Goal: Task Accomplishment & Management: Complete application form

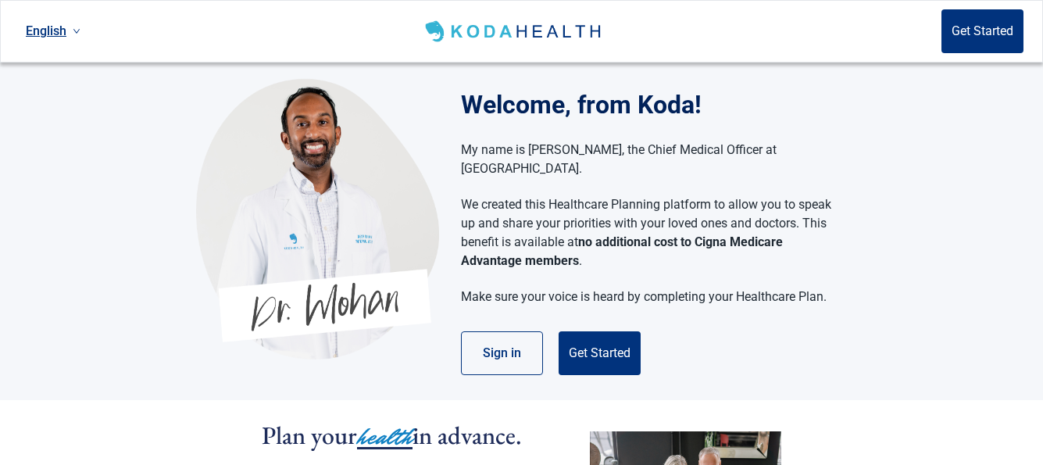
click at [603, 333] on button "Get Started" at bounding box center [599, 353] width 82 height 44
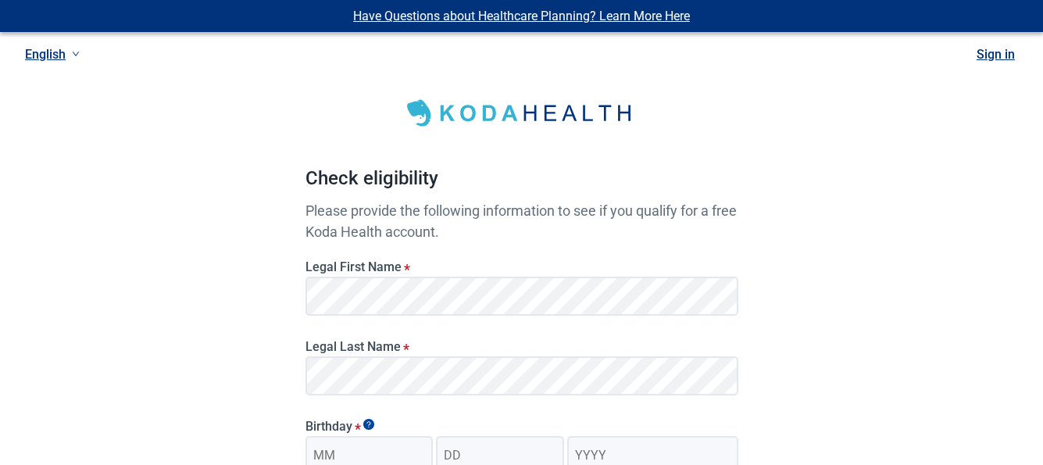
click at [939, 361] on div "Have Questions about Healthcare Planning? Learn More Here English Sign in Check…" at bounding box center [521, 394] width 1043 height 789
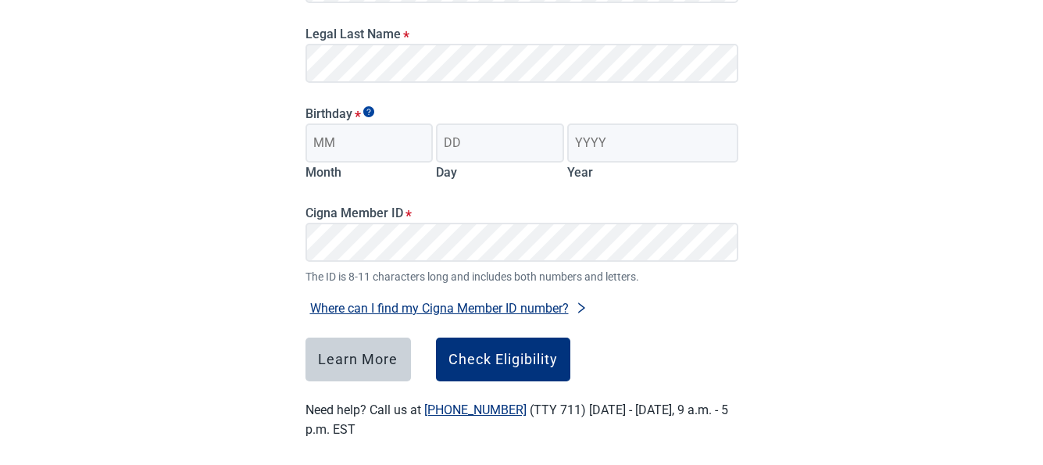
scroll to position [324, 0]
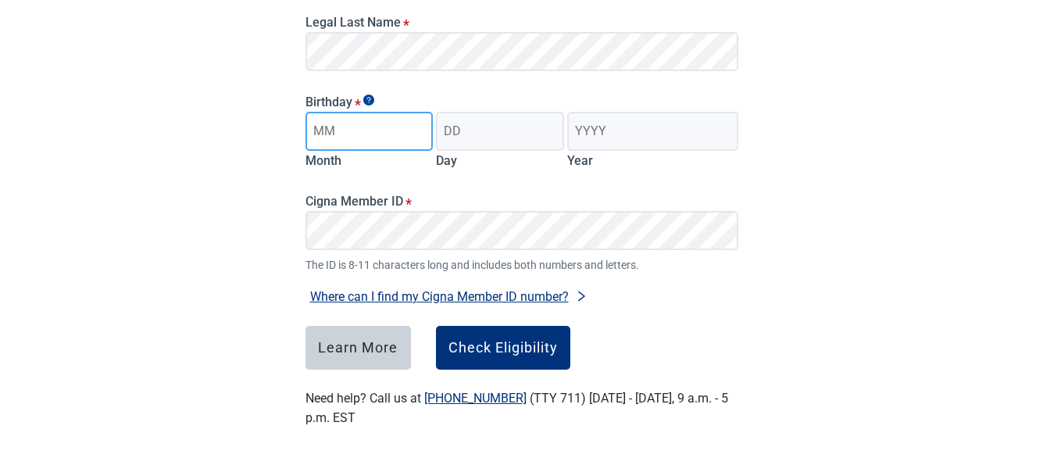
click at [404, 134] on input "Month" at bounding box center [369, 131] width 128 height 39
type input "03"
click at [481, 137] on input "Day" at bounding box center [500, 131] width 128 height 39
type input "09"
click at [630, 134] on input "Year" at bounding box center [652, 131] width 170 height 39
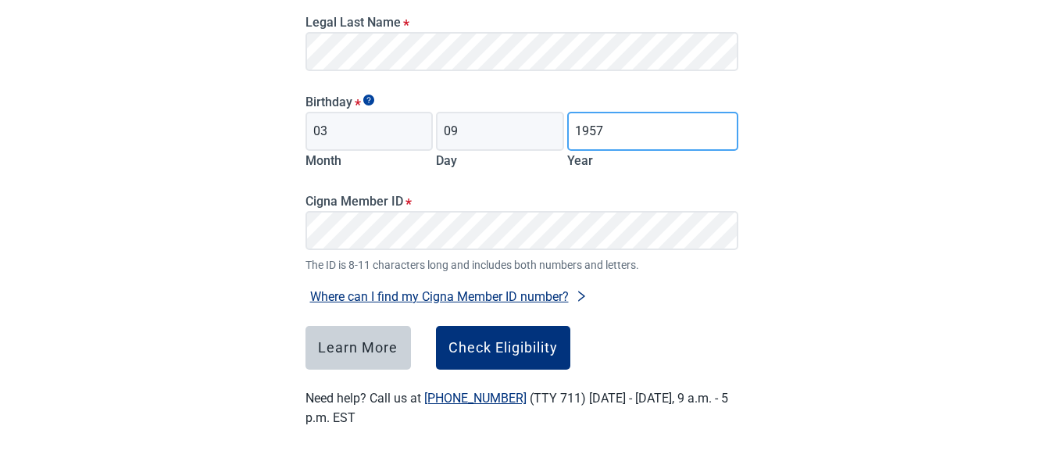
type input "1957"
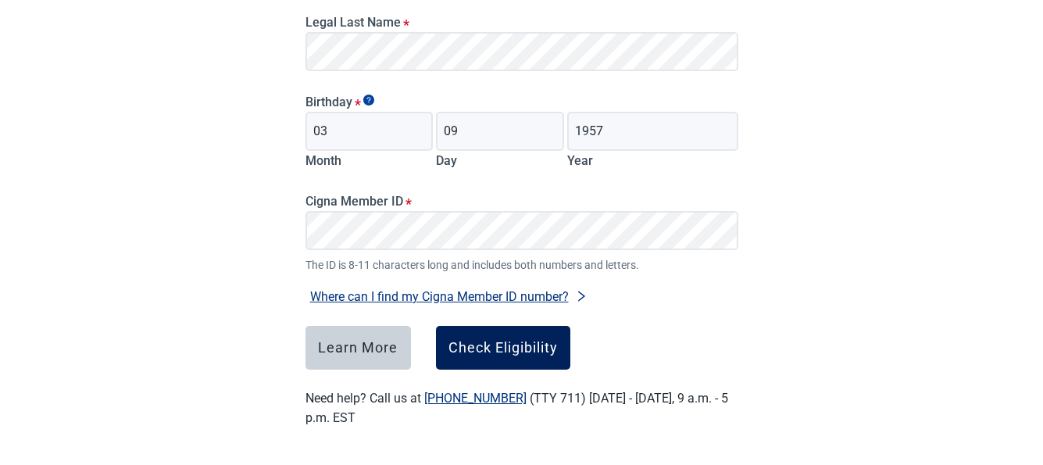
click at [508, 340] on div "Check Eligibility" at bounding box center [502, 348] width 109 height 16
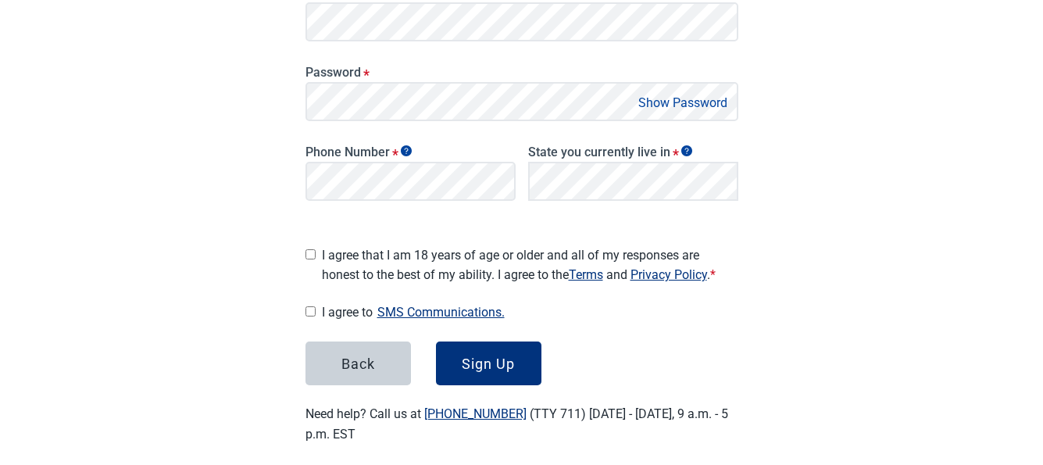
click at [952, 68] on div "Have Questions about Healthcare Planning? Learn More Here English Sign in Great…" at bounding box center [521, 78] width 1043 height 805
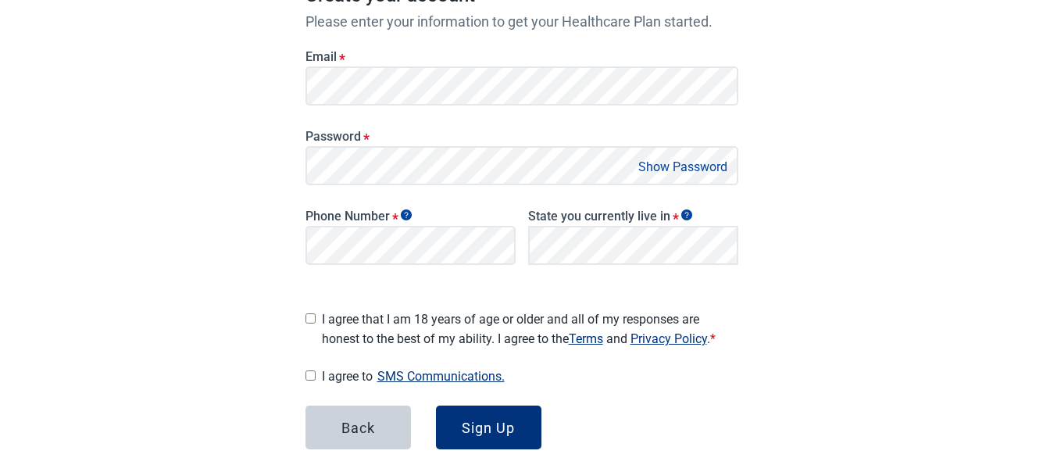
scroll to position [262, 0]
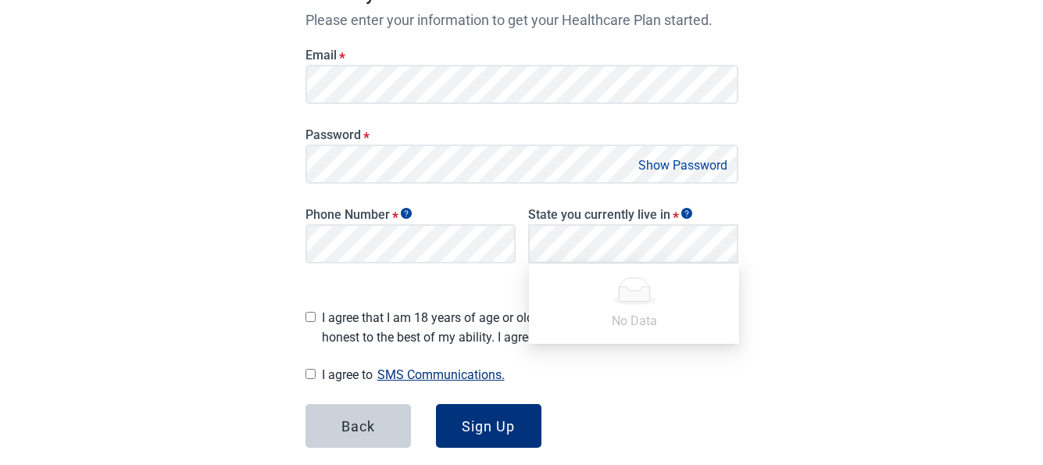
drag, startPoint x: 309, startPoint y: 307, endPoint x: 301, endPoint y: 340, distance: 34.5
click at [308, 312] on input "I agree that I am 18 years of age or older and all of my responses are honest t…" at bounding box center [310, 317] width 10 height 10
checkbox input "true"
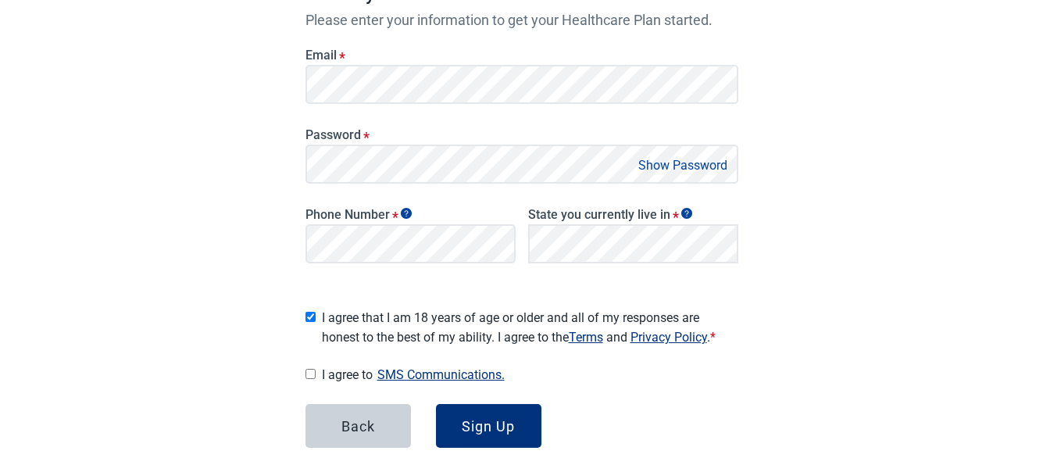
click at [311, 369] on input "I agree to SMS Communications." at bounding box center [310, 374] width 10 height 10
checkbox input "true"
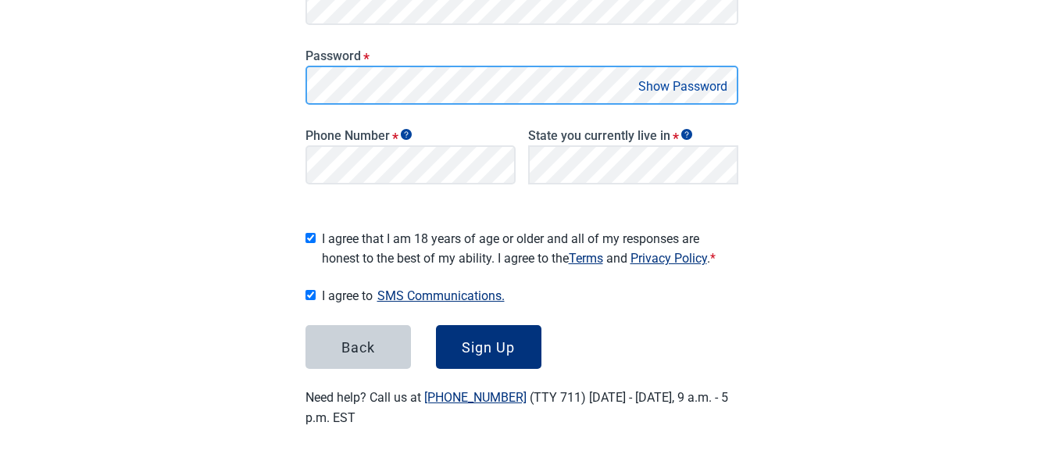
scroll to position [335, 0]
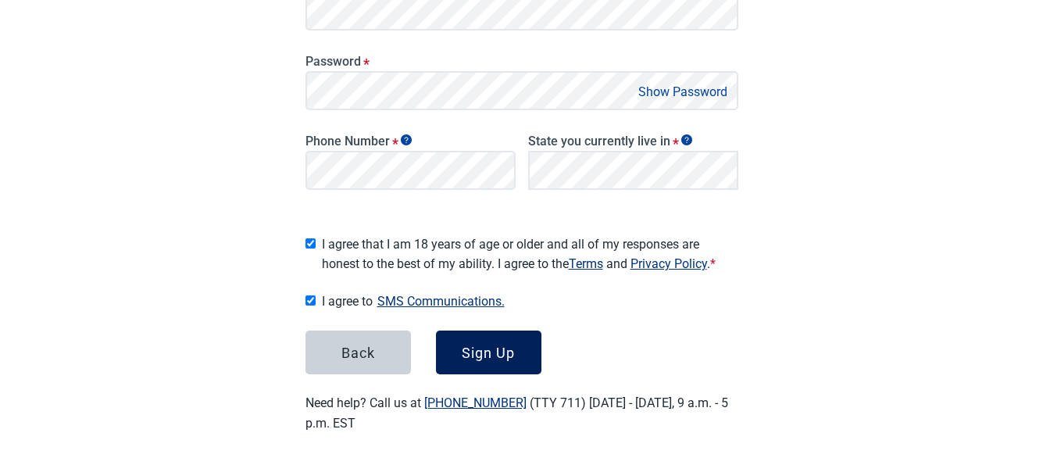
click at [474, 351] on div "Sign Up" at bounding box center [488, 352] width 53 height 16
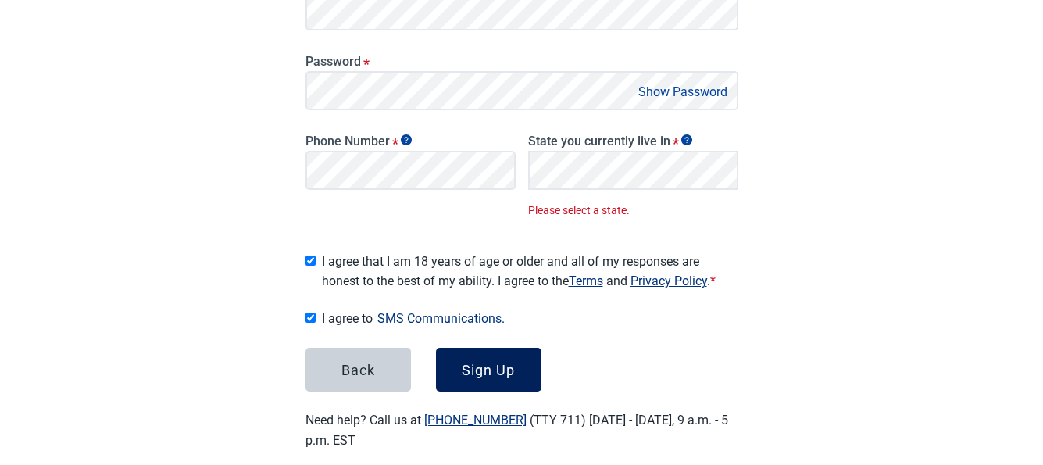
scroll to position [352, 0]
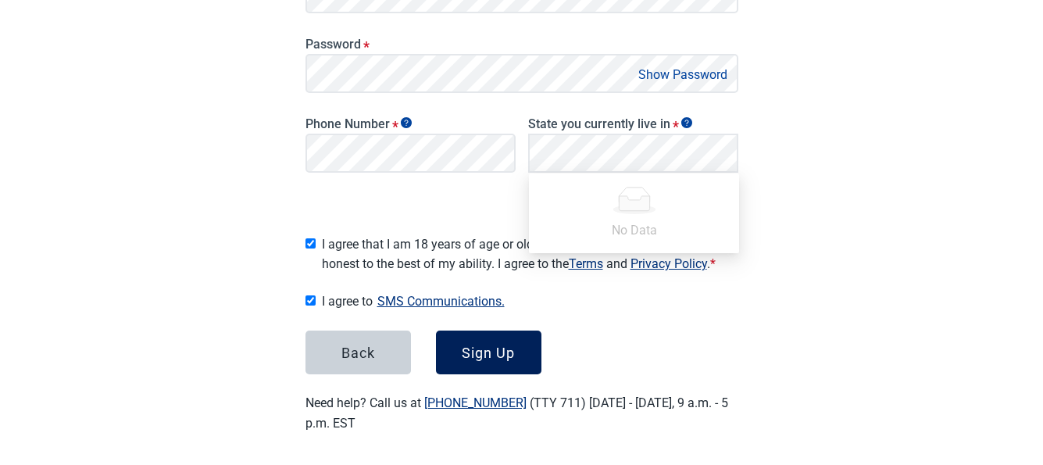
click at [483, 349] on div "Sign Up" at bounding box center [488, 352] width 53 height 16
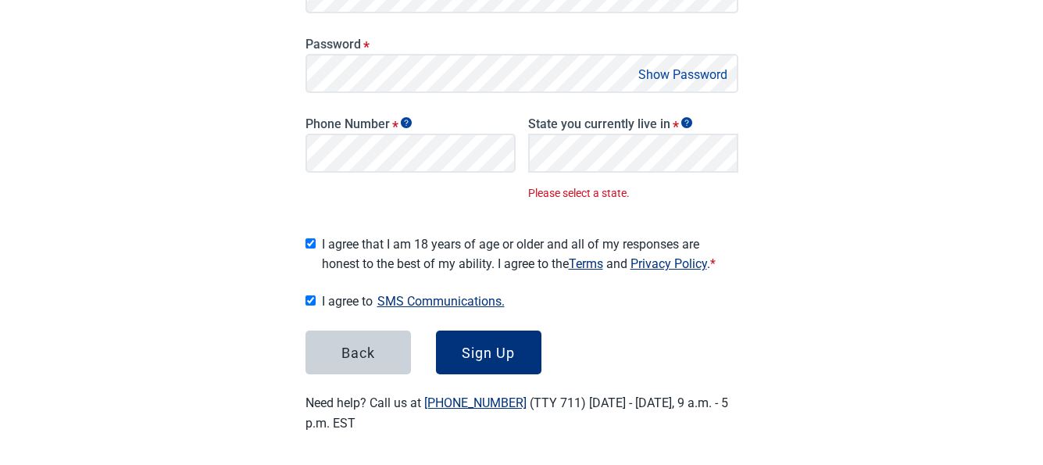
click at [833, 178] on div "Have Questions about Healthcare Planning? Learn More Here English Sign in Great…" at bounding box center [521, 59] width 1043 height 822
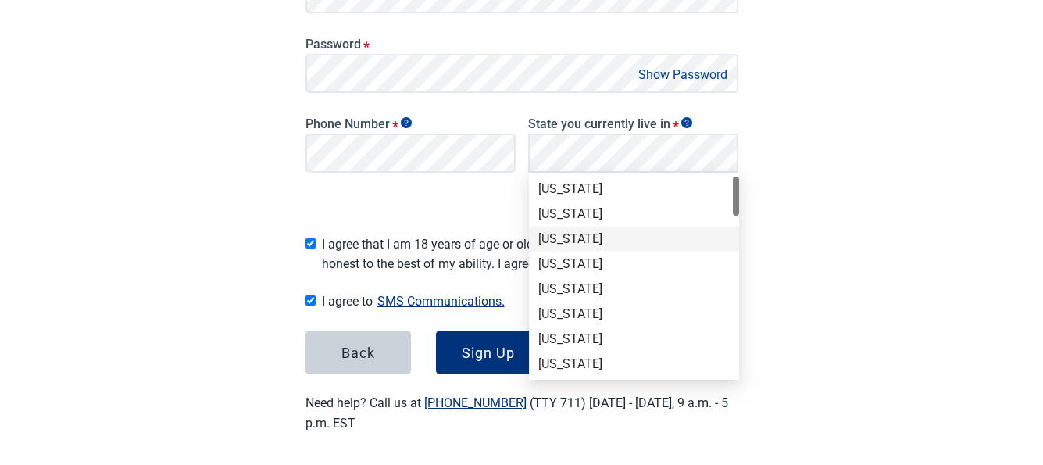
click at [562, 237] on div "[US_STATE]" at bounding box center [633, 238] width 191 height 17
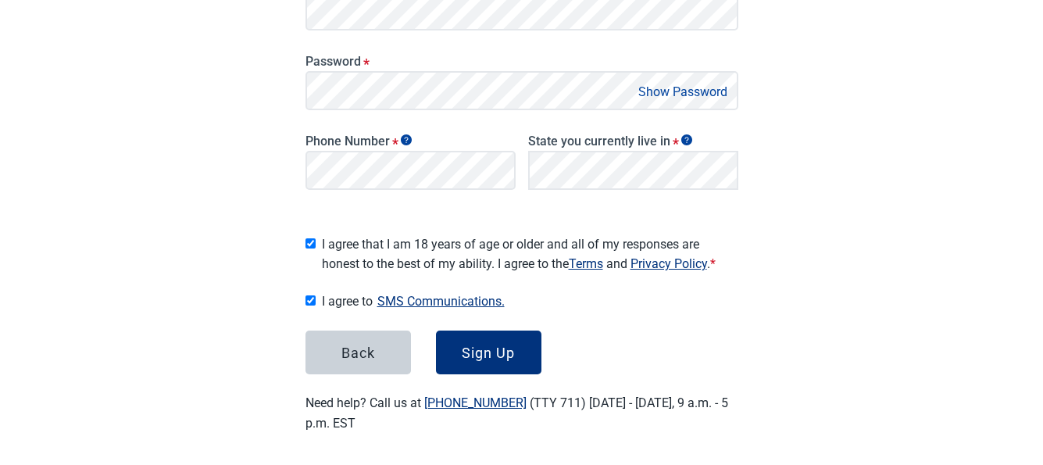
click at [789, 179] on div "Have Questions about Healthcare Planning? Learn More Here English Sign in Great…" at bounding box center [521, 67] width 1043 height 805
click at [494, 344] on div "Sign Up" at bounding box center [488, 352] width 53 height 16
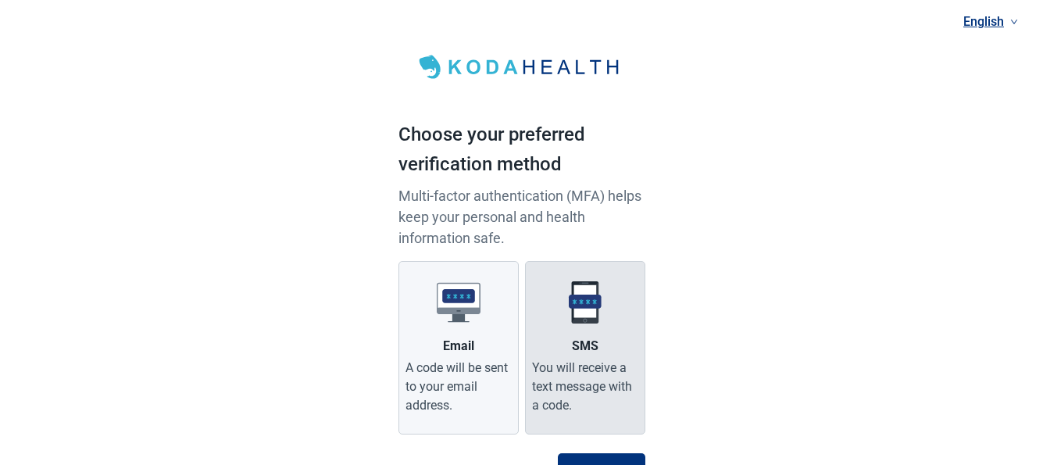
click at [588, 344] on div "SMS" at bounding box center [585, 346] width 27 height 19
click at [0, 0] on input "SMS You will receive a text message with a code." at bounding box center [0, 0] width 0 height 0
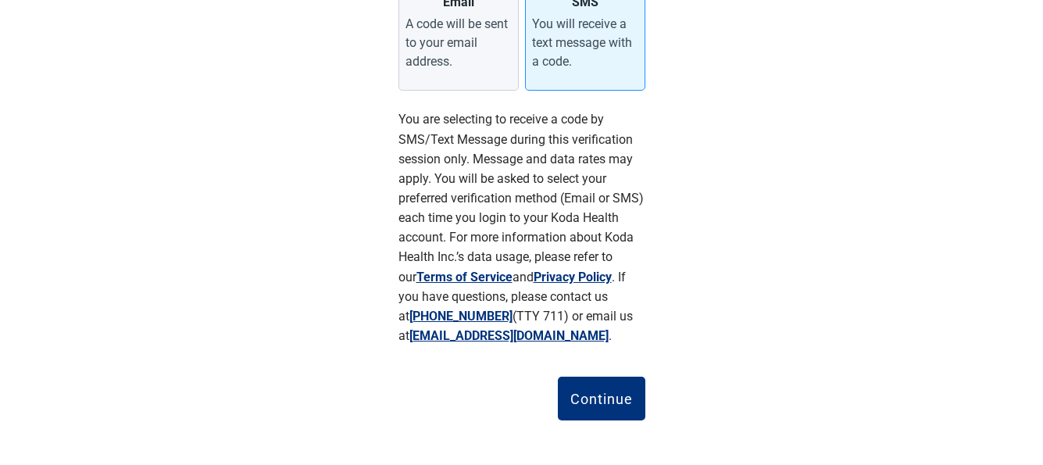
scroll to position [349, 0]
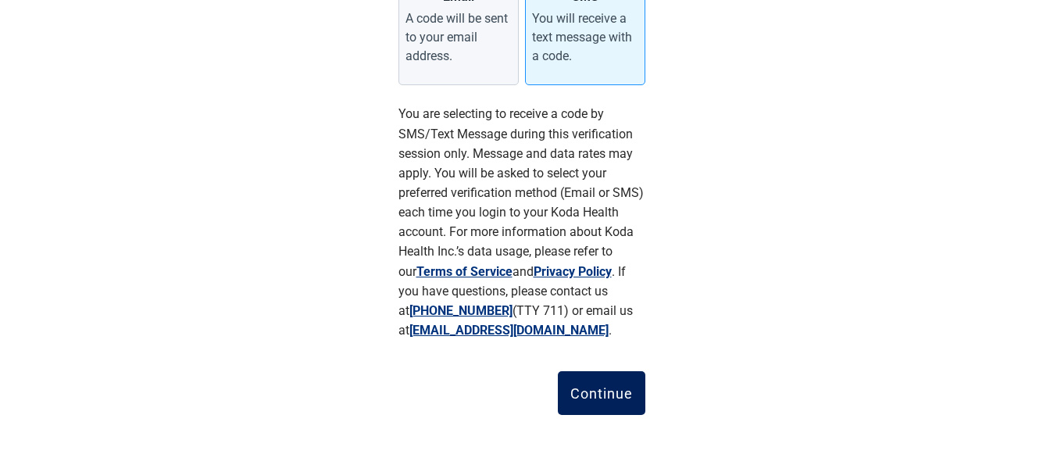
click at [601, 389] on div "Continue" at bounding box center [601, 393] width 62 height 16
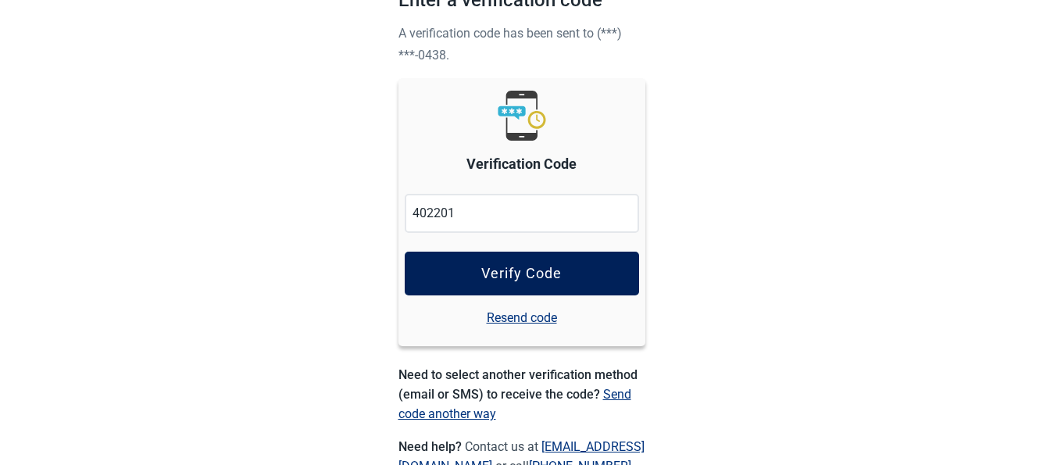
type input "402201"
click at [537, 266] on div "Verify Code" at bounding box center [521, 274] width 80 height 16
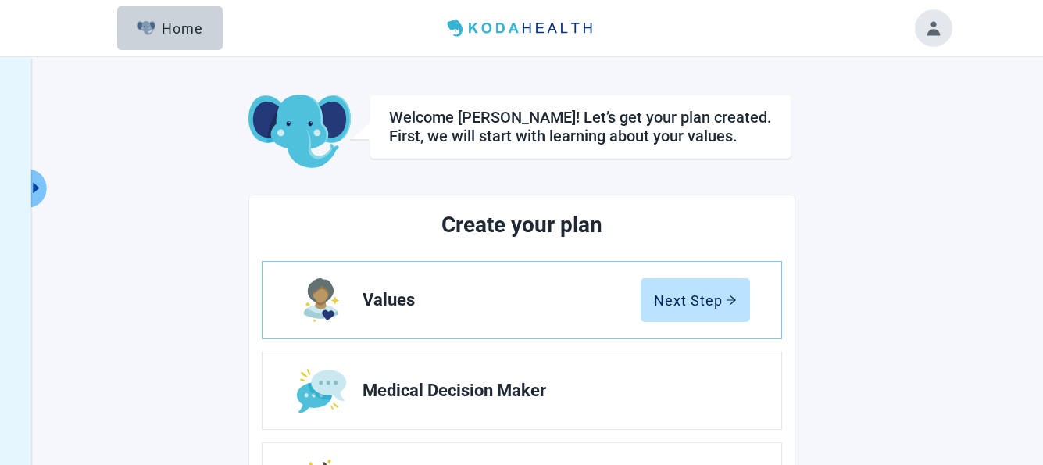
click at [949, 179] on main "Welcome [PERSON_NAME]! Let’s get your plan created. First, we will start with l…" at bounding box center [521, 449] width 859 height 711
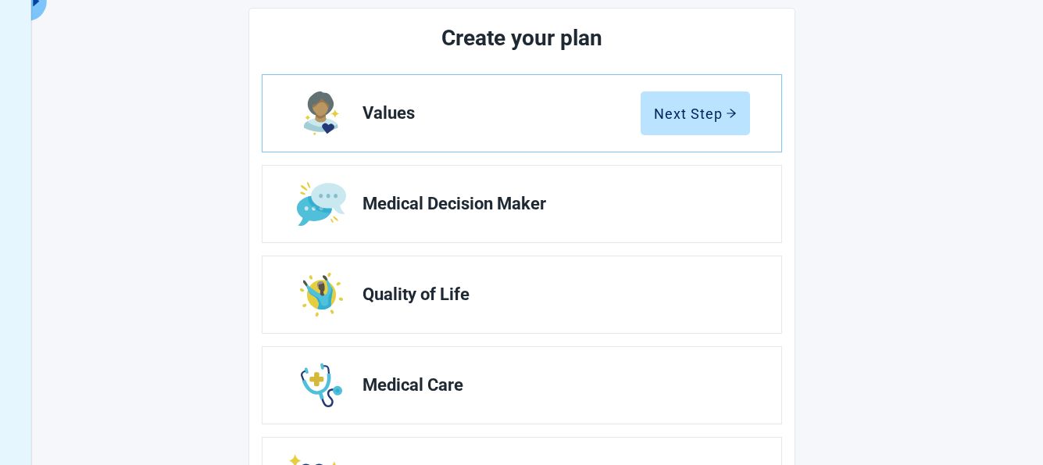
scroll to position [187, 0]
click at [408, 115] on span "Values" at bounding box center [501, 112] width 278 height 19
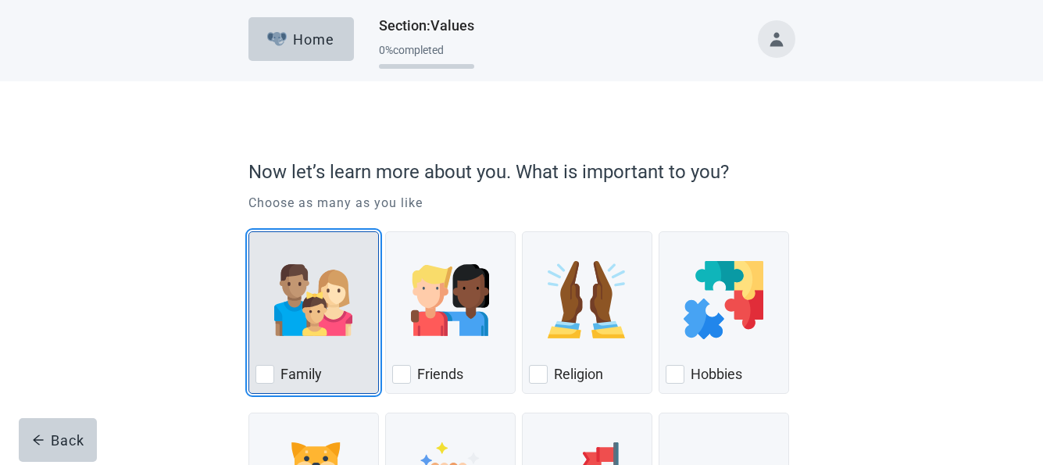
click at [264, 372] on div "Family, checkbox, not checked" at bounding box center [264, 374] width 19 height 19
click at [249, 232] on input "Family" at bounding box center [248, 231] width 1 height 1
checkbox input "true"
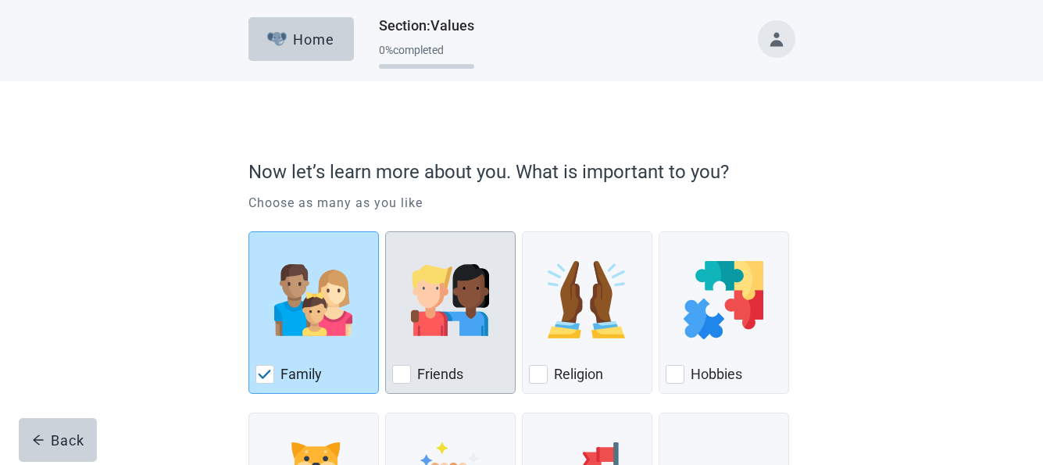
click at [405, 376] on div "Friends, checkbox, not checked" at bounding box center [401, 374] width 19 height 19
click at [386, 232] on input "Friends" at bounding box center [385, 231] width 1 height 1
checkbox input "true"
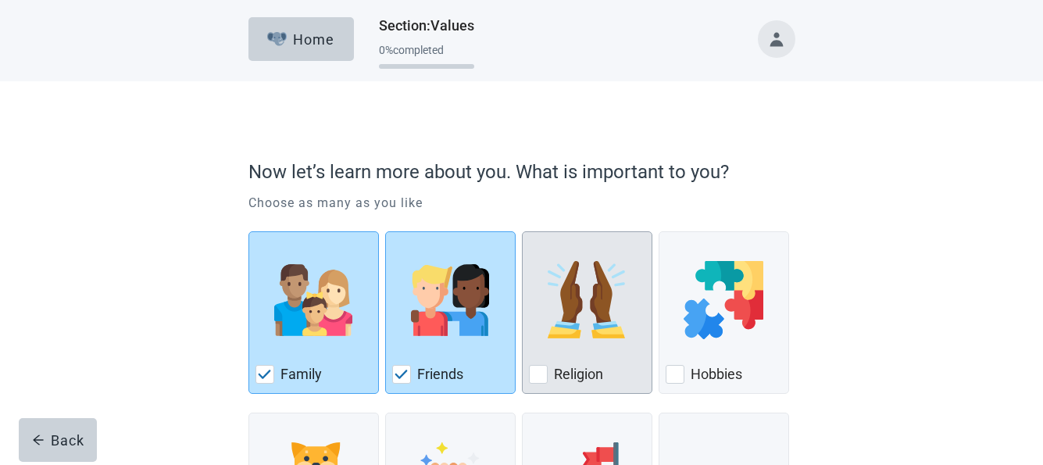
click at [537, 378] on div "Religion, checkbox, not checked" at bounding box center [538, 374] width 19 height 19
click at [522, 232] on input "Religion" at bounding box center [522, 231] width 1 height 1
checkbox input "true"
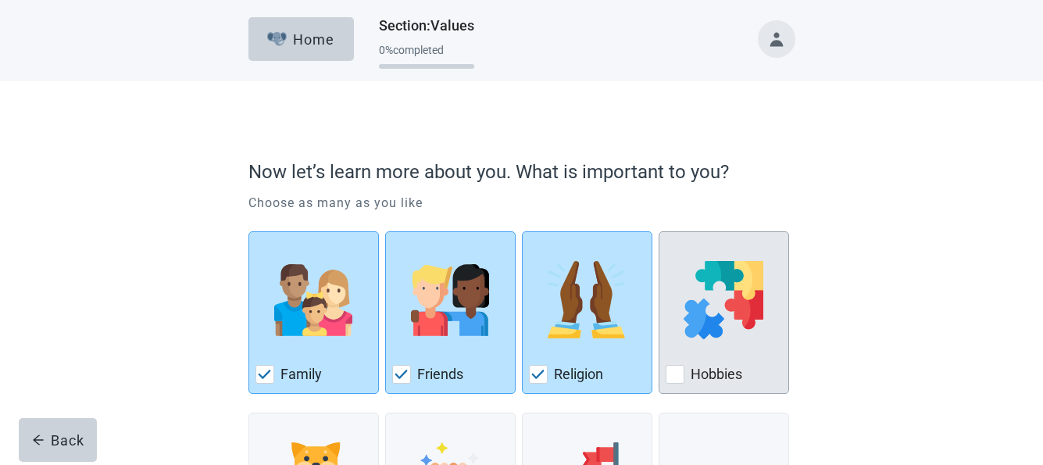
click at [669, 375] on div "Hobbies, checkbox, not checked" at bounding box center [674, 374] width 19 height 19
click at [659, 232] on input "Hobbies" at bounding box center [658, 231] width 1 height 1
checkbox input "true"
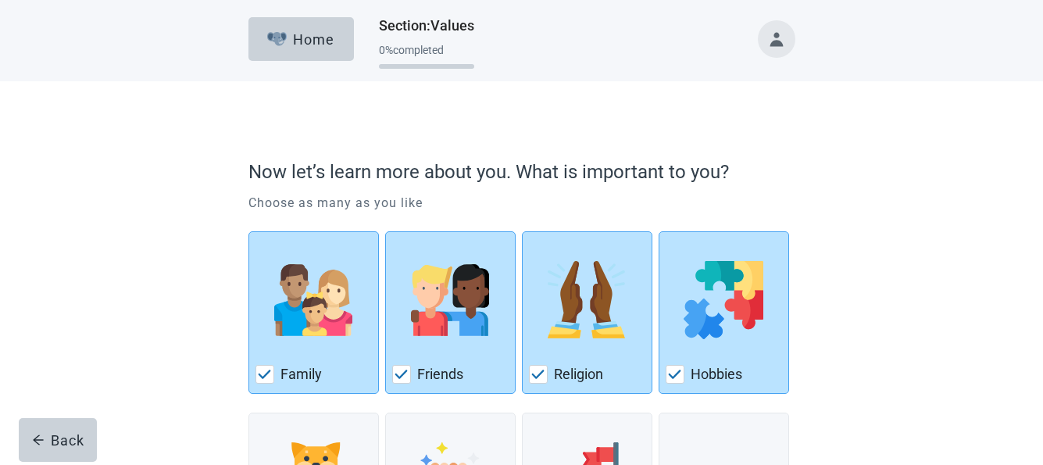
drag, startPoint x: 890, startPoint y: 373, endPoint x: 880, endPoint y: 427, distance: 54.8
click at [891, 378] on div "Now let’s learn more about you. What is important to you? Choose as many as you…" at bounding box center [521, 376] width 939 height 590
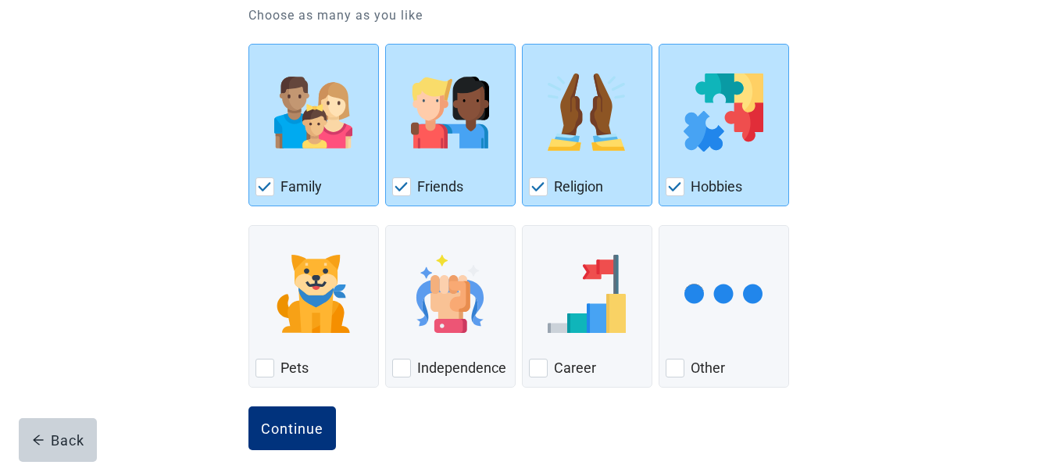
scroll to position [207, 0]
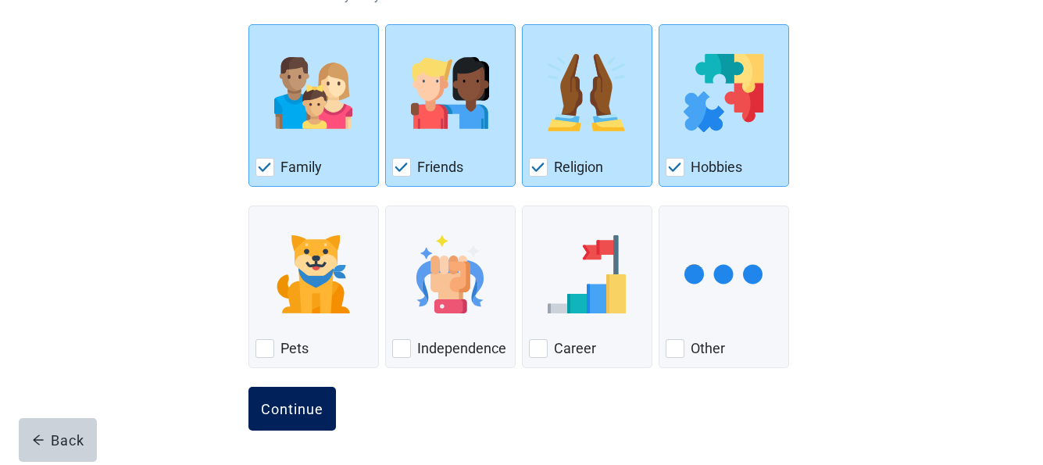
click at [299, 401] on div "Continue" at bounding box center [292, 409] width 62 height 16
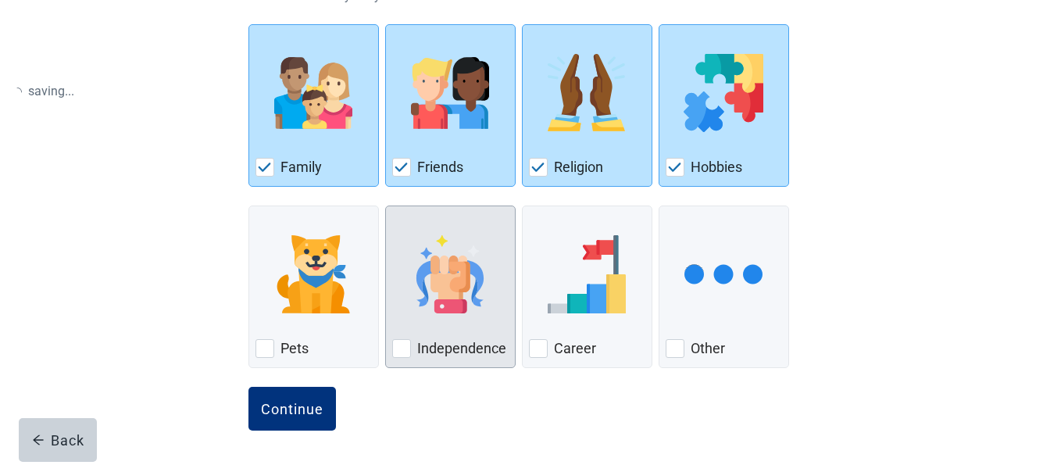
click at [399, 339] on div "Independence, checkbox, not checked" at bounding box center [401, 348] width 19 height 19
click at [386, 206] on input "Independence" at bounding box center [385, 205] width 1 height 1
checkbox input "true"
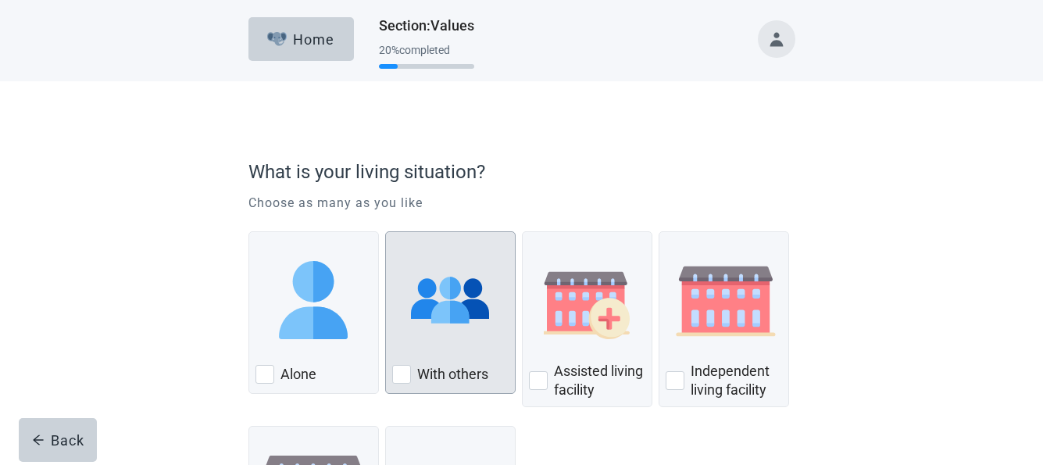
click at [405, 373] on div "With Others, checkbox, not checked" at bounding box center [401, 374] width 19 height 19
click at [386, 232] on input "With others" at bounding box center [385, 231] width 1 height 1
checkbox input "true"
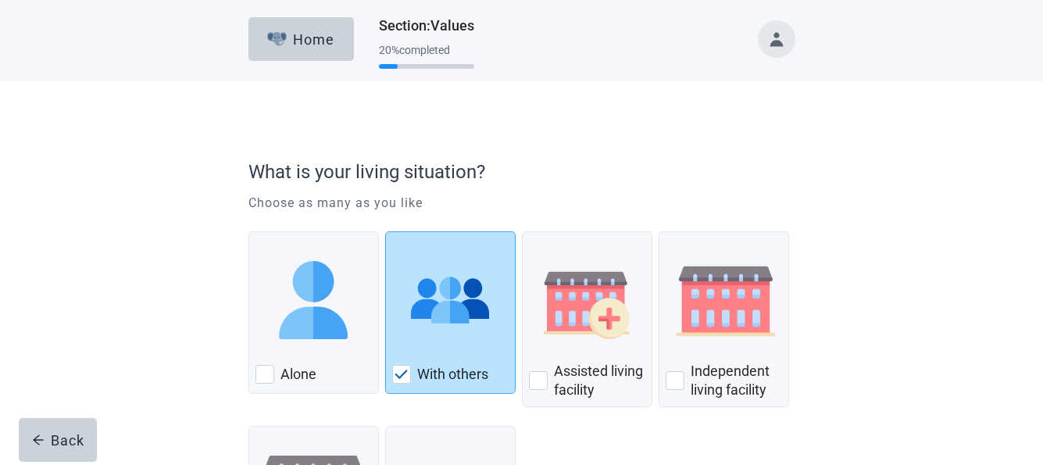
click at [962, 340] on div "What is your living situation? Choose as many as you like Alone With others Ass…" at bounding box center [521, 383] width 939 height 604
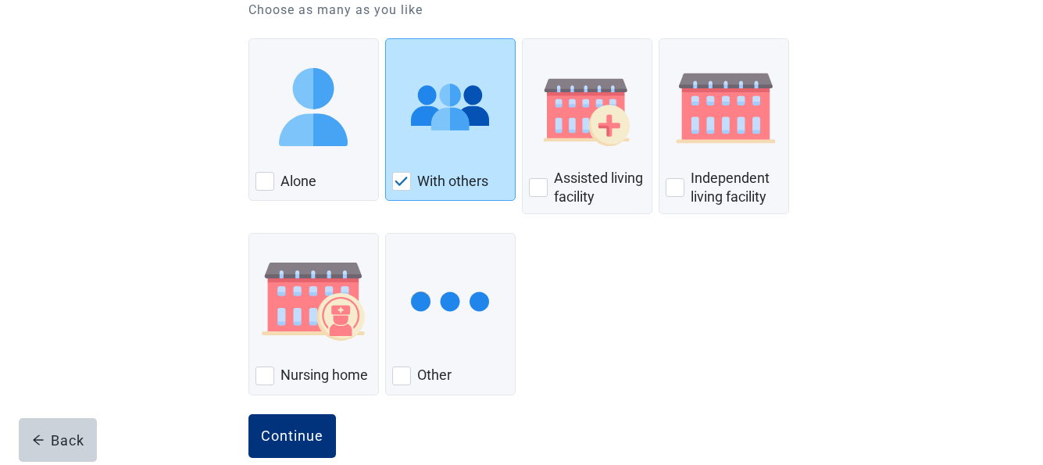
scroll to position [220, 0]
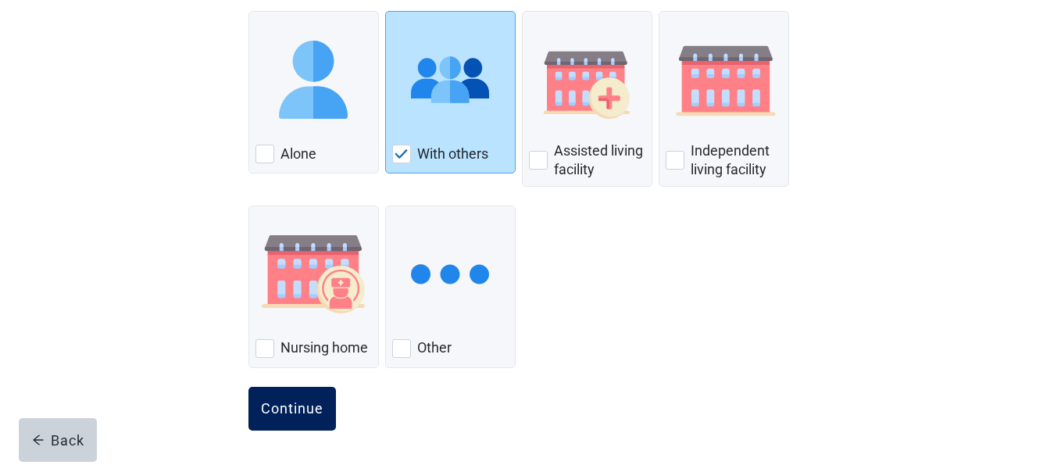
click at [289, 398] on button "Continue" at bounding box center [291, 409] width 87 height 44
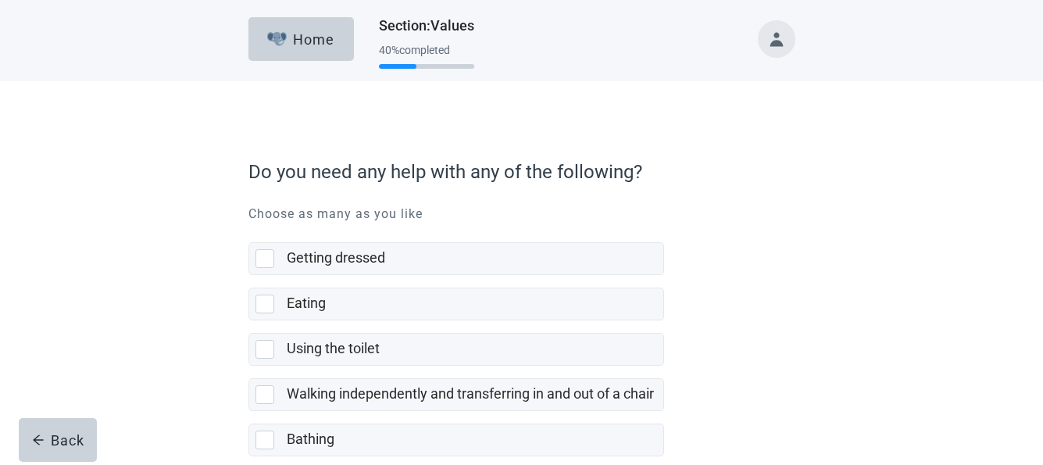
click at [869, 351] on div "Do you need any help with any of the following? Choose as many as you like Gett…" at bounding box center [521, 472] width 939 height 783
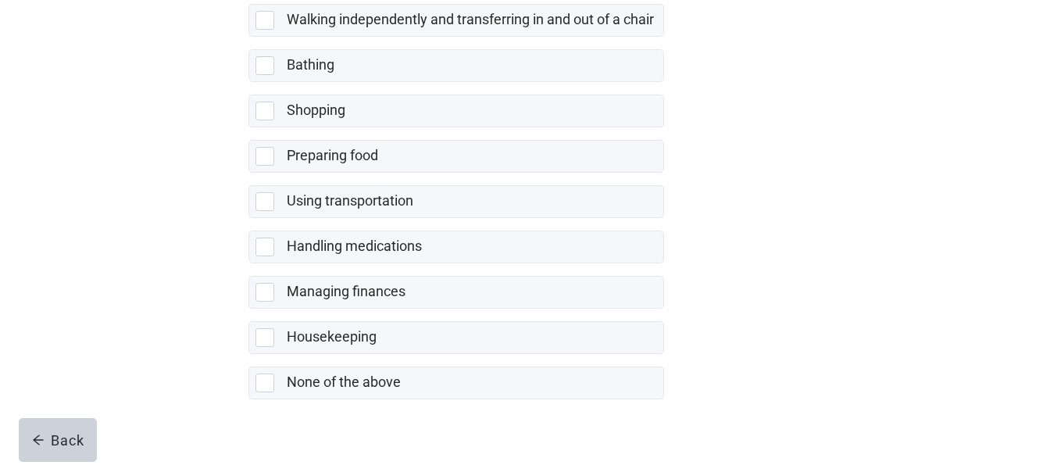
scroll to position [399, 0]
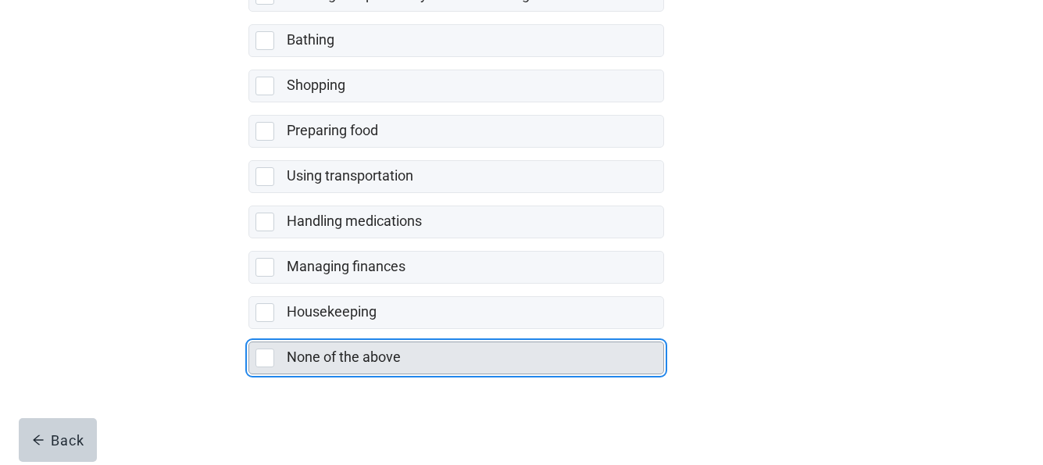
click at [268, 357] on div "None of the above, checkbox, not selected" at bounding box center [264, 357] width 19 height 19
click at [249, 330] on input "None of the above" at bounding box center [248, 329] width 1 height 1
checkbox input "true"
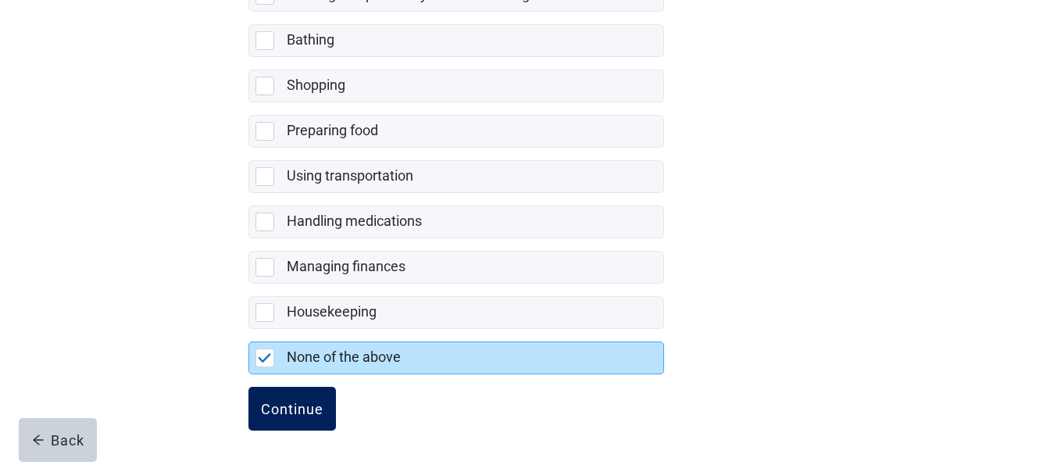
click at [278, 411] on div "Continue" at bounding box center [292, 409] width 62 height 16
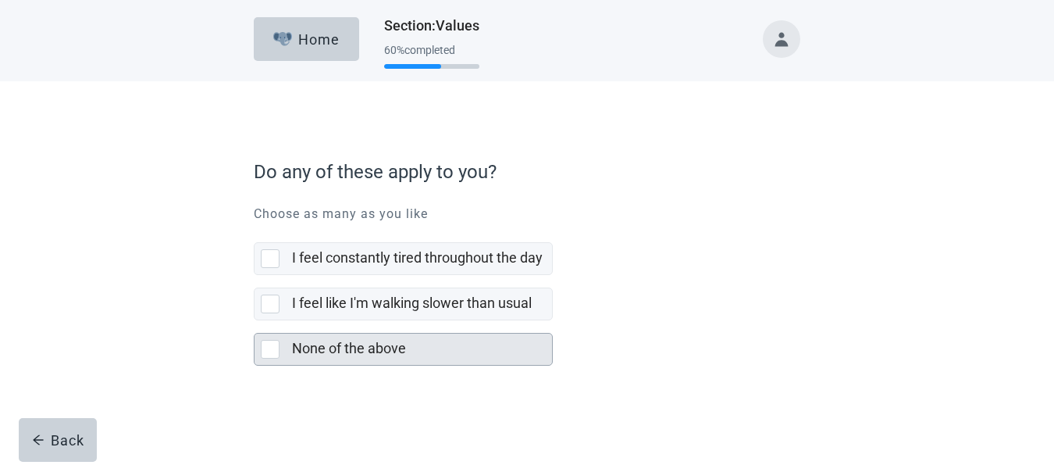
click at [270, 350] on div "None of the above, checkbox, not selected" at bounding box center [270, 349] width 19 height 19
click at [255, 321] on input "None of the above" at bounding box center [254, 320] width 1 height 1
checkbox input "true"
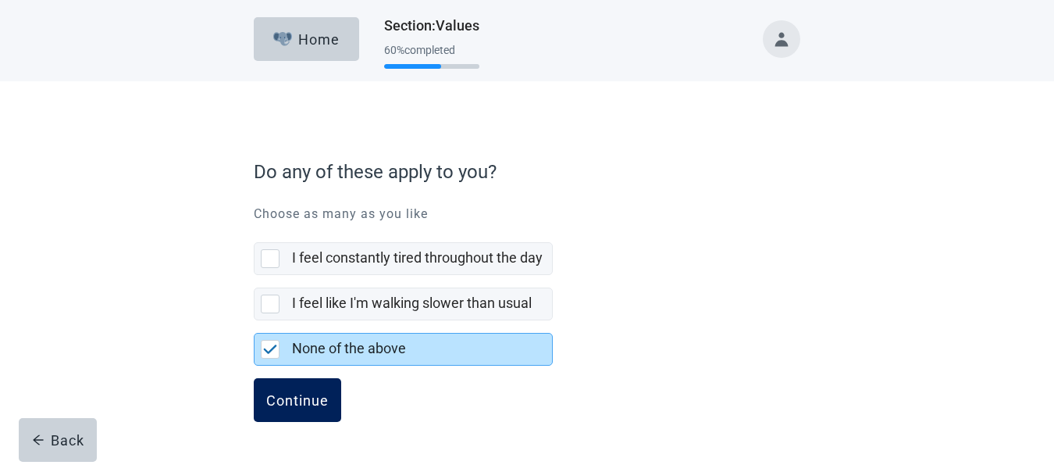
click at [319, 396] on div "Continue" at bounding box center [297, 400] width 62 height 16
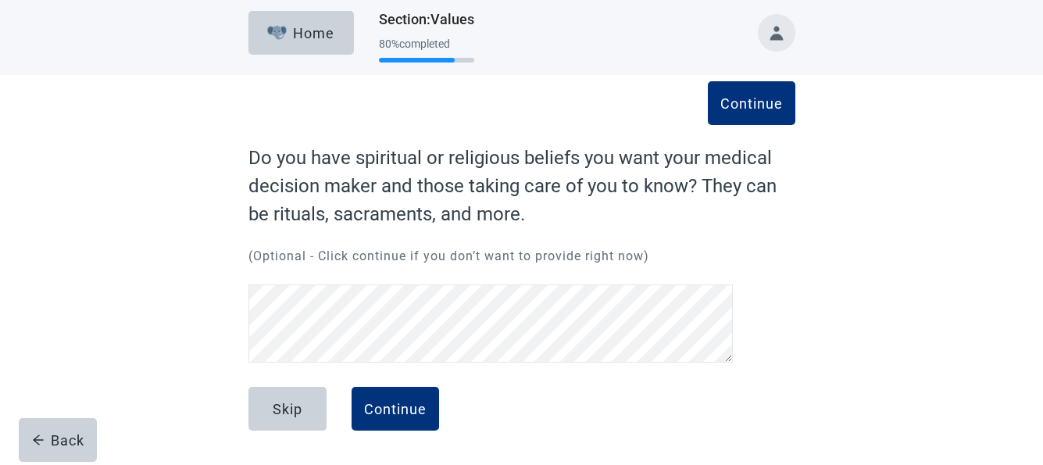
scroll to position [6, 0]
click at [394, 404] on div "Continue" at bounding box center [395, 409] width 62 height 16
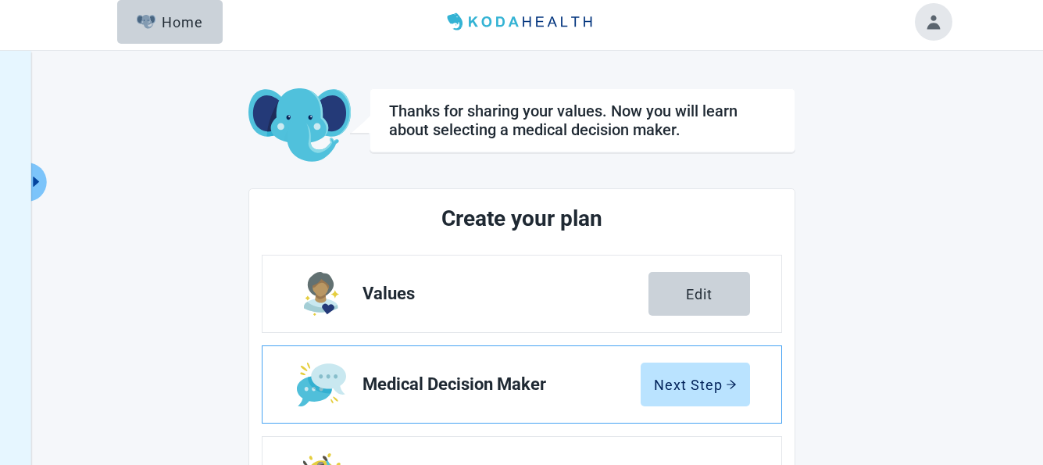
click at [448, 375] on span "Medical Decision Maker" at bounding box center [501, 384] width 278 height 19
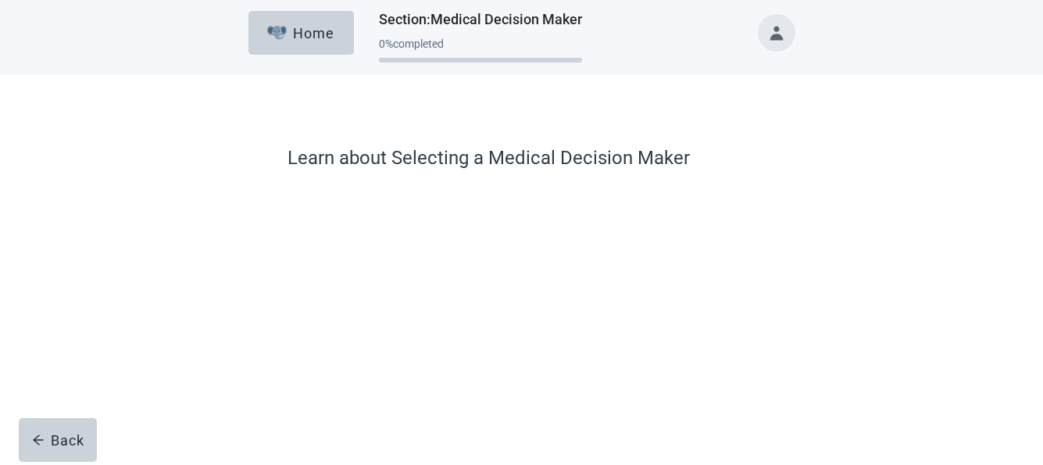
click at [986, 274] on div "Learn about Selecting a Medical Decision Maker Play this video Skip this video …" at bounding box center [521, 335] width 939 height 521
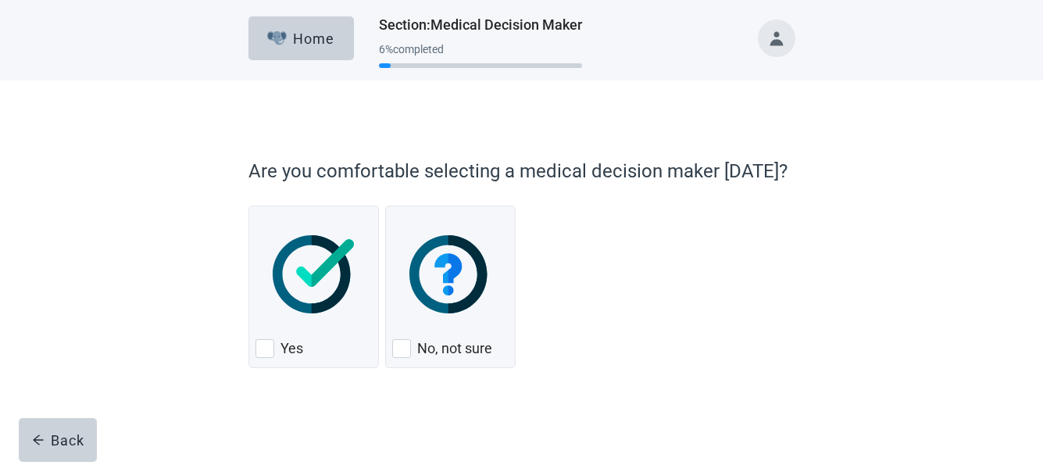
scroll to position [1, 0]
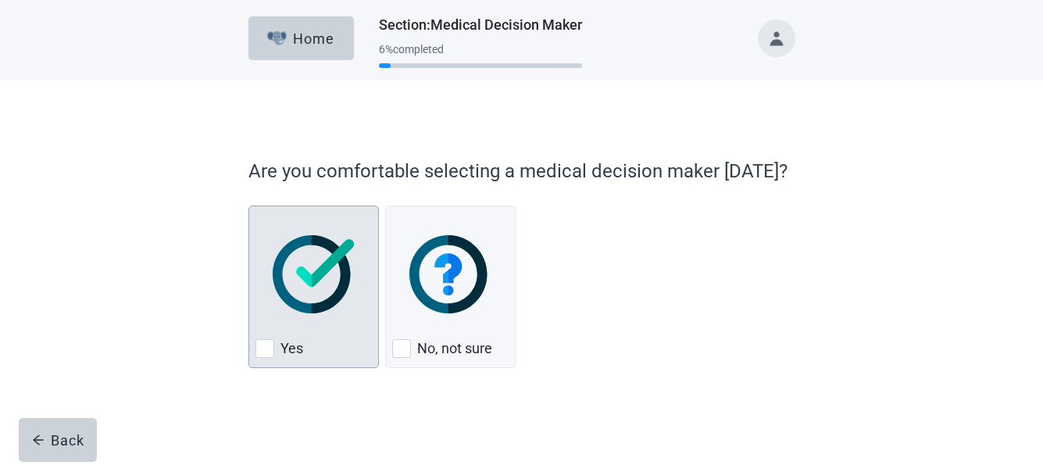
click at [261, 345] on div "Yes, checkbox, not checked" at bounding box center [264, 348] width 19 height 19
click at [249, 206] on input "Yes" at bounding box center [248, 205] width 1 height 1
checkbox input "true"
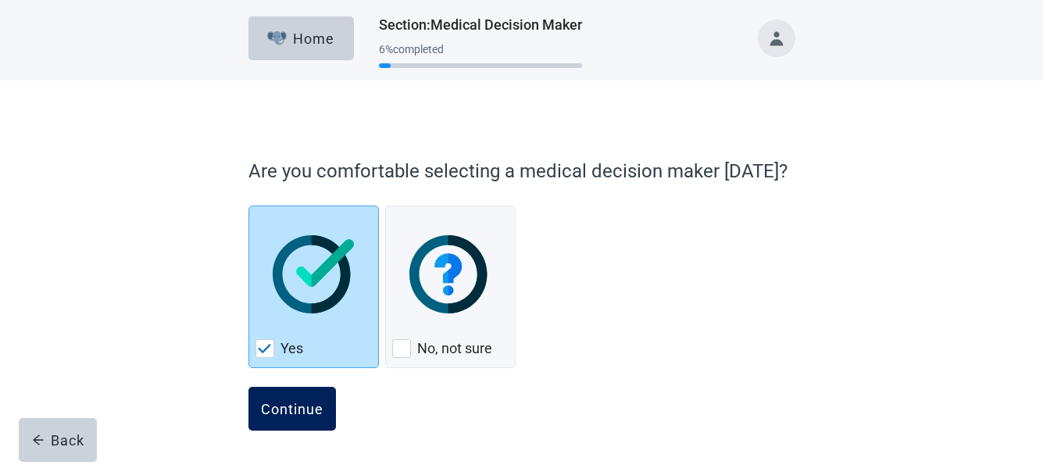
click at [294, 401] on div "Continue" at bounding box center [292, 409] width 62 height 16
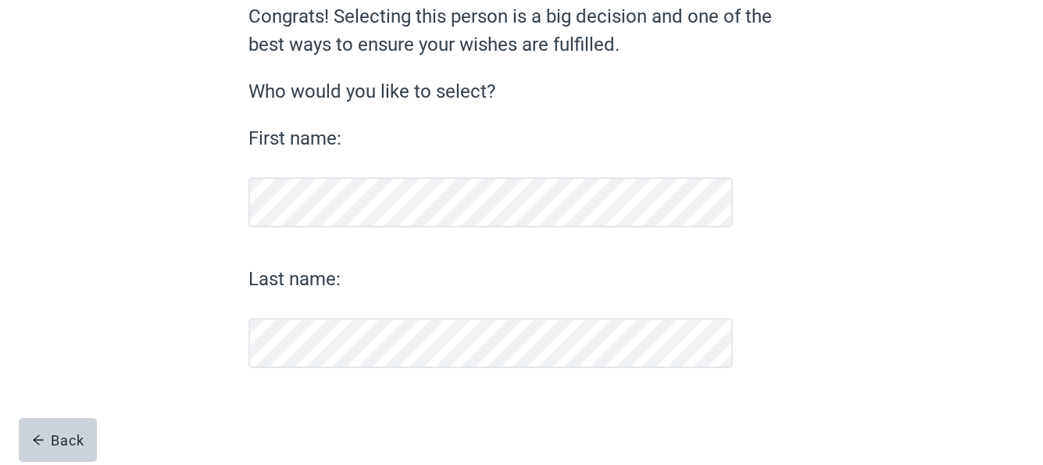
scroll to position [148, 0]
click at [300, 408] on div "Continue" at bounding box center [292, 409] width 62 height 16
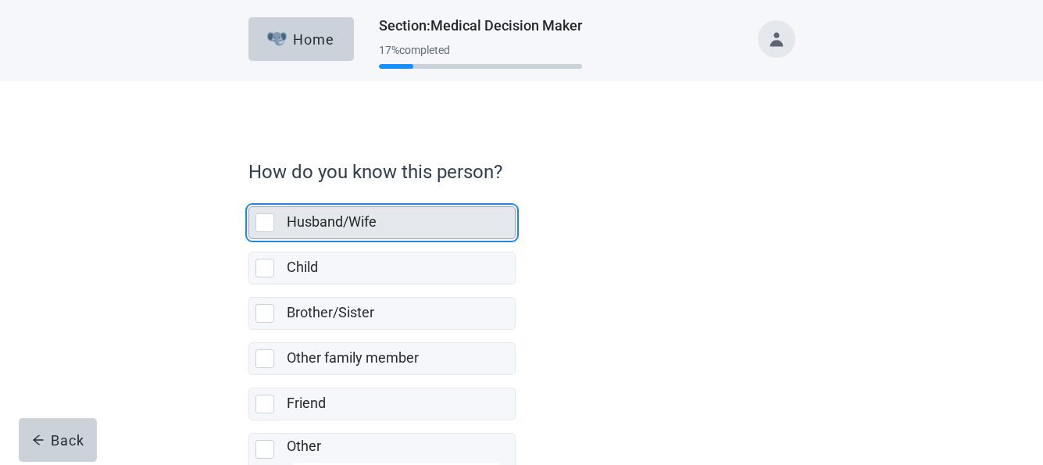
click at [268, 222] on div "Husband/Wife, checkbox, not selected" at bounding box center [264, 222] width 19 height 19
click at [249, 194] on input "Husband/Wife" at bounding box center [248, 194] width 1 height 1
checkbox input "true"
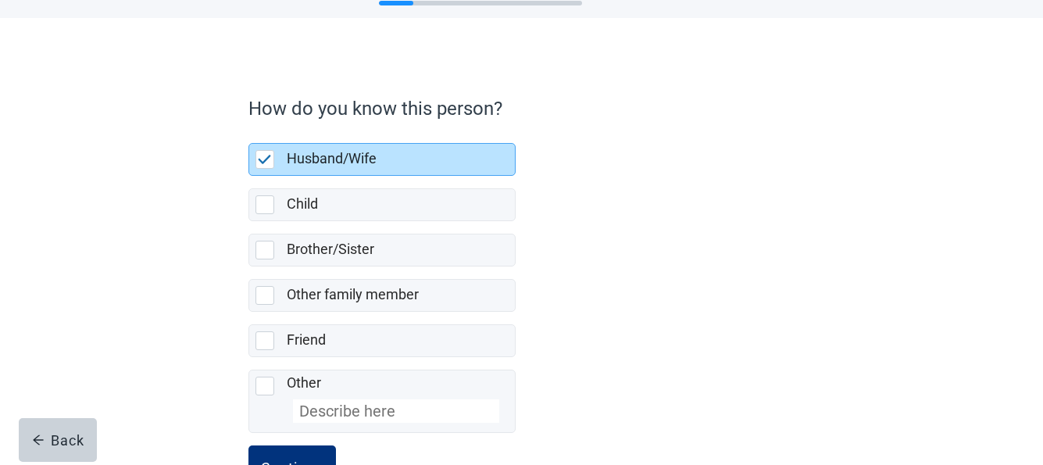
scroll to position [122, 0]
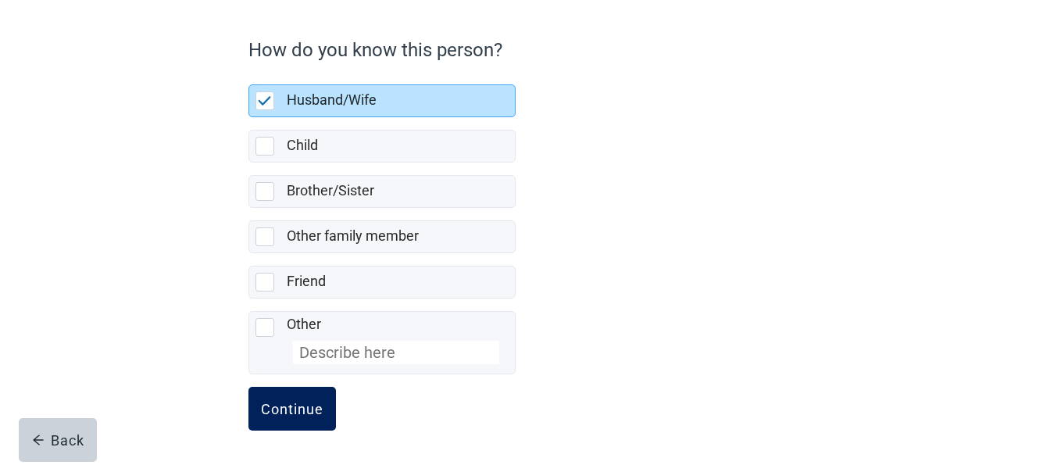
click at [284, 405] on div "Continue" at bounding box center [292, 409] width 62 height 16
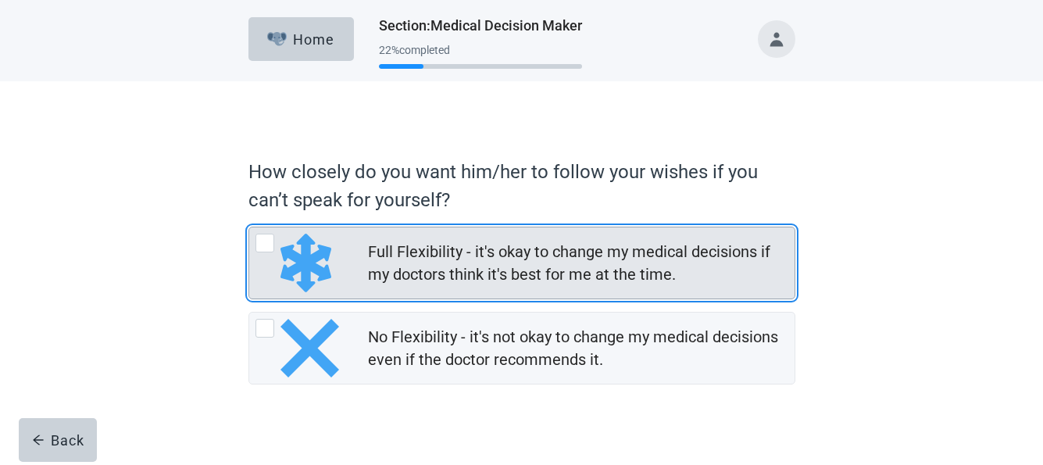
click at [261, 241] on div "Full Flexibility - it's okay to change my medical decisions if my doctors think…" at bounding box center [264, 243] width 19 height 19
click at [249, 227] on input "Full Flexibility - it's okay to change my medical decisions if my doctors think…" at bounding box center [248, 226] width 1 height 1
radio input "true"
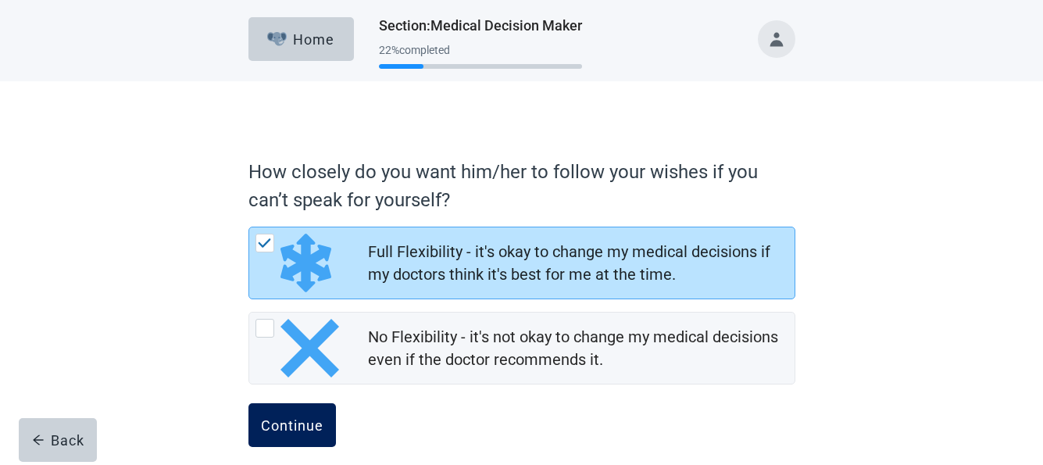
click at [287, 419] on div "Continue" at bounding box center [292, 425] width 62 height 16
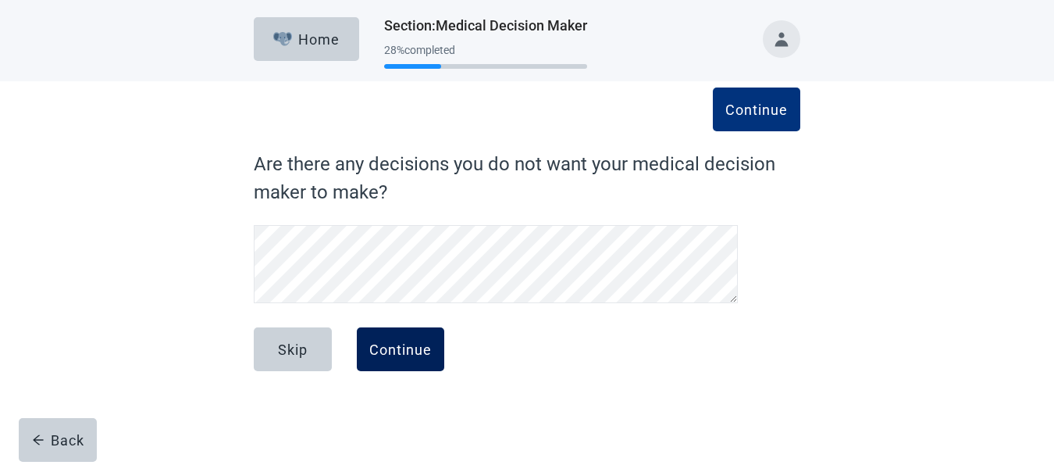
click at [393, 349] on div "Continue" at bounding box center [400, 349] width 62 height 16
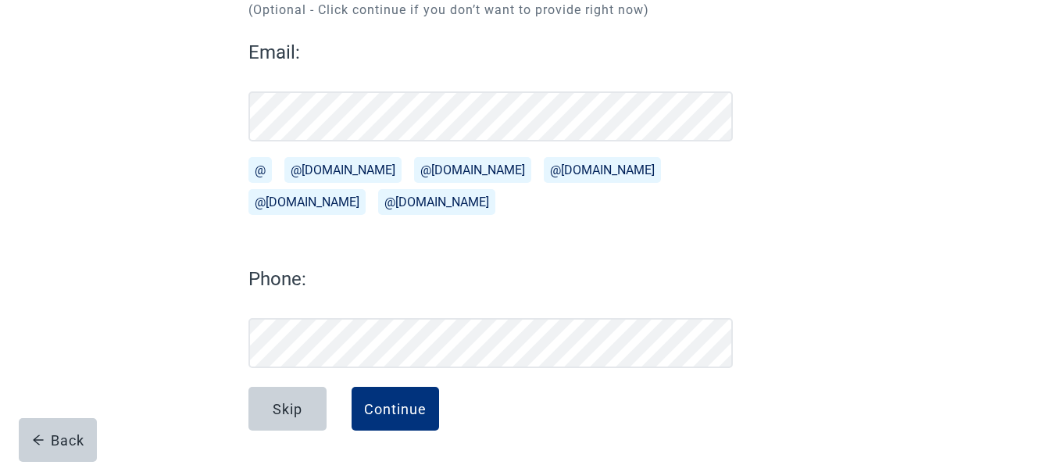
scroll to position [196, 0]
drag, startPoint x: 868, startPoint y: 130, endPoint x: 874, endPoint y: 108, distance: 23.3
click at [872, 120] on div "Continue What is his/her email address and phone number? (Optional - Click cont…" at bounding box center [521, 174] width 939 height 579
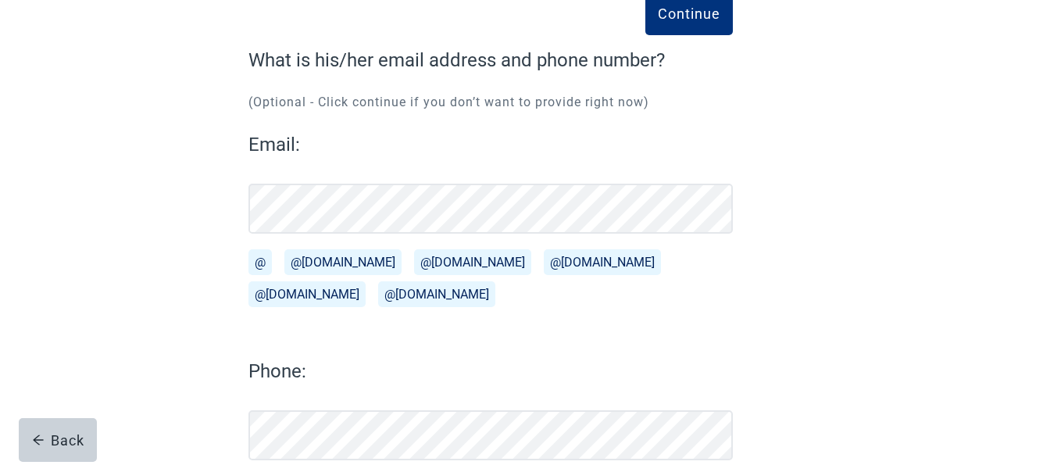
scroll to position [102, 0]
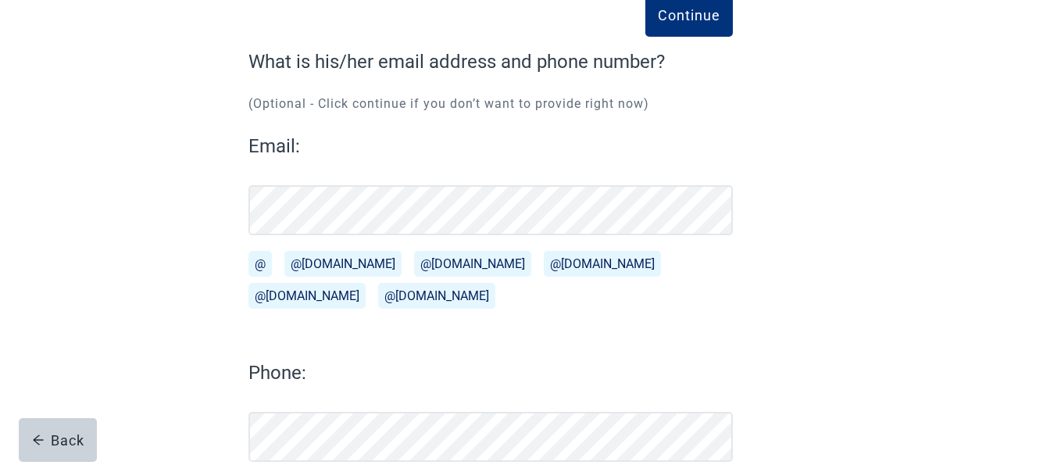
click at [866, 339] on div "Continue What is his/her email address and phone number? (Optional - Click cont…" at bounding box center [521, 268] width 939 height 579
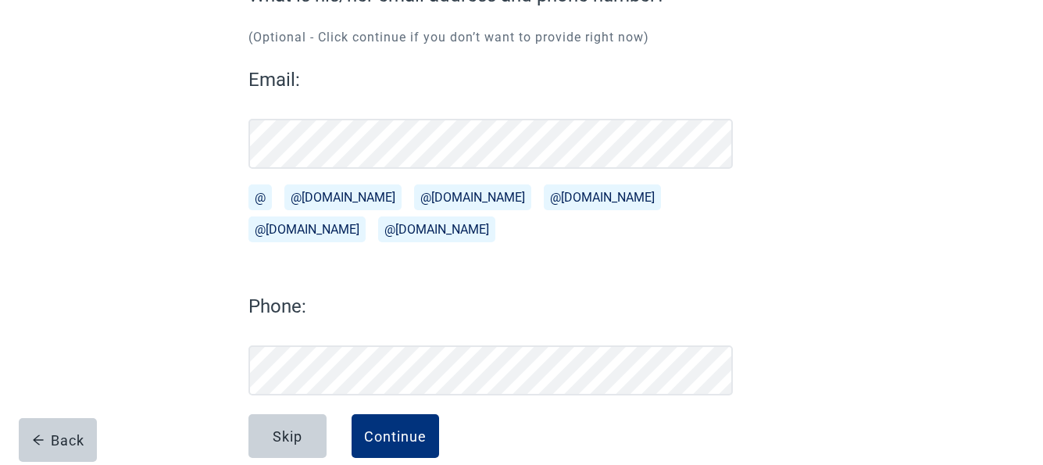
scroll to position [196, 0]
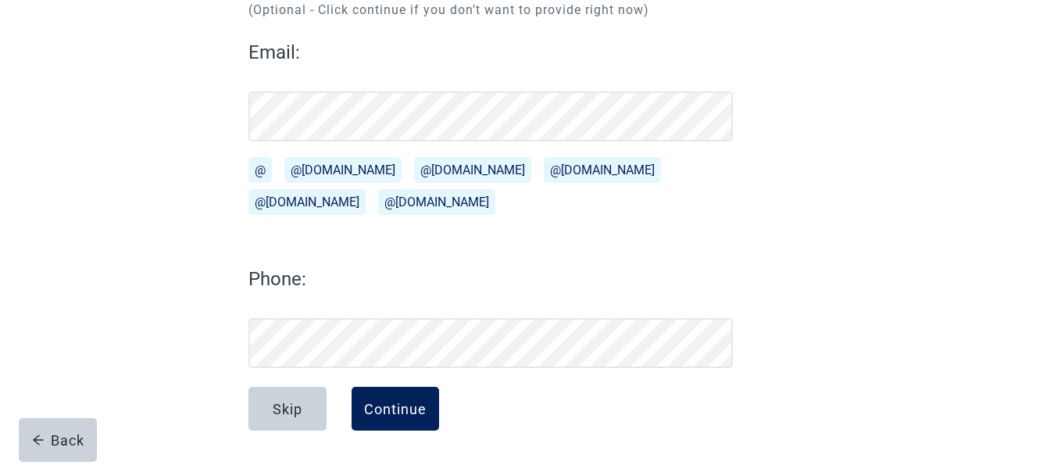
click at [394, 410] on div "Continue" at bounding box center [395, 409] width 62 height 16
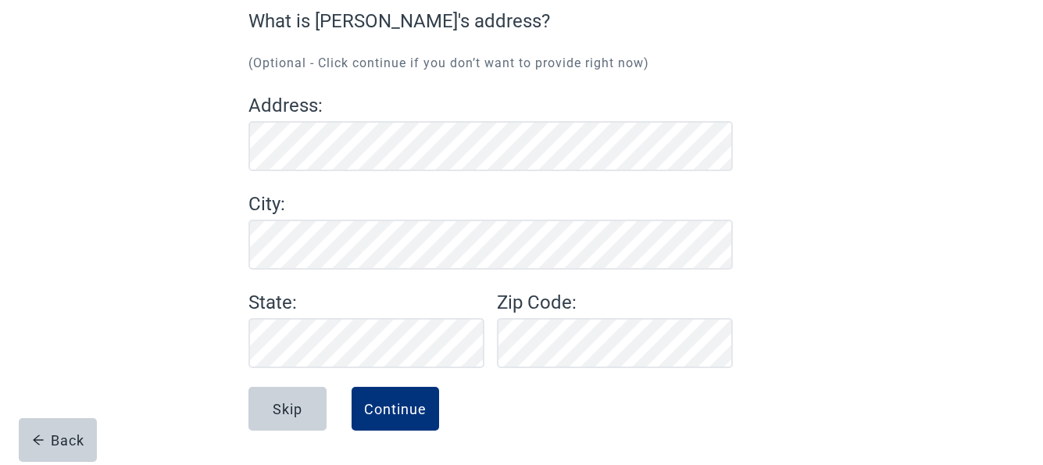
scroll to position [143, 0]
drag, startPoint x: 909, startPoint y: 311, endPoint x: 523, endPoint y: 316, distance: 385.8
click at [907, 311] on div "Continue What is [PERSON_NAME]'s address? (Optional - Click continue if you don…" at bounding box center [521, 201] width 939 height 526
click at [393, 408] on div "Continue" at bounding box center [395, 409] width 62 height 16
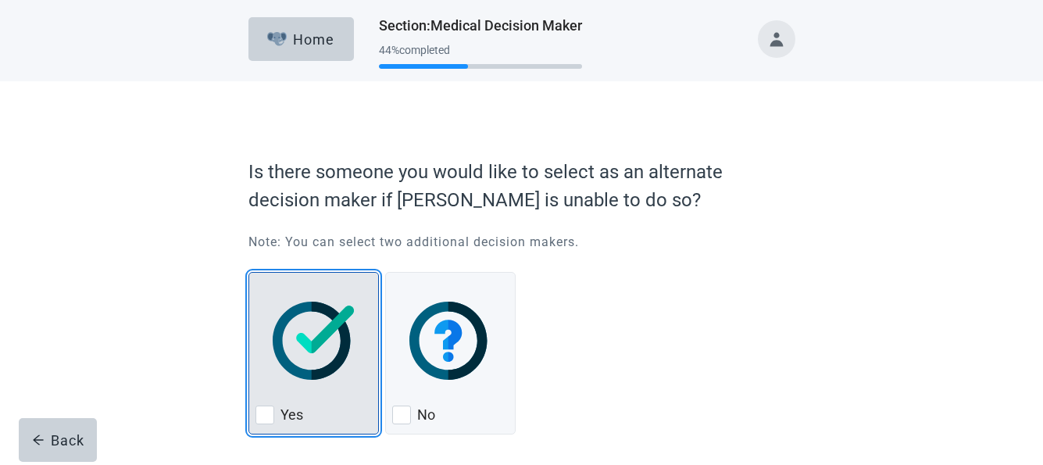
click at [266, 413] on div "Yes, checkbox, not checked" at bounding box center [264, 414] width 19 height 19
click at [249, 273] on input "Yes" at bounding box center [248, 272] width 1 height 1
checkbox input "true"
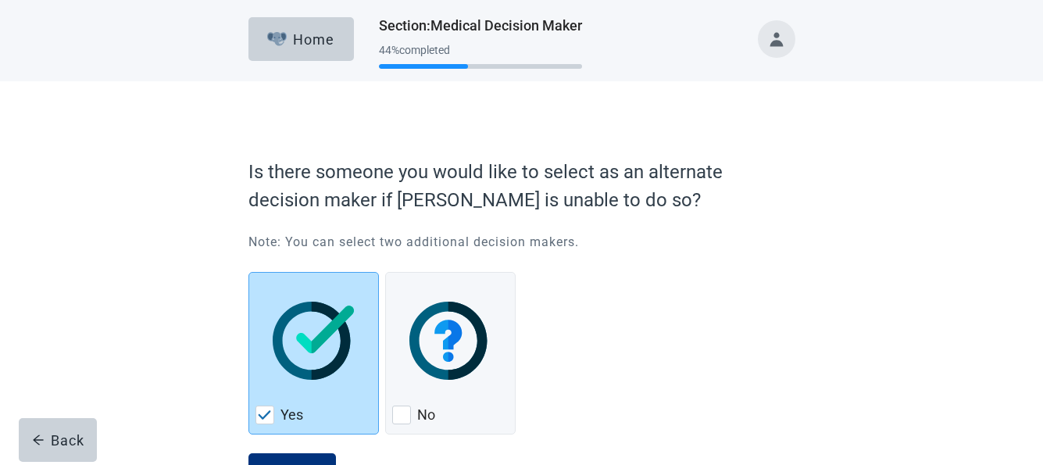
click at [822, 295] on div "Is there someone you would like to select as an alternate decision maker if [PE…" at bounding box center [522, 321] width 656 height 419
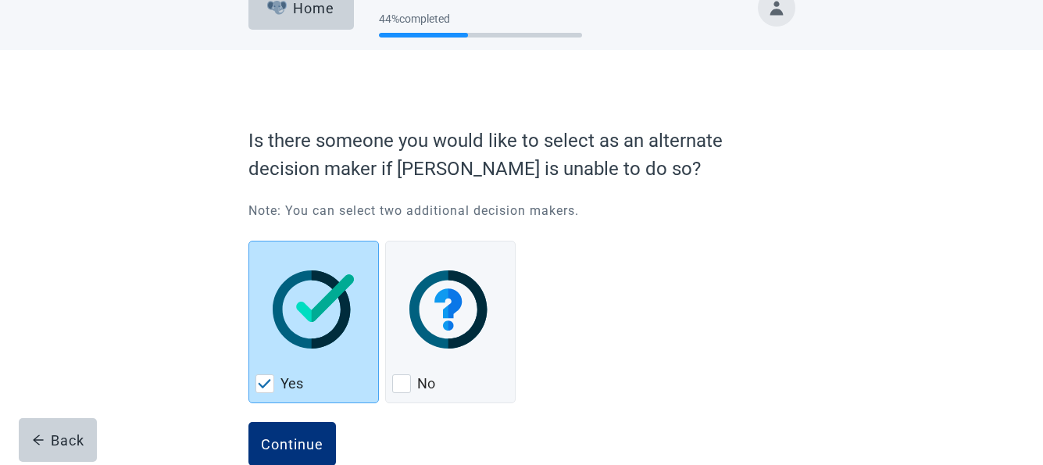
scroll to position [66, 0]
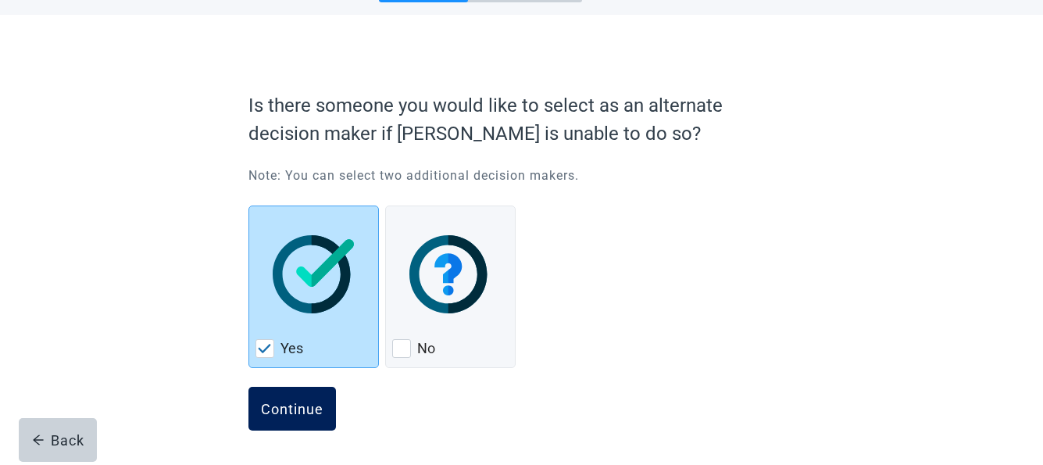
click at [298, 402] on div "Continue" at bounding box center [292, 409] width 62 height 16
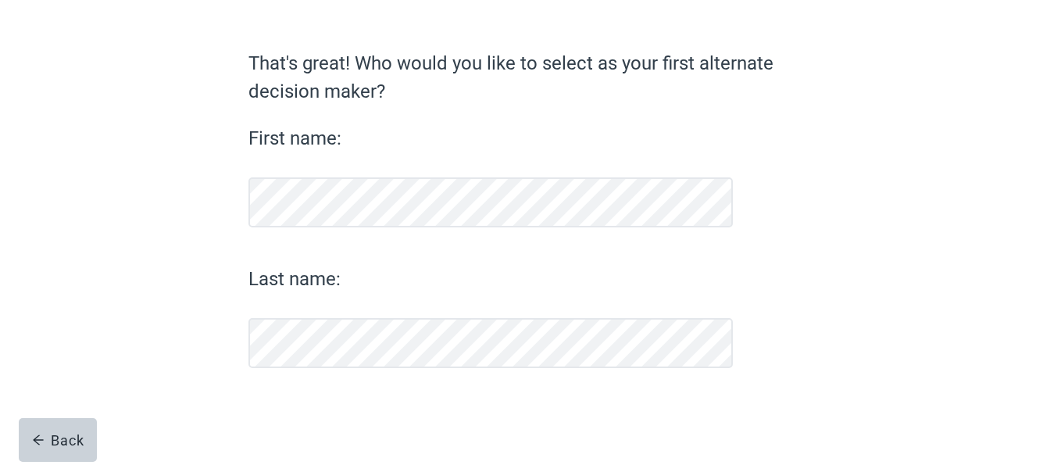
scroll to position [101, 0]
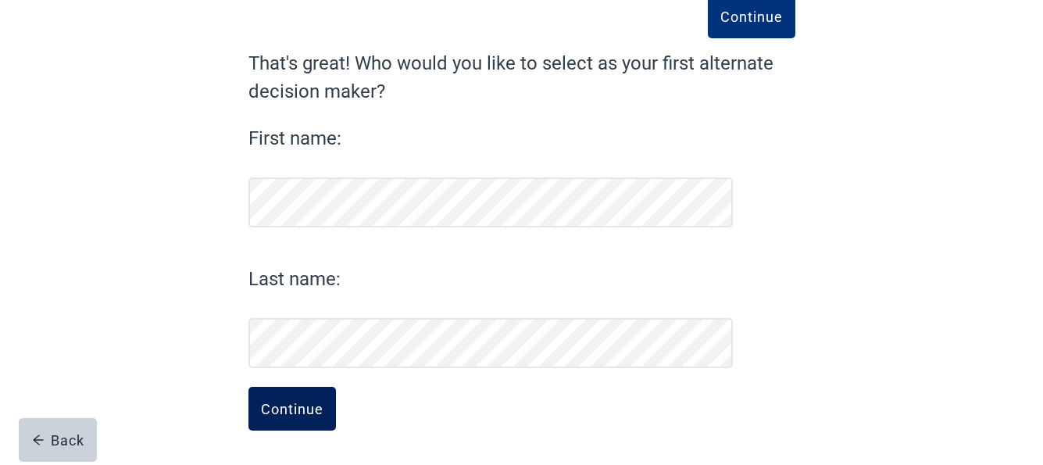
click at [284, 399] on button "Continue" at bounding box center [291, 409] width 87 height 44
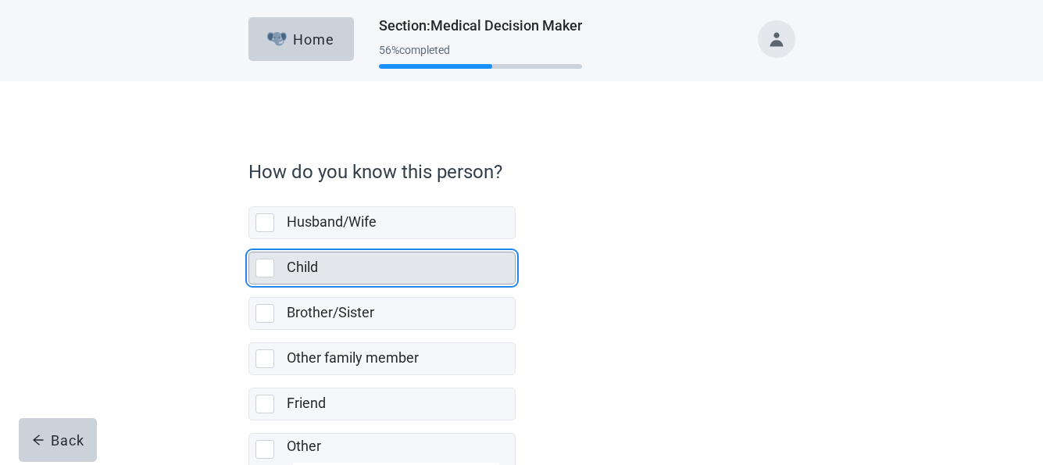
click at [266, 264] on div "Child, checkbox, not selected" at bounding box center [264, 267] width 19 height 19
click at [249, 240] on input "Child" at bounding box center [248, 239] width 1 height 1
checkbox input "true"
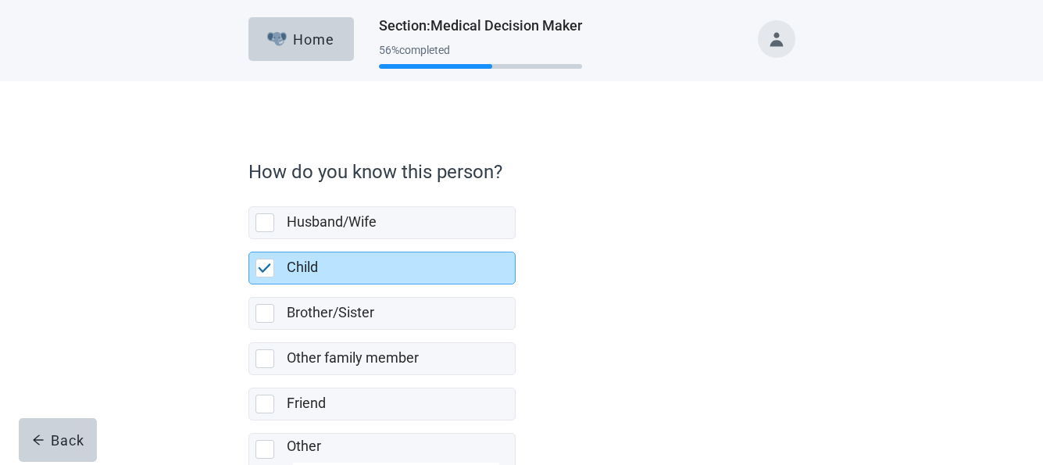
click at [775, 319] on div "Husband/Wife Child Brother/Sister Other family member Friend Other" at bounding box center [521, 342] width 547 height 296
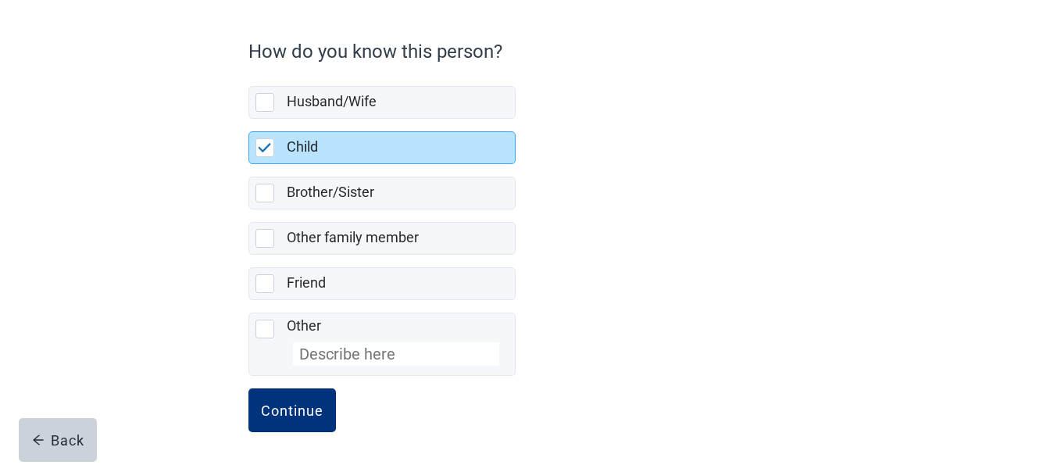
scroll to position [122, 0]
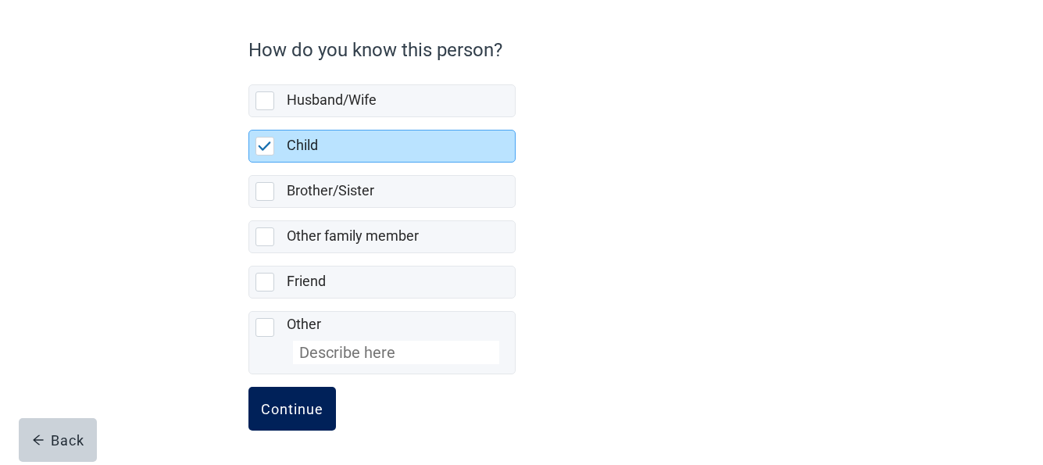
click at [284, 406] on div "Continue" at bounding box center [292, 409] width 62 height 16
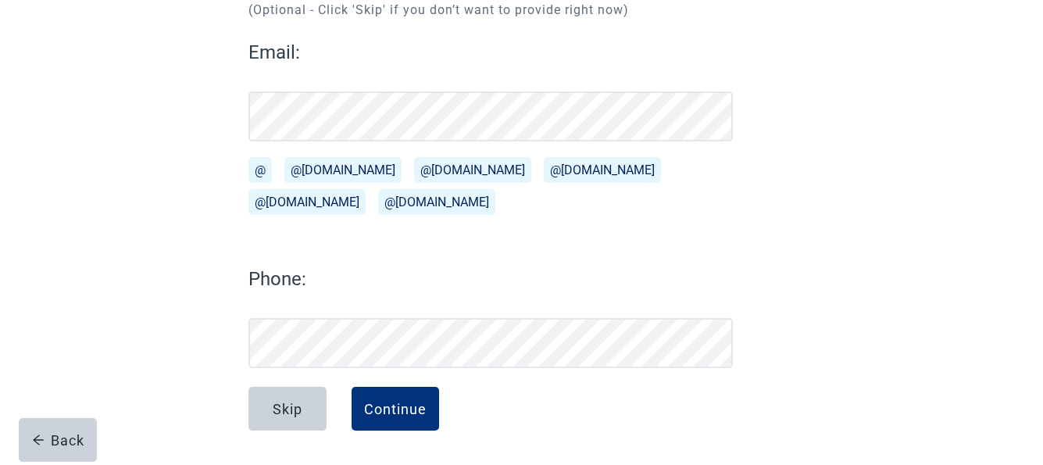
scroll to position [196, 0]
click at [395, 395] on button "Continue" at bounding box center [394, 409] width 87 height 44
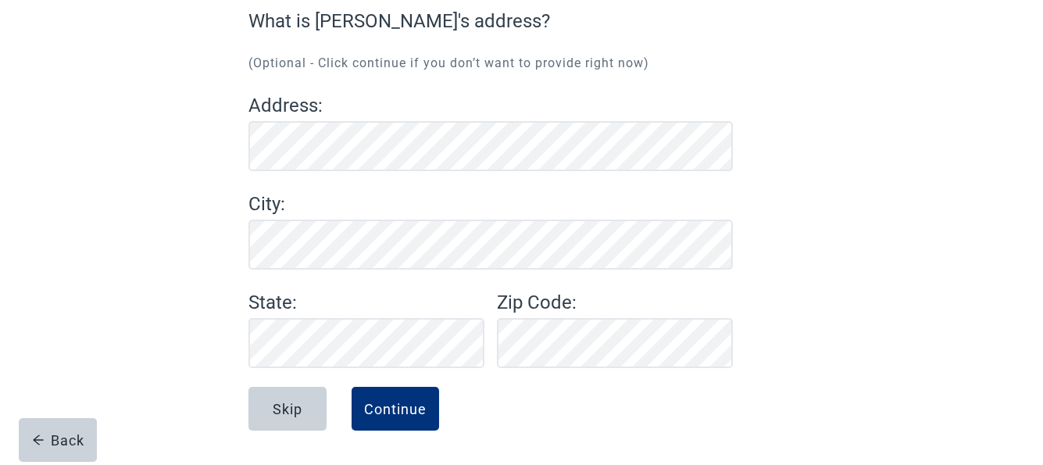
scroll to position [143, 0]
click at [379, 409] on div "Continue" at bounding box center [395, 409] width 62 height 16
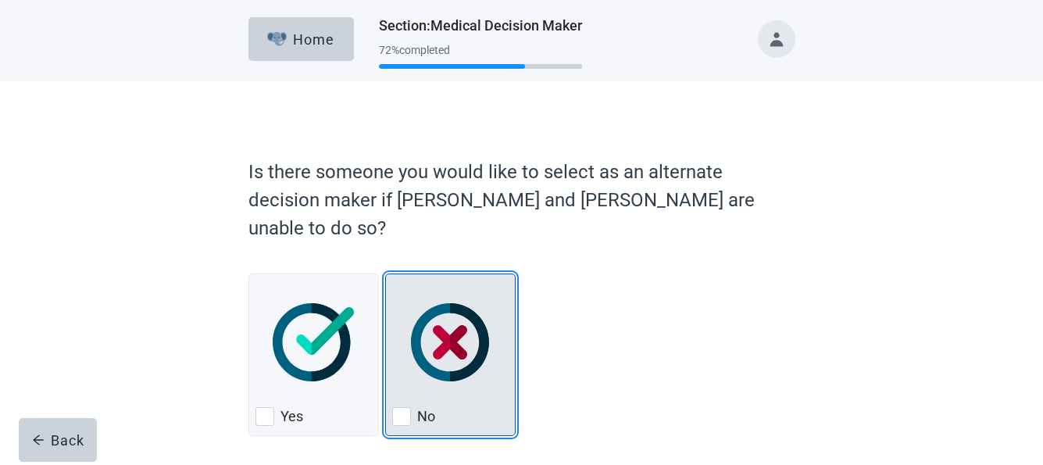
click at [397, 407] on div "No, checkbox, not checked" at bounding box center [401, 416] width 19 height 19
click at [386, 274] on input "No" at bounding box center [385, 273] width 1 height 1
checkbox input "true"
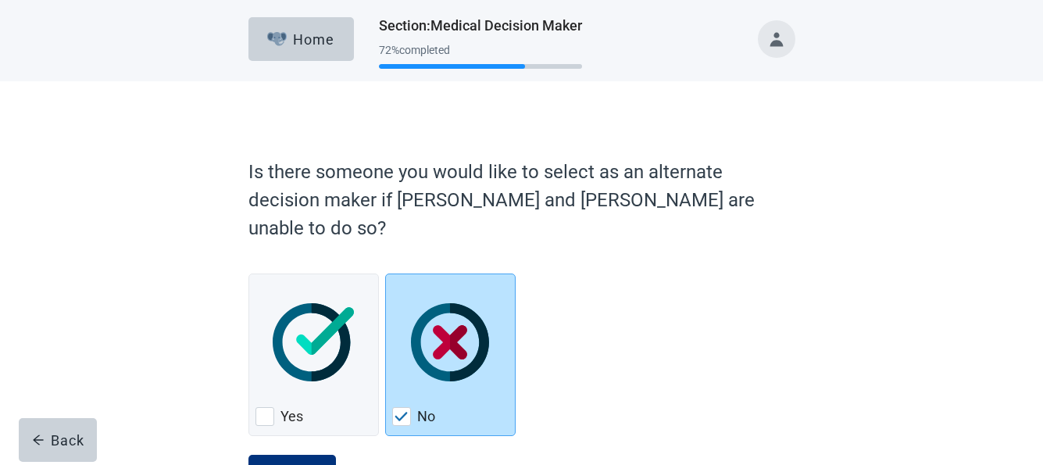
click at [708, 326] on div "Yes No" at bounding box center [521, 351] width 547 height 181
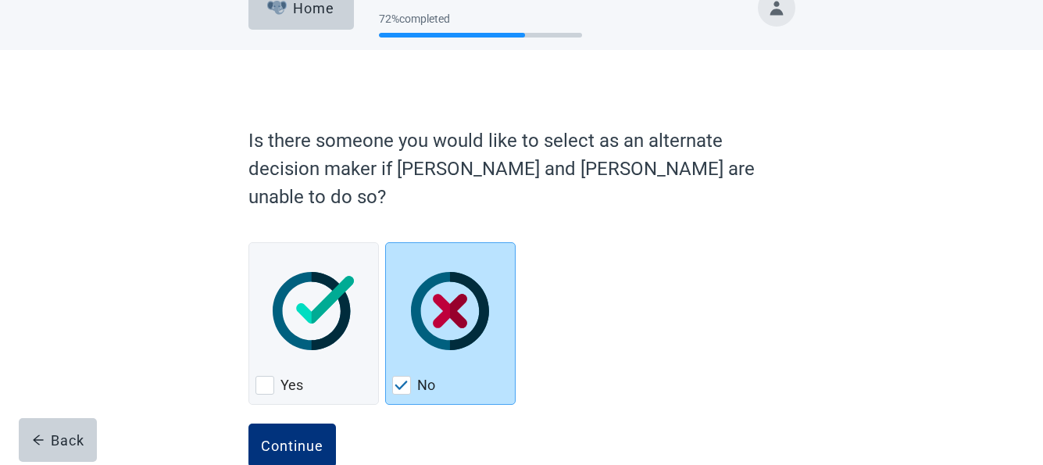
scroll to position [40, 0]
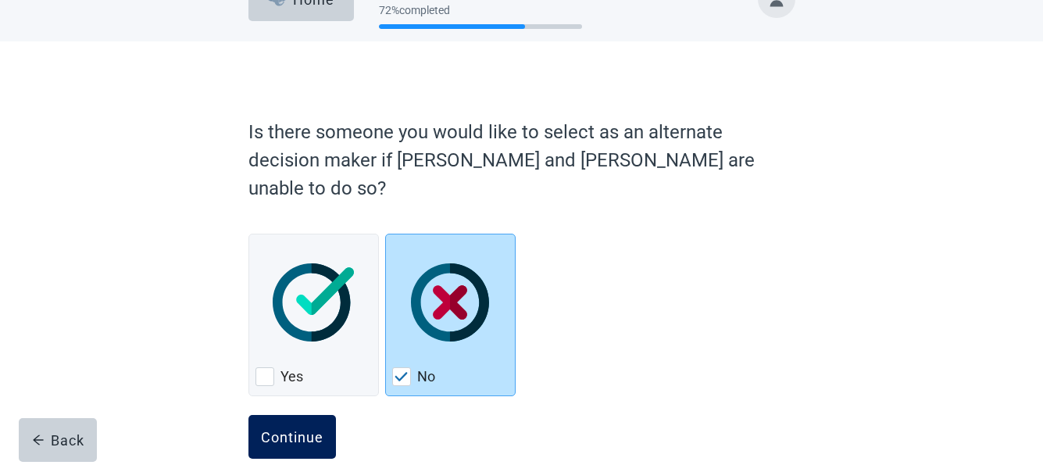
click at [278, 429] on div "Continue" at bounding box center [292, 437] width 62 height 16
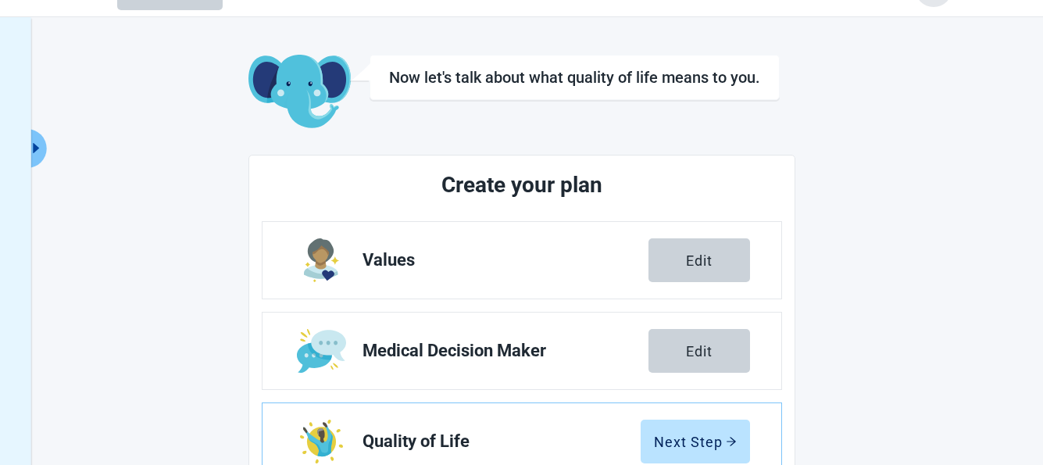
click at [972, 292] on div "Now let's talk about what quality of life means to you. Create your plan Values…" at bounding box center [521, 403] width 1043 height 773
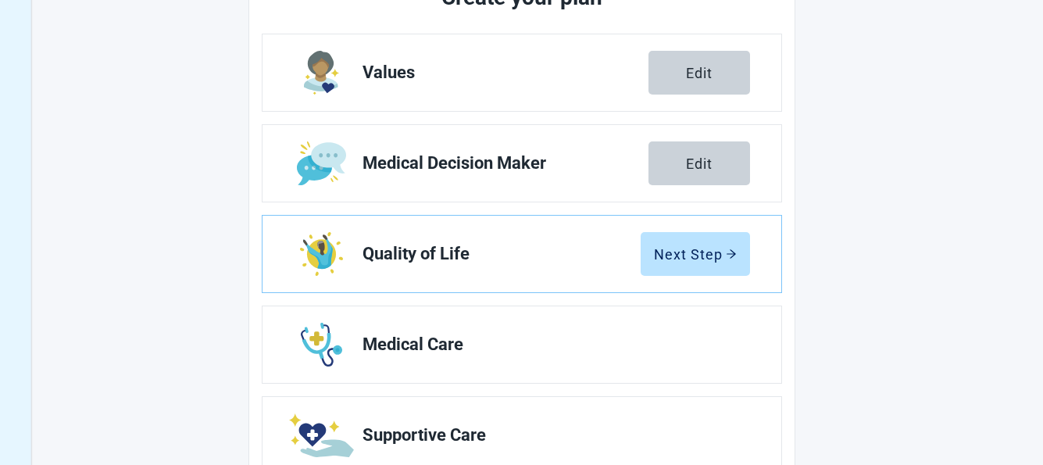
scroll to position [258, 0]
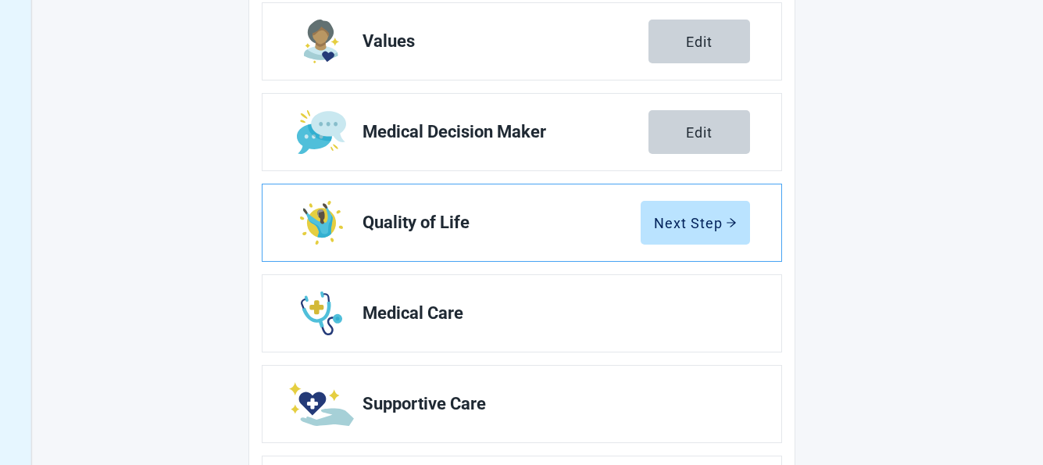
click at [422, 216] on span "Quality of Life" at bounding box center [501, 222] width 278 height 19
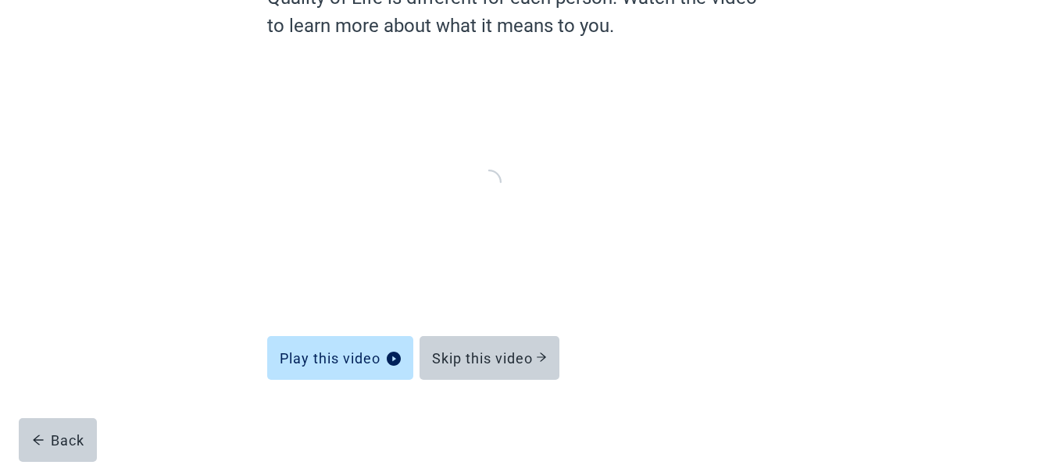
scroll to position [166, 0]
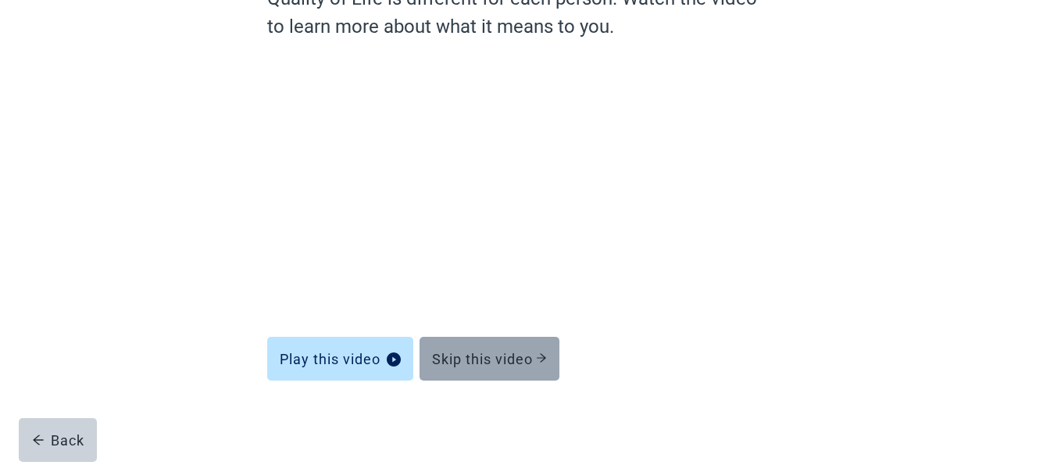
click at [491, 360] on div "Skip this video" at bounding box center [489, 359] width 115 height 16
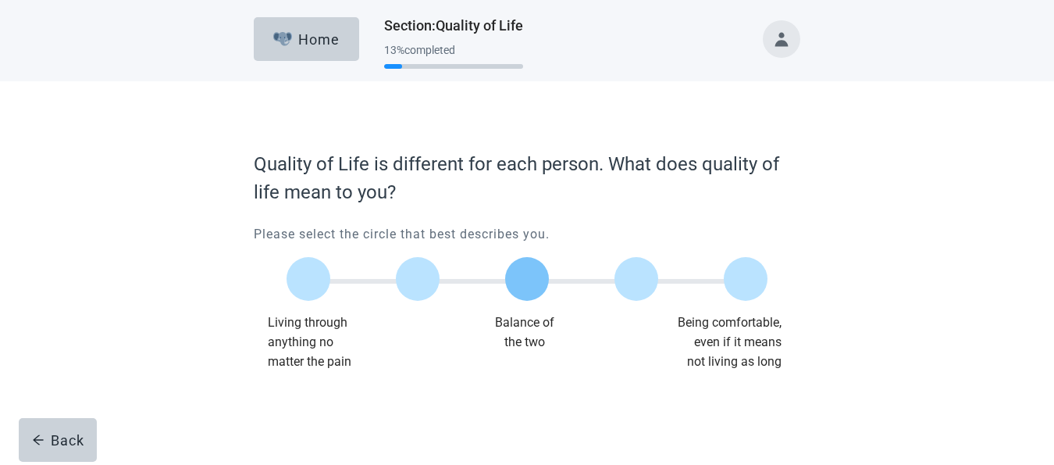
click at [522, 288] on label "Main content" at bounding box center [527, 279] width 44 height 44
click at [527, 279] on input "Quality of life scale: 50 out of 100. Balance of the two" at bounding box center [527, 279] width 0 height 0
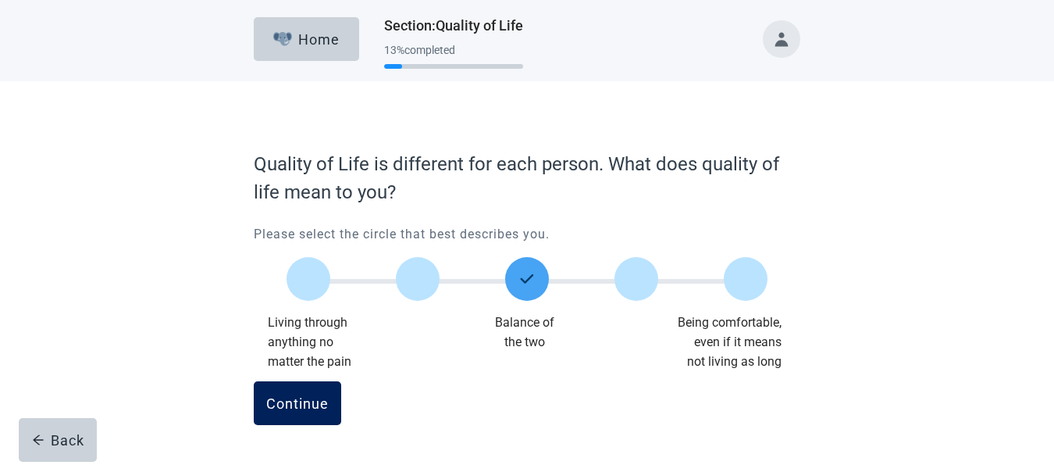
click at [300, 392] on button "Continue" at bounding box center [297, 403] width 87 height 44
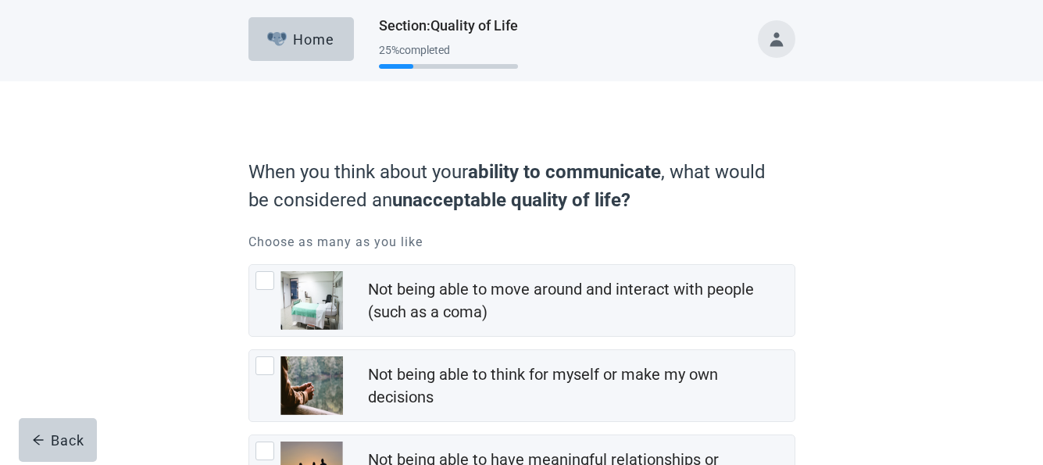
click at [922, 235] on div "When you think about your ability to communicate , what would be considered an …" at bounding box center [521, 427] width 939 height 693
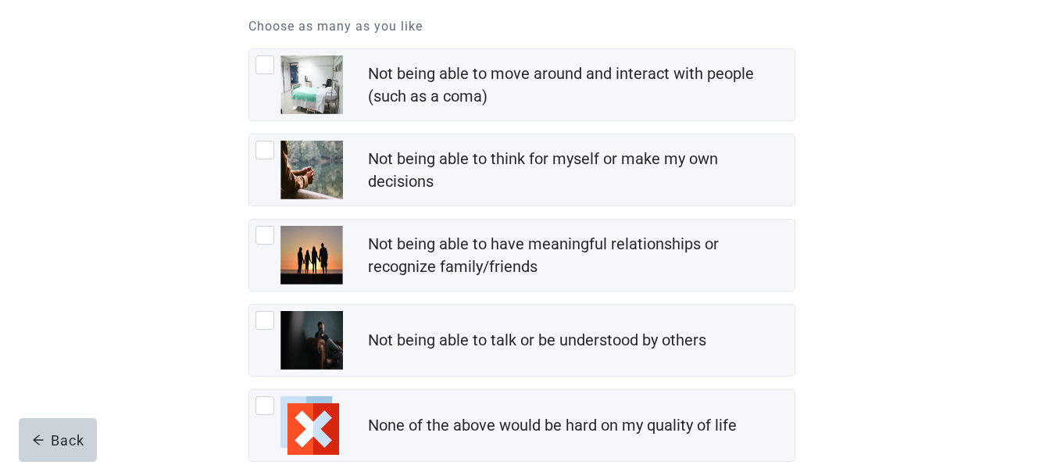
scroll to position [184, 0]
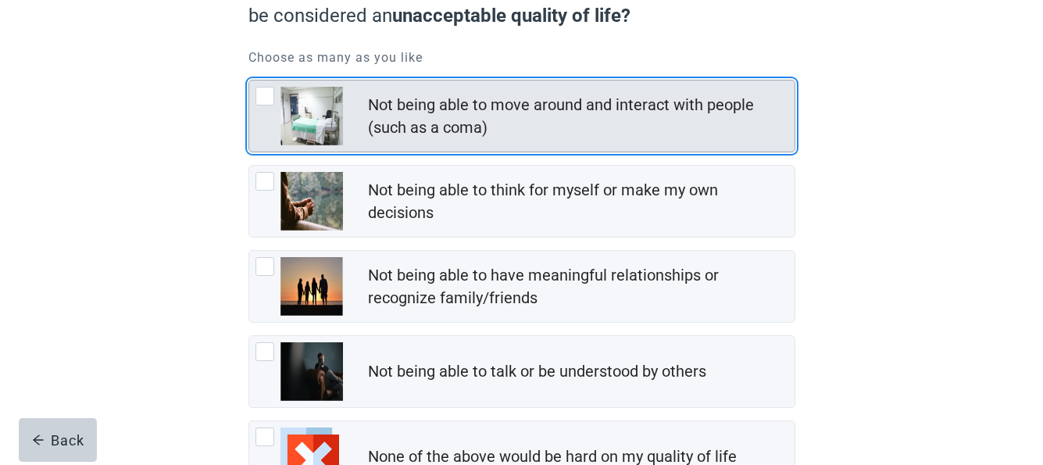
click at [262, 97] on div "Not being able to move around and interact with people (such as a coma), checkb…" at bounding box center [264, 96] width 19 height 19
click at [249, 80] on input "Not being able to move around and interact with people (such as a coma)" at bounding box center [248, 80] width 1 height 1
checkbox input "true"
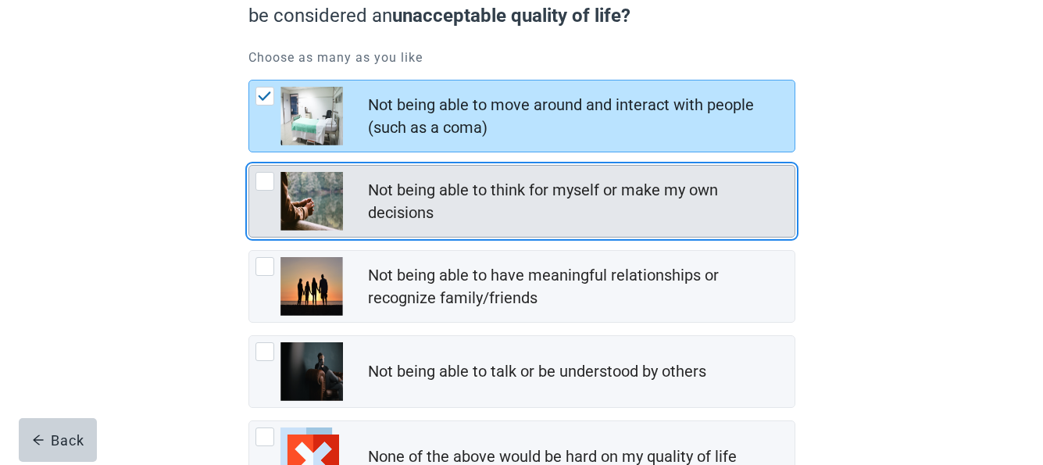
click at [261, 185] on div "Not being able to think for myself or make my own decisions, checkbox, not chec…" at bounding box center [264, 181] width 19 height 19
click at [249, 166] on input "Not being able to think for myself or make my own decisions" at bounding box center [248, 165] width 1 height 1
checkbox input "true"
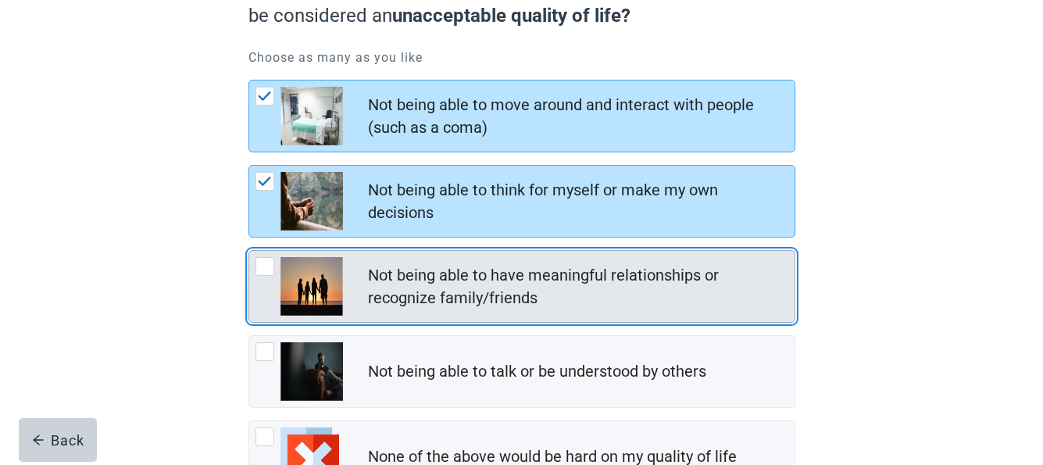
click at [260, 266] on div "Not being able to have meaningful relationships or recognize family/friends, ch…" at bounding box center [264, 266] width 19 height 19
click at [249, 251] on input "Not being able to have meaningful relationships or recognize family/friends" at bounding box center [248, 250] width 1 height 1
checkbox input "true"
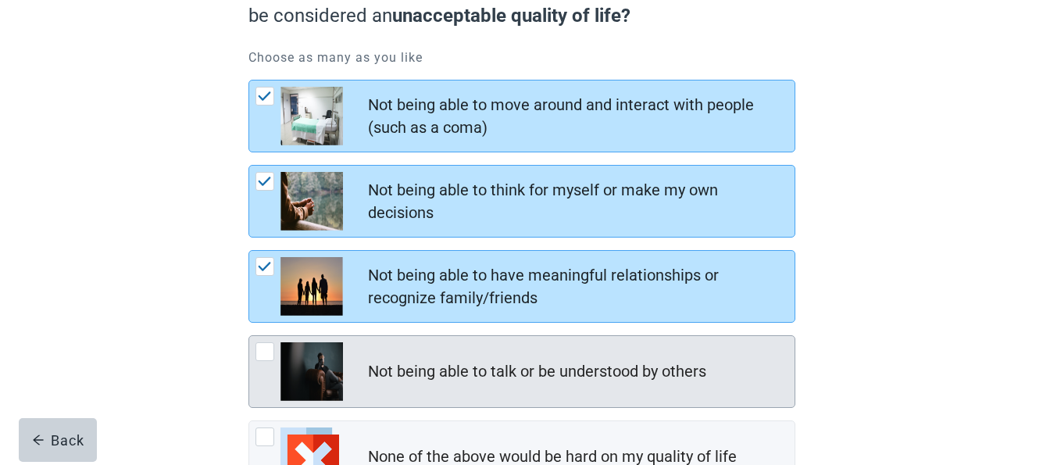
click at [262, 345] on div "Not being able to talk or be understood by others, checkbox, not checked" at bounding box center [264, 351] width 19 height 19
click at [249, 336] on input "Not being able to talk or be understood by others" at bounding box center [248, 335] width 1 height 1
checkbox input "true"
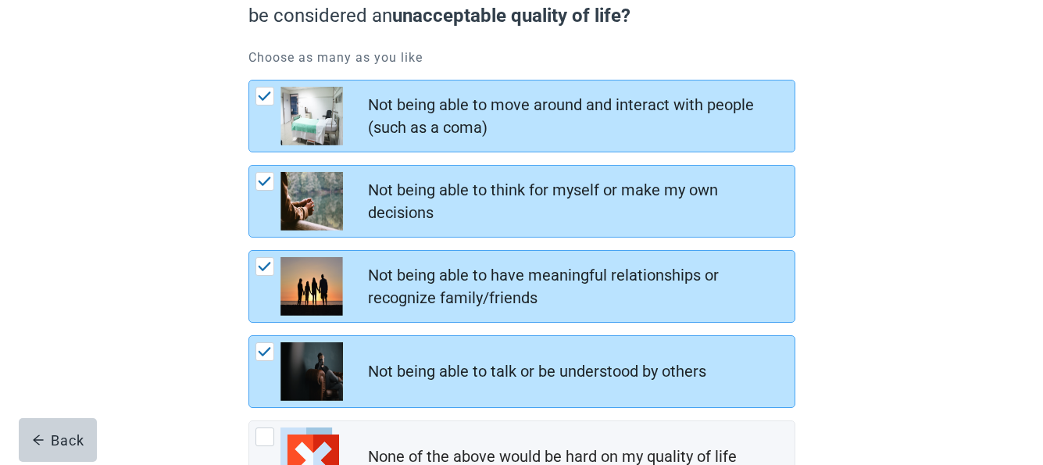
click at [871, 301] on div "When you think about your ability to communicate , what would be considered an …" at bounding box center [521, 243] width 939 height 693
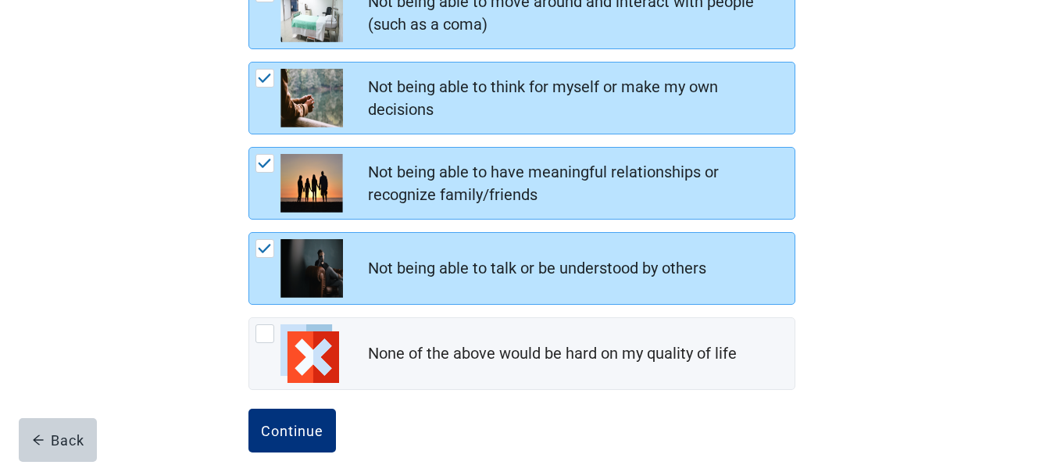
scroll to position [309, 0]
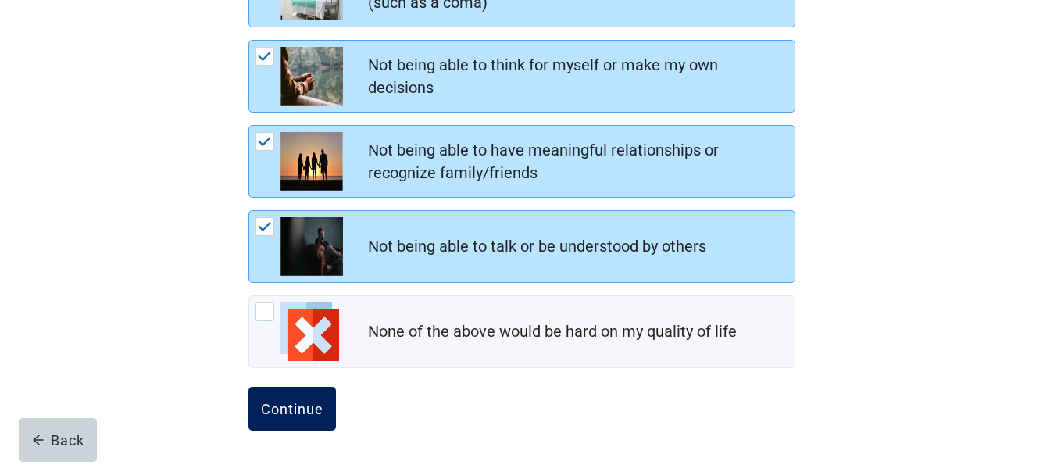
click at [307, 401] on div "Continue" at bounding box center [292, 409] width 62 height 16
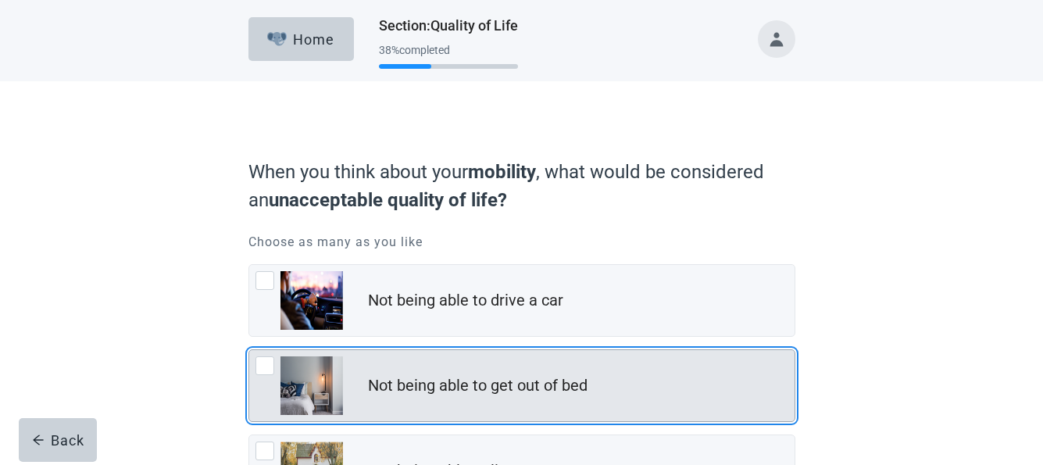
click at [255, 364] on div "Not being able to get out of bed, checkbox, not checked" at bounding box center [264, 365] width 19 height 19
click at [249, 350] on input "Not being able to get out of bed" at bounding box center [248, 349] width 1 height 1
checkbox input "true"
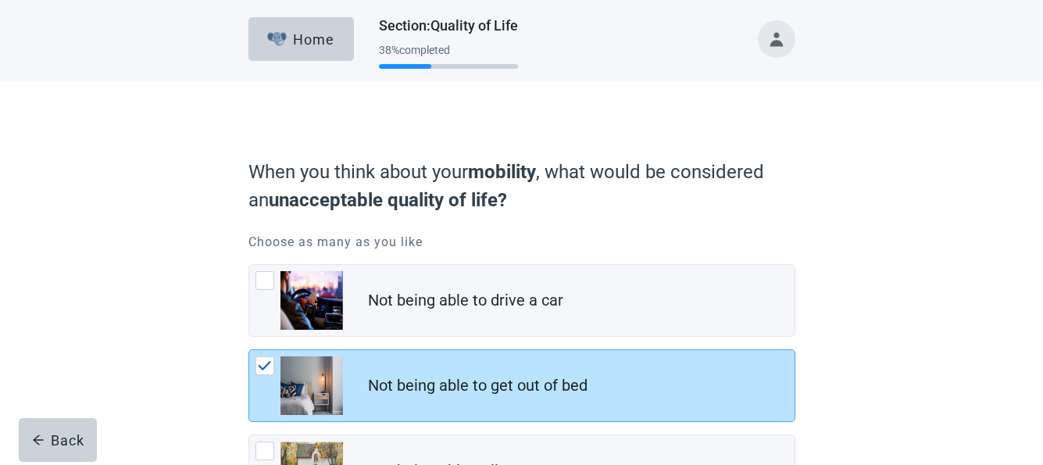
drag, startPoint x: 951, startPoint y: 365, endPoint x: 941, endPoint y: 365, distance: 10.2
click at [950, 365] on div "When you think about your mobility , what would be considered an unacceptable q…" at bounding box center [521, 427] width 939 height 693
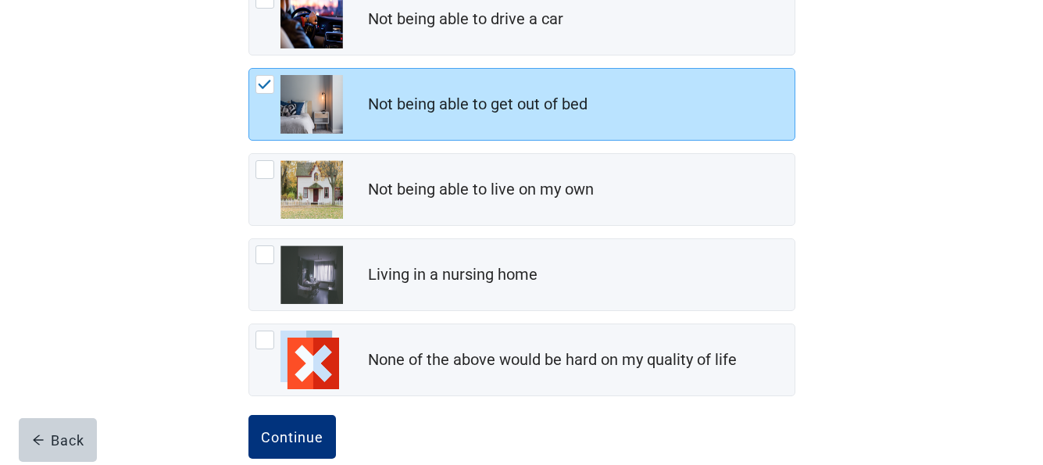
scroll to position [309, 0]
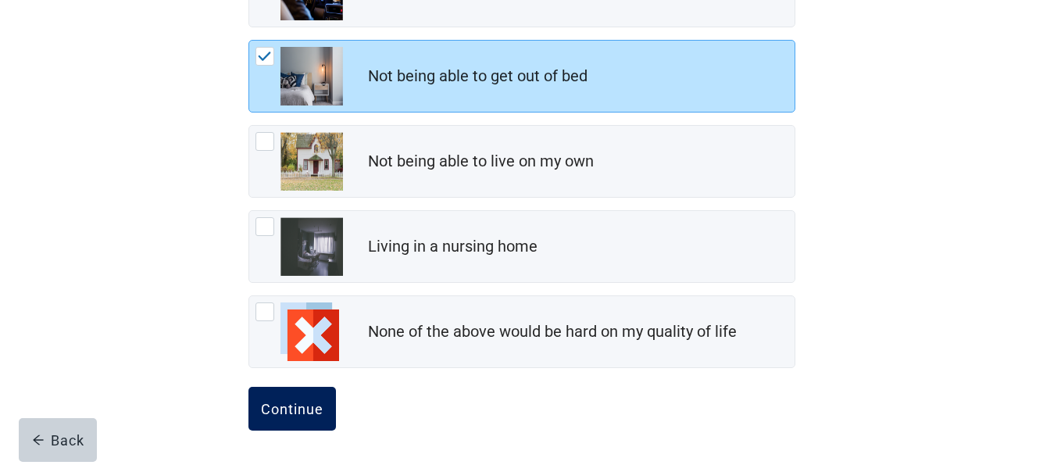
click at [301, 405] on div "Continue" at bounding box center [292, 409] width 62 height 16
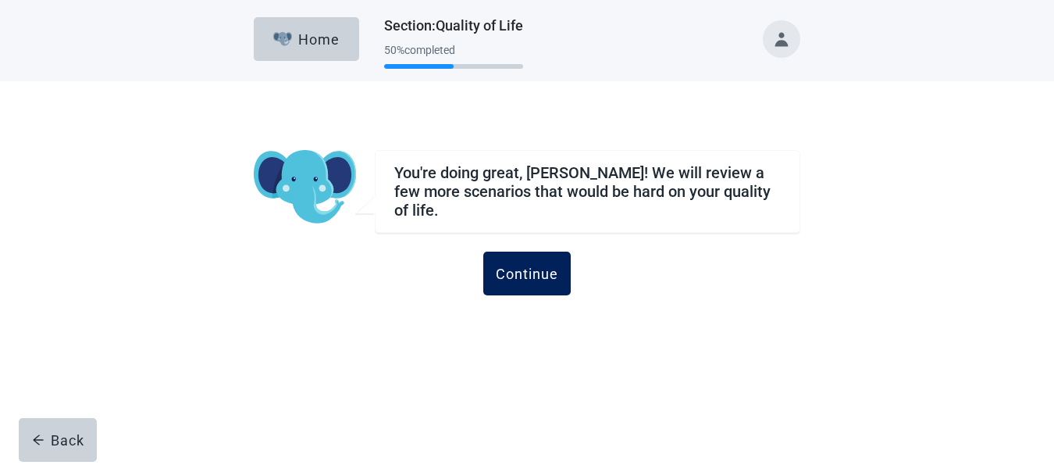
click at [521, 266] on div "Continue" at bounding box center [527, 274] width 62 height 16
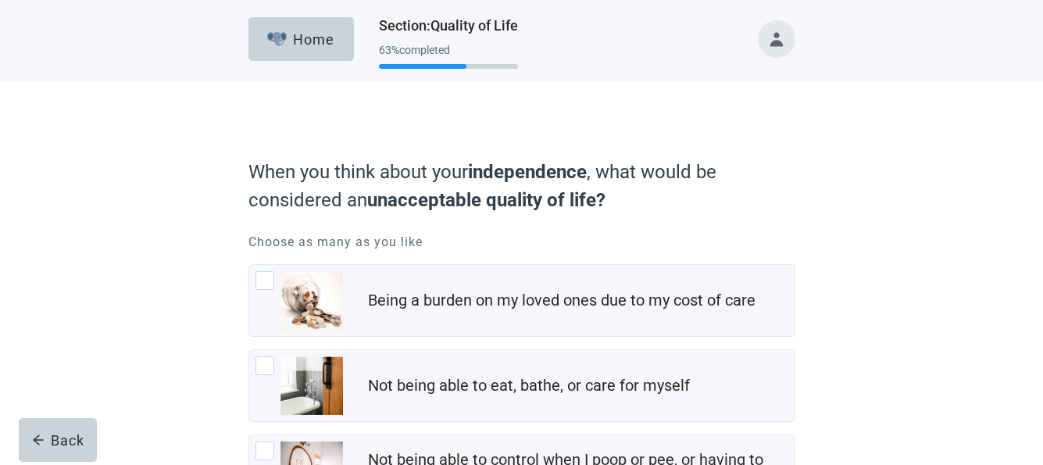
click at [886, 185] on div "When you think about your independence , what would be considered an unacceptab…" at bounding box center [521, 470] width 939 height 778
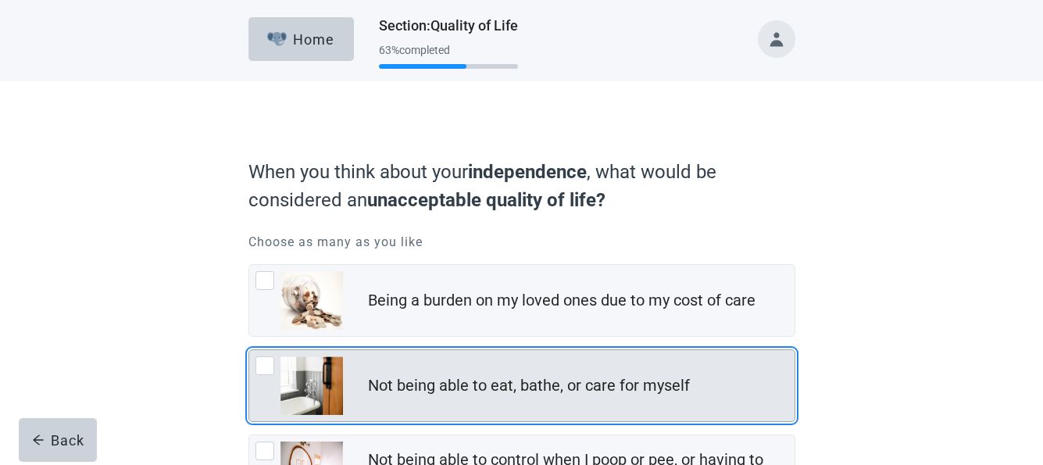
click at [262, 360] on div "Not being able to eat, bathe, or care for myself, checkbox, not checked" at bounding box center [264, 365] width 19 height 19
click at [249, 350] on input "Not being able to eat, bathe, or care for myself" at bounding box center [248, 349] width 1 height 1
checkbox input "true"
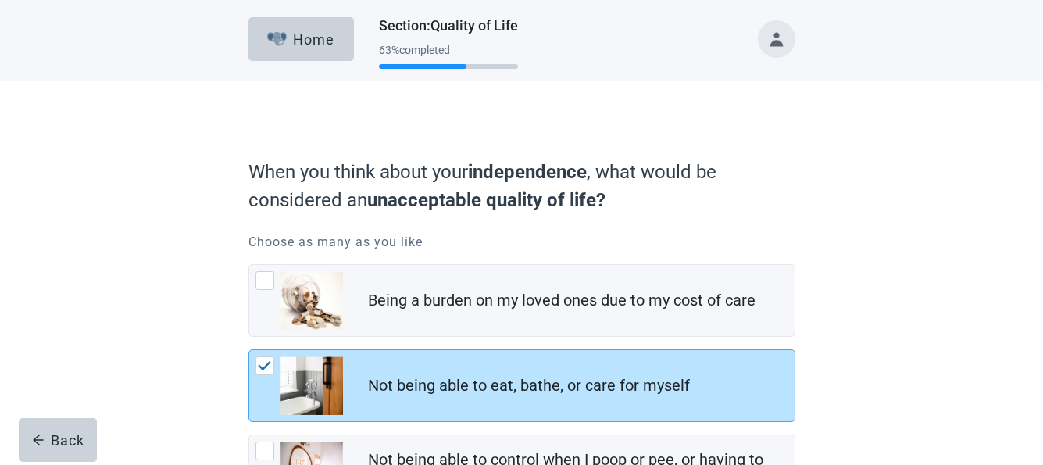
click at [905, 349] on div "When you think about your independence , what would be considered an unacceptab…" at bounding box center [521, 470] width 939 height 778
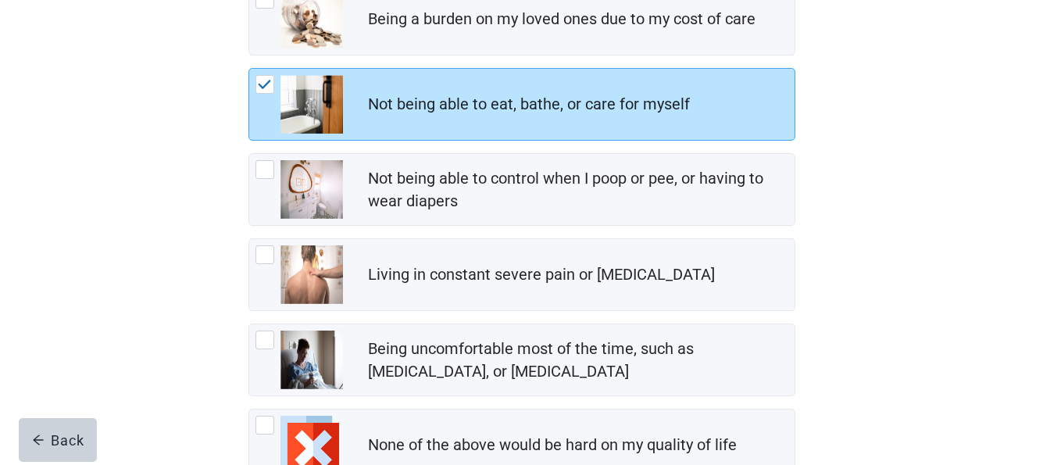
scroll to position [312, 0]
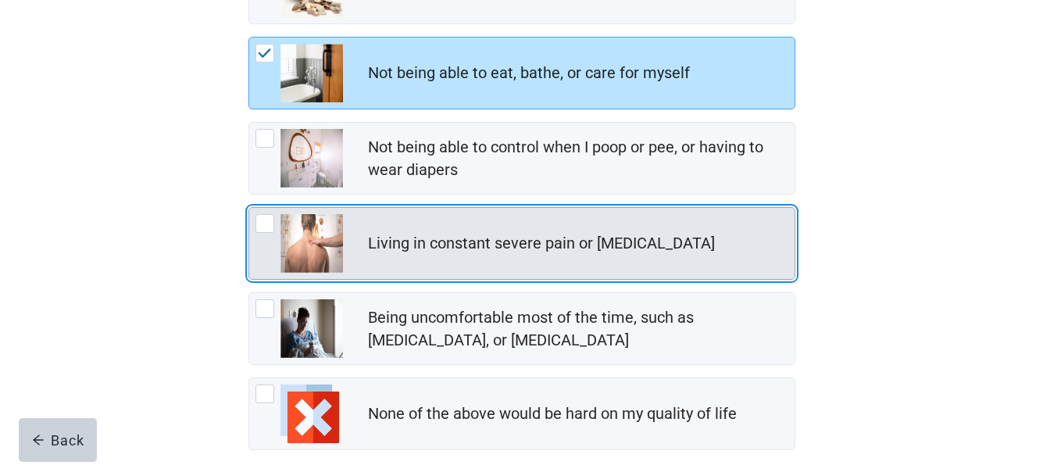
click at [266, 226] on div "Living in constant severe pain or shortness of breath, checkbox, not checked" at bounding box center [264, 223] width 19 height 19
click at [249, 208] on input "Living in constant severe pain or [MEDICAL_DATA]" at bounding box center [248, 207] width 1 height 1
checkbox input "true"
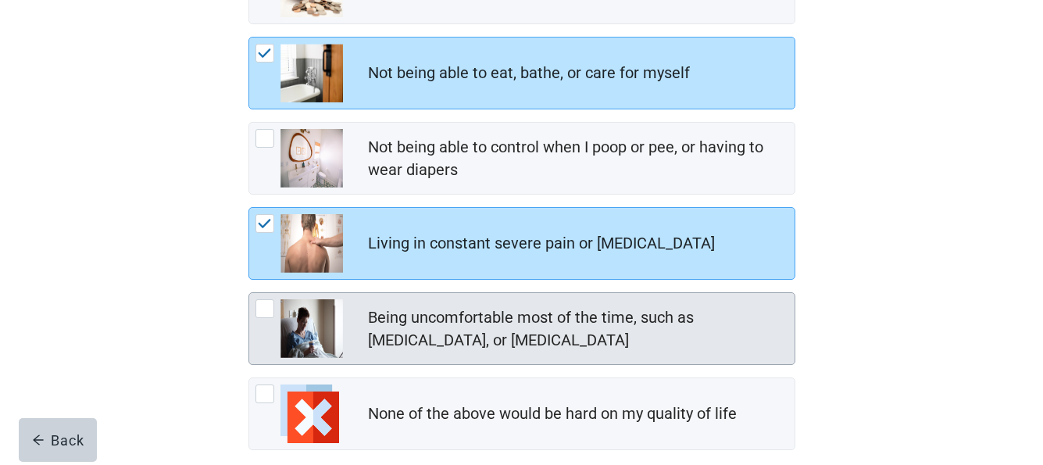
drag, startPoint x: 264, startPoint y: 308, endPoint x: 476, endPoint y: 305, distance: 211.7
click at [266, 308] on div "Being uncomfortable most of the time, such as nausea, vomiting, or diarrhea, ch…" at bounding box center [264, 308] width 19 height 19
click at [249, 293] on input "Being uncomfortable most of the time, such as [MEDICAL_DATA], or [MEDICAL_DATA]" at bounding box center [248, 292] width 1 height 1
checkbox input "true"
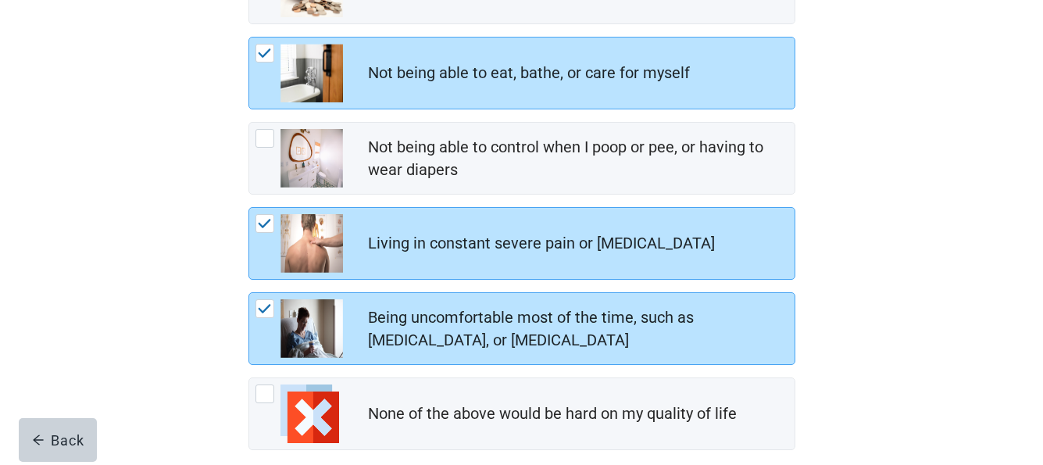
drag, startPoint x: 973, startPoint y: 282, endPoint x: 948, endPoint y: 287, distance: 25.4
click at [972, 282] on div "When you think about your independence , what would be considered an unacceptab…" at bounding box center [521, 158] width 939 height 778
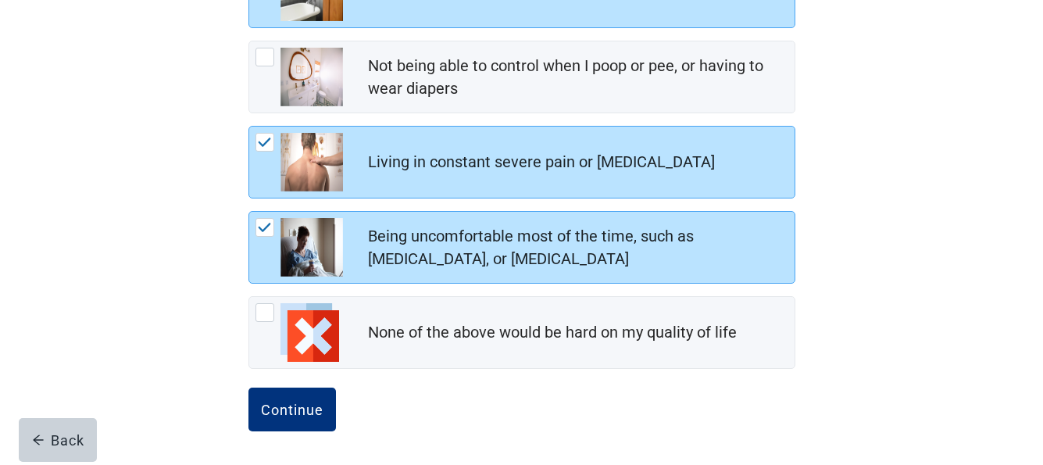
scroll to position [394, 0]
click at [298, 404] on div "Continue" at bounding box center [292, 409] width 62 height 16
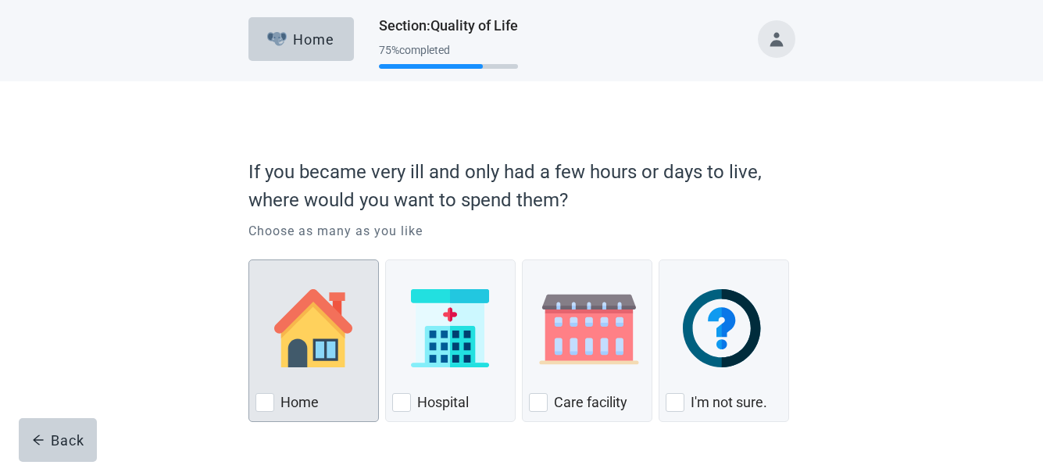
click at [265, 399] on div "Home, checkbox, not checked" at bounding box center [264, 402] width 19 height 19
click at [249, 260] on input "Home" at bounding box center [248, 259] width 1 height 1
checkbox input "true"
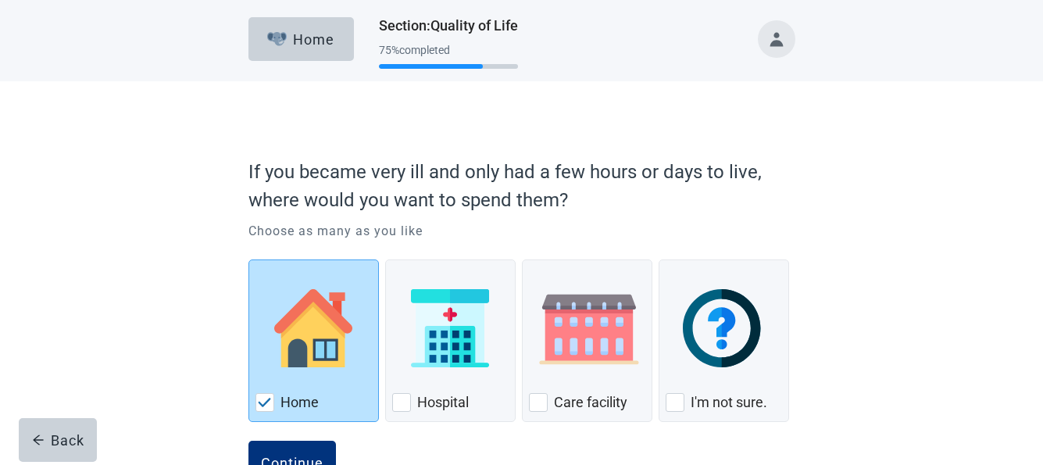
click at [867, 383] on div "If you became very ill and only had a few hours or days to live, where would yo…" at bounding box center [521, 299] width 939 height 437
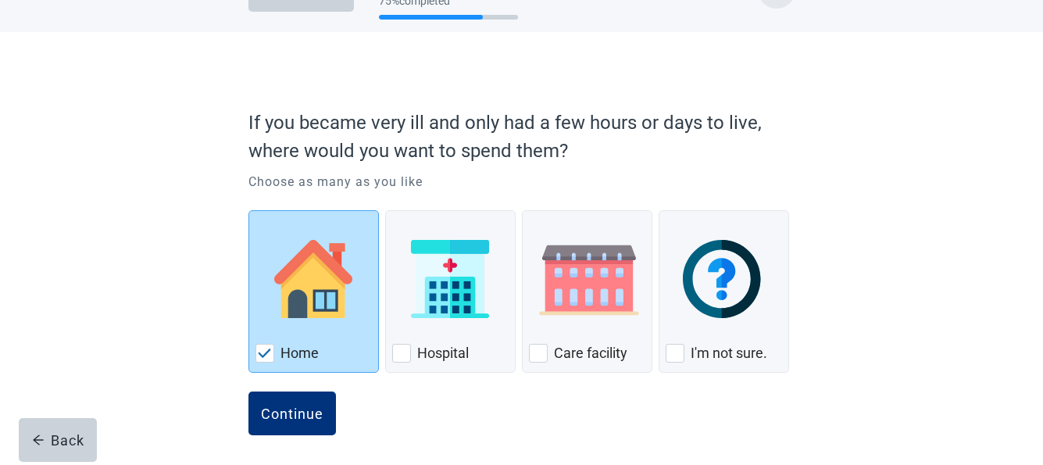
scroll to position [54, 0]
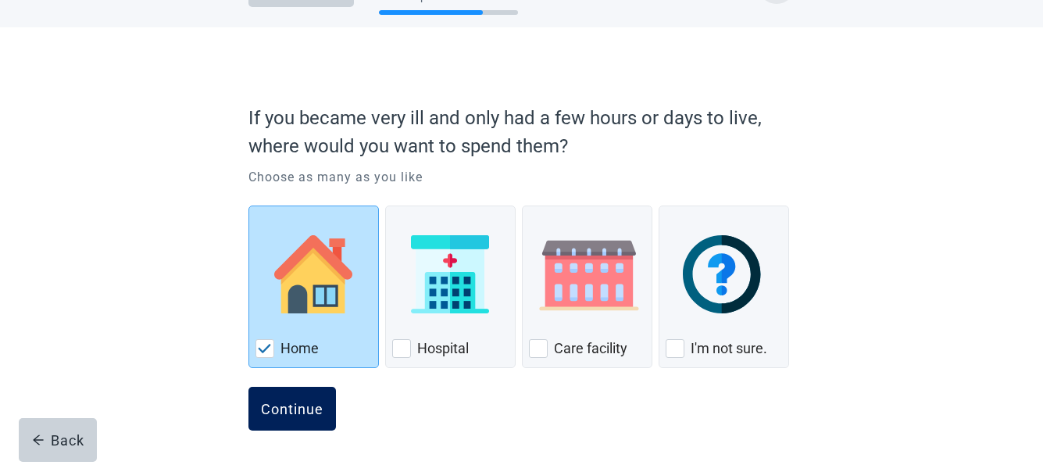
click at [301, 403] on div "Continue" at bounding box center [292, 409] width 62 height 16
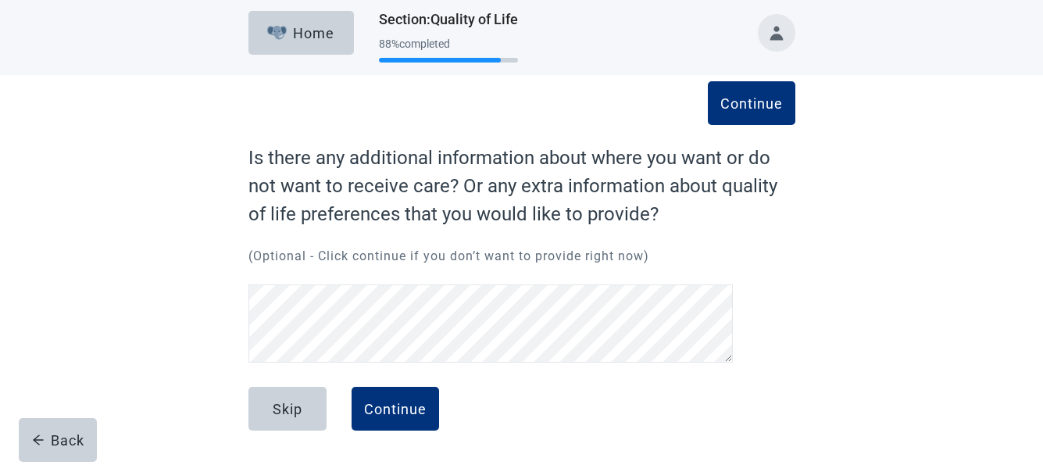
scroll to position [6, 0]
click at [385, 401] on div "Continue" at bounding box center [395, 409] width 62 height 16
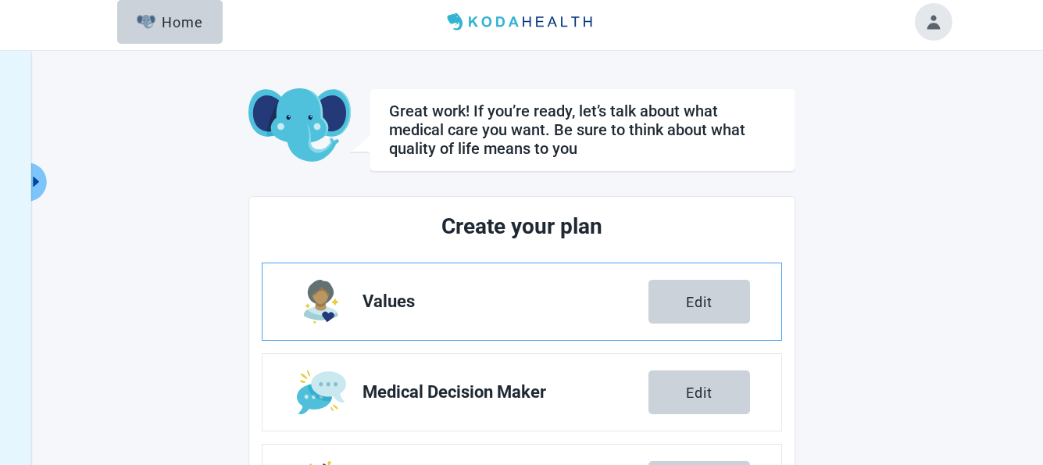
click at [390, 299] on span "Values" at bounding box center [505, 301] width 286 height 19
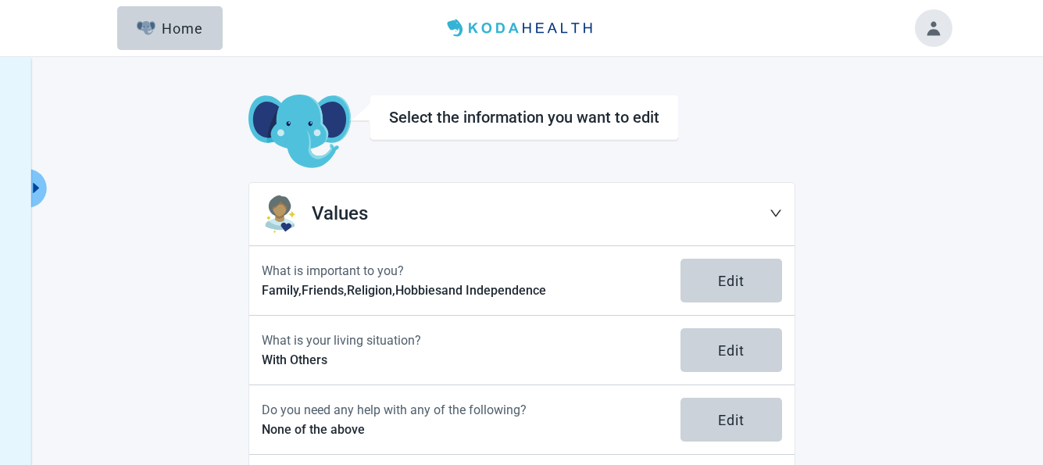
drag, startPoint x: 915, startPoint y: 344, endPoint x: 897, endPoint y: 362, distance: 25.4
click at [915, 351] on main "Select the information you want to edit Values What is important to you? Family…" at bounding box center [521, 361] width 859 height 535
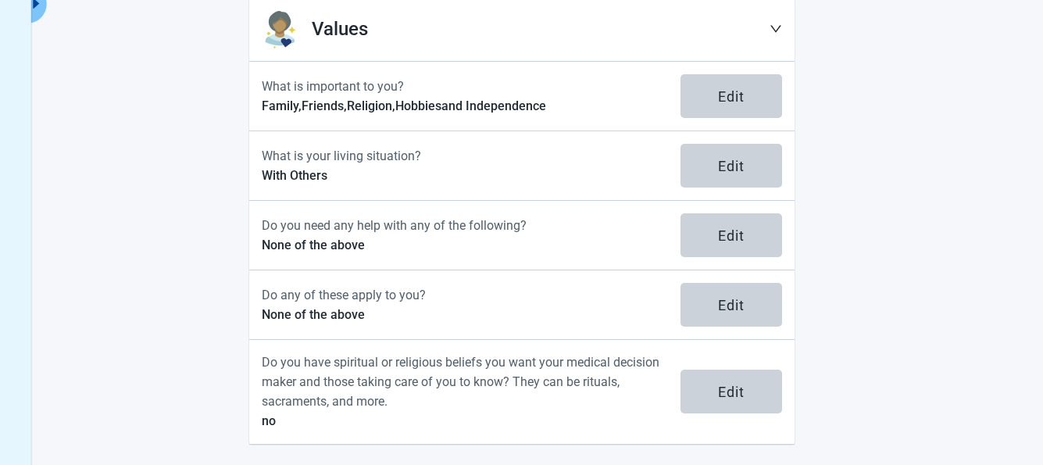
scroll to position [190, 0]
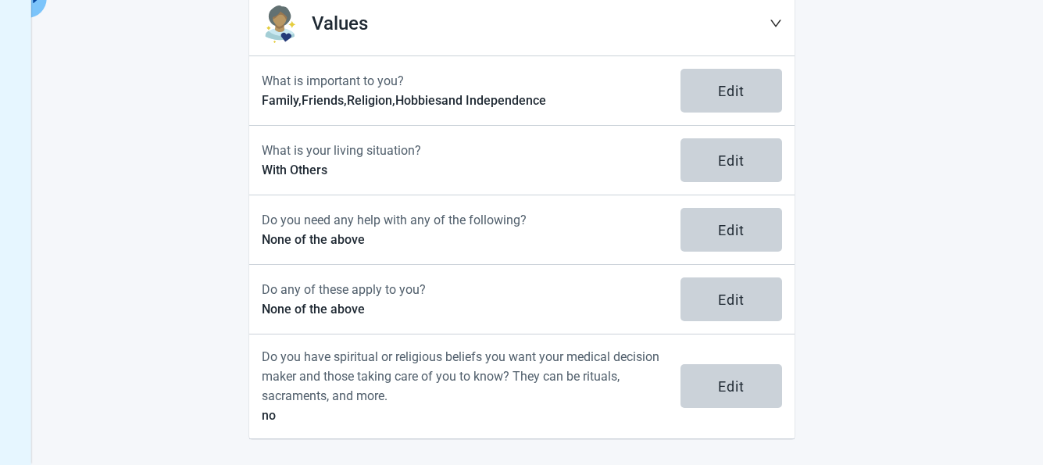
click at [949, 281] on main "Select the information you want to edit Values What is important to you? Family…" at bounding box center [521, 172] width 859 height 535
click at [773, 14] on div "Main content" at bounding box center [775, 24] width 12 height 20
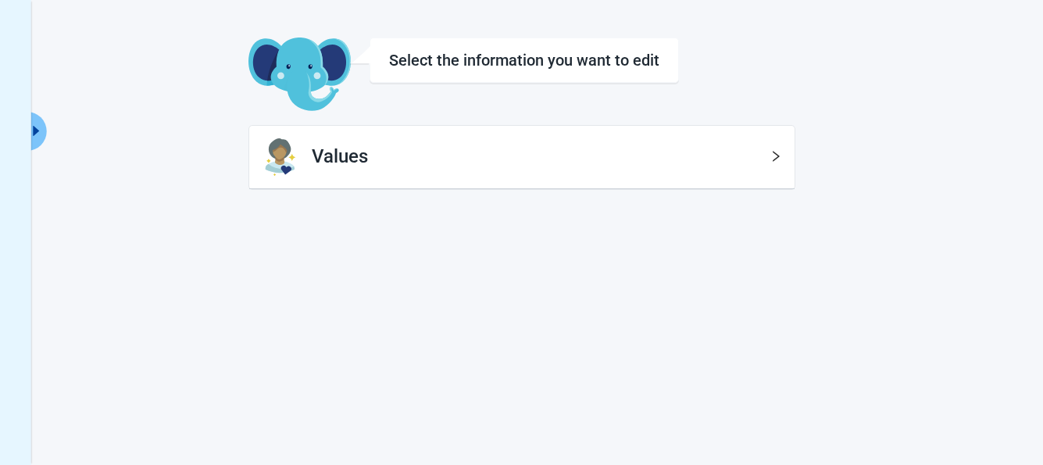
scroll to position [57, 0]
click at [337, 153] on h1 "Values" at bounding box center [541, 157] width 458 height 30
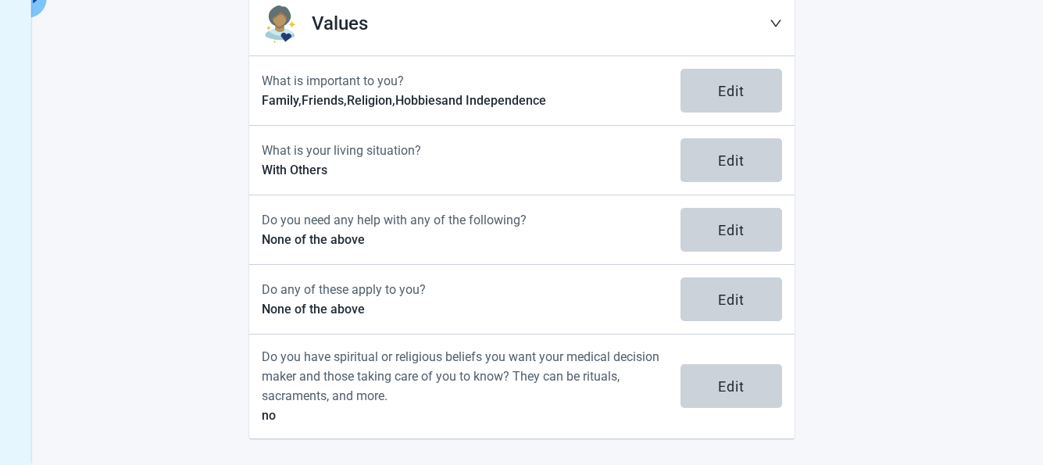
click at [991, 385] on div "Select the information you want to edit Values What is important to you? Family…" at bounding box center [521, 165] width 1043 height 597
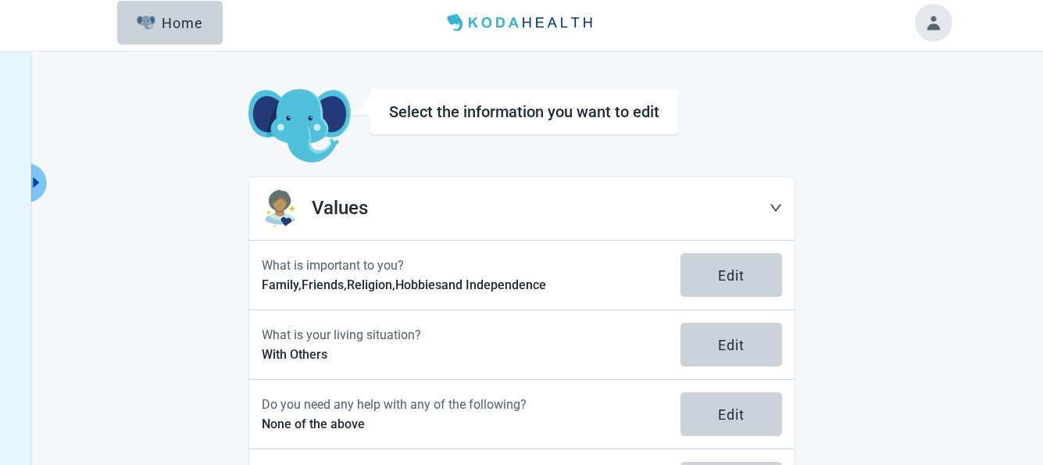
scroll to position [0, 0]
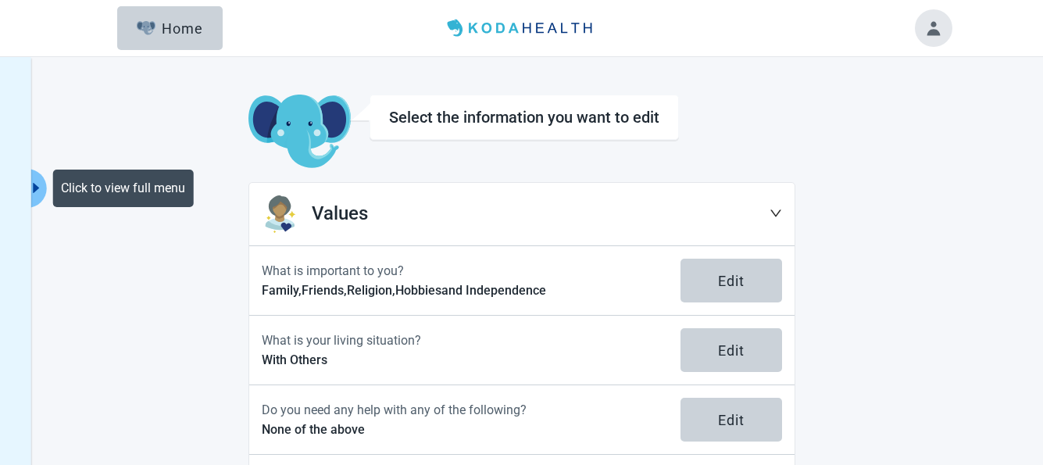
click at [33, 186] on icon "caret-right" at bounding box center [36, 187] width 15 height 15
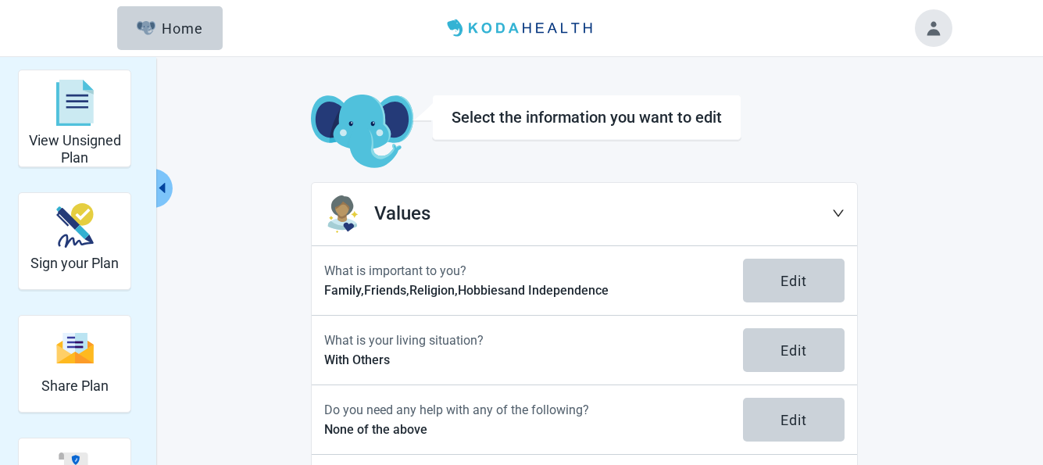
click at [213, 180] on div "View Unsigned Plan Sign your Plan Share Plan Completed Plans Get Help Select th…" at bounding box center [521, 350] width 859 height 560
click at [960, 198] on div "View Unsigned Plan Sign your Plan Share Plan Completed Plans Get Help Select th…" at bounding box center [521, 355] width 1043 height 597
click at [836, 205] on div "Main content" at bounding box center [838, 214] width 12 height 20
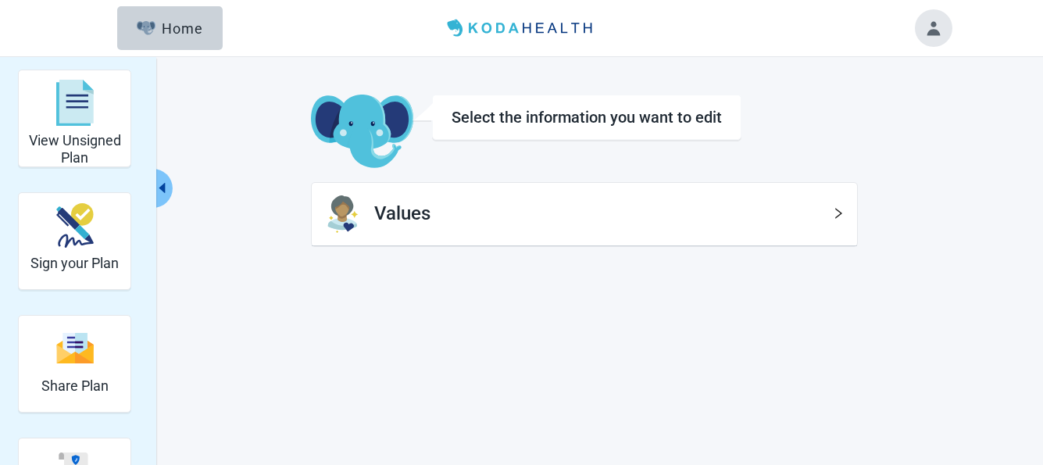
click at [990, 274] on div "View Unsigned Plan Sign your Plan Share Plan Completed Plans Get Help Select th…" at bounding box center [521, 289] width 1043 height 465
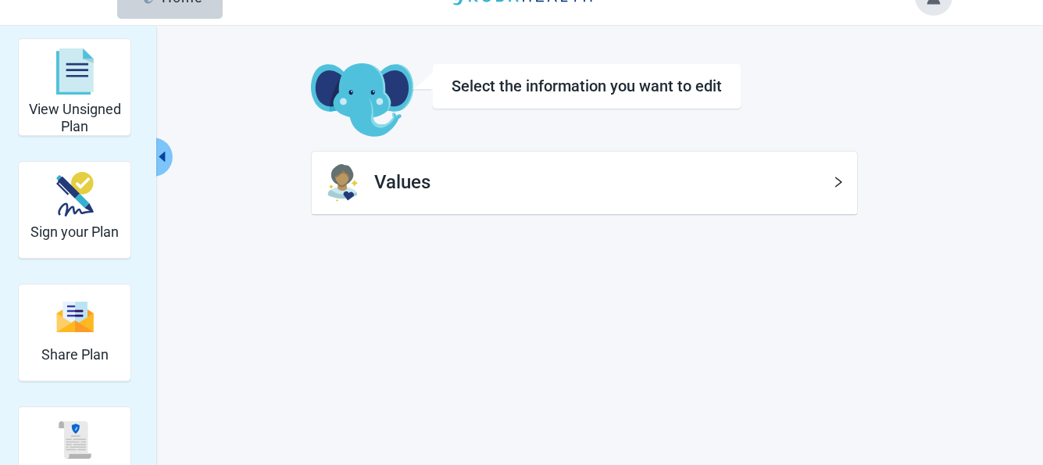
scroll to position [57, 0]
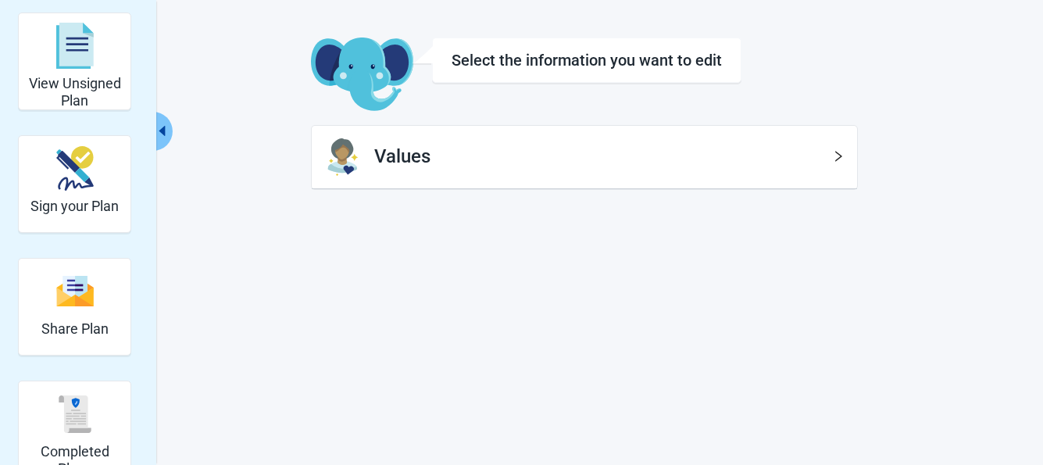
click at [837, 152] on icon "right" at bounding box center [838, 156] width 12 height 12
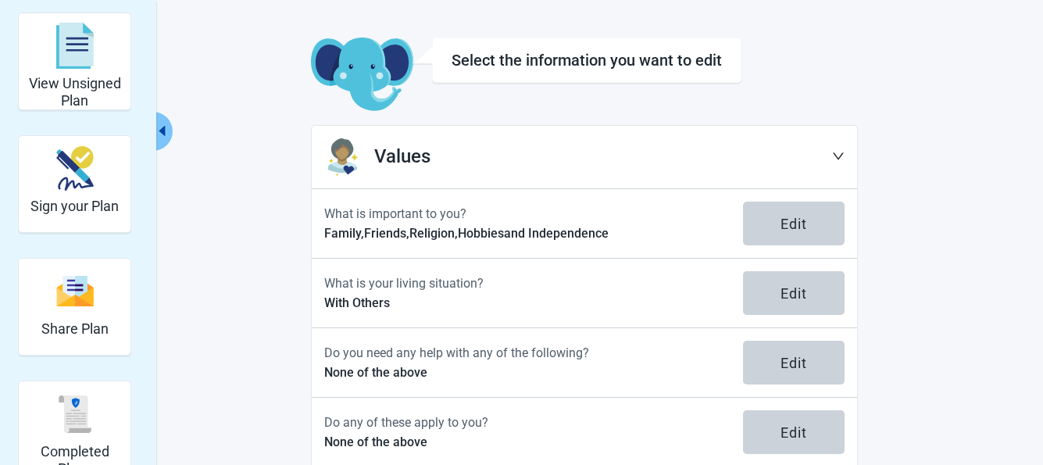
drag, startPoint x: 977, startPoint y: 371, endPoint x: 967, endPoint y: 368, distance: 10.6
click at [976, 373] on div "View Unsigned Plan Sign your Plan Share Plan Completed Plans Get Help Select th…" at bounding box center [521, 298] width 1043 height 597
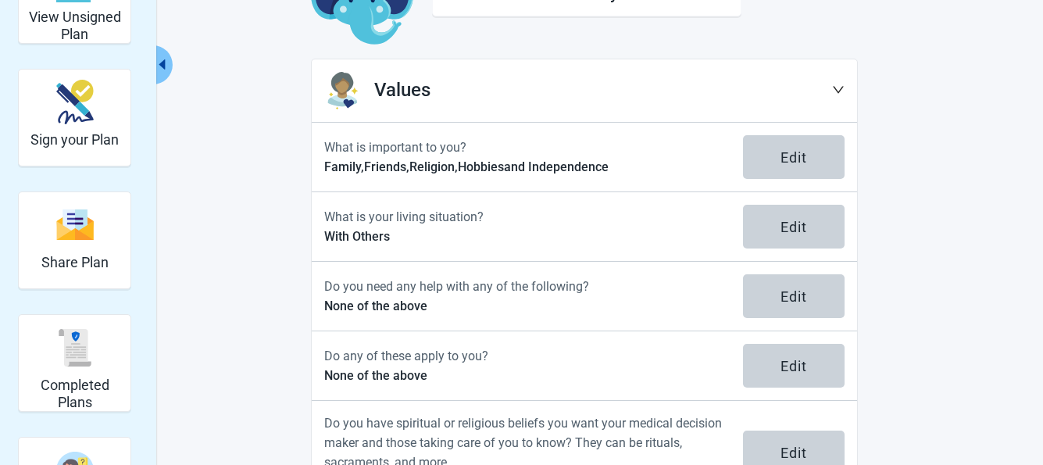
scroll to position [190, 0]
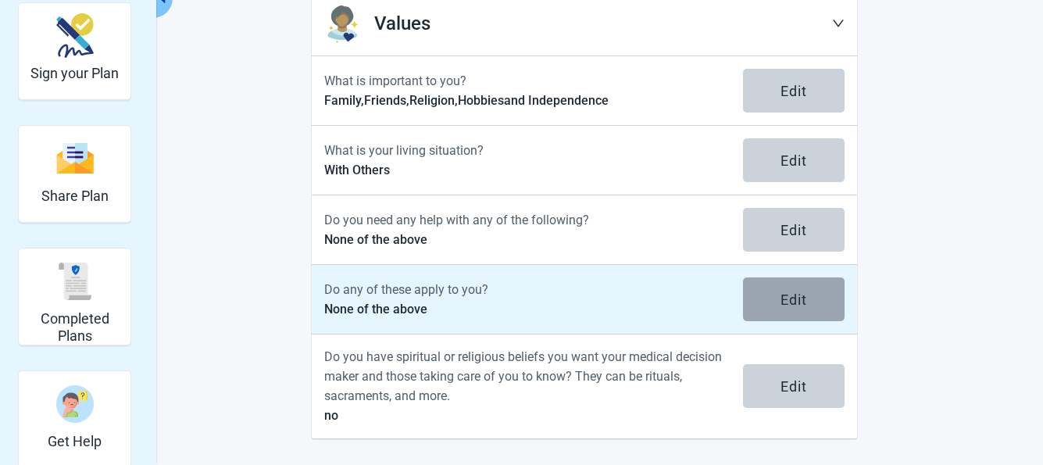
click at [786, 291] on div "Edit" at bounding box center [793, 299] width 27 height 16
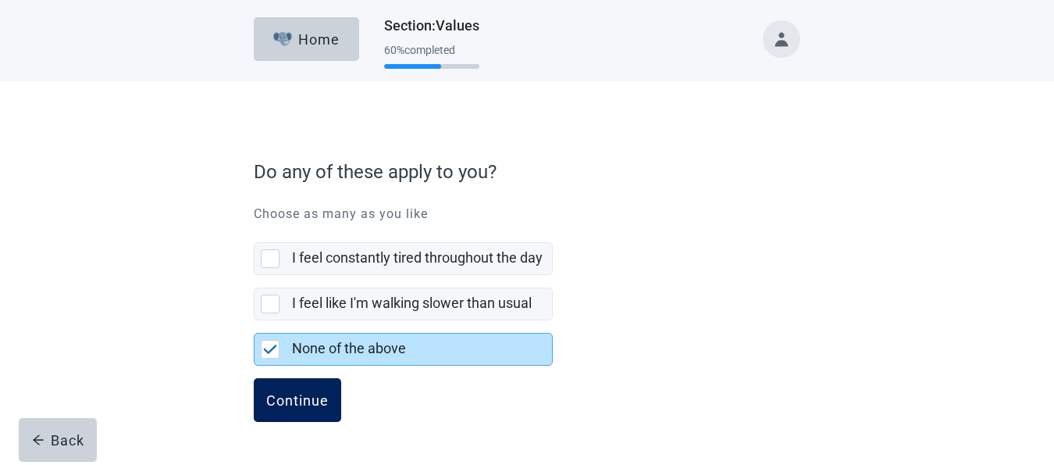
click at [294, 403] on div "Continue" at bounding box center [297, 400] width 62 height 16
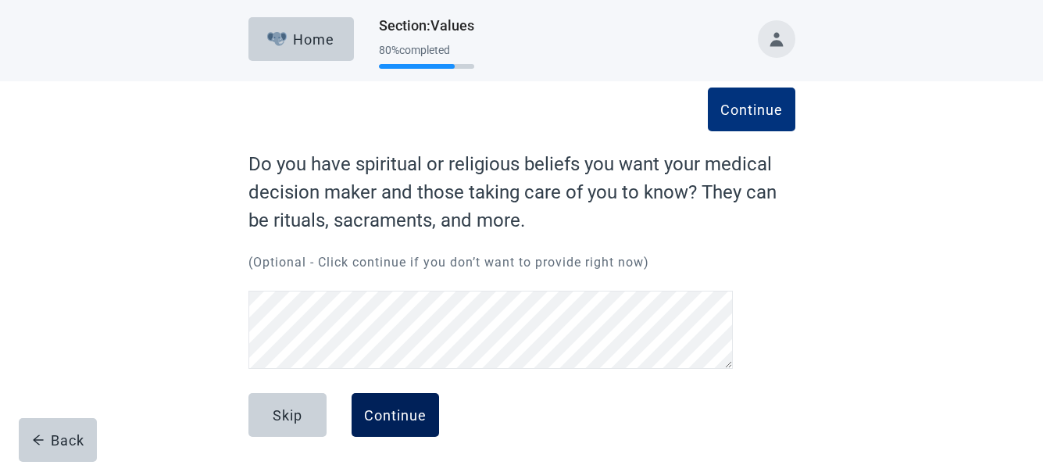
click at [398, 409] on div "Continue" at bounding box center [395, 415] width 62 height 16
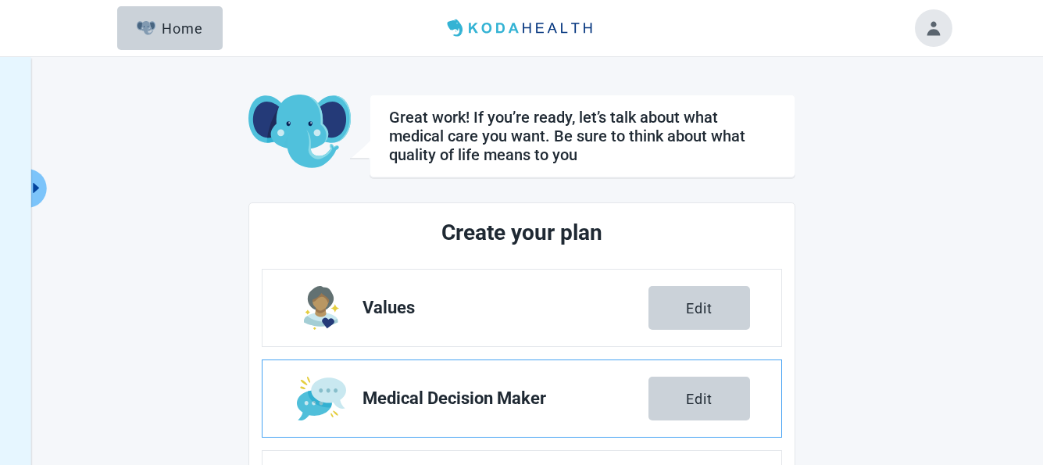
click at [438, 398] on span "Medical Decision Maker" at bounding box center [505, 398] width 286 height 19
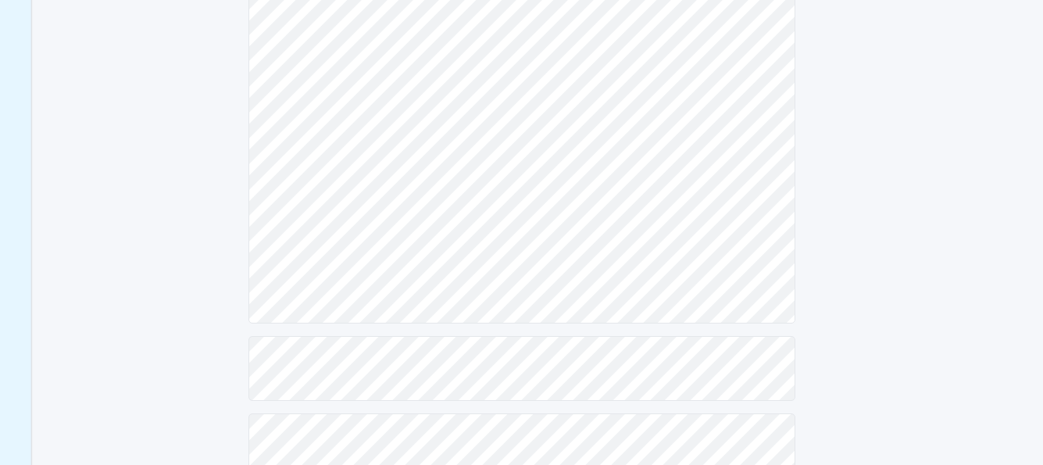
scroll to position [665, 0]
drag, startPoint x: 879, startPoint y: 376, endPoint x: 855, endPoint y: 382, distance: 25.0
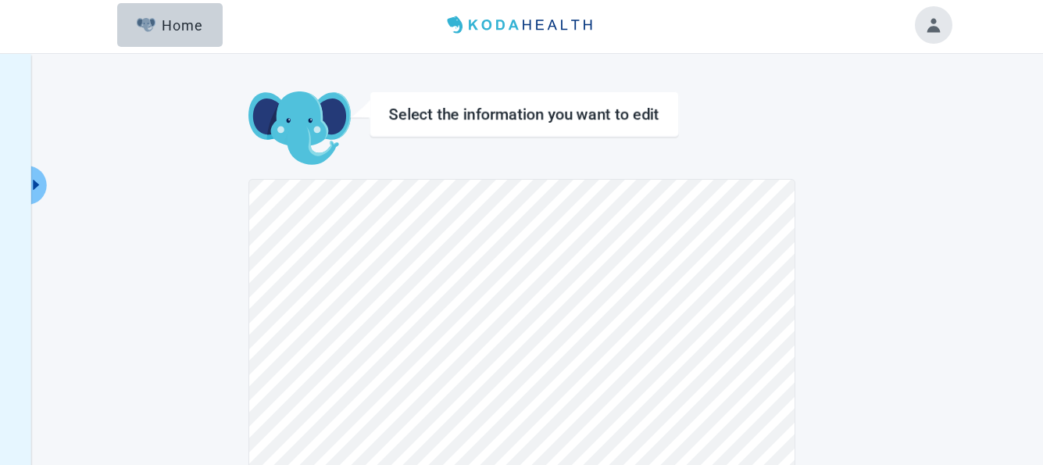
scroll to position [0, 0]
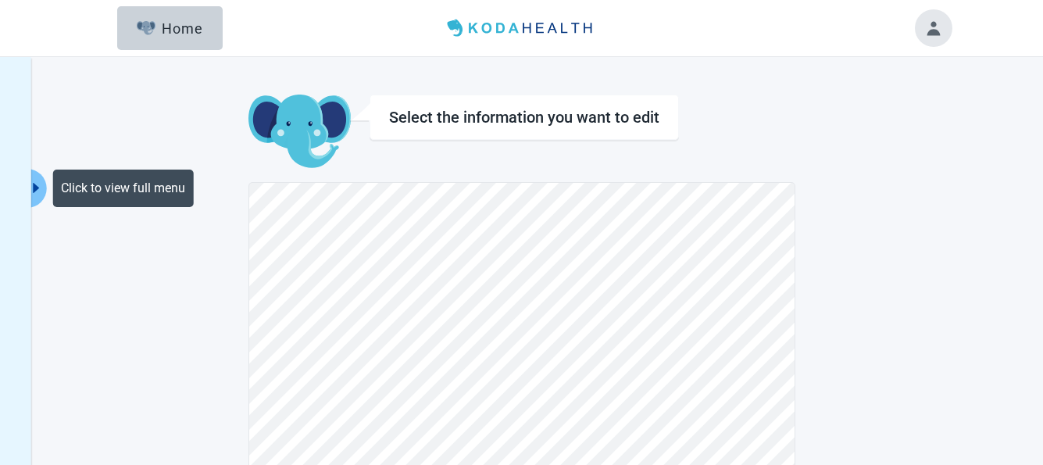
click at [36, 187] on icon "caret-right" at bounding box center [36, 188] width 6 height 10
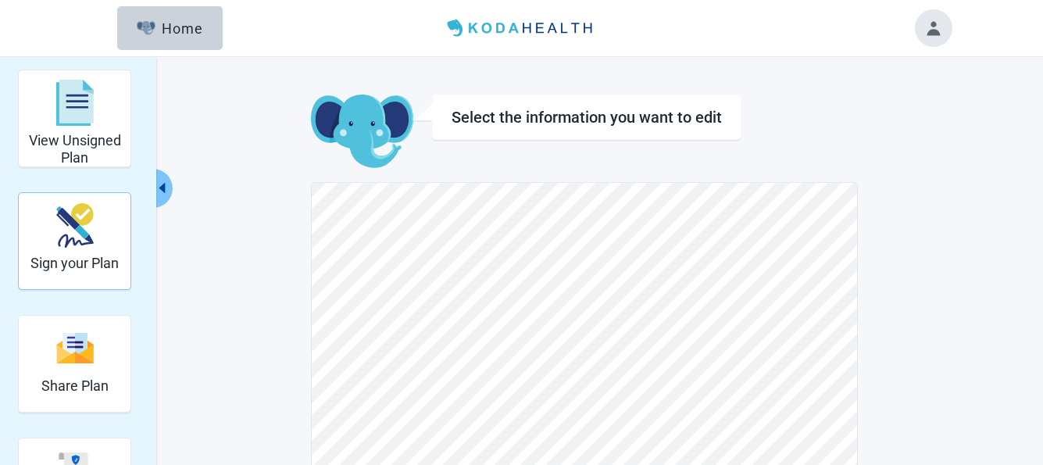
click at [93, 228] on img "Sign your Plan" at bounding box center [74, 225] width 37 height 45
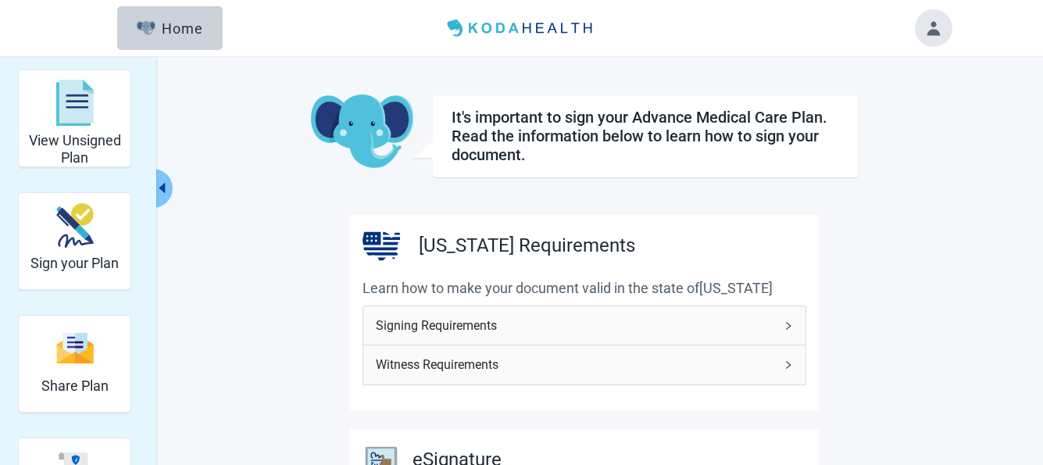
click at [787, 322] on icon "right" at bounding box center [787, 325] width 9 height 9
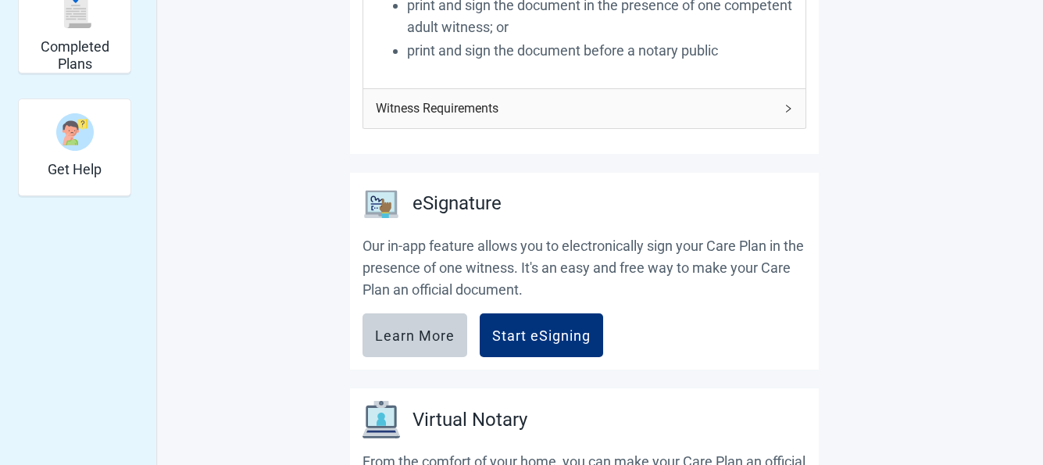
scroll to position [469, 0]
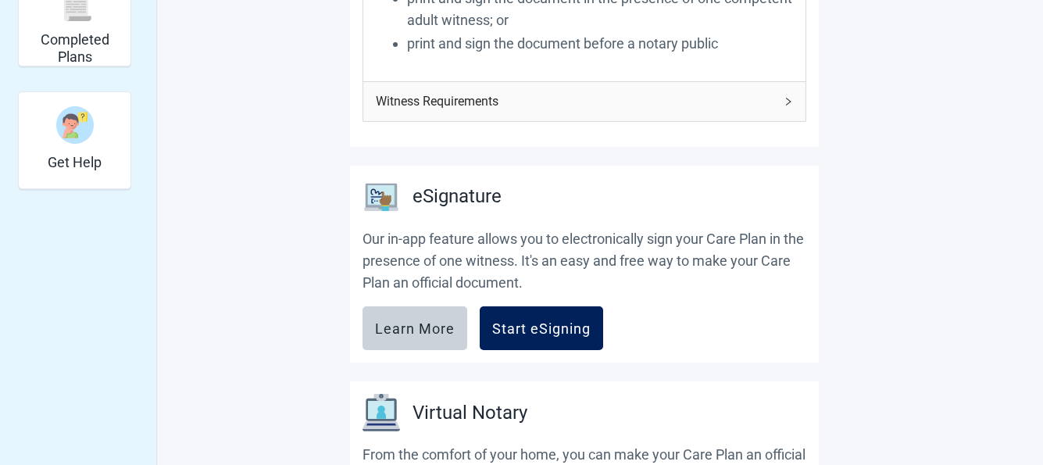
click at [545, 321] on div "Start eSigning" at bounding box center [541, 328] width 98 height 16
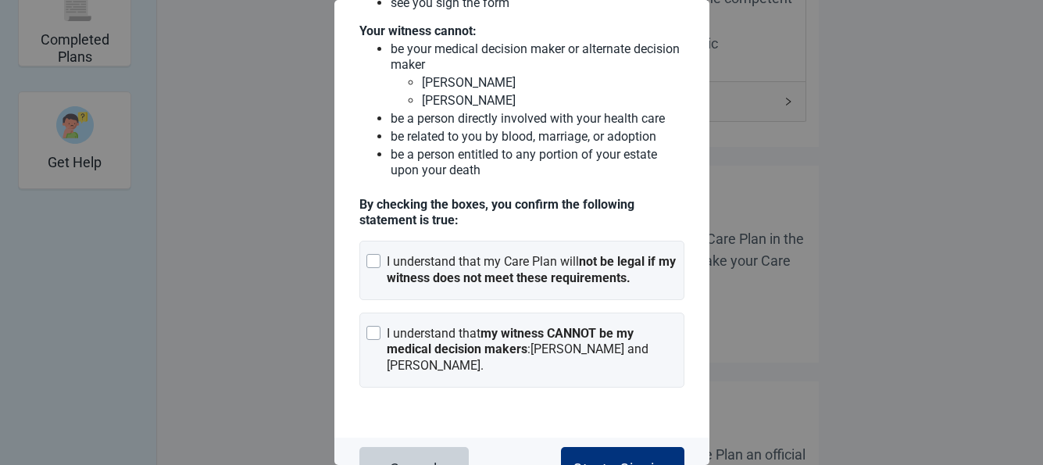
scroll to position [184, 0]
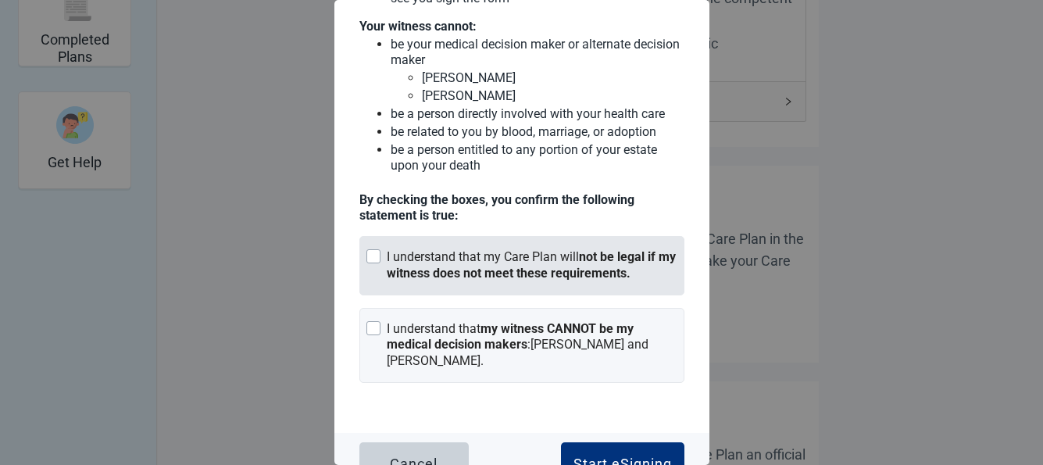
click at [372, 252] on div "Main content" at bounding box center [373, 256] width 14 height 14
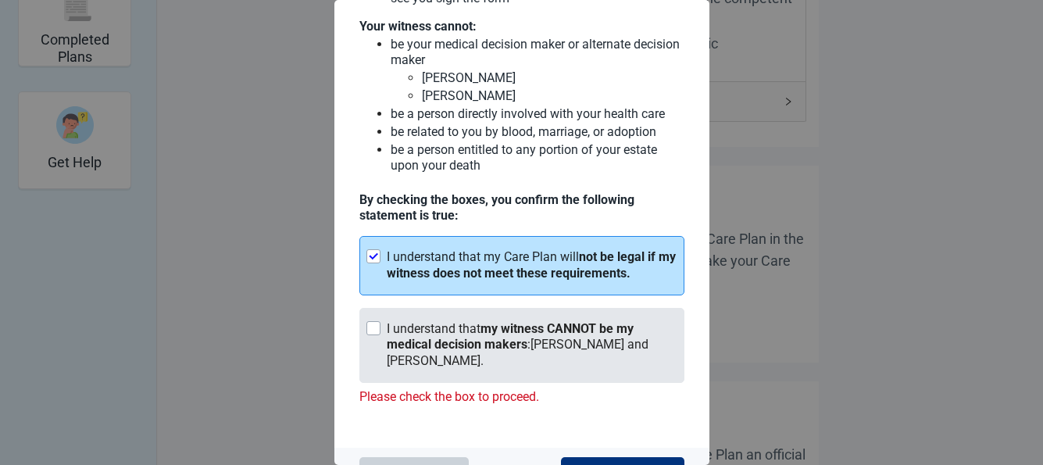
click at [375, 325] on div "Main content" at bounding box center [373, 328] width 14 height 14
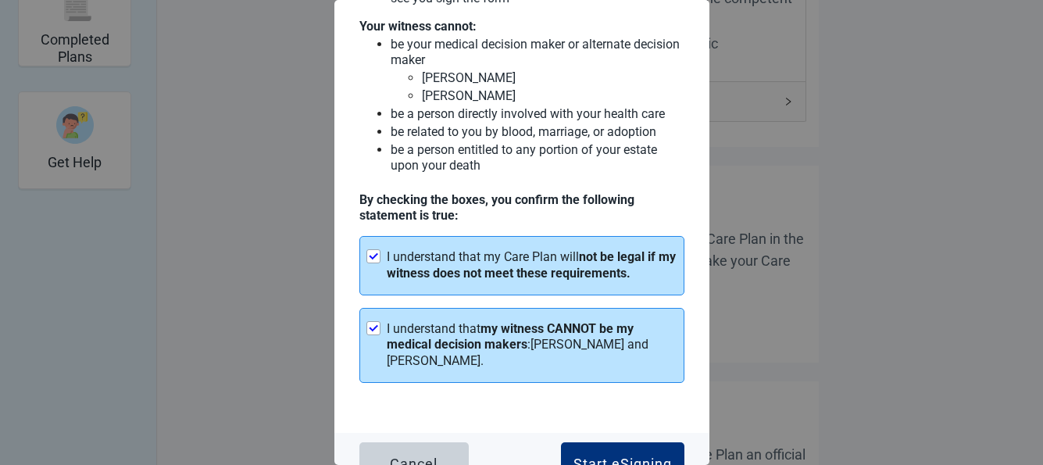
click at [838, 358] on div "Important: Please read this information before eSigning Your witness must: be 1…" at bounding box center [521, 232] width 1043 height 465
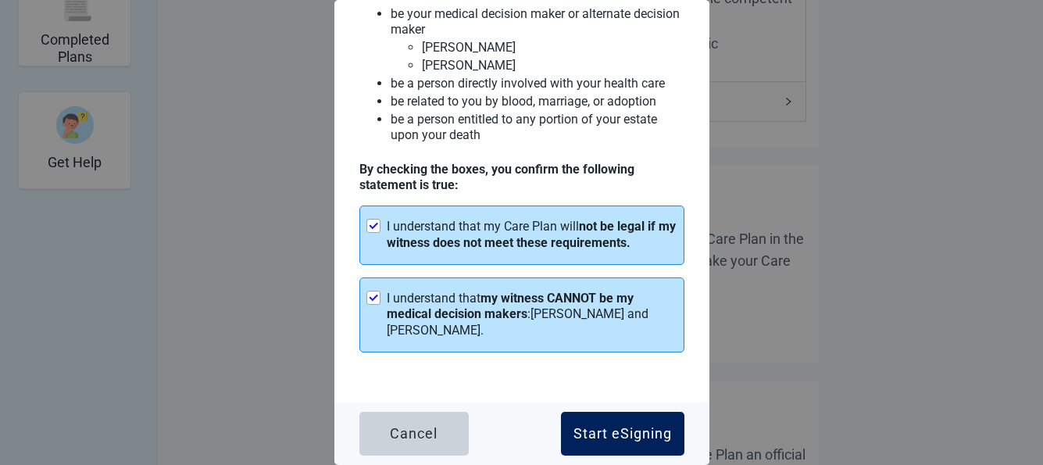
click at [605, 428] on div "Start eSigning" at bounding box center [622, 434] width 98 height 16
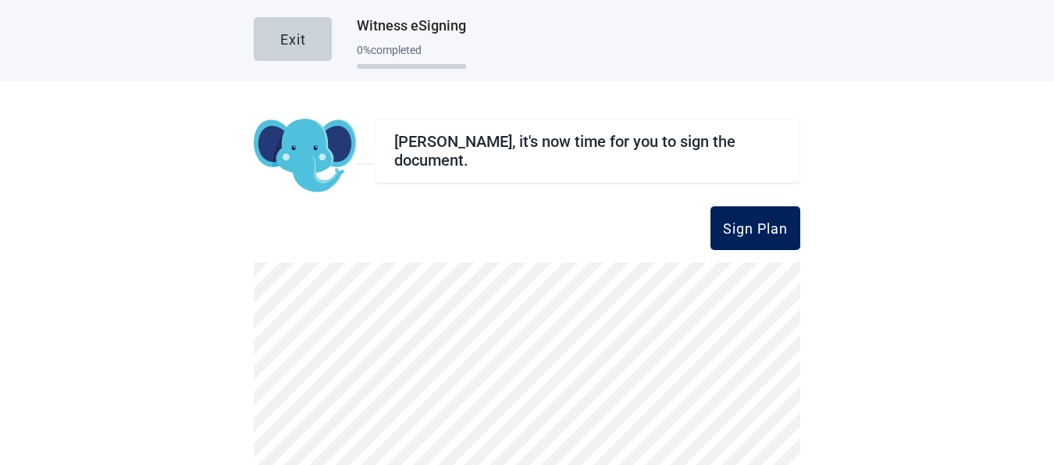
click at [758, 226] on div "Sign Plan" at bounding box center [755, 228] width 65 height 16
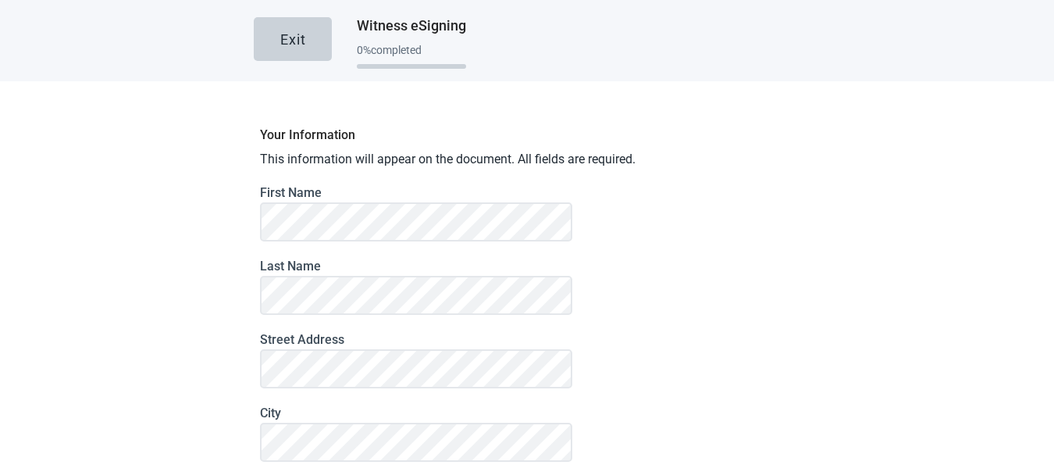
click at [810, 276] on div "Exit Witness eSigning 0 % completed Your Information This information will appe…" at bounding box center [527, 232] width 1054 height 465
click at [825, 298] on div "Exit Witness eSigning 0 % completed Your Information This information will appe…" at bounding box center [527, 232] width 1054 height 465
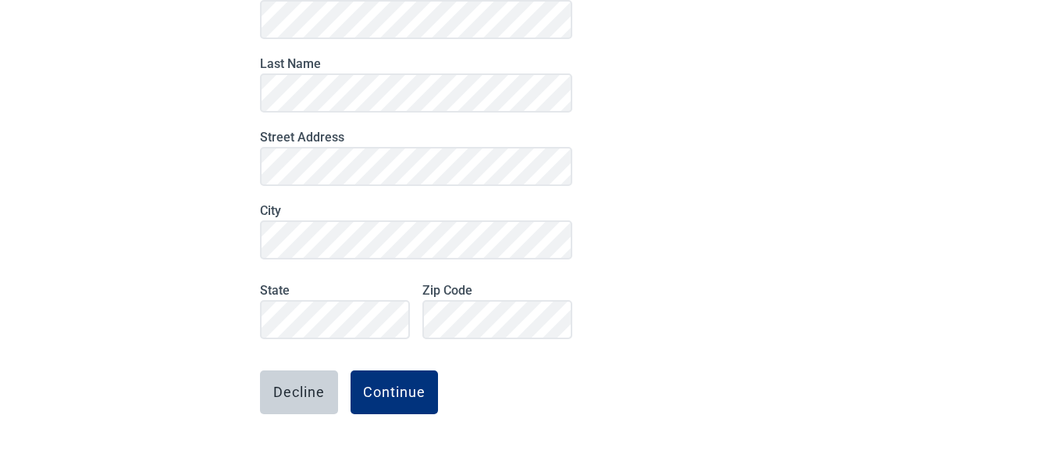
scroll to position [239, 0]
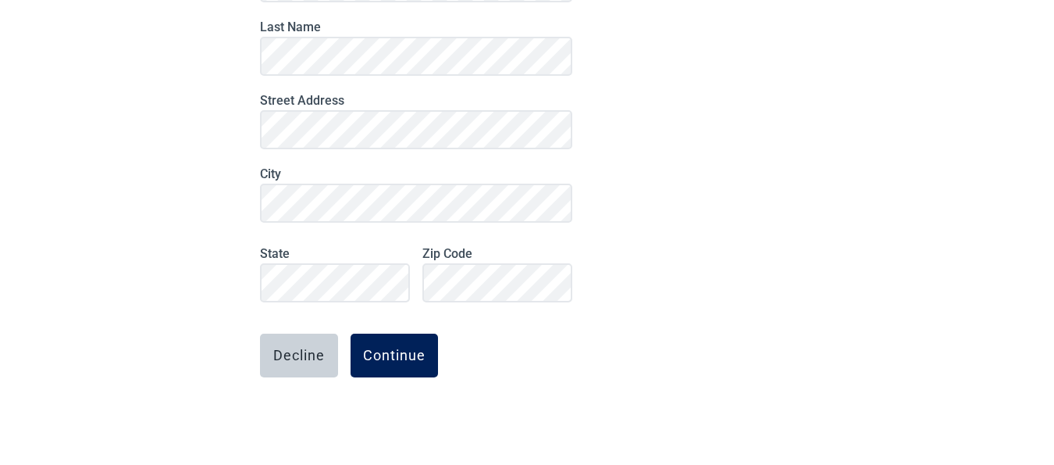
click at [380, 350] on div "Continue" at bounding box center [394, 356] width 62 height 16
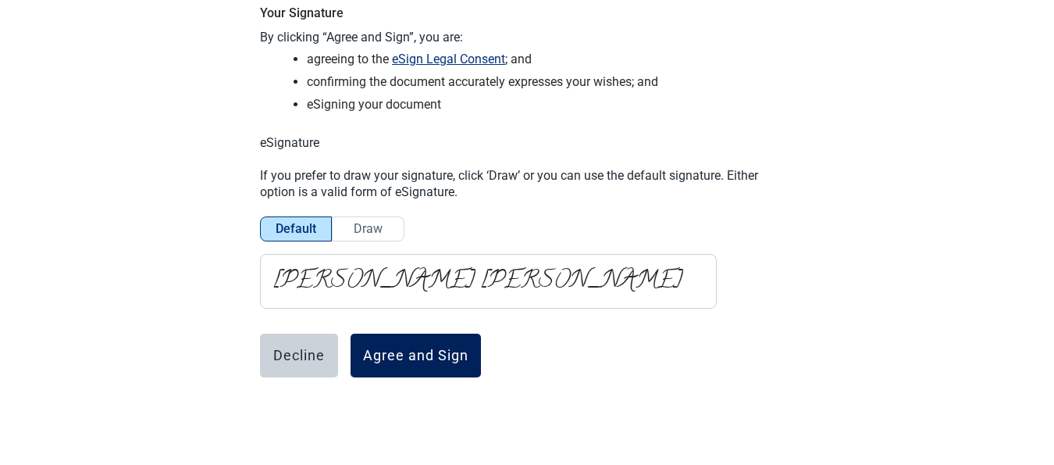
scroll to position [122, 0]
click at [379, 350] on div "Agree and Sign" at bounding box center [415, 356] width 105 height 16
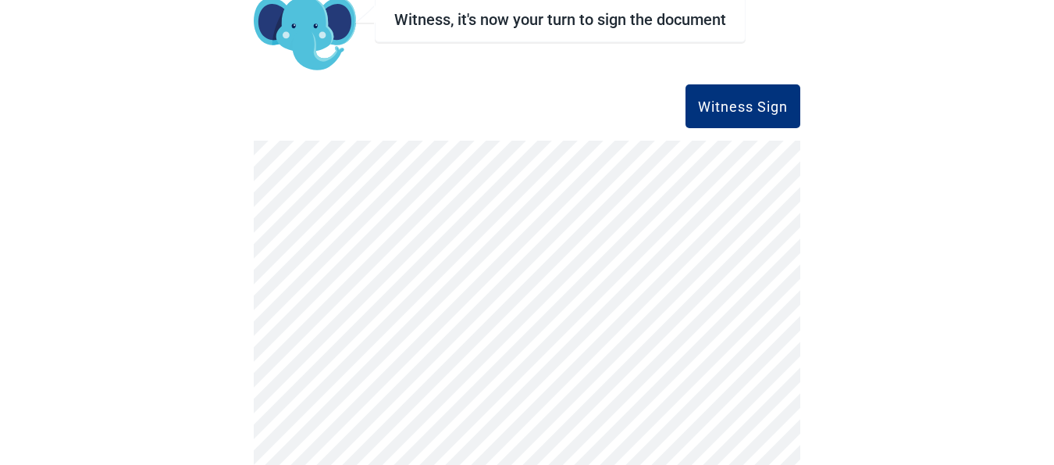
click at [875, 290] on div "Exit Witness eSigning 40 % completed Witness, it's now your turn to sign the do…" at bounding box center [527, 232] width 1054 height 465
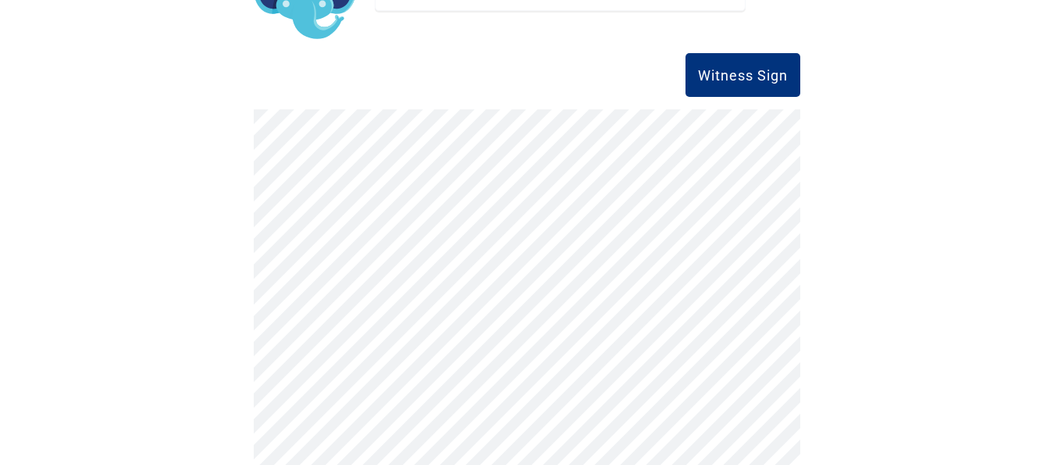
scroll to position [171, 0]
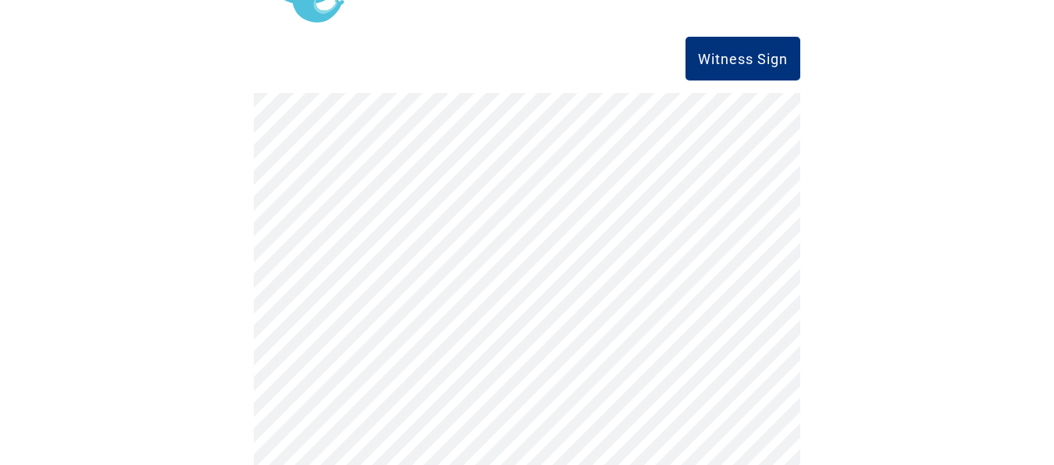
drag, startPoint x: 979, startPoint y: 289, endPoint x: 988, endPoint y: 304, distance: 17.5
click at [987, 304] on div "Exit Witness eSigning 40 % completed Witness, it's now your turn to sign the do…" at bounding box center [527, 232] width 1054 height 465
click at [734, 52] on div "Witness Sign" at bounding box center [743, 59] width 90 height 16
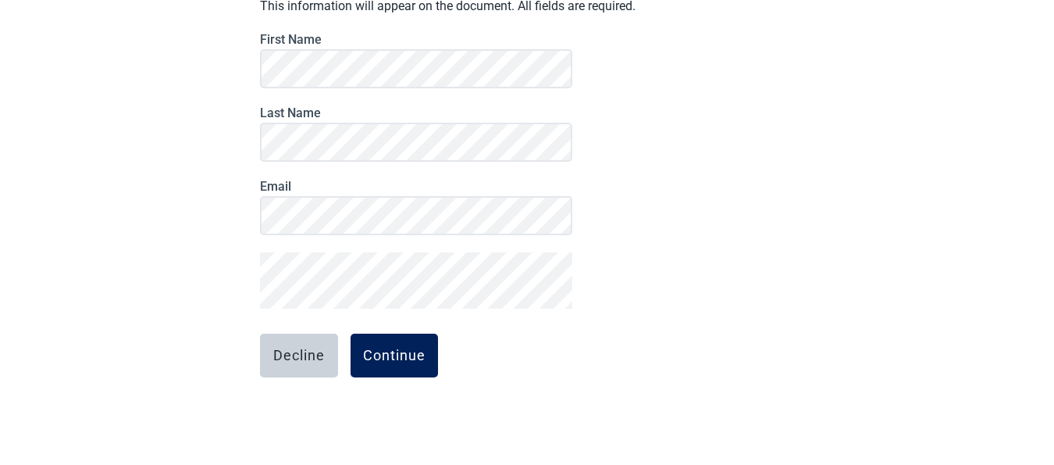
click at [394, 348] on div "Continue" at bounding box center [394, 356] width 62 height 16
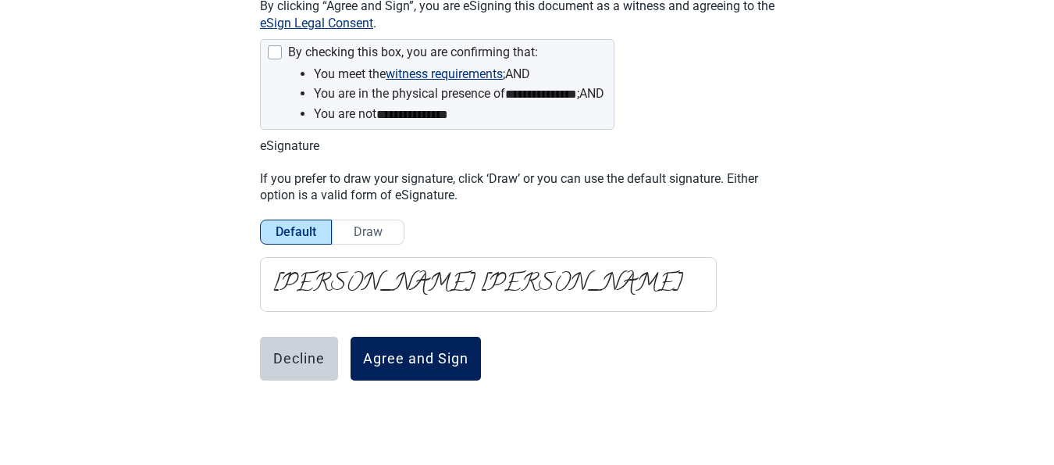
click at [430, 347] on button "Agree and Sign" at bounding box center [416, 359] width 130 height 44
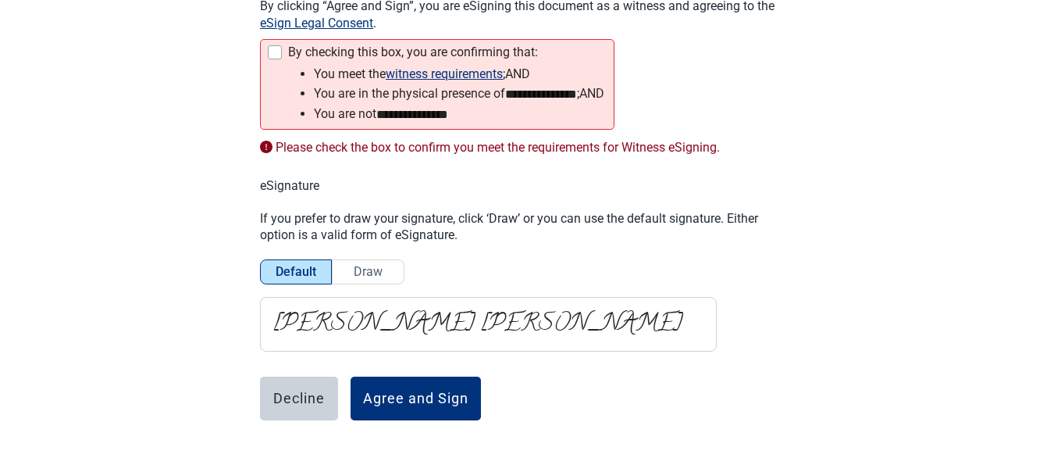
click at [269, 55] on div at bounding box center [275, 52] width 14 height 14
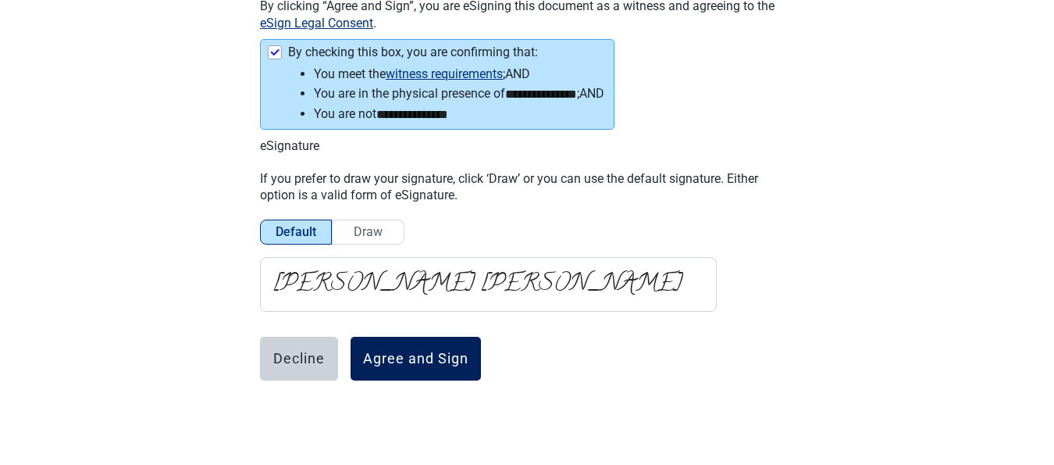
click at [387, 358] on div "Agree and Sign" at bounding box center [415, 359] width 105 height 16
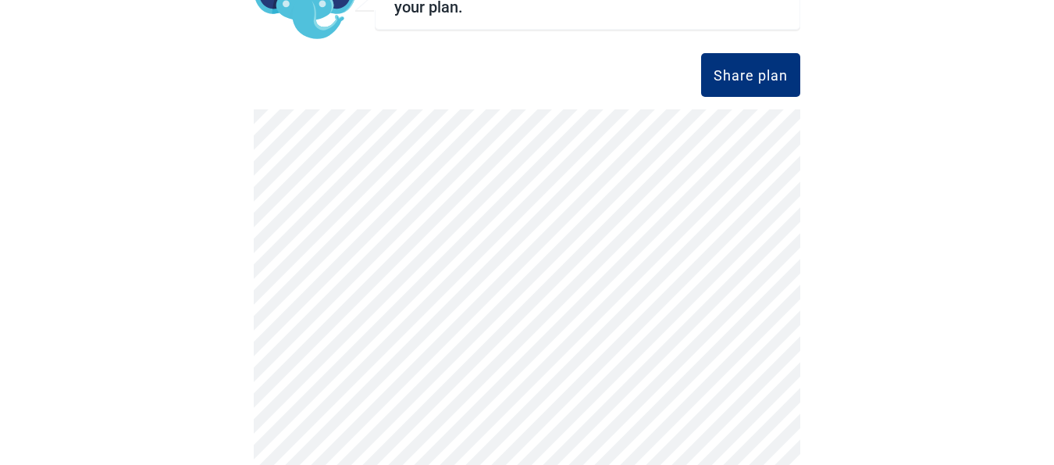
scroll to position [171, 0]
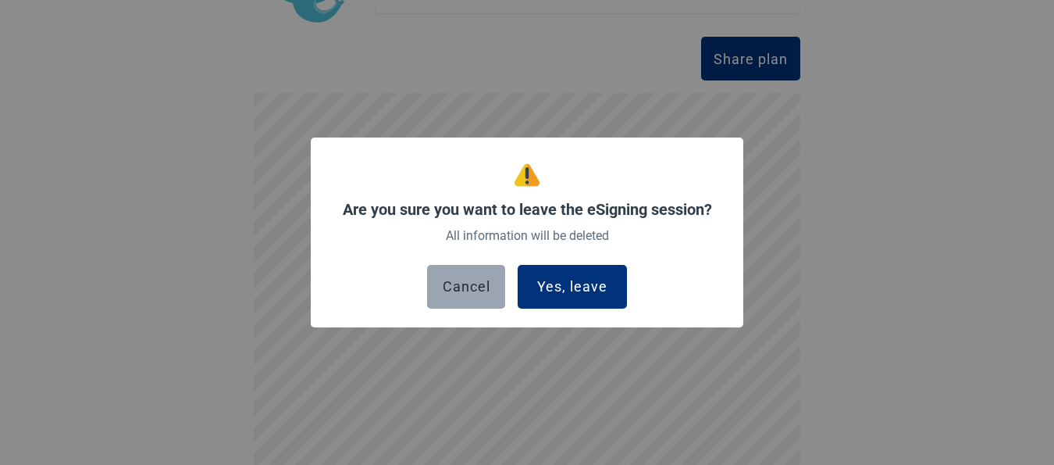
click at [455, 286] on div "Cancel" at bounding box center [467, 287] width 48 height 16
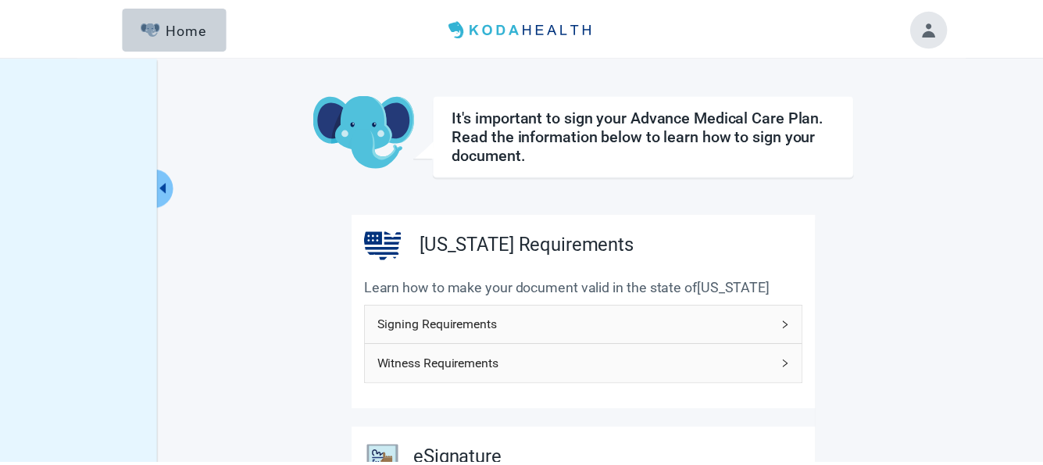
scroll to position [472, 0]
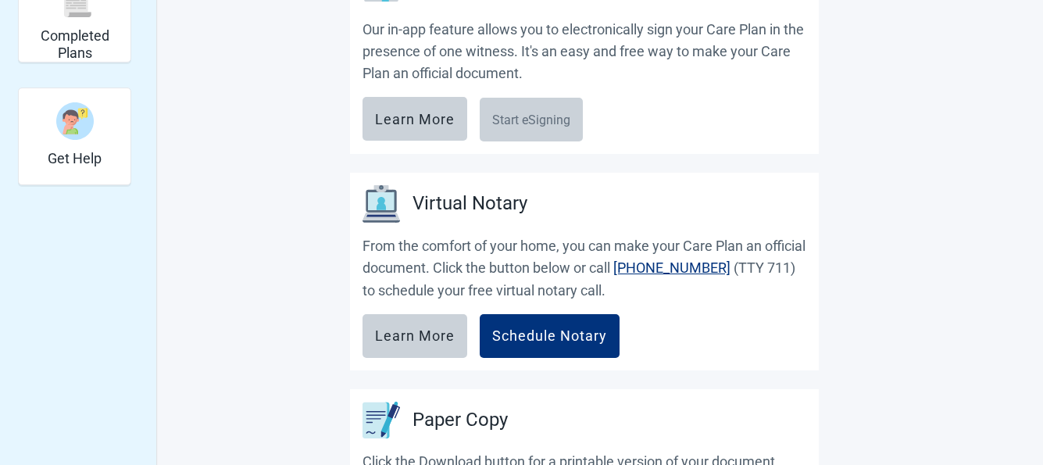
drag, startPoint x: 970, startPoint y: 203, endPoint x: 998, endPoint y: 201, distance: 28.2
click at [980, 207] on div "View Signed Plan Sign your Plan Share Plan Completed Plans Get Help It's import…" at bounding box center [521, 159] width 1043 height 1148
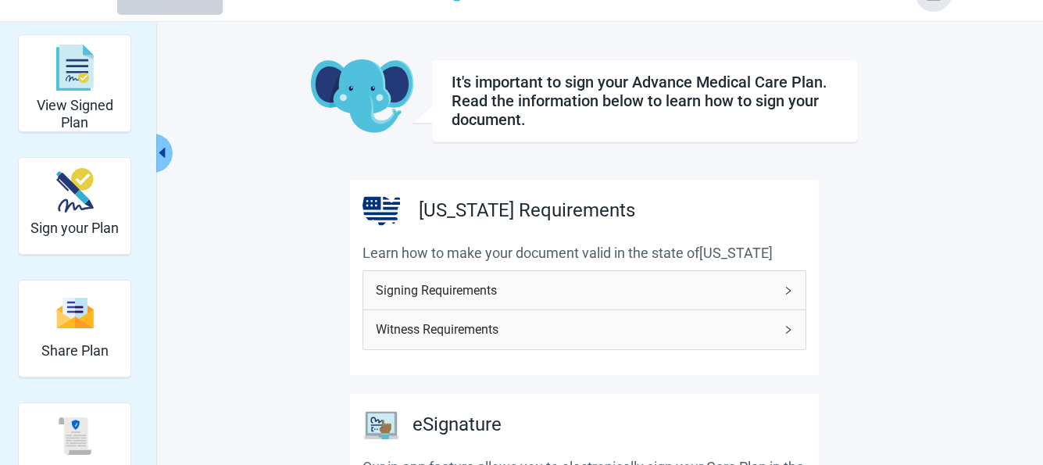
scroll to position [66, 0]
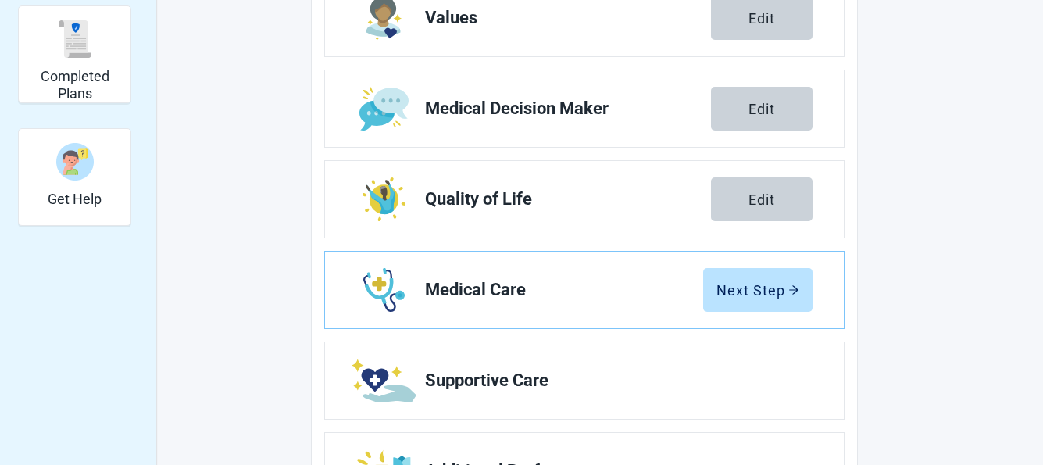
scroll to position [437, 0]
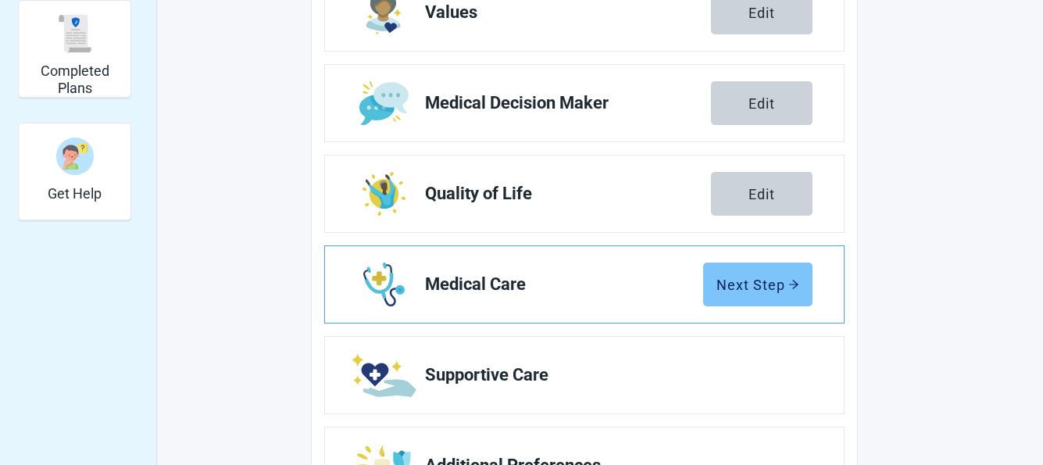
click at [788, 280] on icon "arrow-right" at bounding box center [793, 284] width 11 height 11
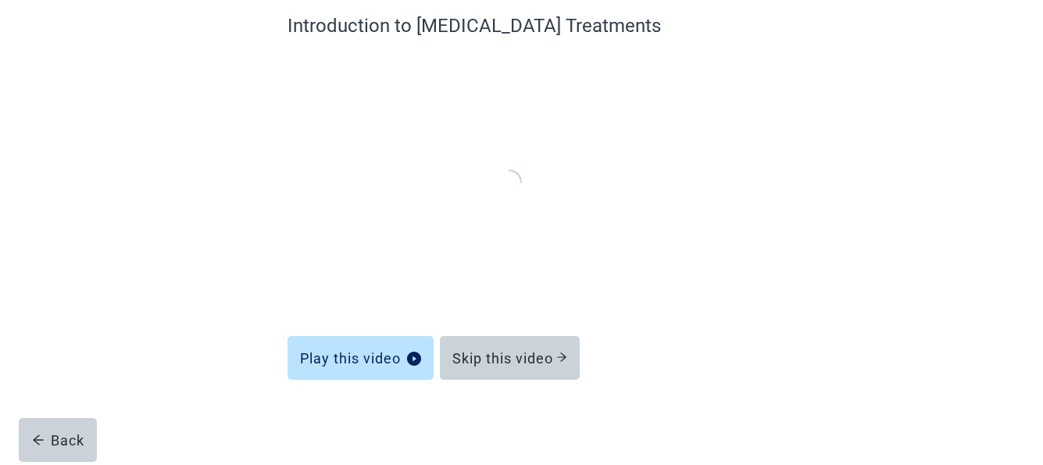
scroll to position [137, 0]
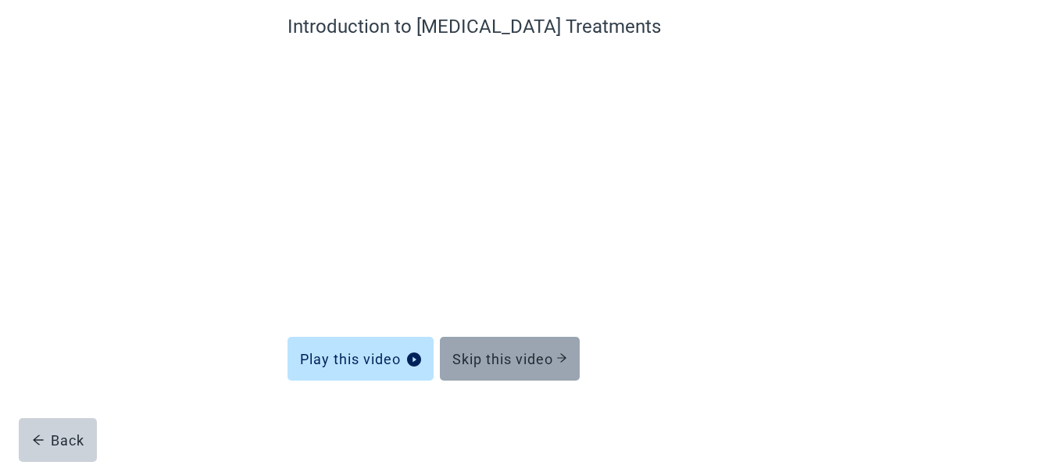
click at [504, 351] on div "Skip this video" at bounding box center [509, 359] width 115 height 16
click at [508, 355] on div "Skip this video" at bounding box center [509, 359] width 115 height 16
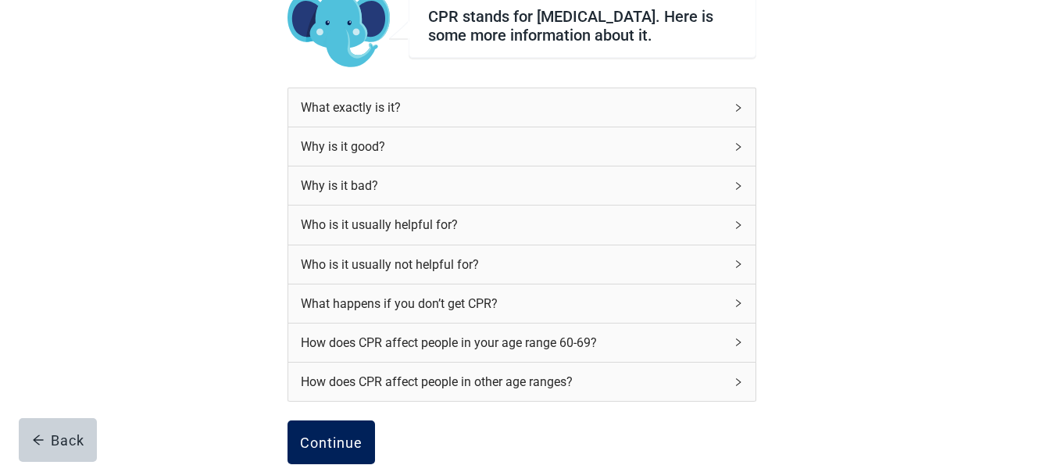
click at [338, 431] on button "Continue" at bounding box center [330, 442] width 87 height 44
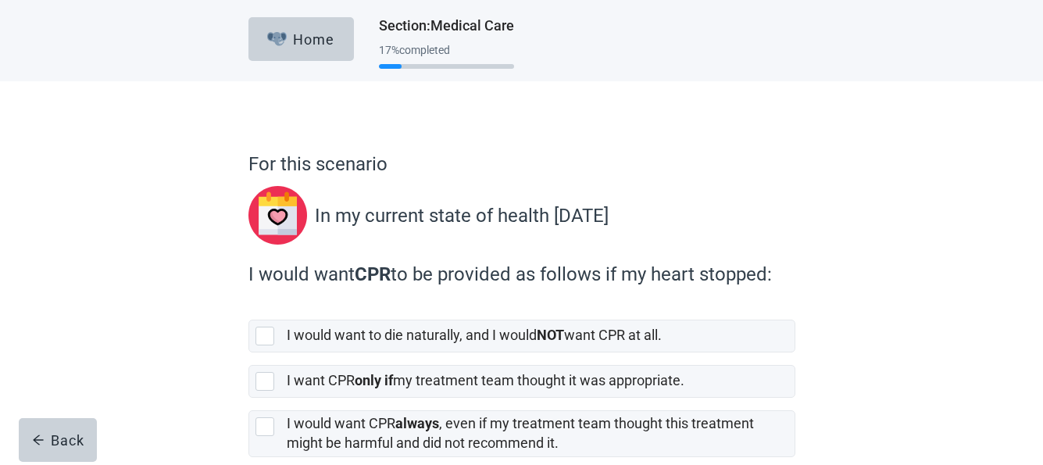
drag, startPoint x: 896, startPoint y: 226, endPoint x: 900, endPoint y: 216, distance: 11.9
click at [899, 224] on div "For this scenario In my current state of health [DATE] I would want CPR to be p…" at bounding box center [521, 337] width 939 height 512
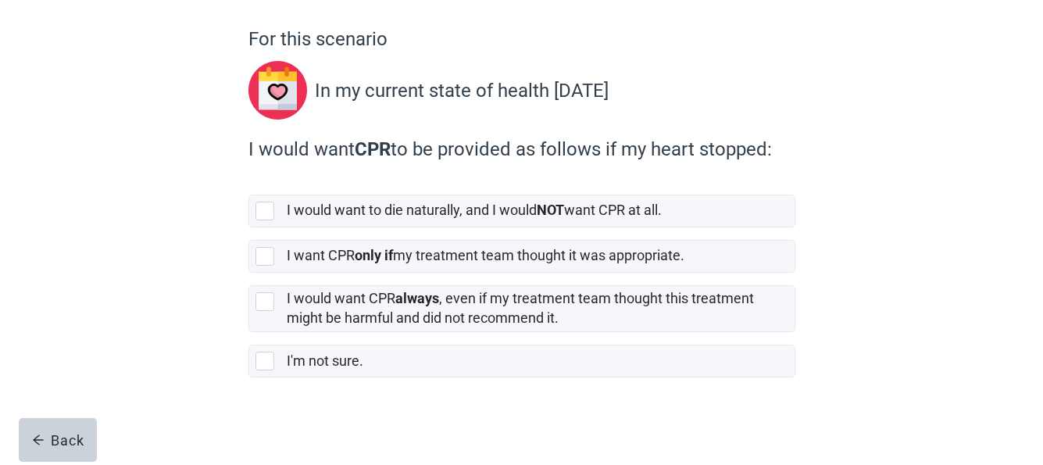
scroll to position [128, 0]
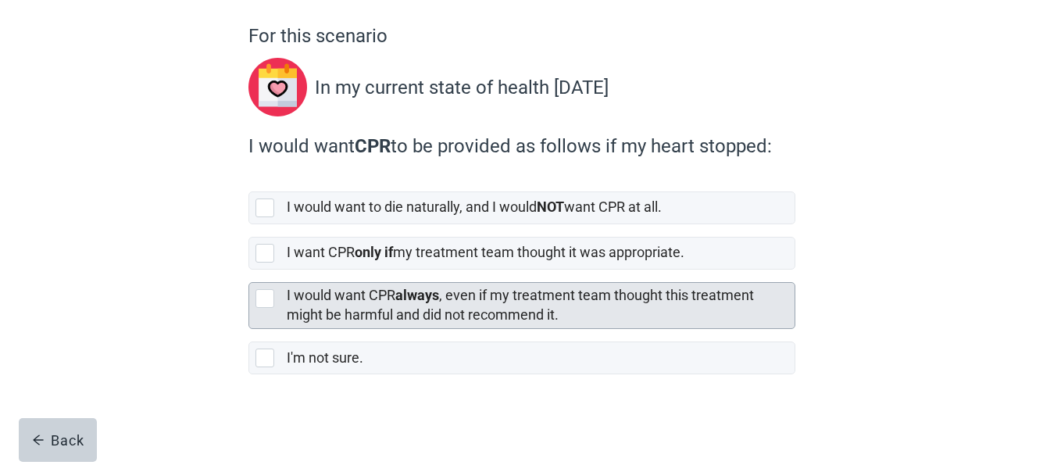
click at [265, 297] on div "[object Object], checkbox, not selected" at bounding box center [264, 298] width 19 height 19
click at [249, 270] on input "I would want CPR always , even if my treatment team thought this treatment migh…" at bounding box center [248, 269] width 1 height 1
checkbox input "true"
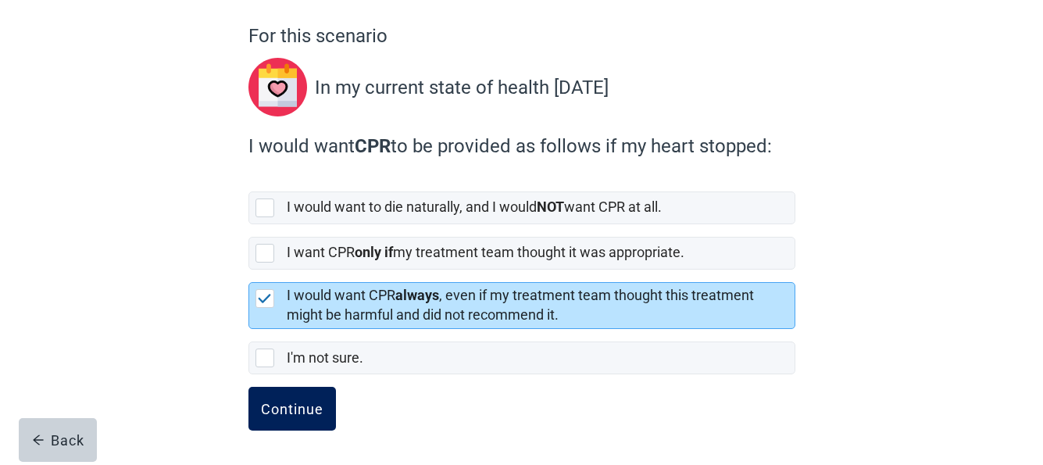
click at [311, 398] on button "Continue" at bounding box center [291, 409] width 87 height 44
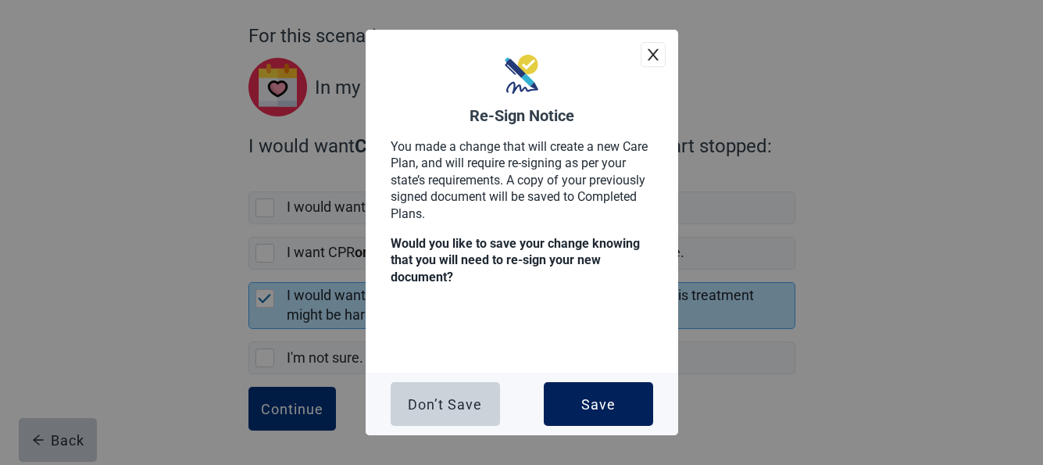
click at [601, 403] on div "Save" at bounding box center [598, 404] width 34 height 16
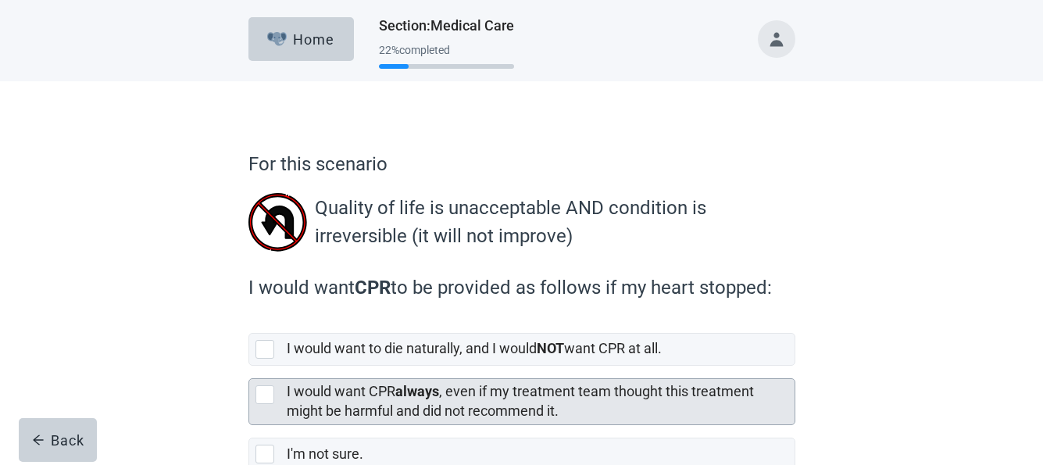
click at [262, 395] on div "[object Object], checkbox, not selected" at bounding box center [264, 394] width 19 height 19
click at [249, 366] on input "I would want CPR always , even if my treatment team thought this treatment migh…" at bounding box center [248, 365] width 1 height 1
checkbox input "true"
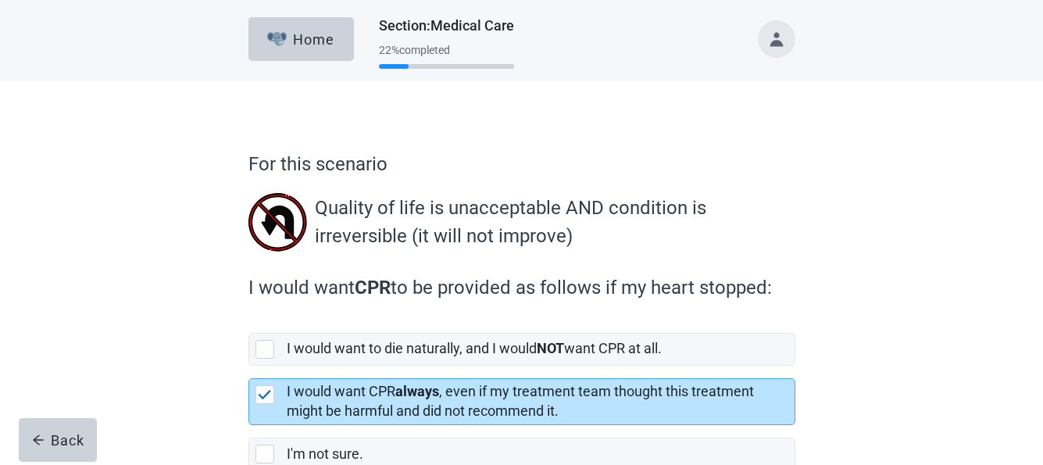
click at [879, 371] on div "For this scenario Quality of life is unacceptable AND condition is irreversible…" at bounding box center [521, 321] width 939 height 480
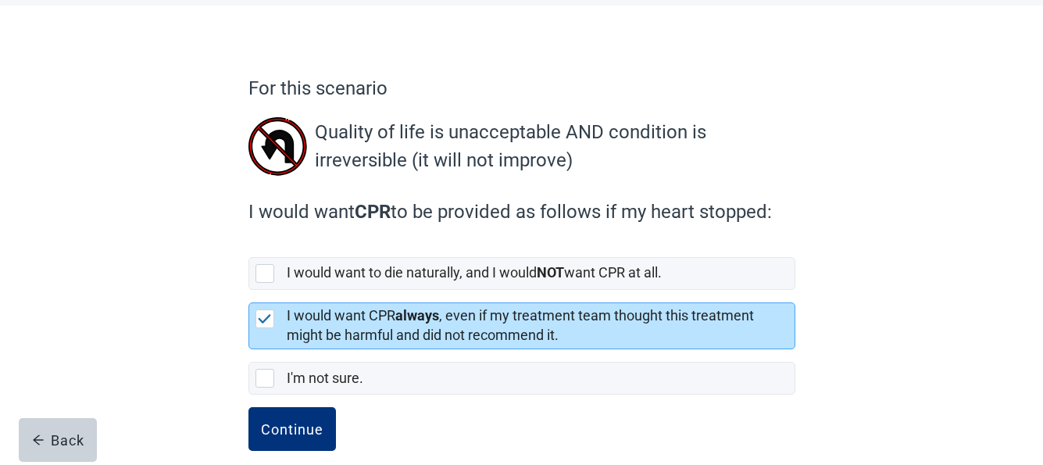
scroll to position [96, 0]
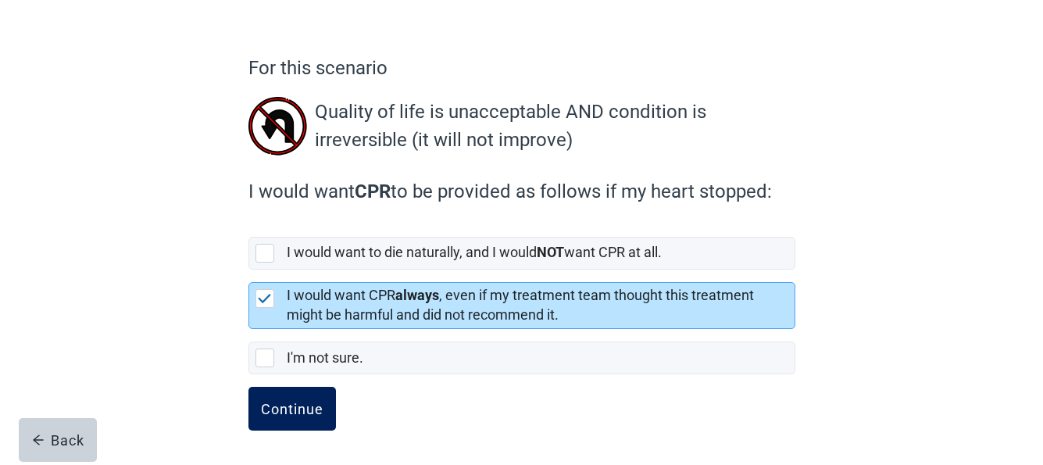
click at [279, 401] on div "Continue" at bounding box center [292, 409] width 62 height 16
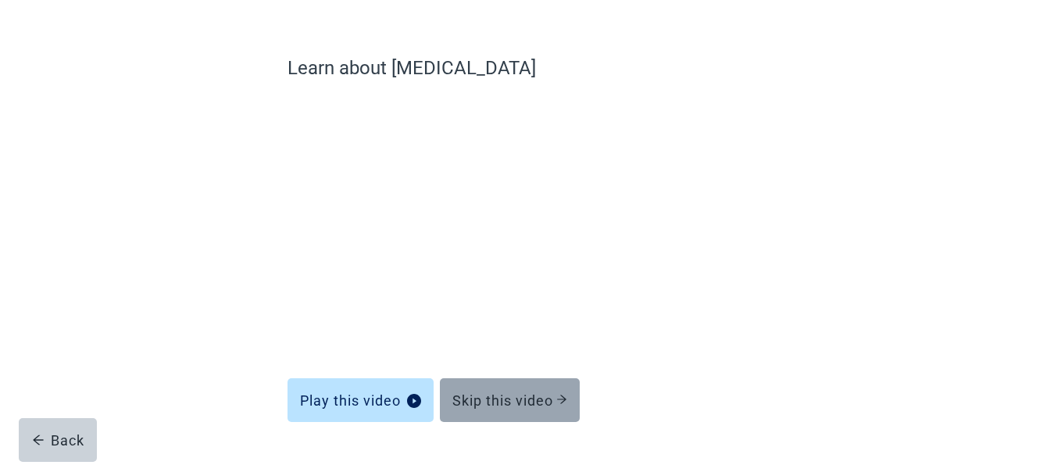
click at [497, 397] on div "Skip this video" at bounding box center [509, 400] width 115 height 16
click at [512, 394] on div "Skip this video" at bounding box center [509, 400] width 115 height 16
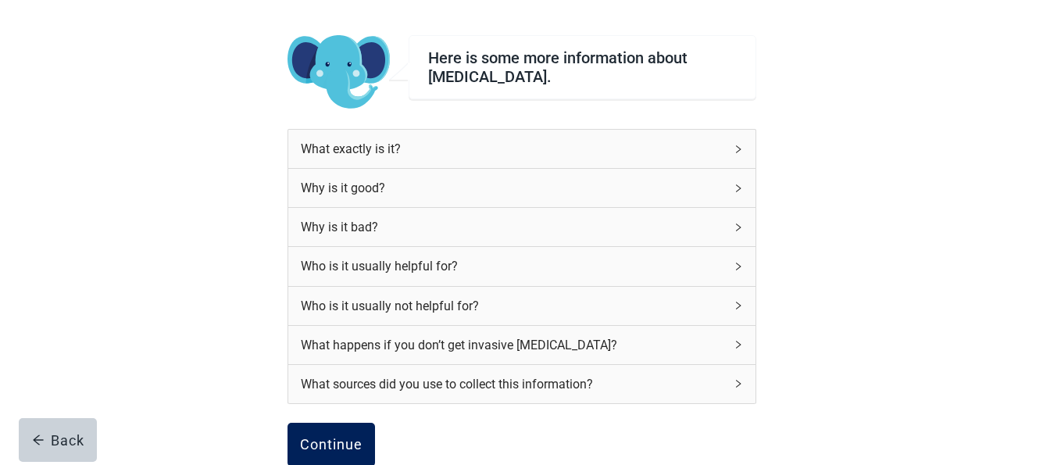
click at [328, 426] on button "Continue" at bounding box center [330, 444] width 87 height 44
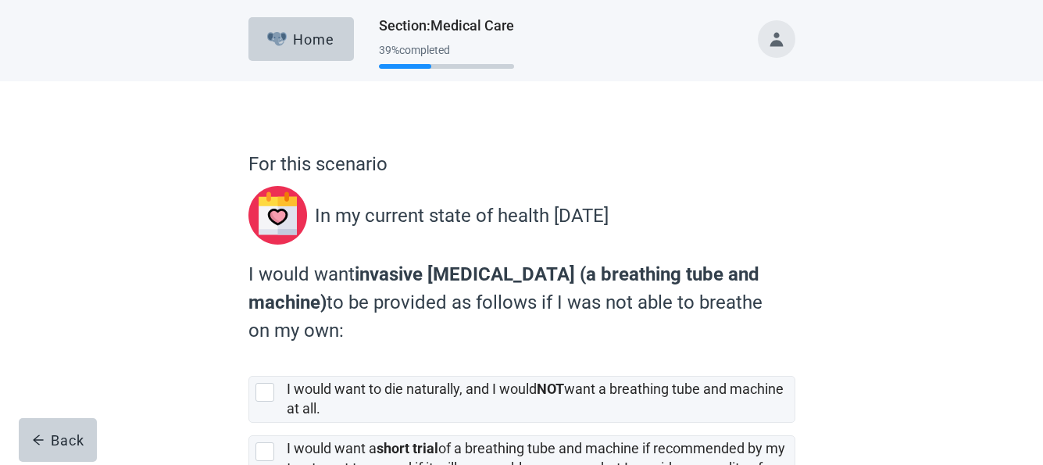
click at [921, 391] on div "For this scenario In my current state of health [DATE] I would want invasive [M…" at bounding box center [521, 399] width 939 height 636
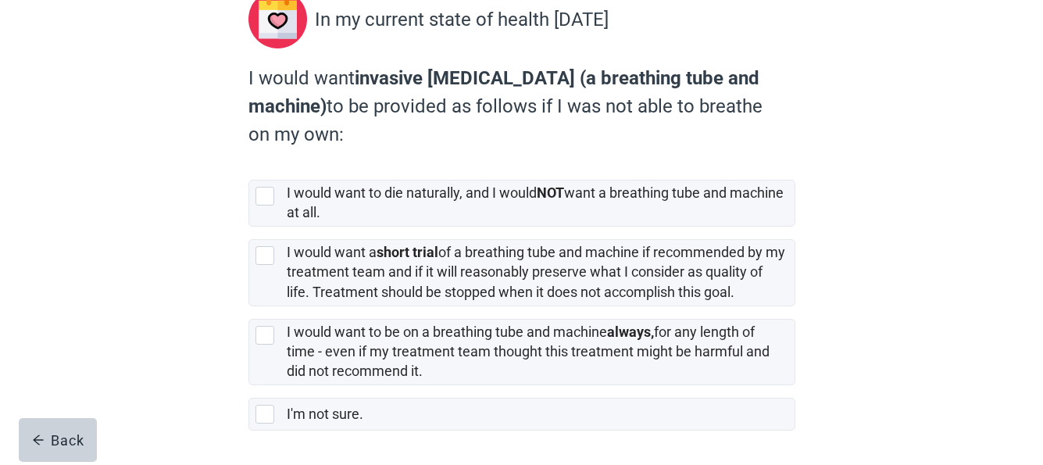
scroll to position [250, 0]
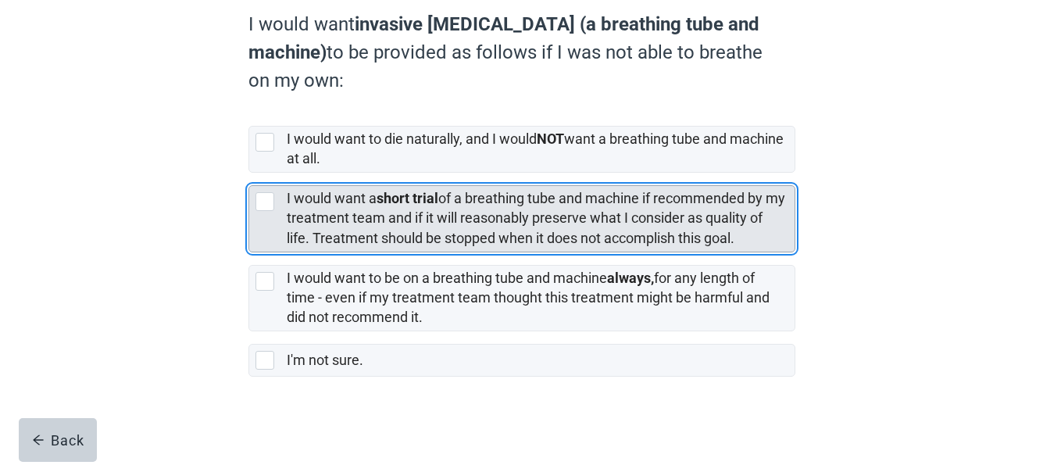
click at [264, 205] on div "[object Object], checkbox, not selected" at bounding box center [264, 201] width 19 height 19
click at [249, 173] on input "I would want a short trial of a breathing tube and machine if recommended by my…" at bounding box center [248, 173] width 1 height 1
checkbox input "true"
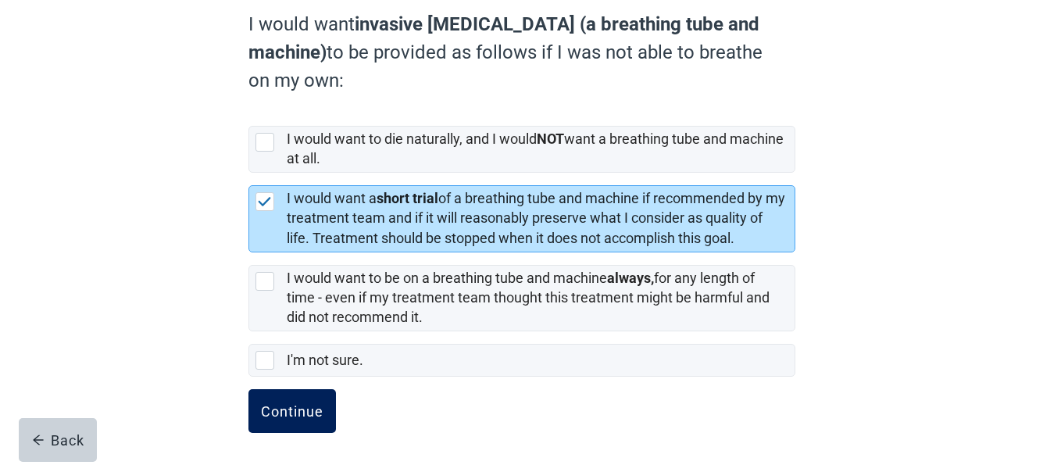
click at [298, 405] on div "Continue" at bounding box center [292, 411] width 62 height 16
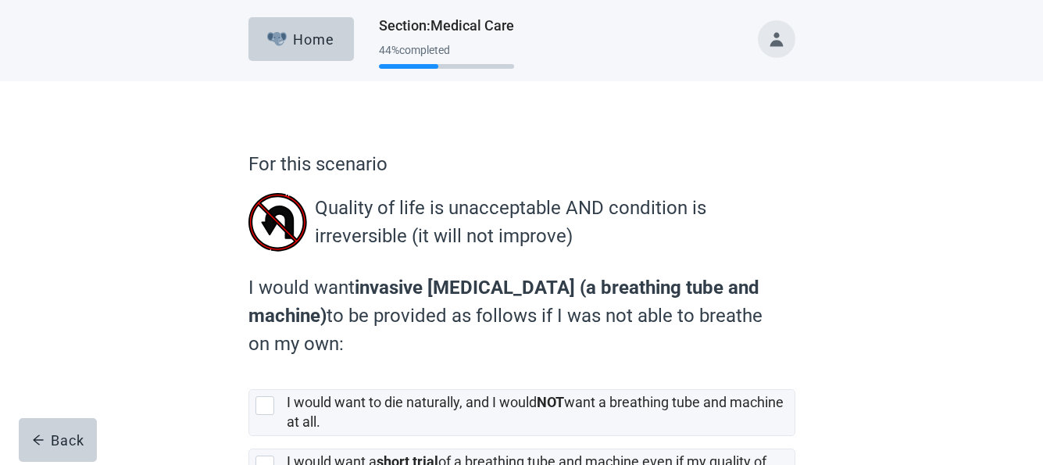
click at [919, 382] on div "For this scenario Quality of life is unacceptable AND condition is irreversible…" at bounding box center [521, 397] width 939 height 632
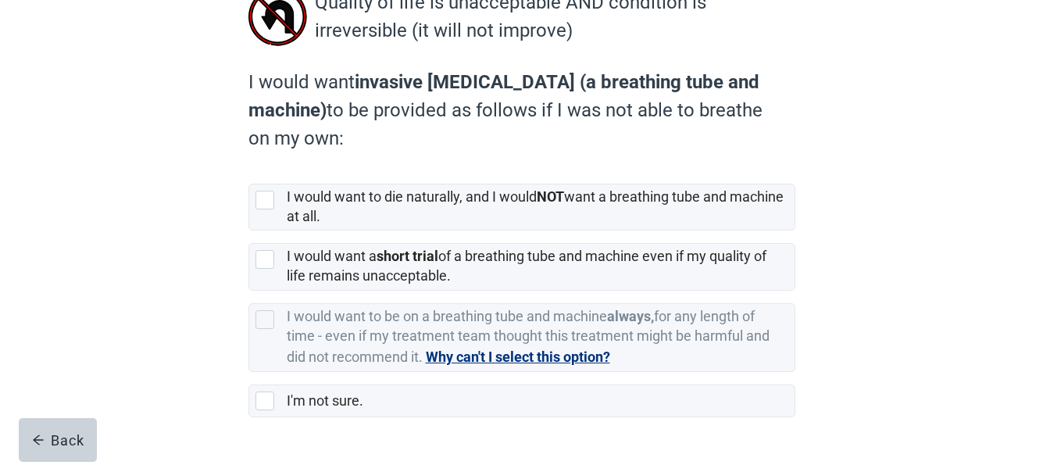
scroll to position [219, 0]
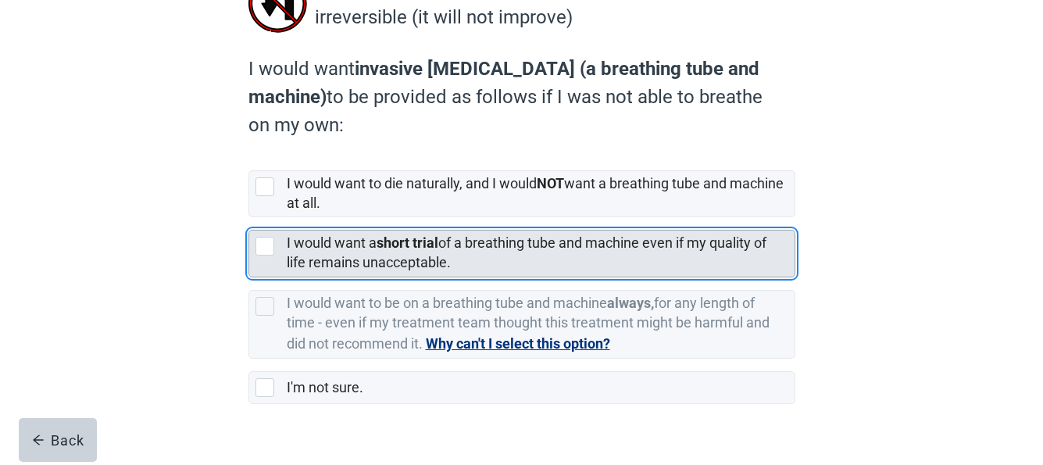
click at [259, 248] on div "[object Object], checkbox, not selected" at bounding box center [264, 246] width 19 height 19
click at [249, 218] on input "I would want a short trial of a breathing tube and machine even if my quality o…" at bounding box center [248, 217] width 1 height 1
checkbox input "true"
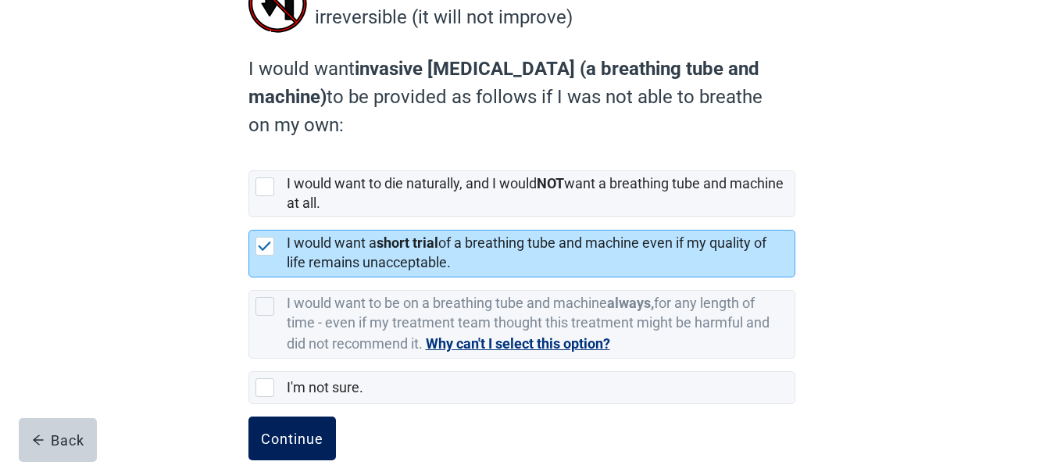
click at [274, 421] on button "Continue" at bounding box center [291, 438] width 87 height 44
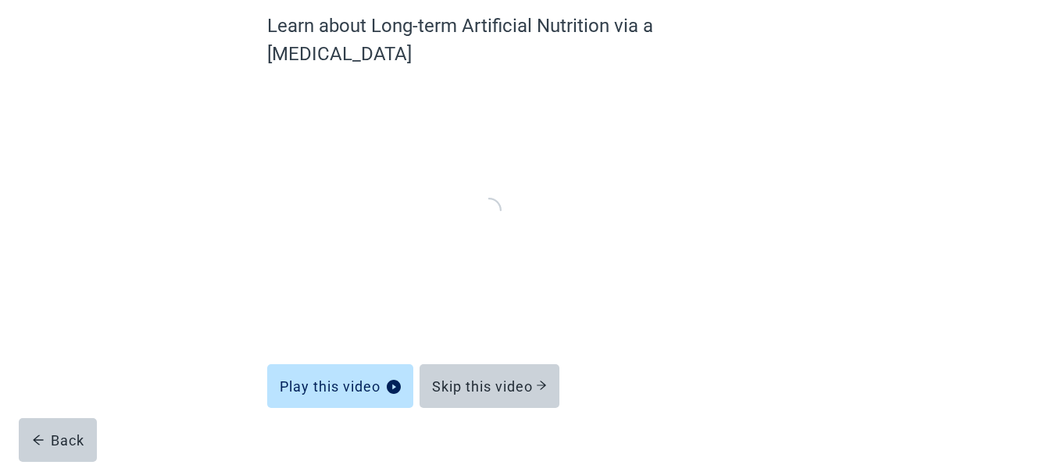
scroll to position [137, 0]
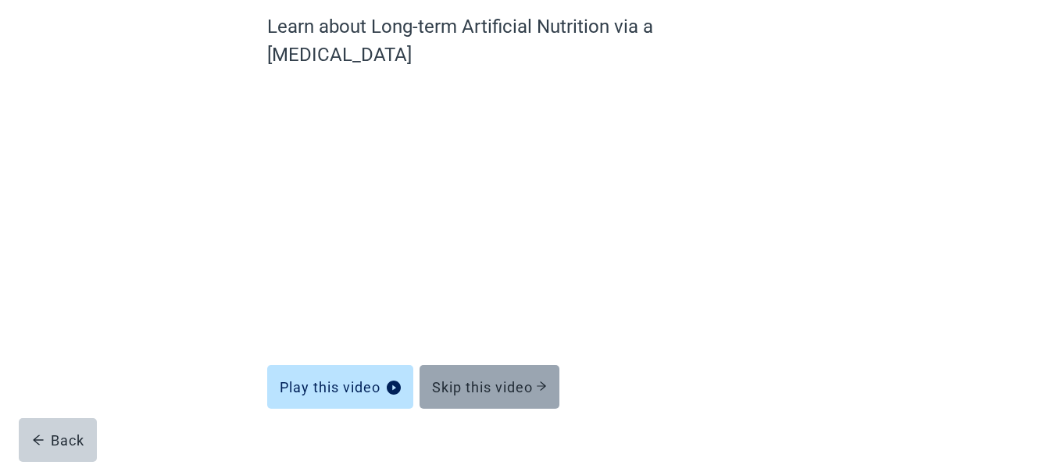
click at [487, 379] on div "Skip this video" at bounding box center [489, 387] width 115 height 16
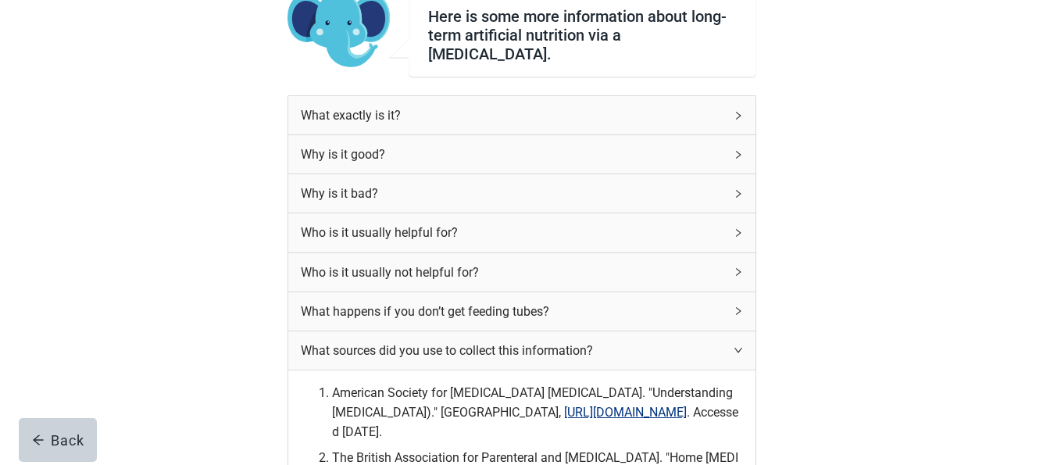
click at [346, 396] on li "American Society for [MEDICAL_DATA] [MEDICAL_DATA]. "Understanding [MEDICAL_DAT…" at bounding box center [537, 412] width 411 height 59
click at [1007, 363] on main "Here is some more information about long-term artificial nutrition via a [MEDIC…" at bounding box center [521, 406] width 1043 height 925
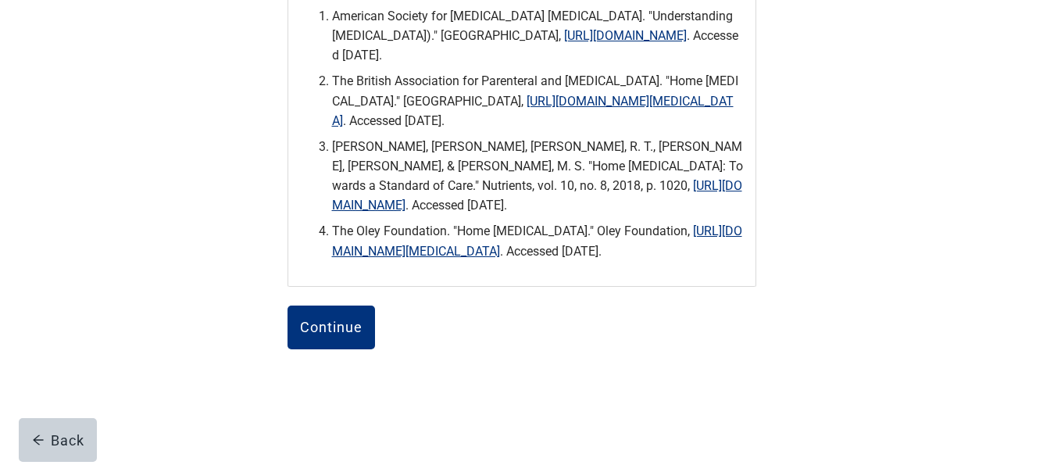
scroll to position [554, 0]
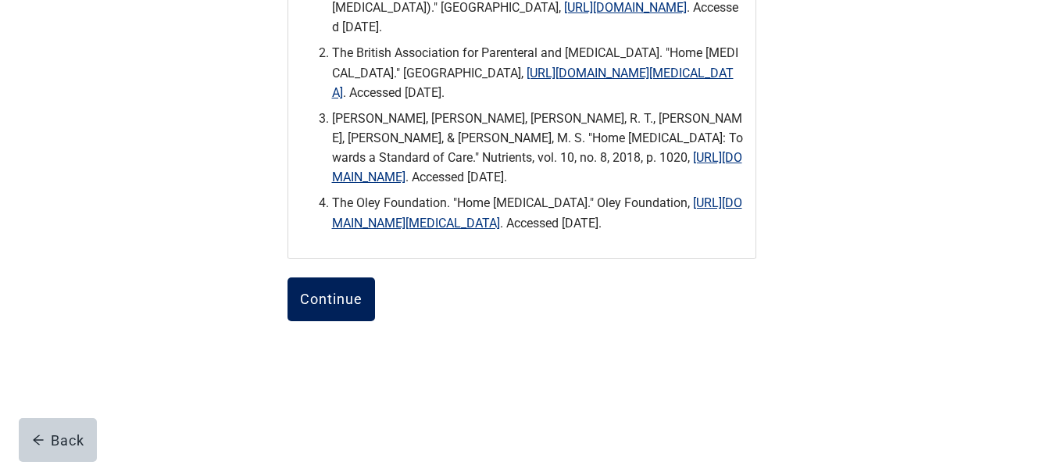
click at [322, 293] on div "Continue" at bounding box center [331, 299] width 62 height 16
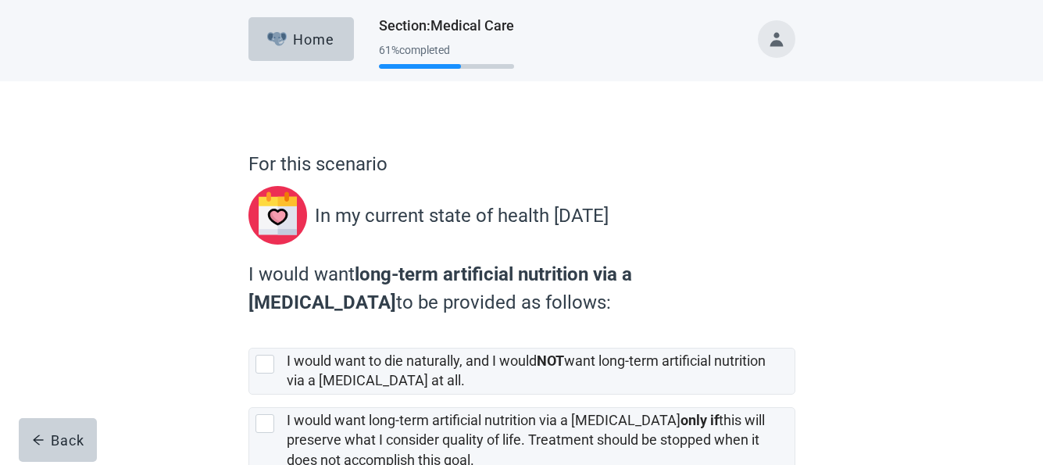
drag, startPoint x: 850, startPoint y: 315, endPoint x: 845, endPoint y: 322, distance: 8.9
click at [851, 319] on div "For this scenario In my current state of health [DATE] I would want long-term a…" at bounding box center [521, 385] width 939 height 608
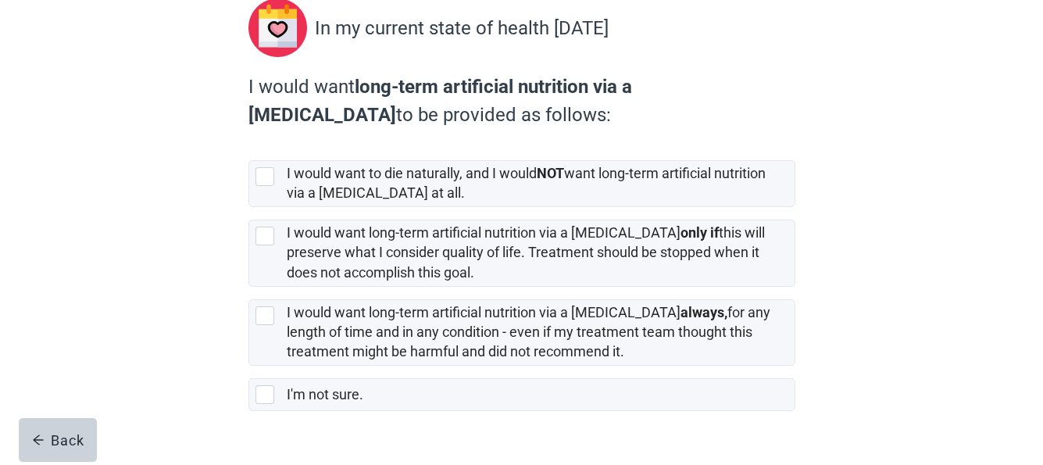
scroll to position [219, 0]
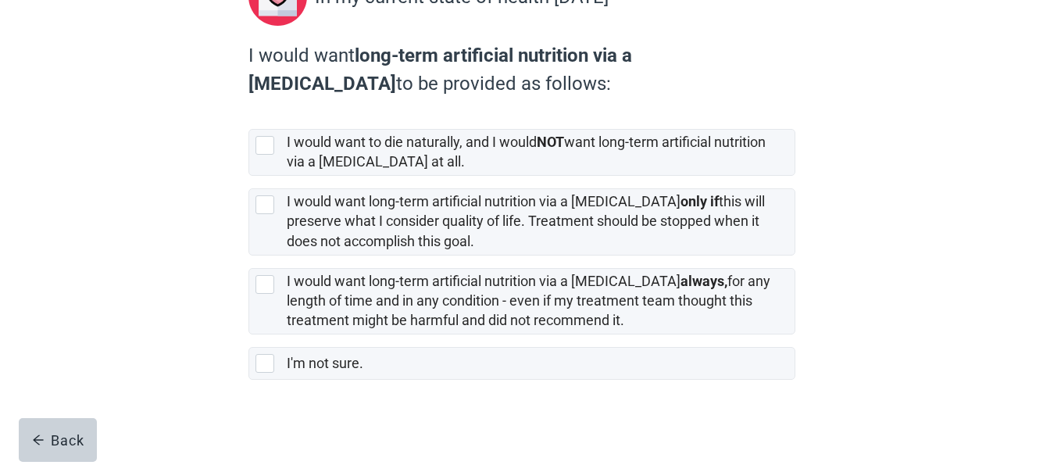
click at [883, 263] on div "For this scenario In my current state of health [DATE] I would want long-term a…" at bounding box center [521, 167] width 939 height 608
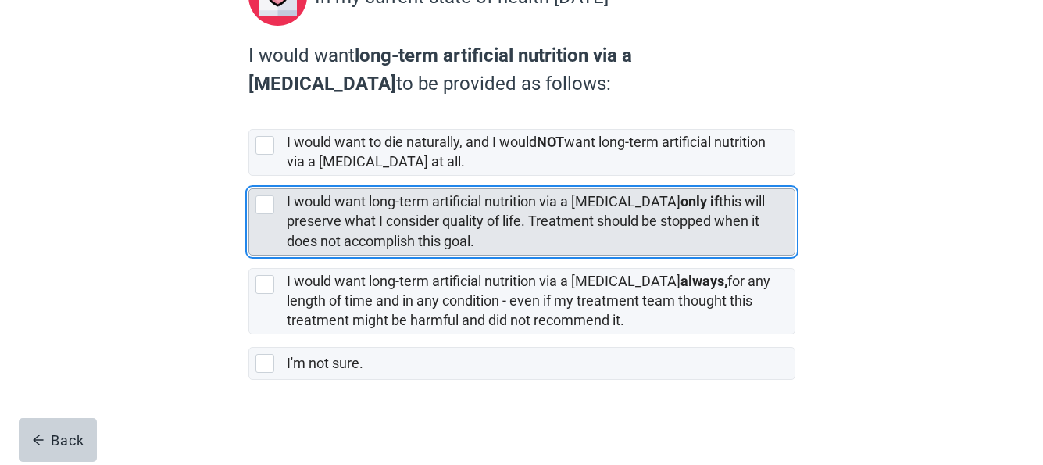
click at [263, 202] on div "[object Object], checkbox, not selected" at bounding box center [264, 204] width 19 height 19
click at [249, 176] on input "I would want long-term artificial nutrition via a [MEDICAL_DATA] only if this w…" at bounding box center [248, 176] width 1 height 1
checkbox input "true"
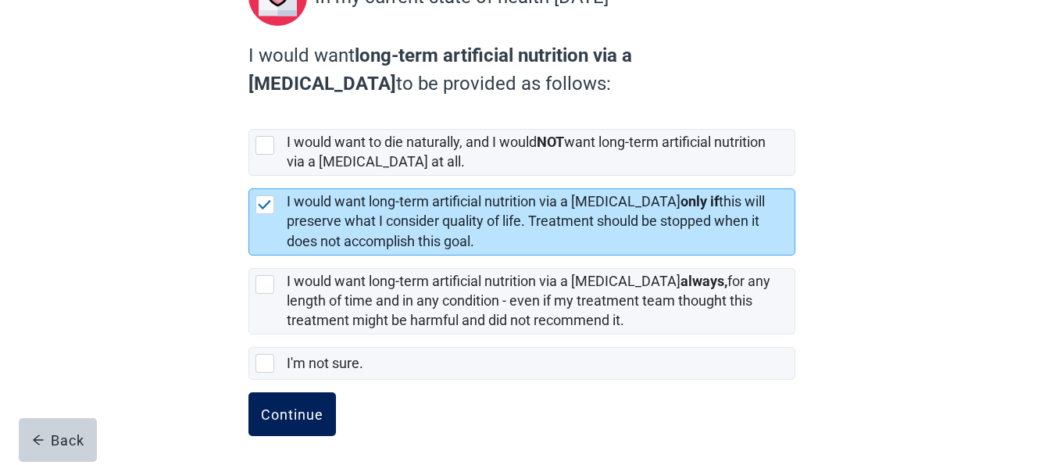
click at [296, 412] on div "Continue" at bounding box center [292, 414] width 62 height 16
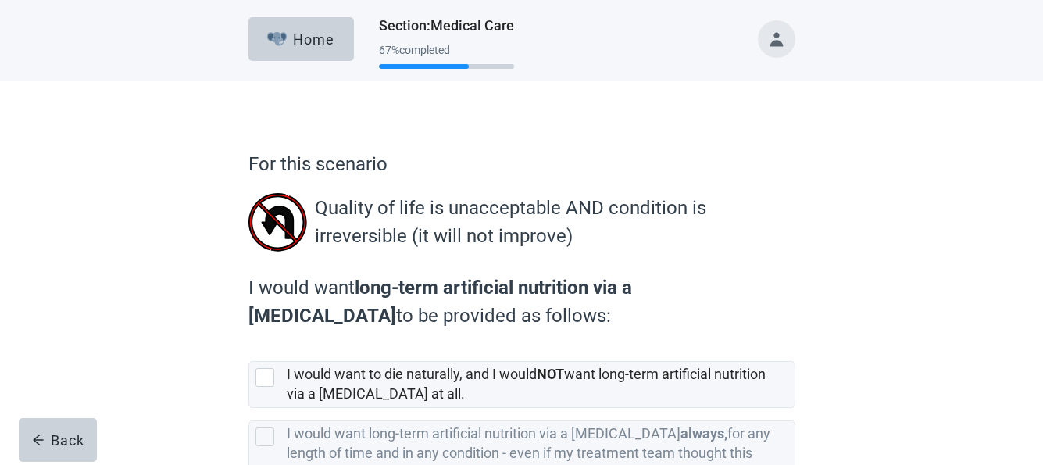
click at [897, 230] on div "For this scenario Quality of life is unacceptable AND condition is irreversible…" at bounding box center [521, 363] width 939 height 564
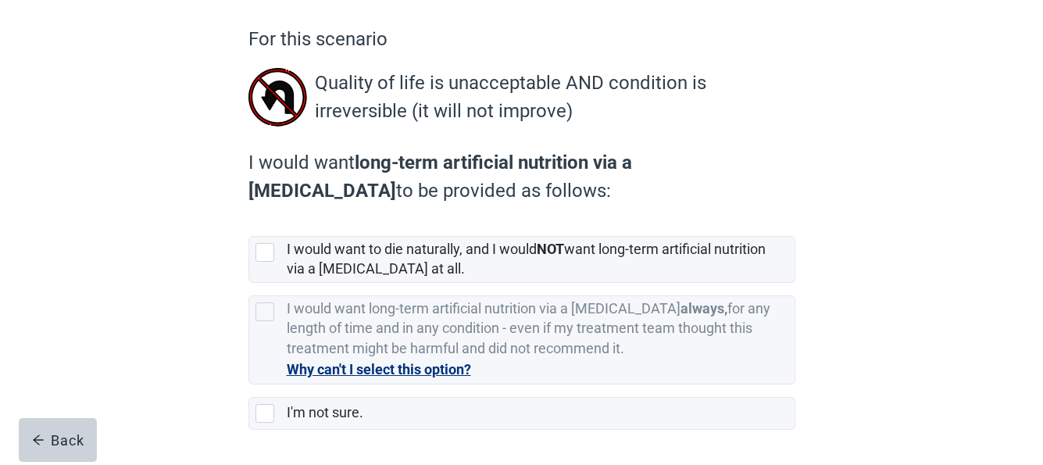
scroll to position [156, 0]
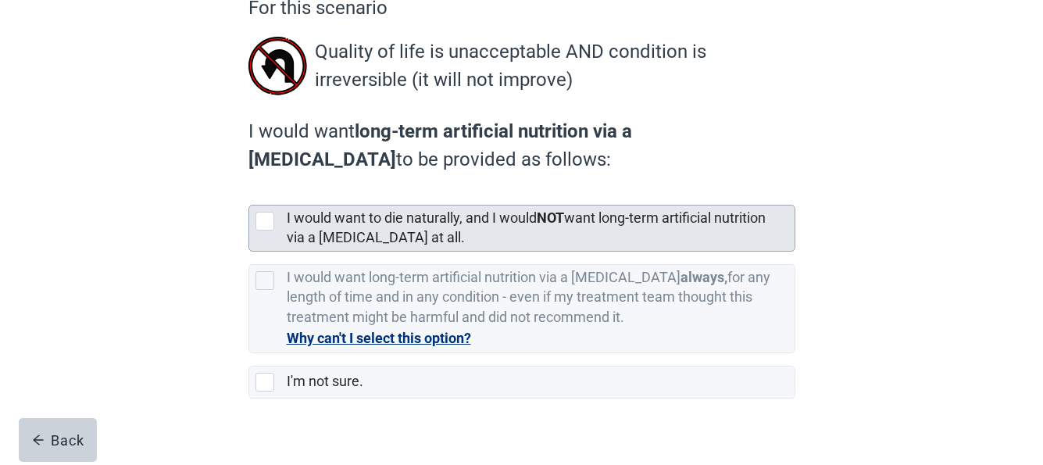
click at [272, 224] on div "[object Object], checkbox, not selected" at bounding box center [264, 221] width 19 height 19
click at [249, 193] on input "I would want to die naturally, and I would NOT want long-term artificial nutrit…" at bounding box center [248, 192] width 1 height 1
checkbox input "true"
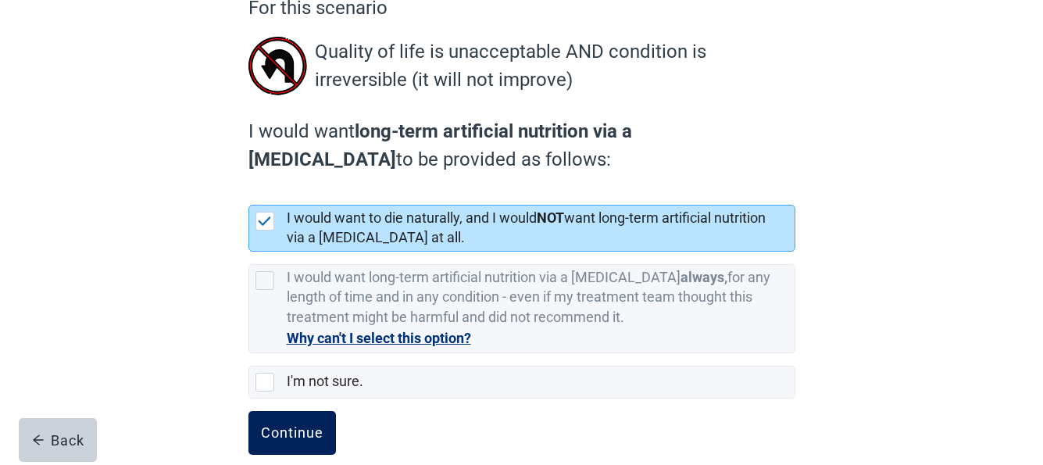
click at [283, 429] on div "Continue" at bounding box center [292, 433] width 62 height 16
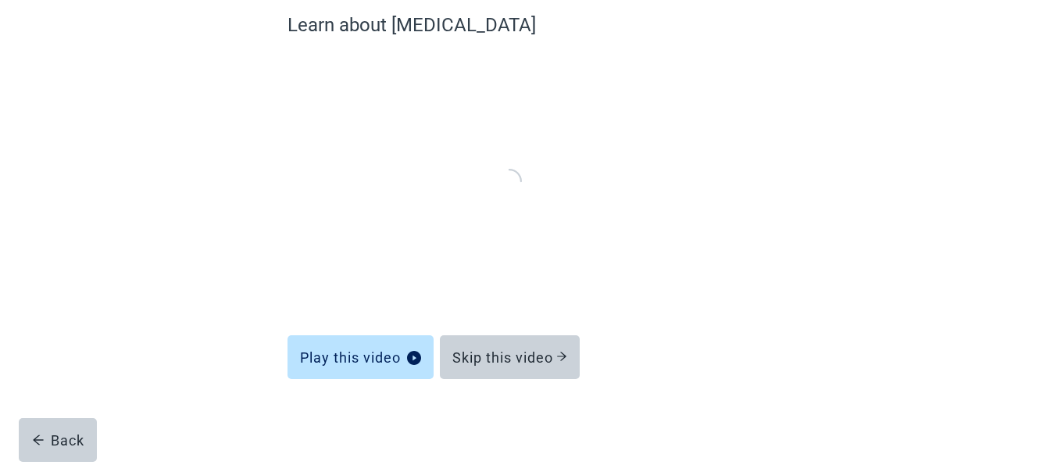
scroll to position [137, 0]
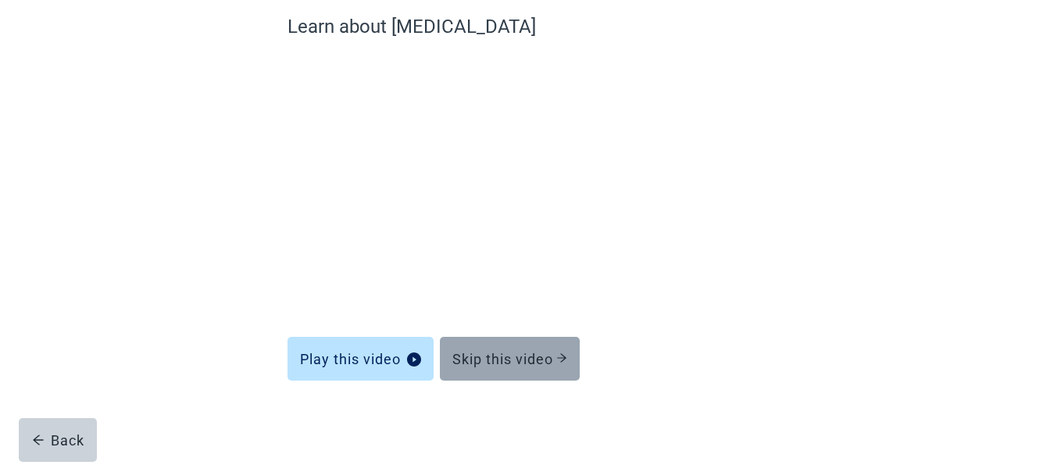
click at [509, 353] on div "Skip this video" at bounding box center [509, 359] width 115 height 16
click at [512, 355] on div "Skip this video" at bounding box center [509, 359] width 115 height 16
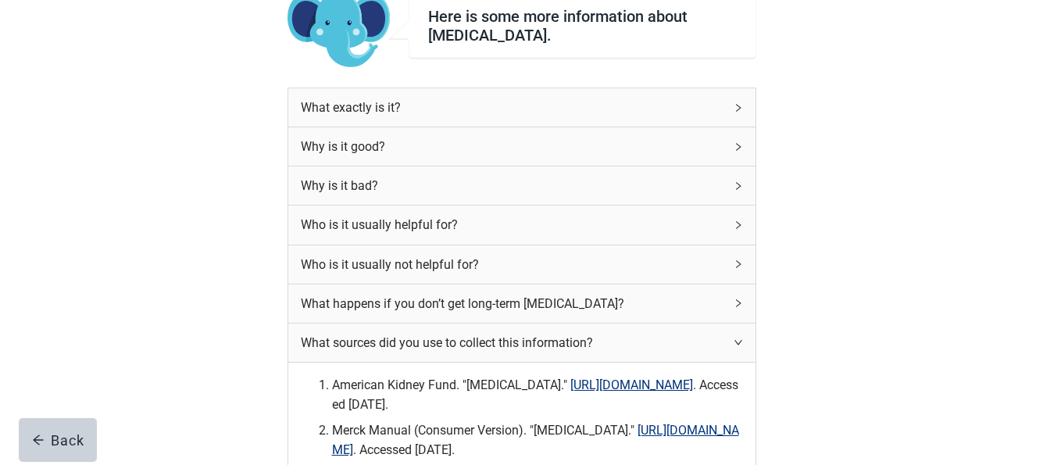
click at [341, 399] on form "Here is some more information about [MEDICAL_DATA]. What exactly is it? Why is …" at bounding box center [521, 418] width 469 height 848
click at [990, 364] on div "Here is some more information about [MEDICAL_DATA]. What exactly is it? Why is …" at bounding box center [521, 419] width 939 height 950
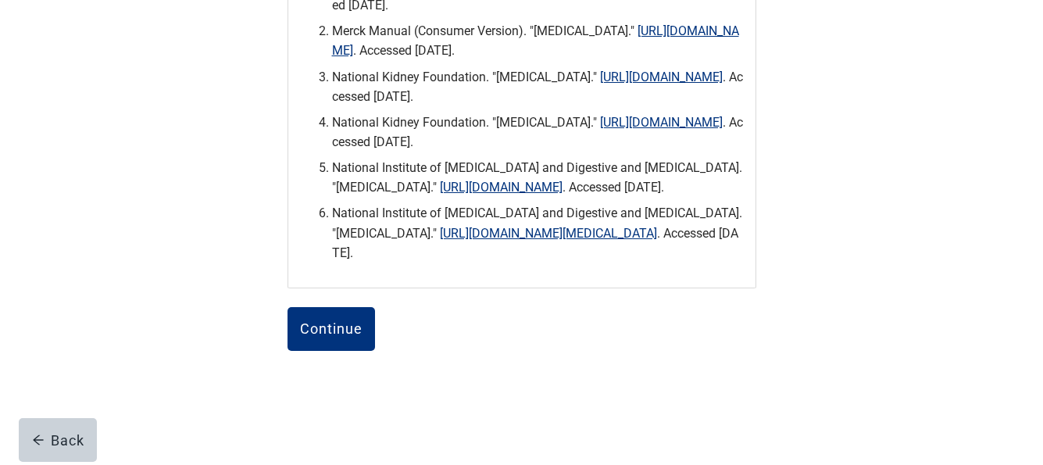
scroll to position [575, 0]
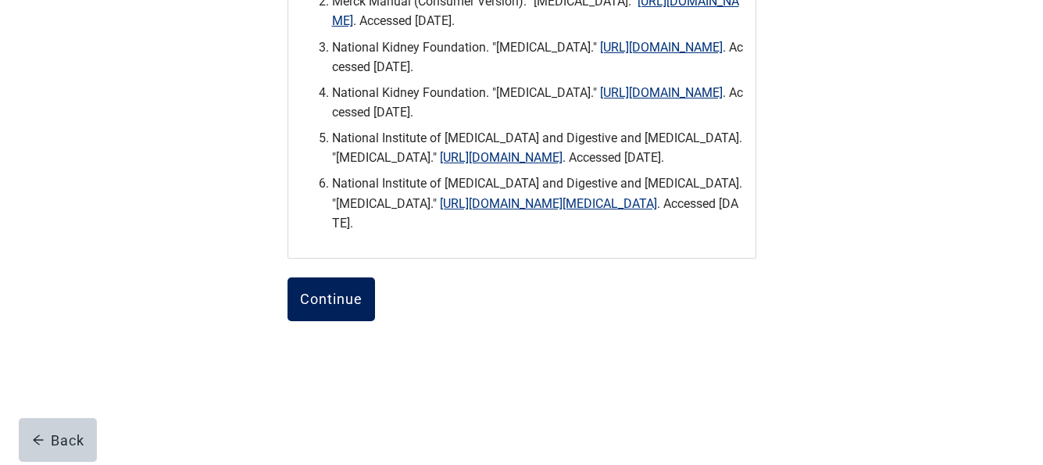
click at [336, 307] on div "Continue" at bounding box center [331, 299] width 62 height 16
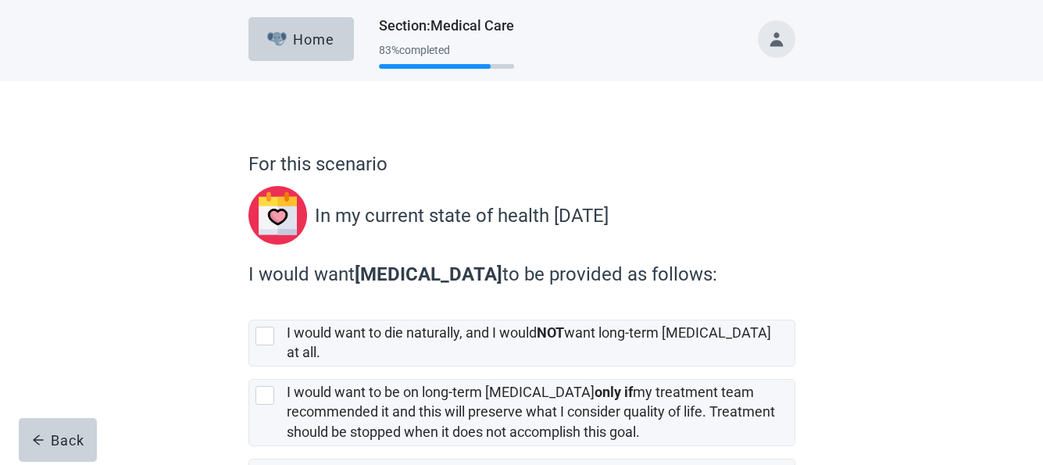
click at [907, 266] on div "For this scenario In my current state of health [DATE] I would want [MEDICAL_DA…" at bounding box center [521, 370] width 939 height 579
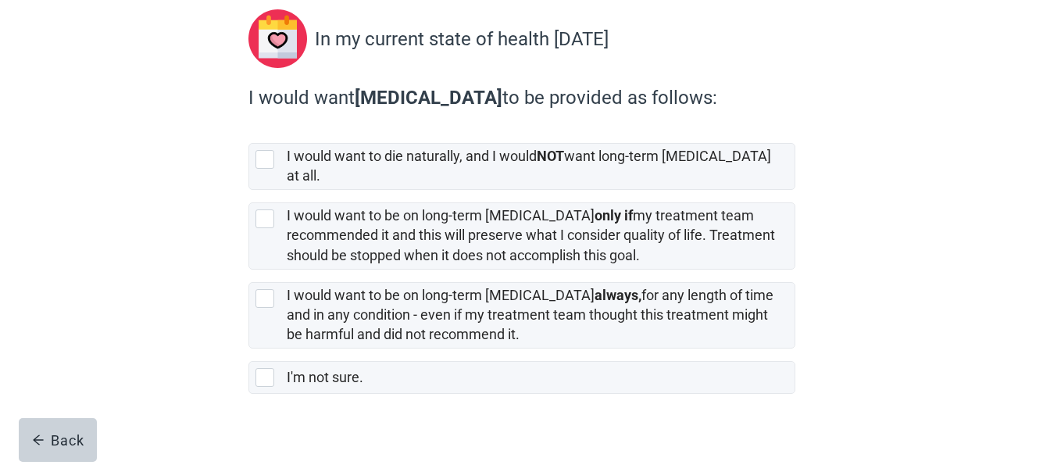
scroll to position [182, 0]
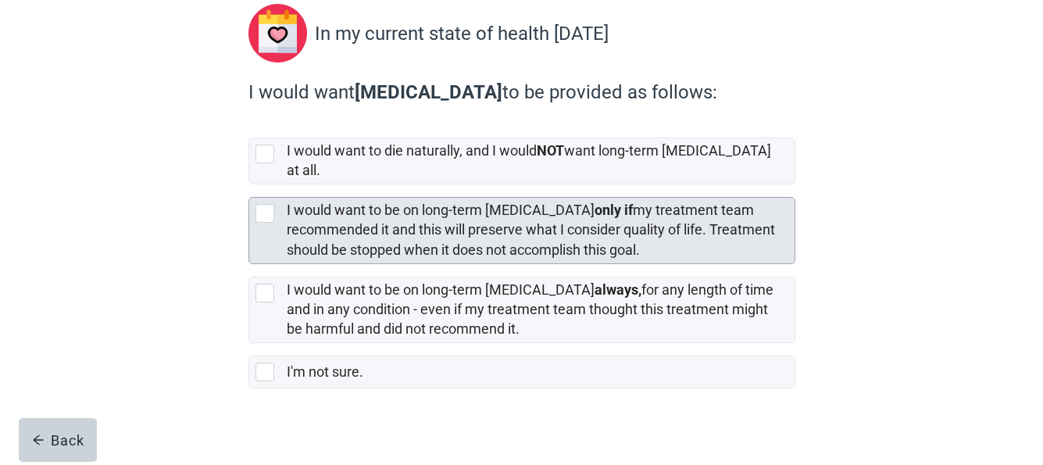
click at [269, 204] on div "[object Object], checkbox, not selected" at bounding box center [264, 213] width 19 height 19
click at [249, 185] on input "I would want to be on long-term [MEDICAL_DATA] only if my treatment team recomm…" at bounding box center [248, 184] width 1 height 1
checkbox input "true"
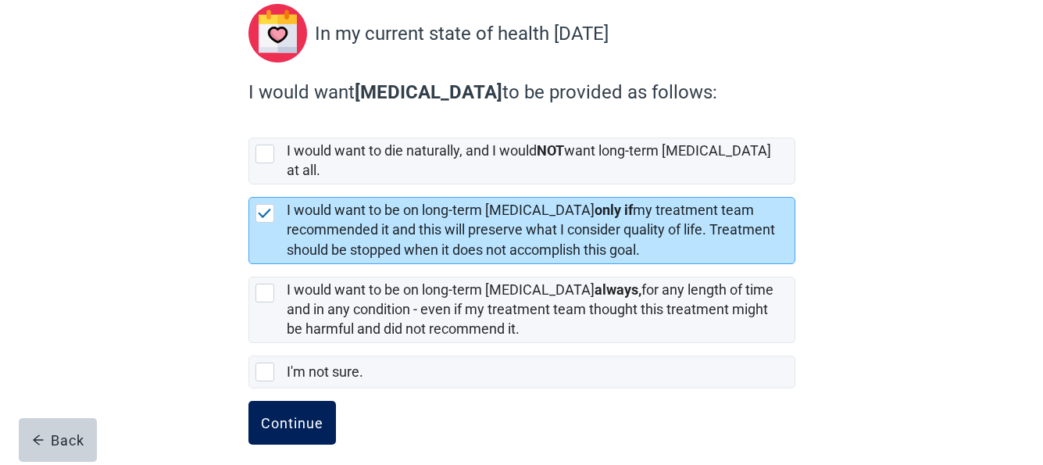
click at [294, 401] on button "Continue" at bounding box center [291, 423] width 87 height 44
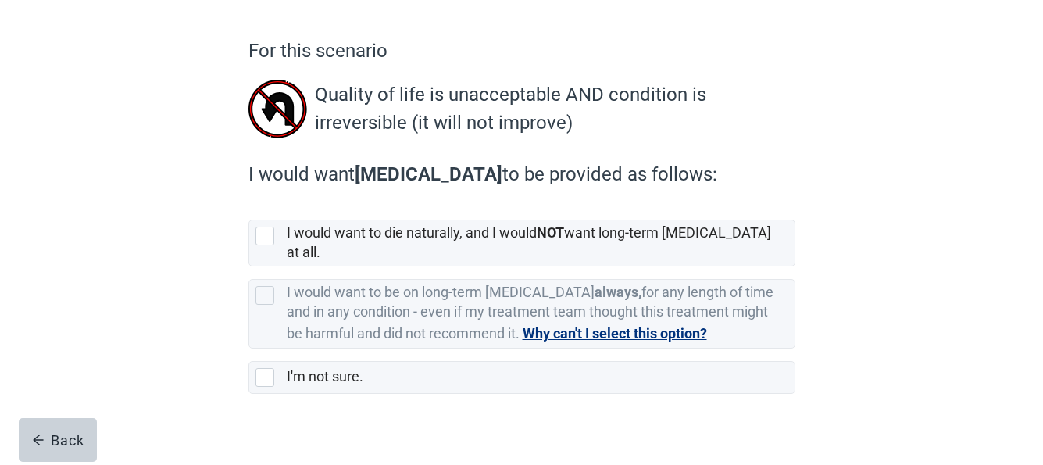
scroll to position [119, 0]
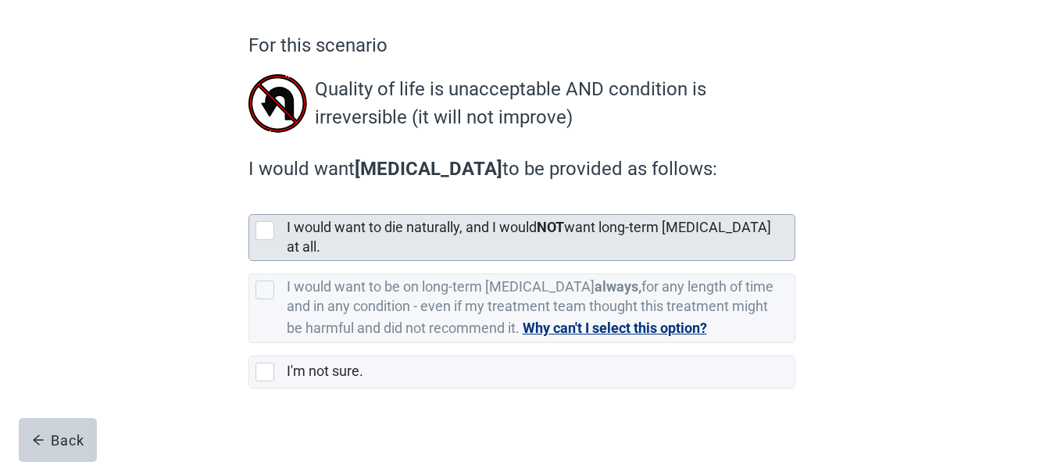
click at [263, 232] on div "[object Object], checkbox, not selected" at bounding box center [264, 230] width 19 height 19
click at [249, 202] on input "I would want to die naturally, and I would NOT want long-term [MEDICAL_DATA] at…" at bounding box center [248, 201] width 1 height 1
checkbox input "true"
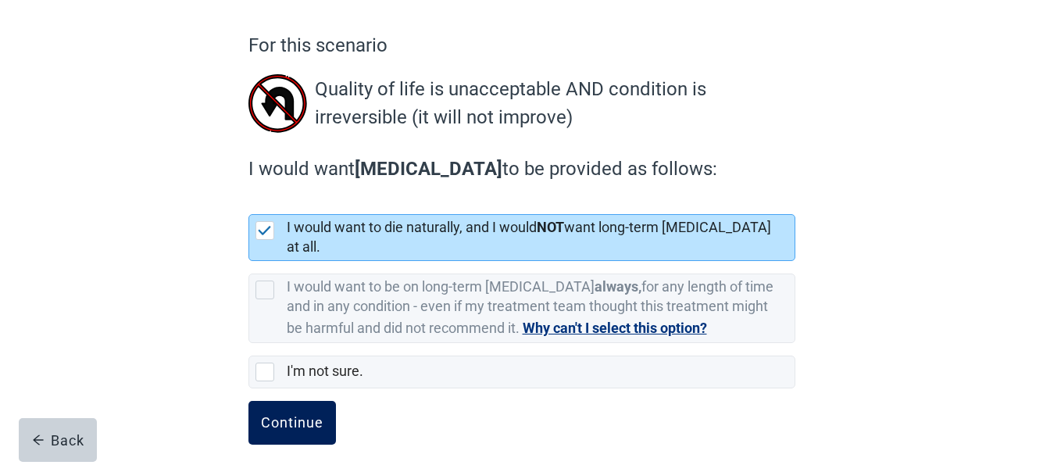
click at [274, 401] on button "Continue" at bounding box center [291, 423] width 87 height 44
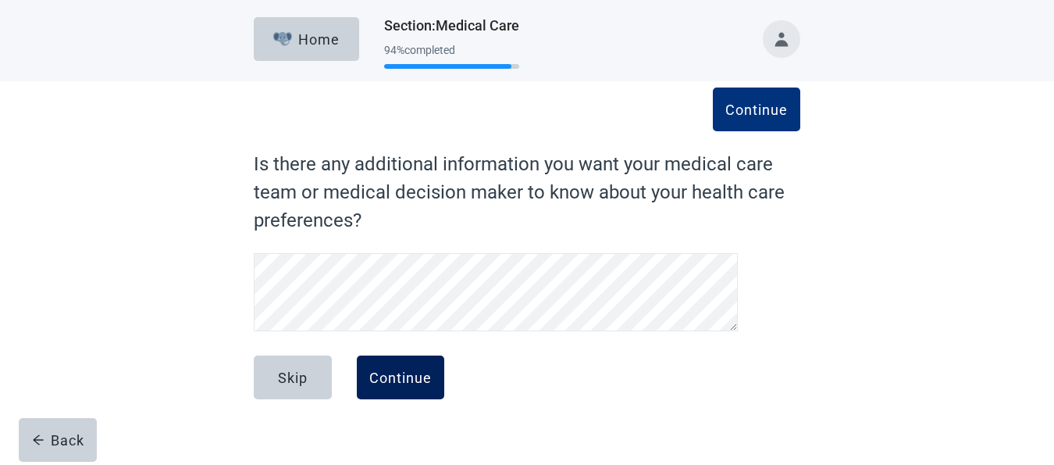
click at [391, 373] on div "Continue" at bounding box center [400, 377] width 62 height 16
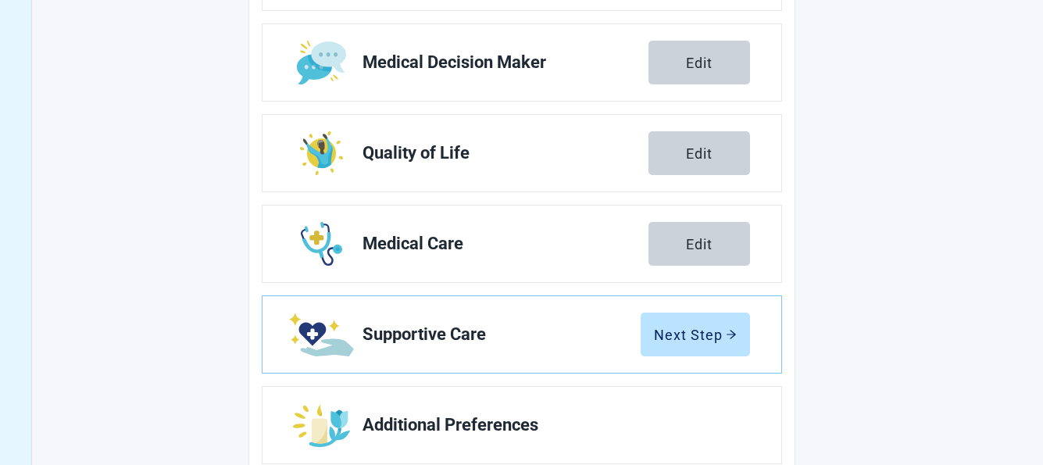
scroll to position [375, 0]
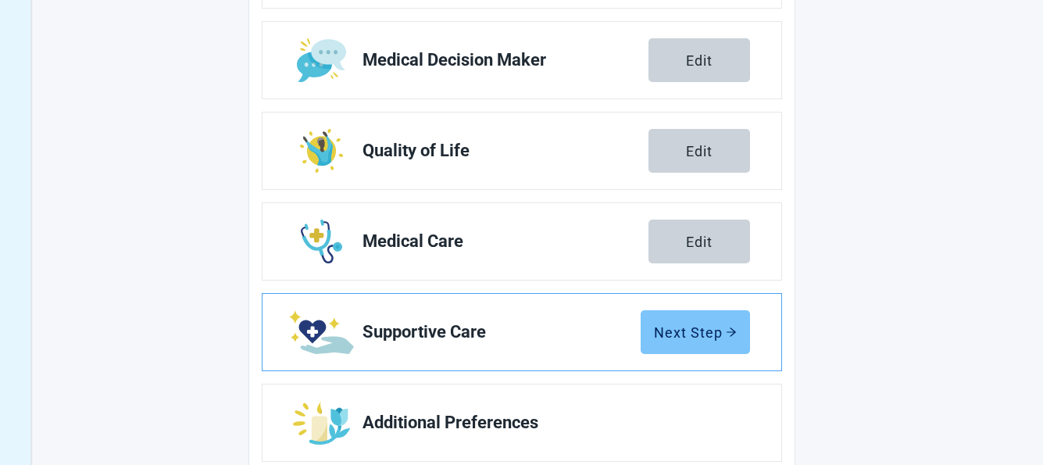
click at [713, 322] on button "Next Step" at bounding box center [694, 332] width 109 height 44
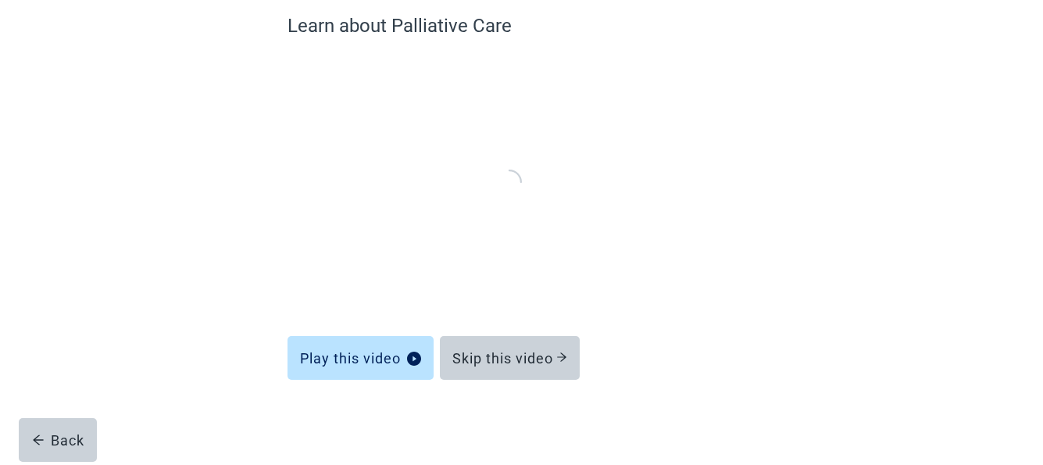
scroll to position [137, 0]
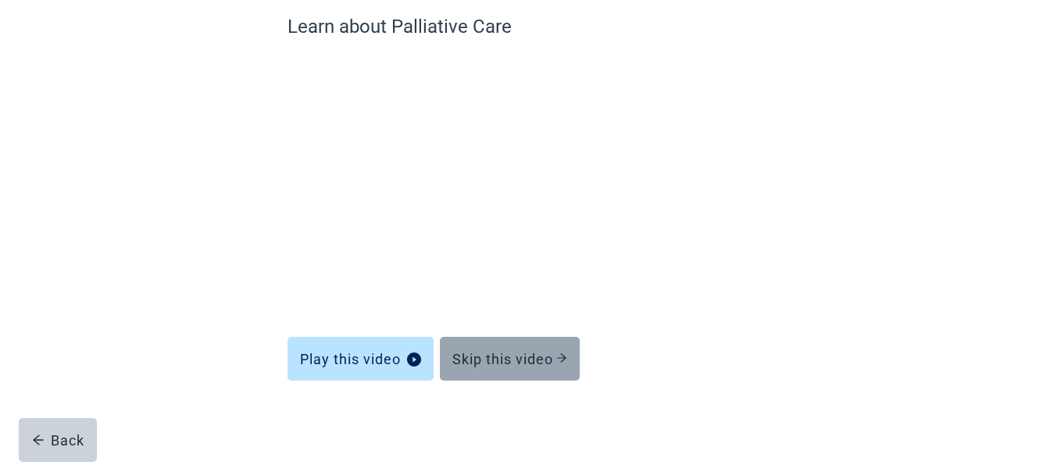
click at [508, 351] on div "Skip this video" at bounding box center [509, 359] width 115 height 16
click at [501, 349] on button "Skip this video" at bounding box center [510, 359] width 140 height 44
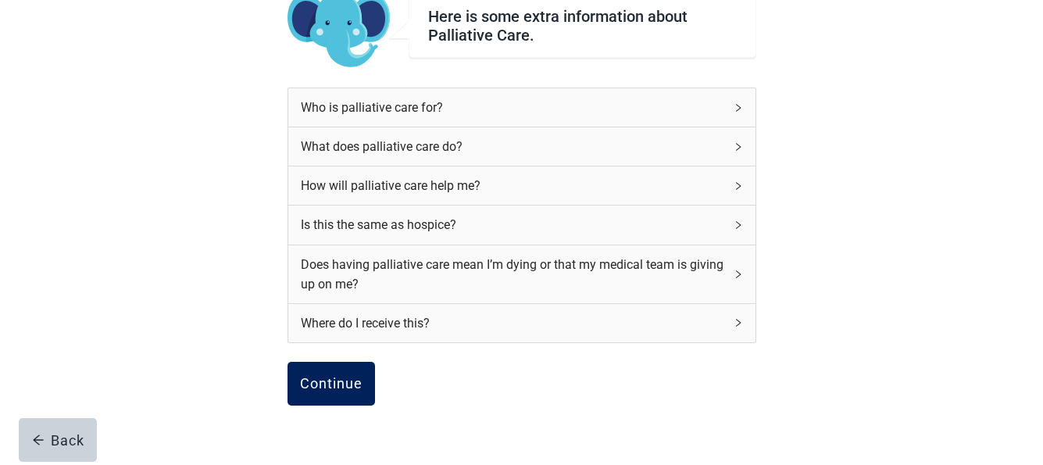
click at [347, 385] on div "Continue" at bounding box center [331, 384] width 62 height 16
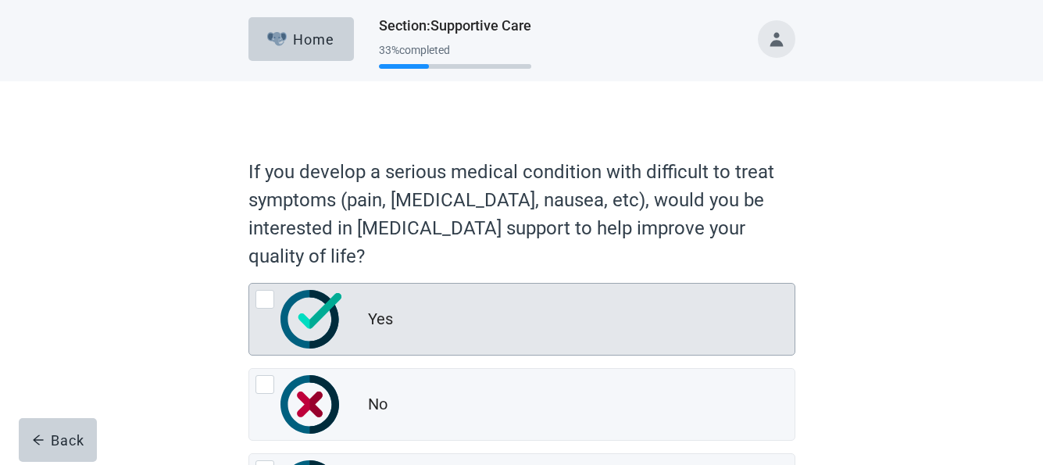
drag, startPoint x: 262, startPoint y: 302, endPoint x: 322, endPoint y: 339, distance: 70.5
click at [262, 301] on div "Yes, radio button, not checked" at bounding box center [264, 299] width 19 height 19
click at [249, 283] on input "Yes" at bounding box center [248, 283] width 1 height 1
radio input "true"
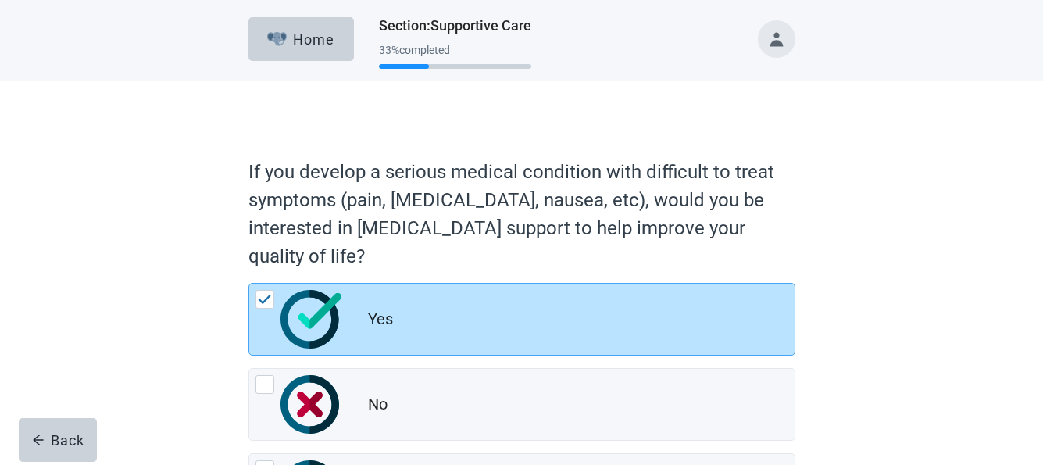
click at [851, 369] on div "If you develop a serious medical condition with difficult to treat symptoms (pa…" at bounding box center [521, 351] width 939 height 541
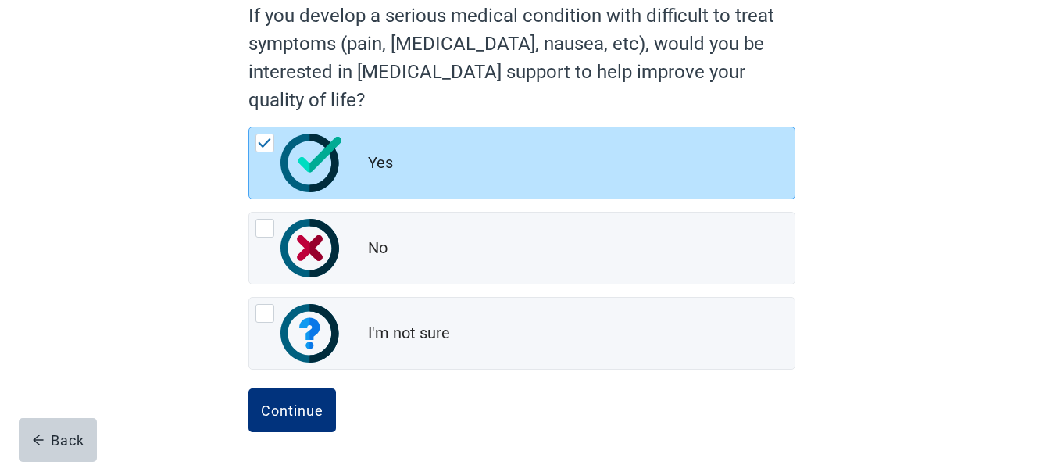
scroll to position [158, 0]
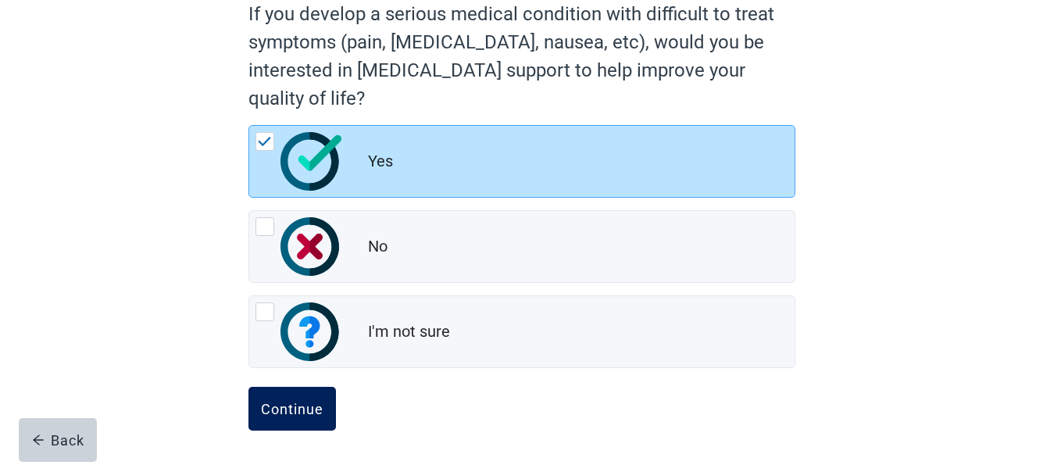
click at [283, 406] on div "Continue" at bounding box center [292, 409] width 62 height 16
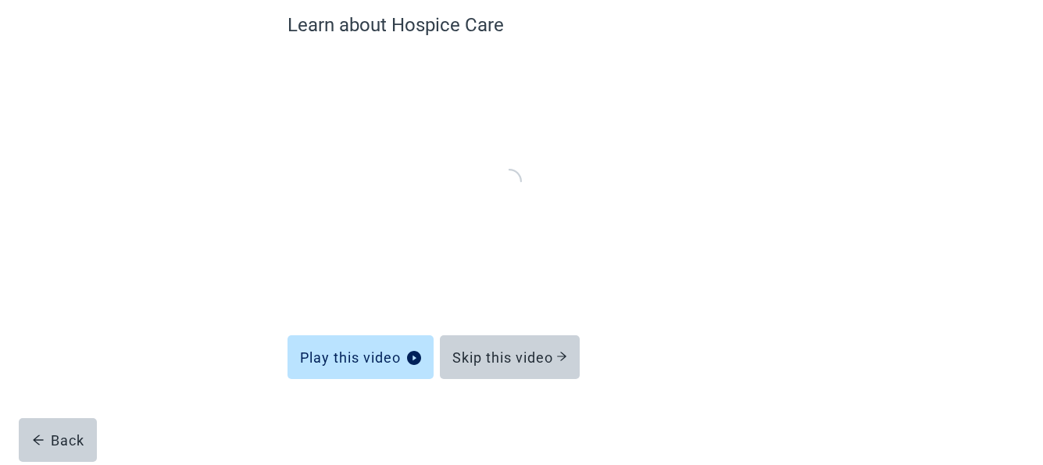
scroll to position [137, 0]
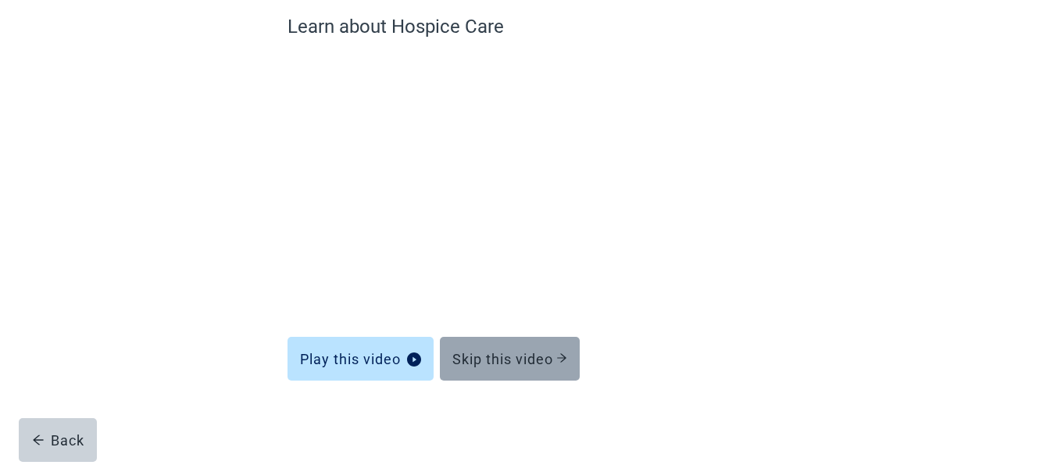
click at [517, 351] on div "Skip this video" at bounding box center [509, 359] width 115 height 16
click at [501, 357] on div "Skip this video" at bounding box center [509, 359] width 115 height 16
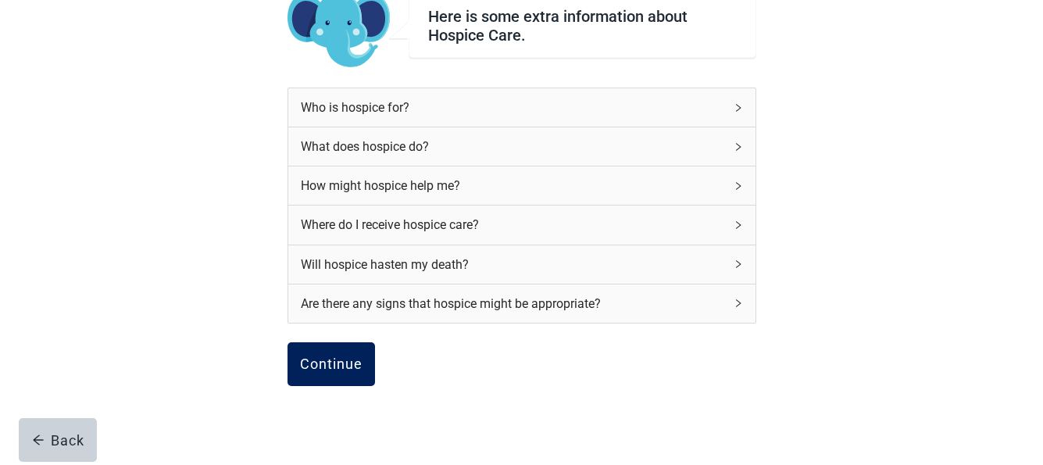
click at [346, 361] on div "Continue Back" at bounding box center [521, 381] width 469 height 78
click at [325, 361] on div "Continue" at bounding box center [331, 364] width 62 height 16
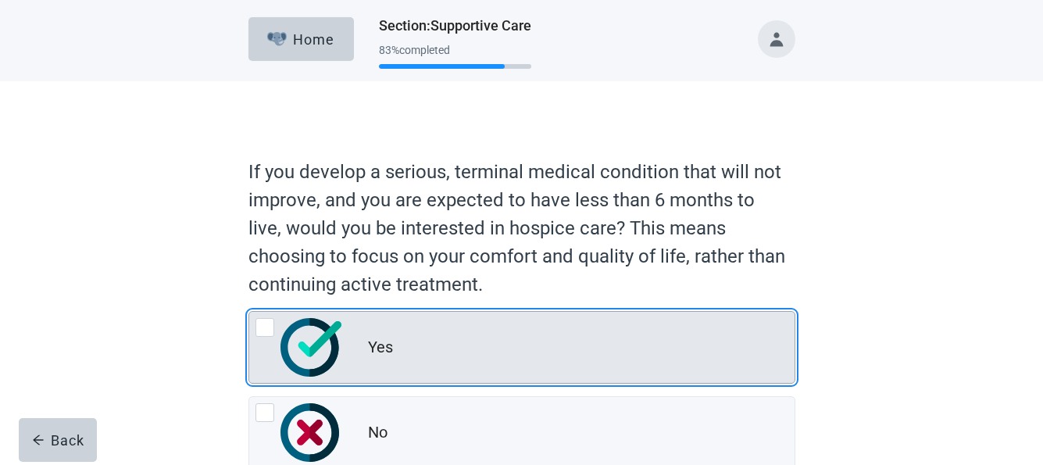
click at [269, 325] on div "Yes, radio button, not checked" at bounding box center [264, 327] width 19 height 19
click at [249, 312] on input "Yes" at bounding box center [248, 311] width 1 height 1
radio input "true"
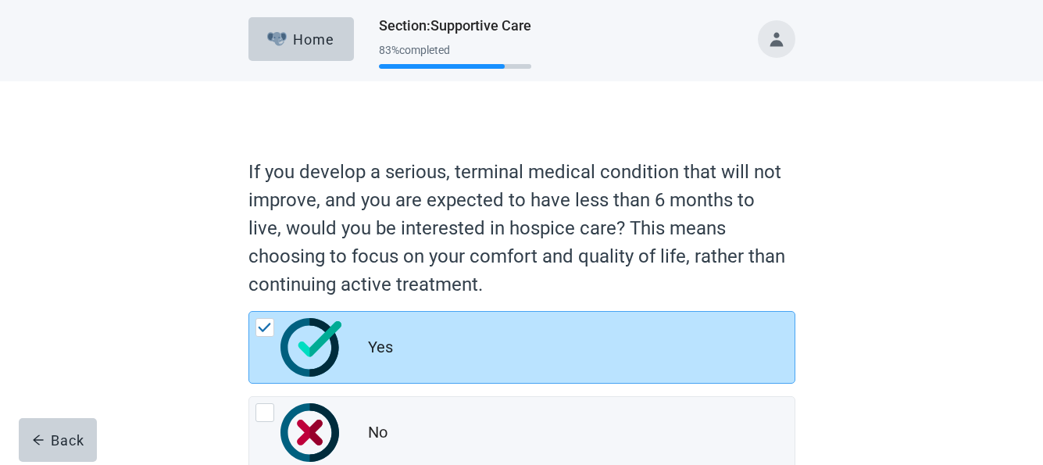
click at [884, 361] on div "If you develop a serious, terminal medical condition that will not improve, and…" at bounding box center [521, 365] width 939 height 569
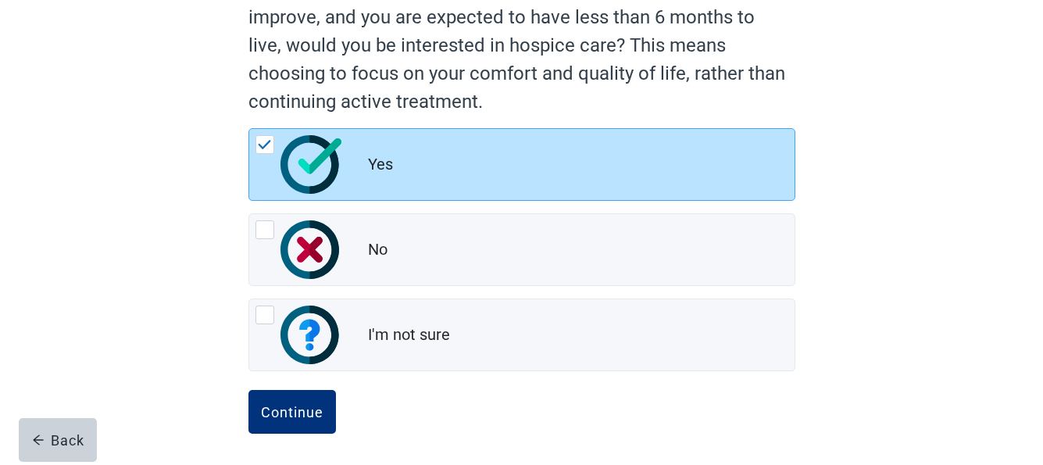
scroll to position [186, 0]
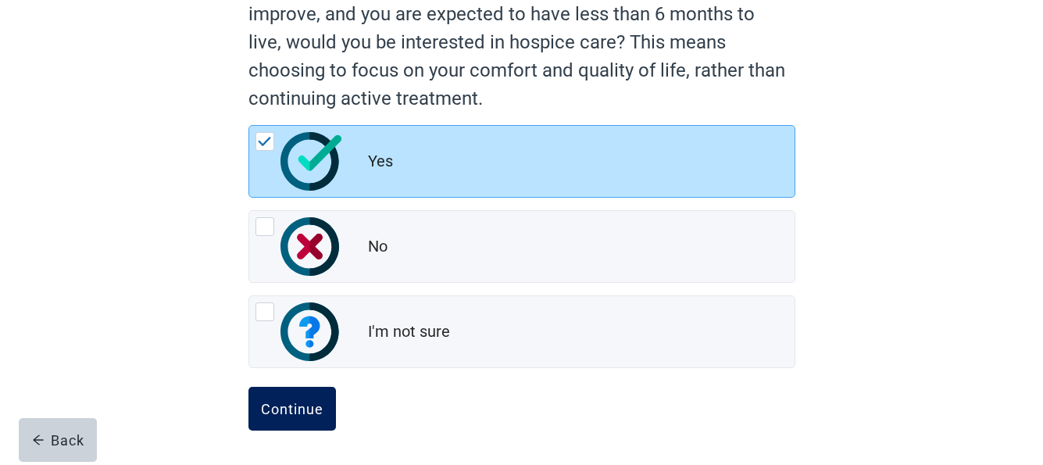
click at [291, 401] on div "Continue" at bounding box center [292, 409] width 62 height 16
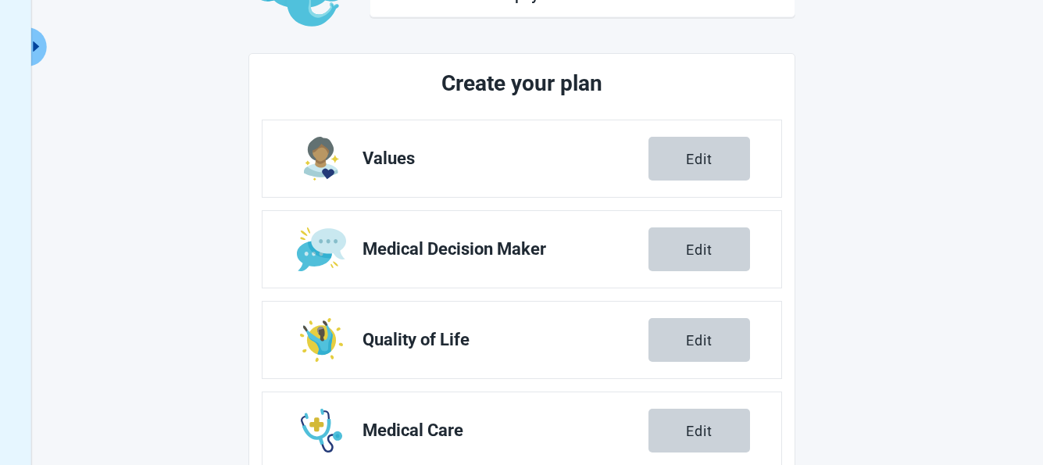
click at [957, 251] on div "You can document additional preferences like organ donation and autopsy. Create…" at bounding box center [521, 302] width 1043 height 773
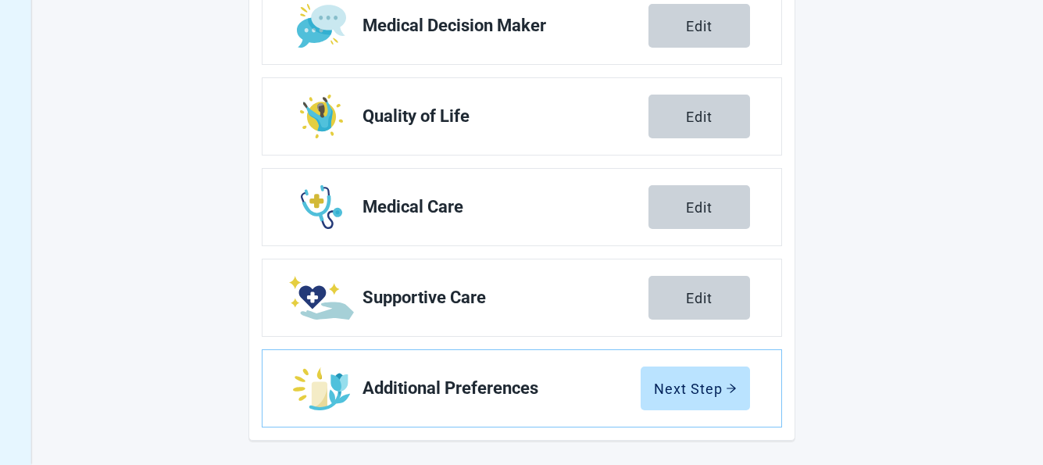
scroll to position [410, 0]
click at [687, 376] on button "Next Step" at bounding box center [694, 387] width 109 height 44
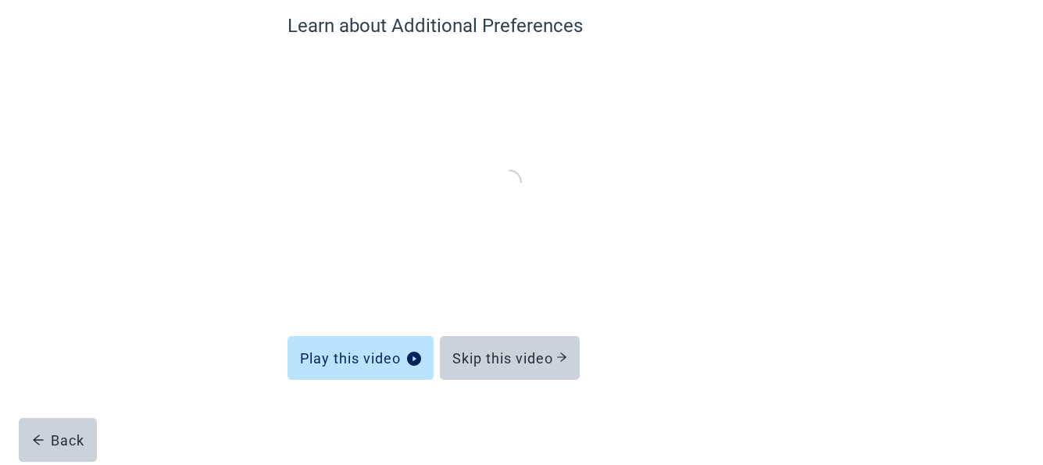
scroll to position [137, 0]
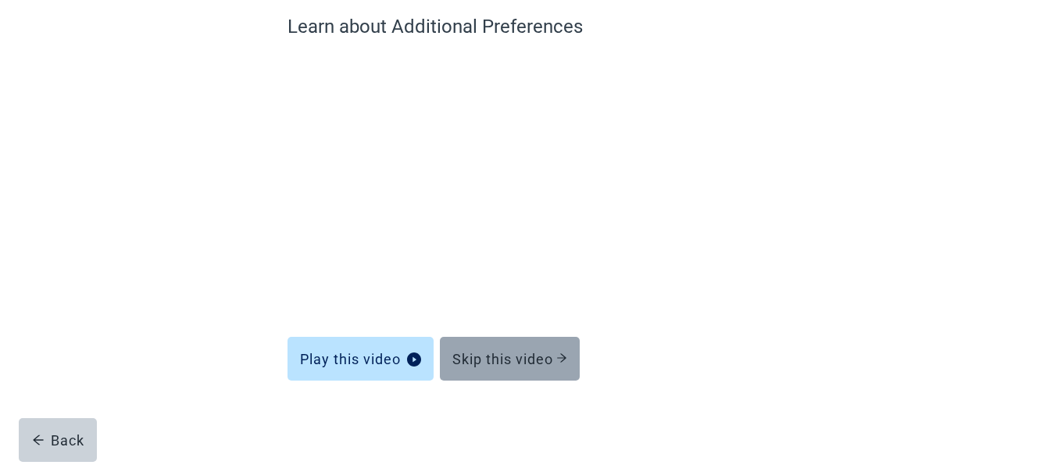
click at [516, 355] on div "Skip this video" at bounding box center [509, 359] width 115 height 16
click at [499, 346] on button "Skip this video" at bounding box center [510, 359] width 140 height 44
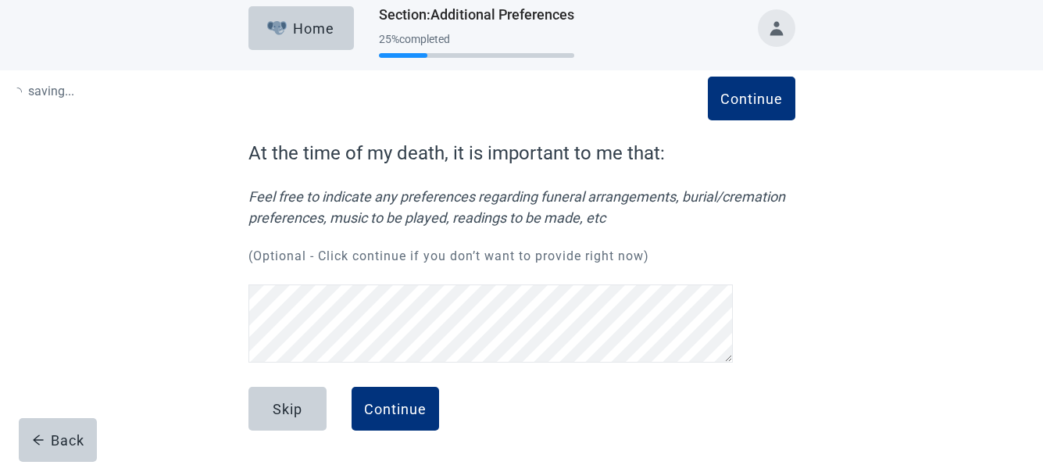
scroll to position [11, 0]
click at [408, 405] on div "Continue" at bounding box center [395, 409] width 62 height 16
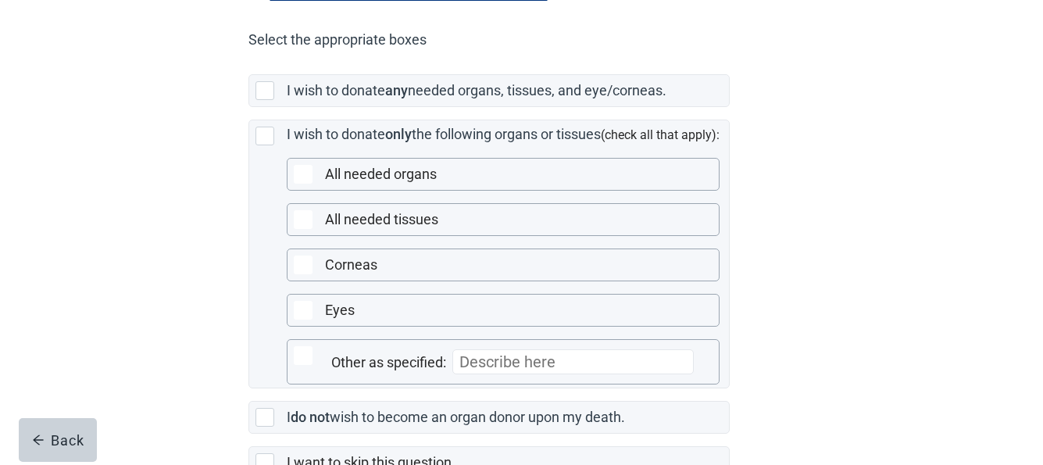
scroll to position [375, 0]
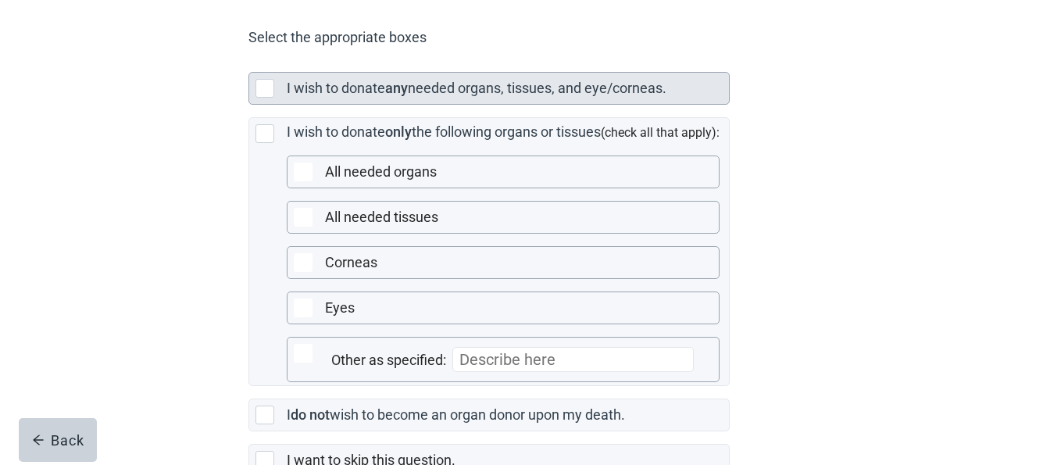
click at [267, 98] on div "Main content" at bounding box center [264, 88] width 19 height 19
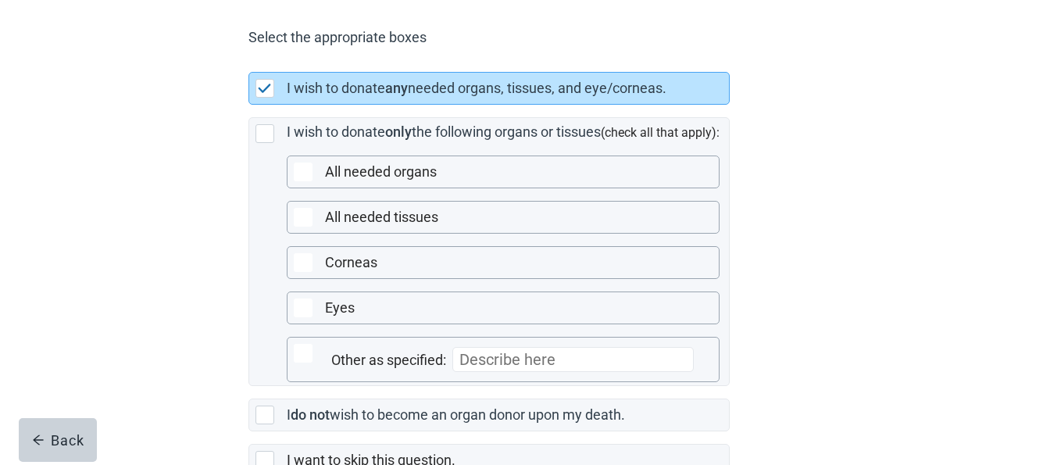
click at [852, 352] on div "In the event of my death, these are the instructions to be followed regarding m…" at bounding box center [521, 136] width 939 height 861
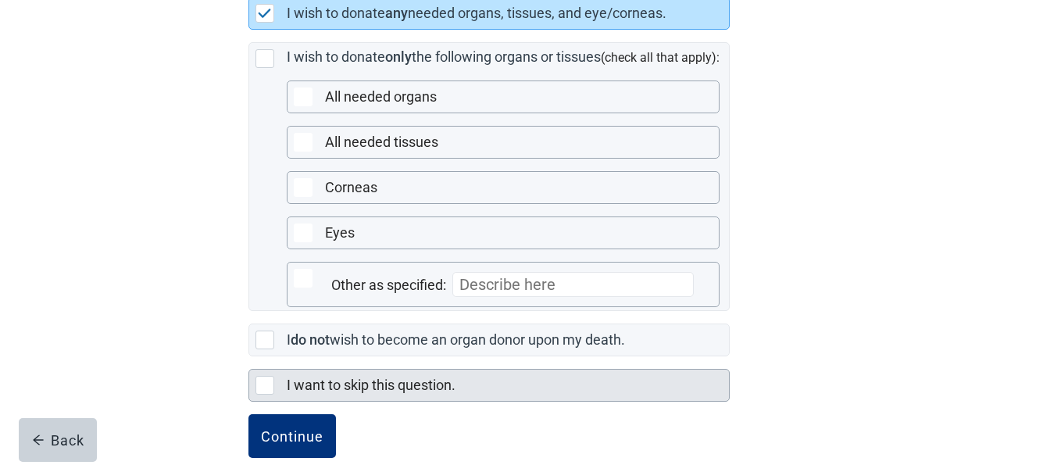
scroll to position [498, 0]
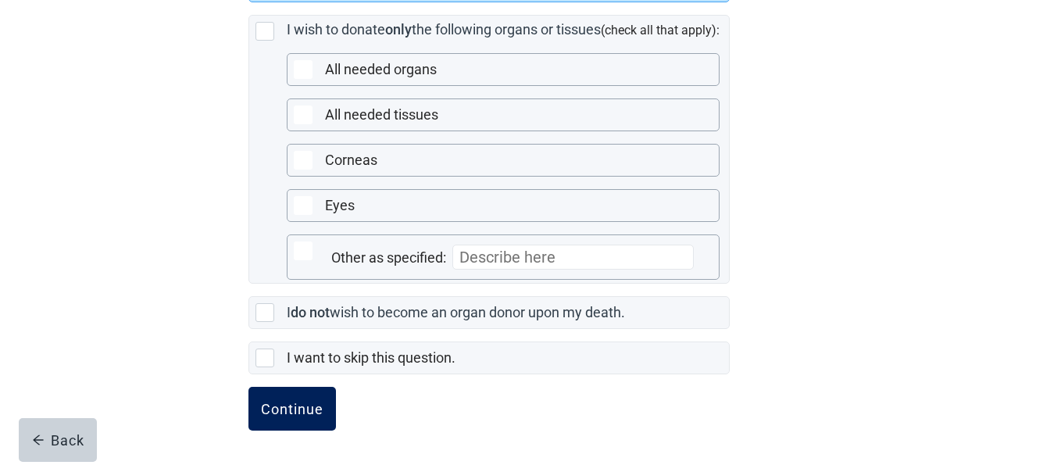
click at [279, 398] on button "Continue" at bounding box center [291, 409] width 87 height 44
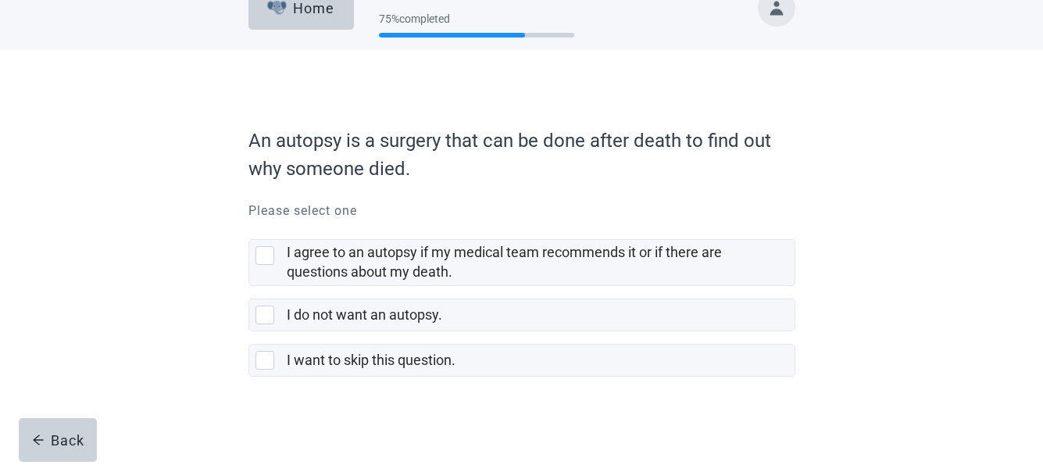
scroll to position [34, 0]
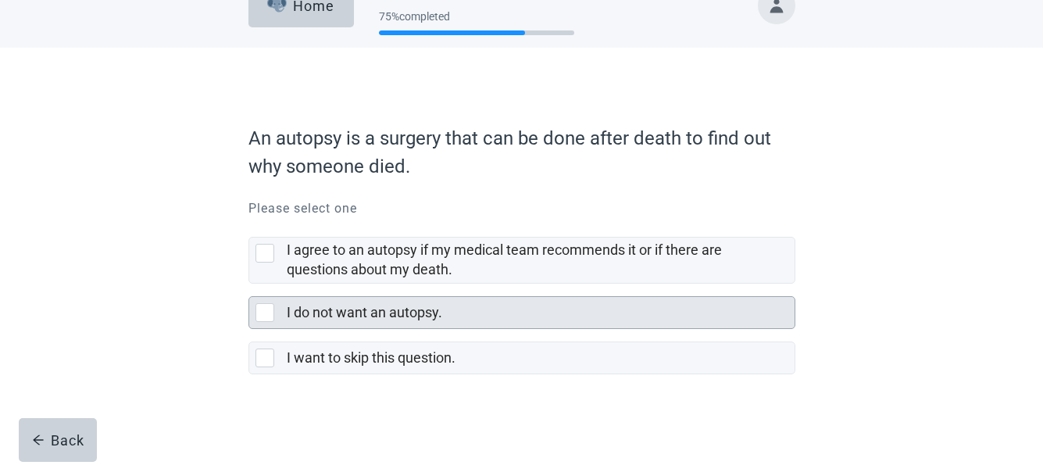
click at [262, 306] on div "I do not want an autopsy., checkbox, not selected" at bounding box center [264, 312] width 19 height 19
click at [249, 284] on input "I do not want an autopsy." at bounding box center [248, 283] width 1 height 1
checkbox input "true"
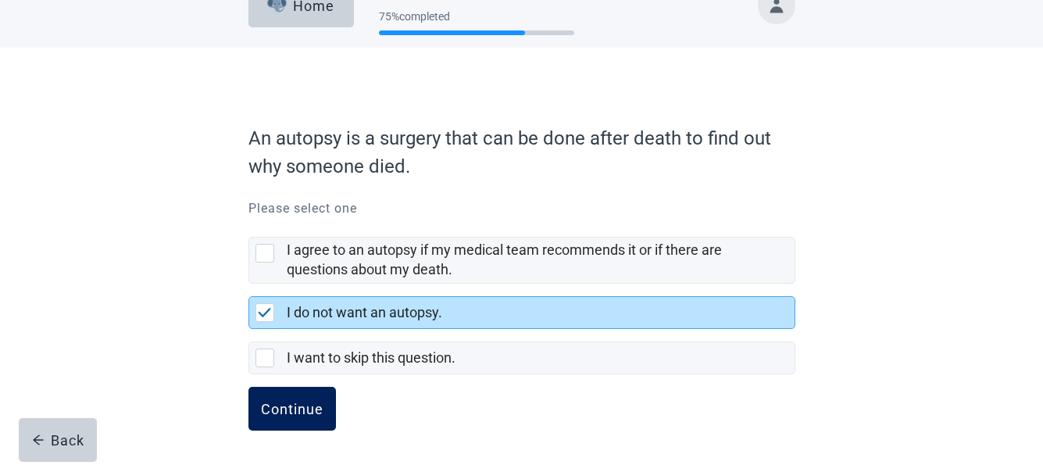
click at [280, 405] on div "Continue" at bounding box center [292, 409] width 62 height 16
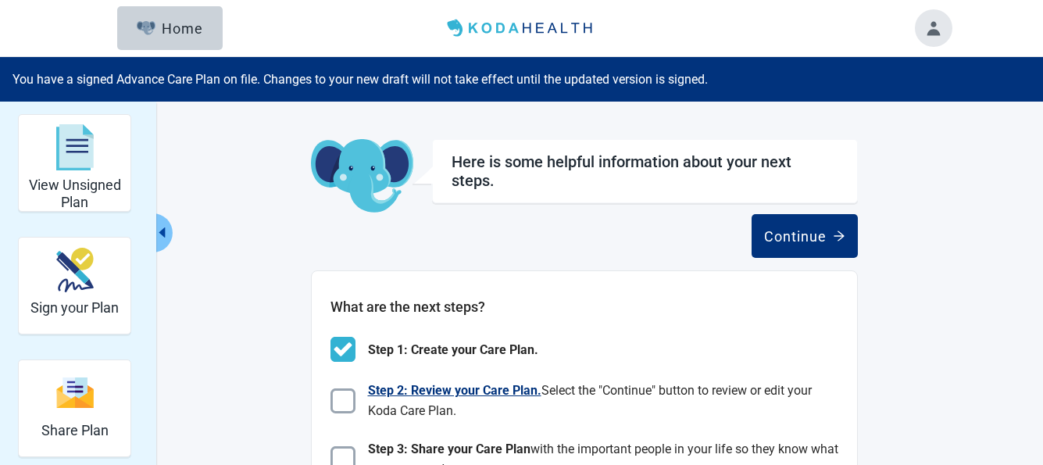
click at [346, 400] on img "Main content" at bounding box center [342, 400] width 25 height 25
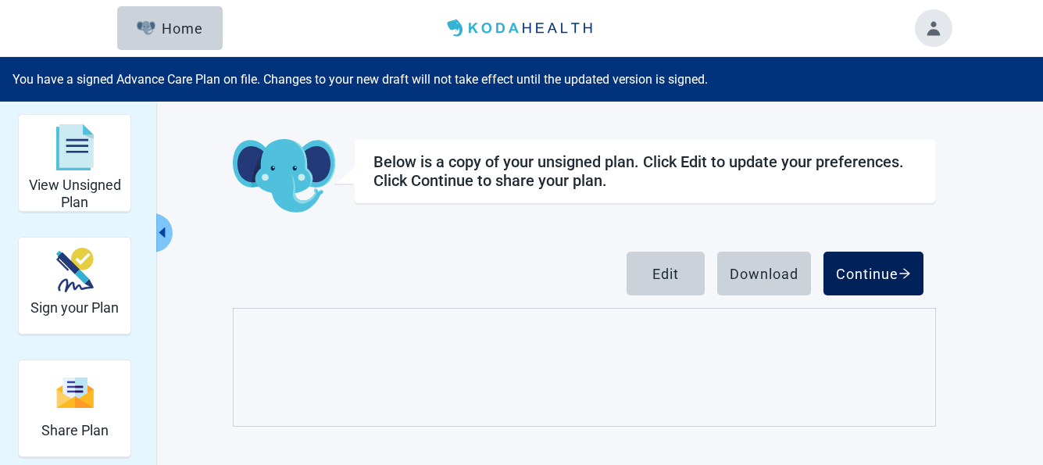
click at [870, 270] on div "Continue" at bounding box center [873, 274] width 75 height 16
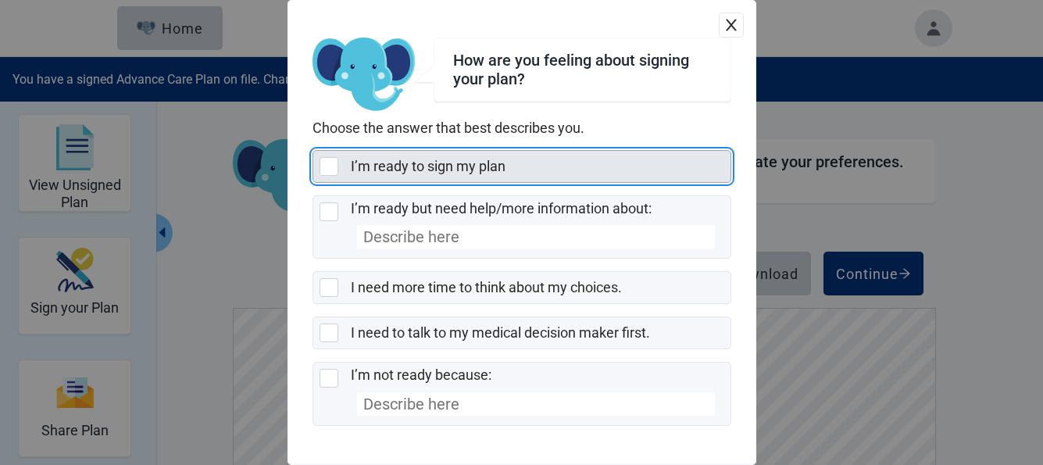
click at [324, 159] on div "I’m ready to sign my plan, checkbox, not selected" at bounding box center [328, 166] width 19 height 19
click at [313, 151] on input "I’m ready to sign my plan" at bounding box center [312, 150] width 1 height 1
checkbox input "true"
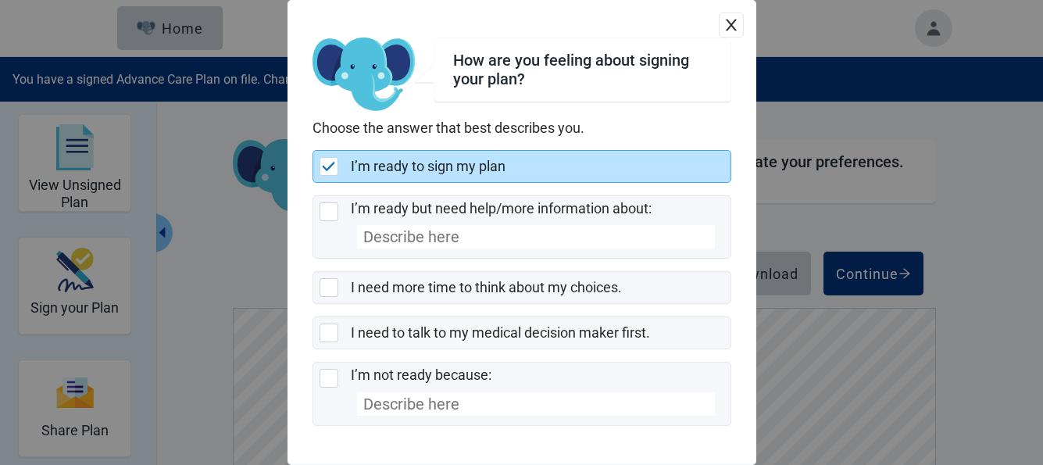
scroll to position [61, 0]
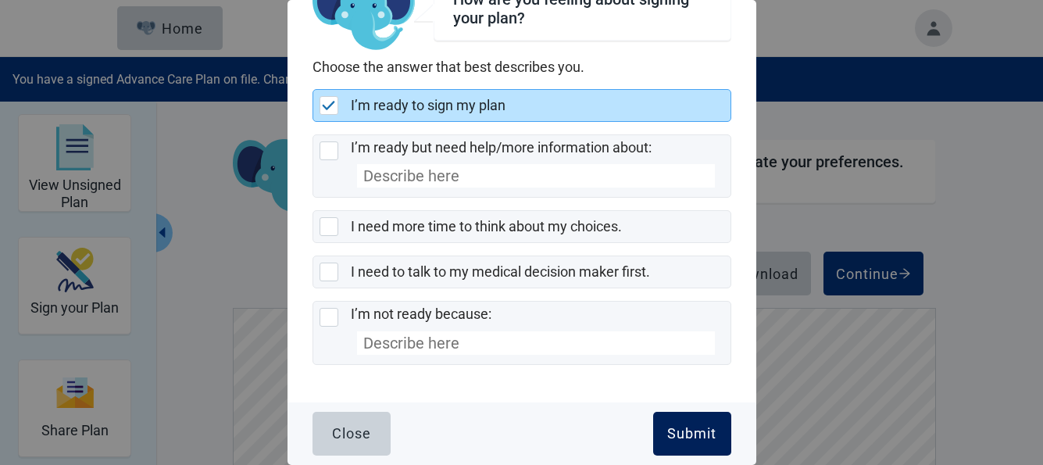
click at [669, 426] on div "Submit" at bounding box center [691, 434] width 49 height 16
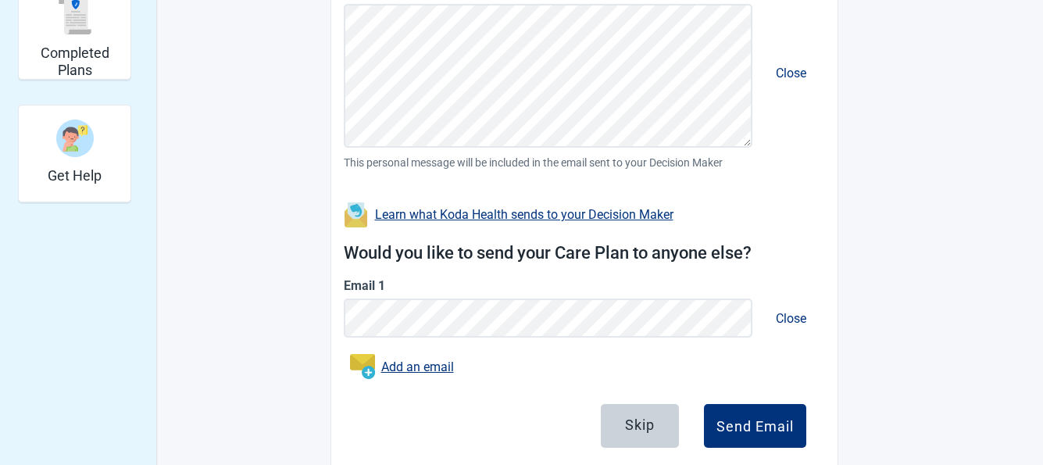
scroll to position [540, 0]
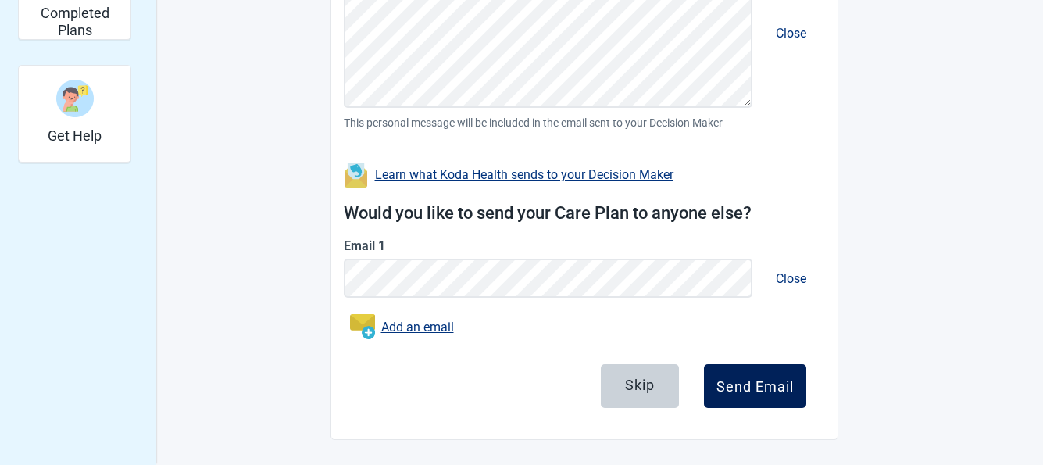
click at [764, 383] on div "Send Email" at bounding box center [754, 386] width 77 height 16
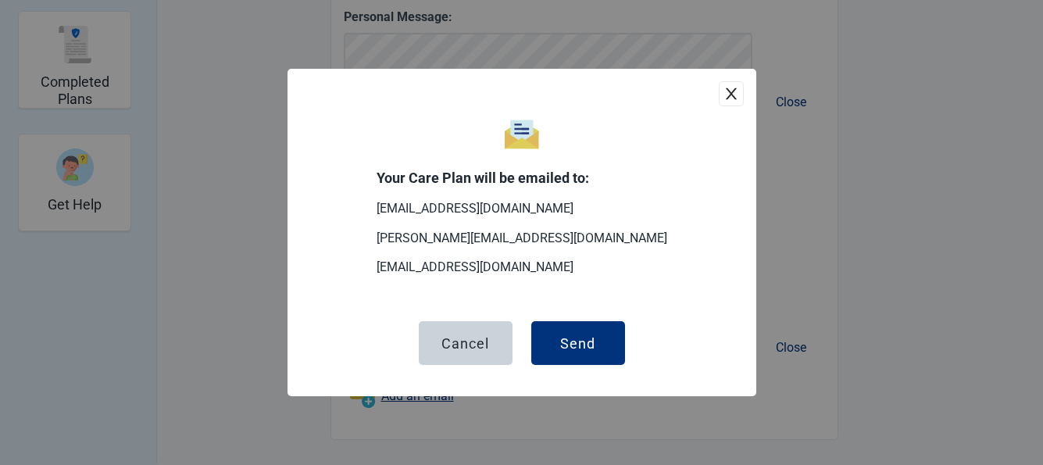
scroll to position [471, 0]
click at [583, 343] on div "Send" at bounding box center [577, 343] width 35 height 16
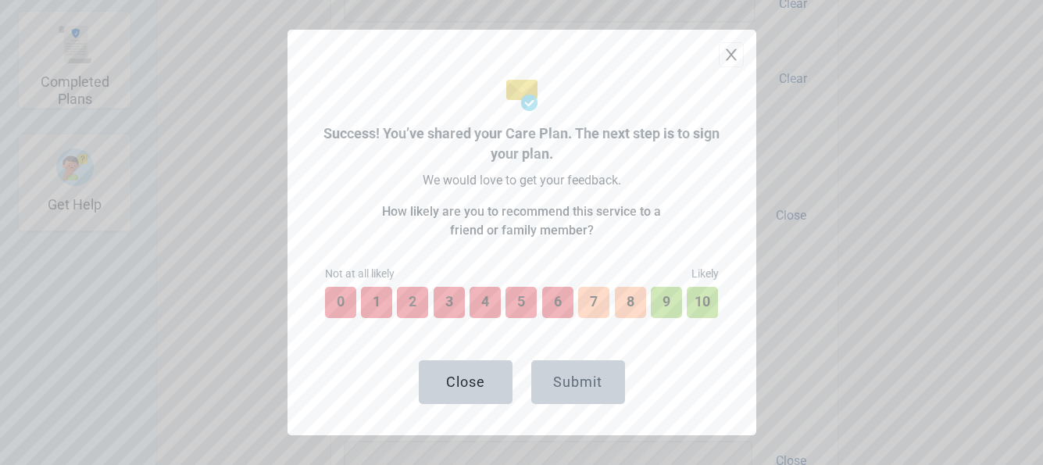
scroll to position [585, 0]
click at [701, 299] on button "10" at bounding box center [702, 302] width 34 height 34
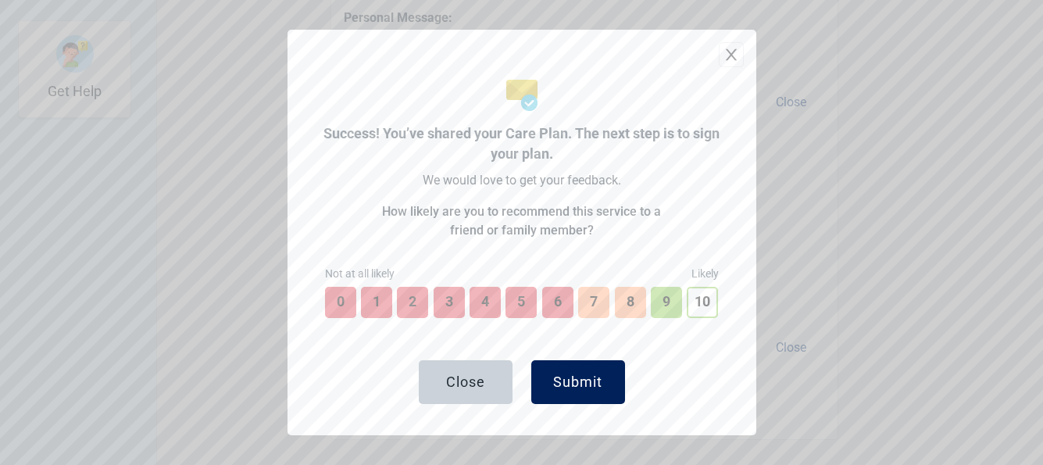
click at [590, 380] on div "Submit" at bounding box center [577, 382] width 49 height 16
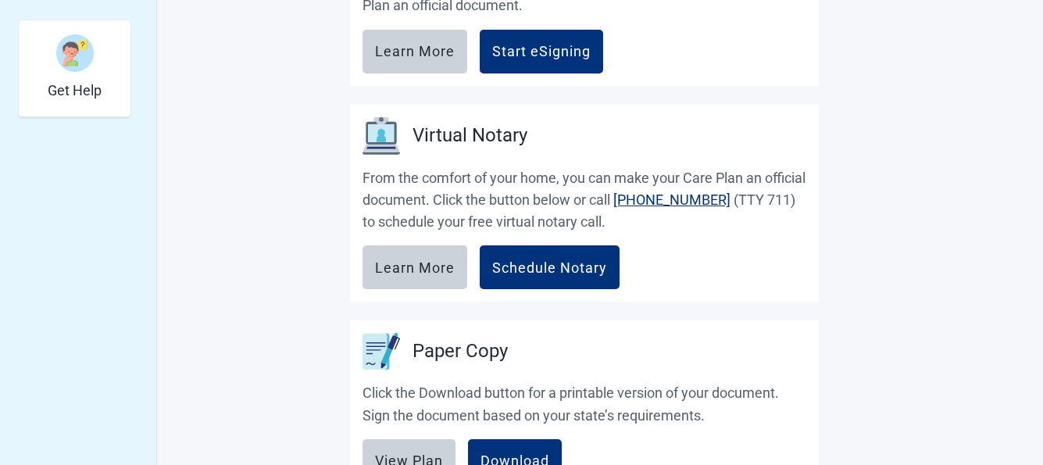
click at [878, 281] on main "It's important to sign your Advance Medical Care Plan. Read the information bel…" at bounding box center [584, 96] width 734 height 1085
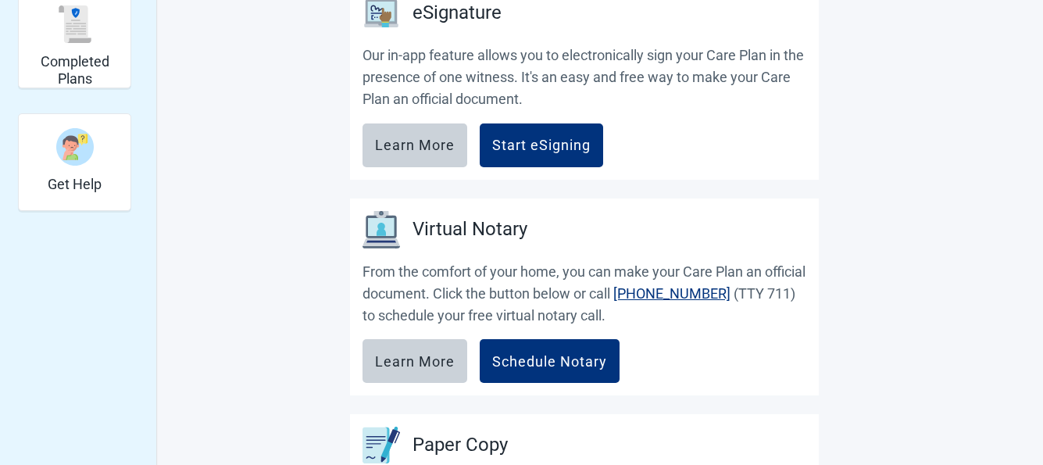
scroll to position [460, 0]
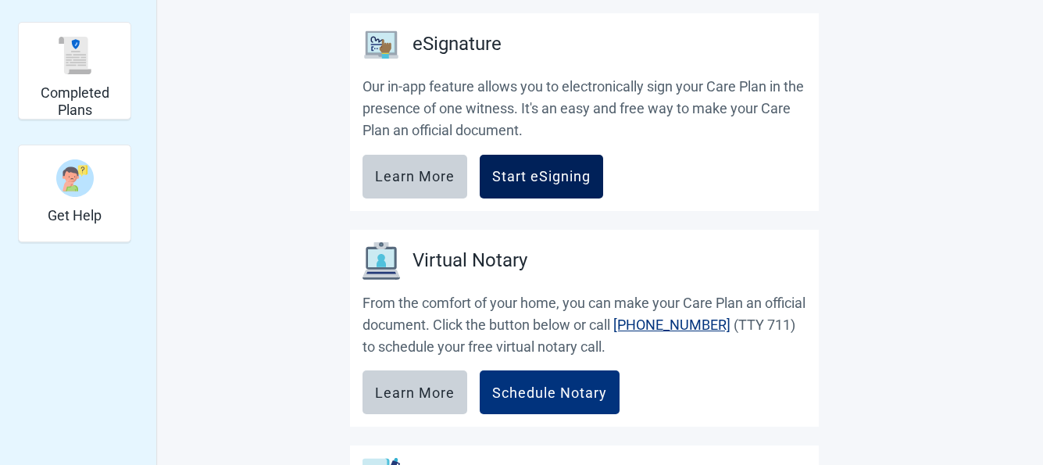
click at [545, 173] on div "Start eSigning" at bounding box center [541, 177] width 98 height 16
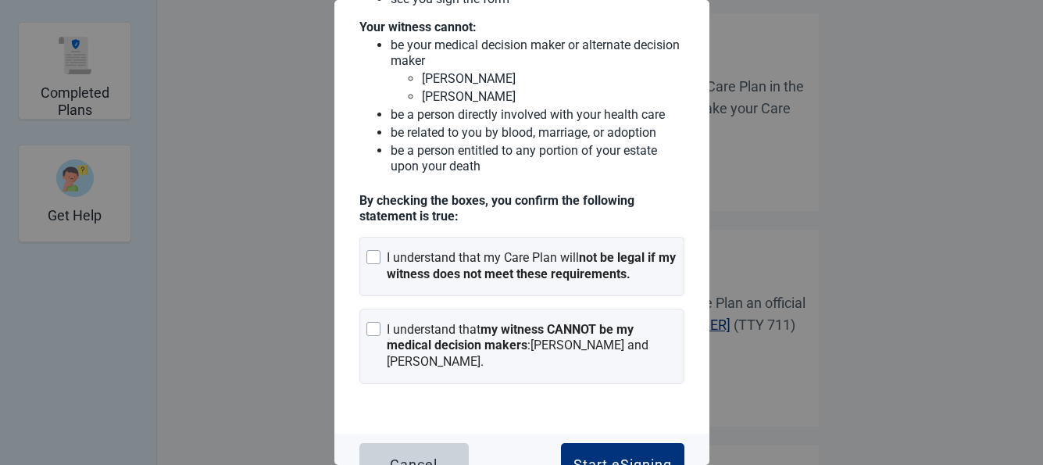
scroll to position [184, 0]
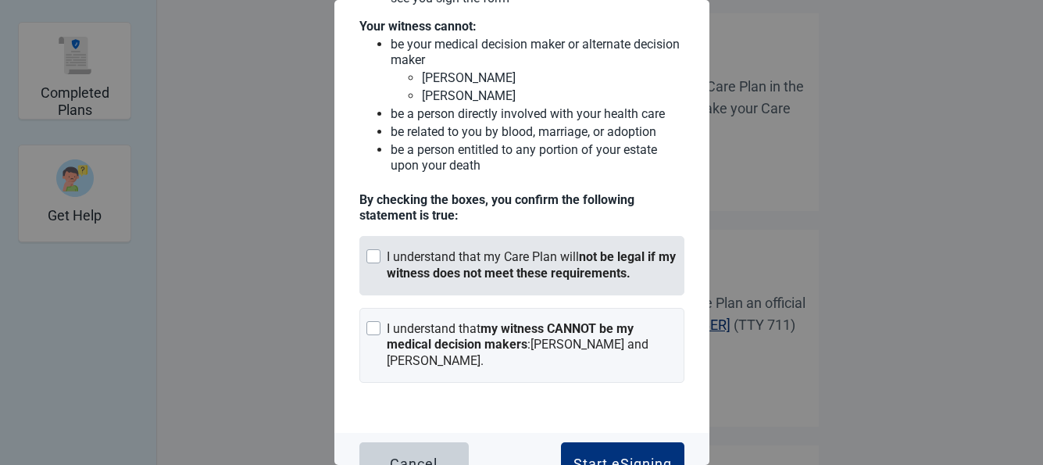
click at [376, 256] on div "Main content" at bounding box center [373, 256] width 14 height 14
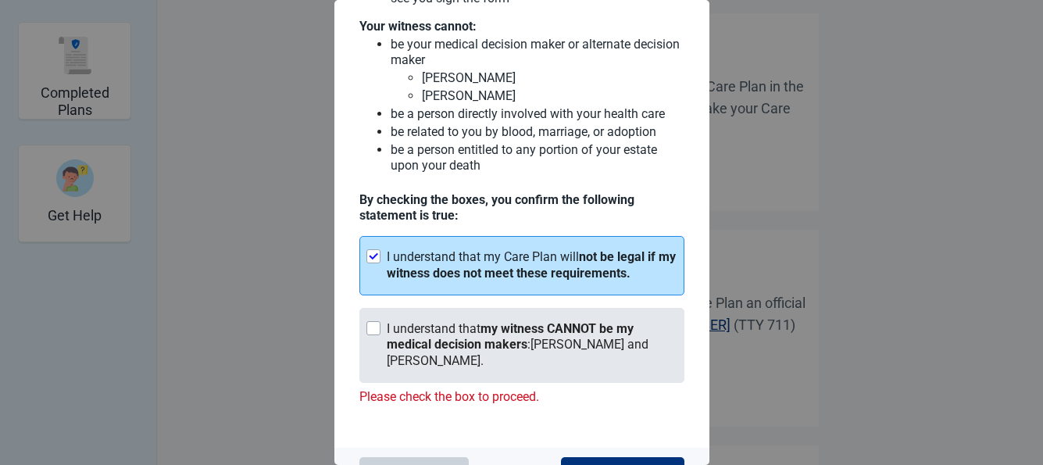
click at [372, 331] on div "Main content" at bounding box center [373, 328] width 14 height 14
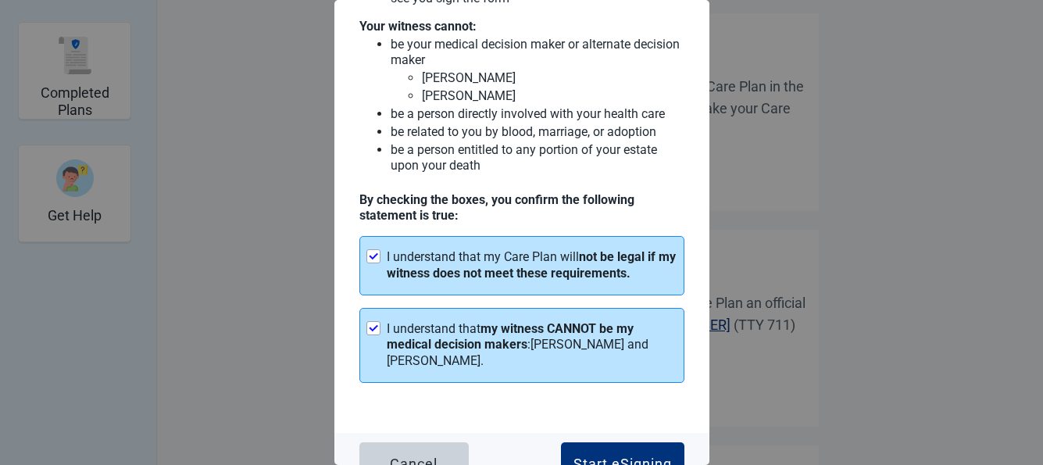
scroll to position [215, 0]
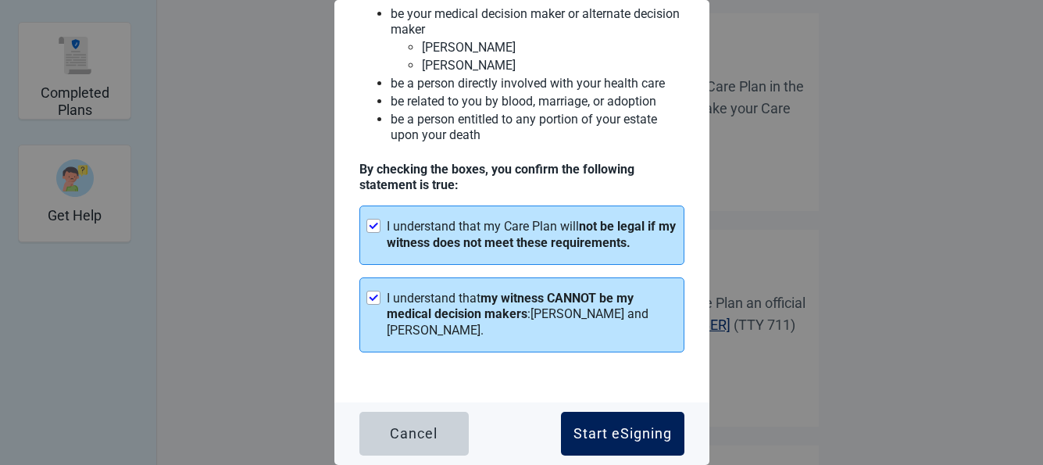
click at [626, 426] on div "Start eSigning" at bounding box center [622, 434] width 98 height 16
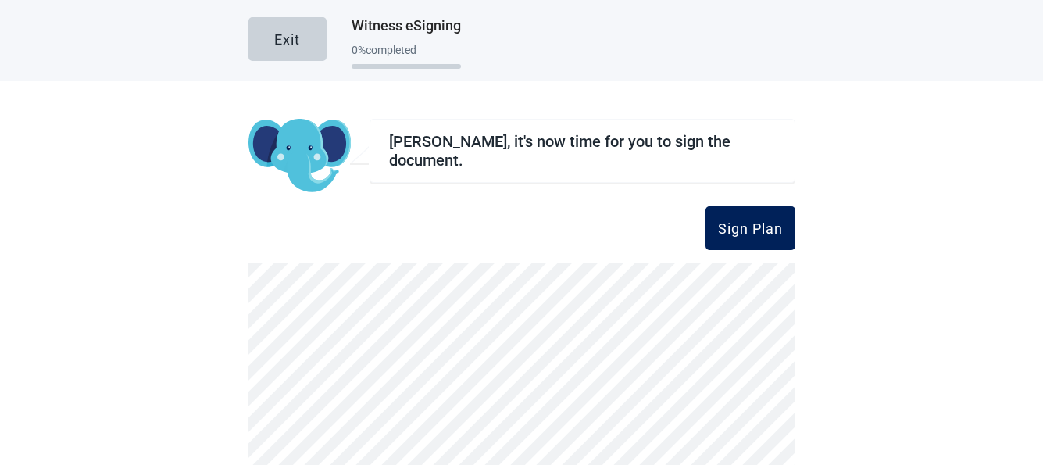
click at [756, 220] on div "Sign Plan" at bounding box center [750, 228] width 65 height 16
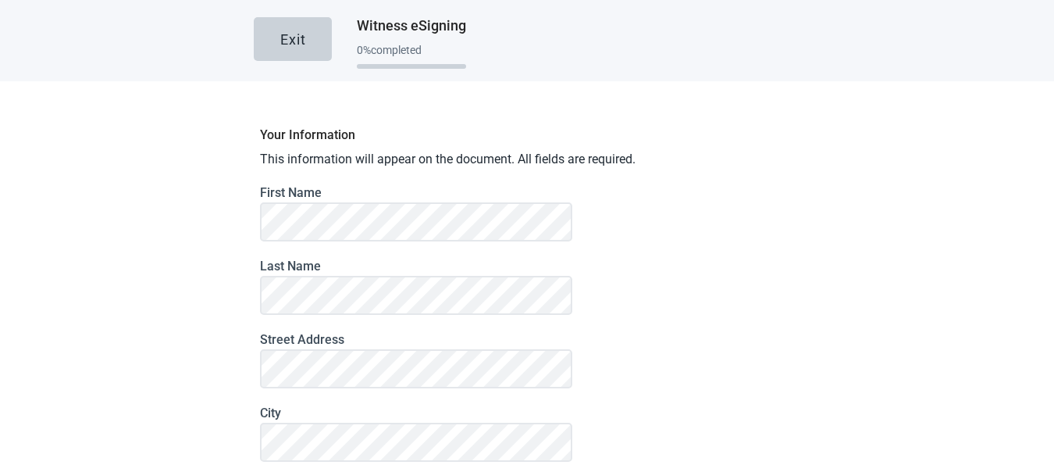
click at [823, 263] on div "Exit Witness eSigning 0 % completed Your Information This information will appe…" at bounding box center [527, 232] width 1054 height 465
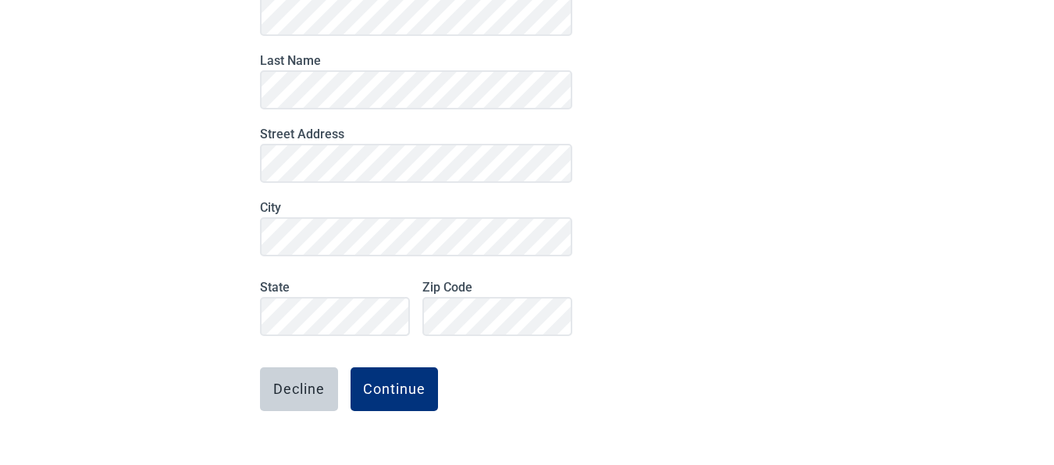
scroll to position [239, 0]
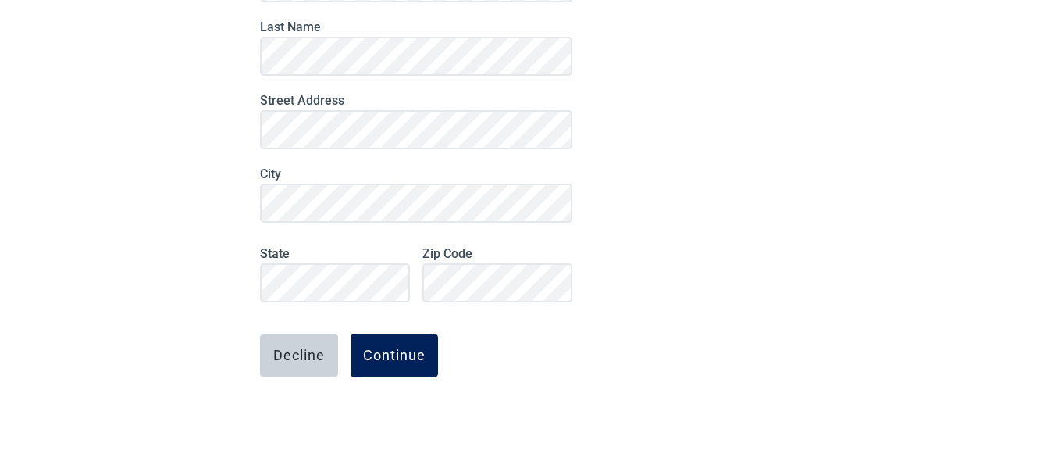
click at [400, 354] on div "Continue" at bounding box center [394, 356] width 62 height 16
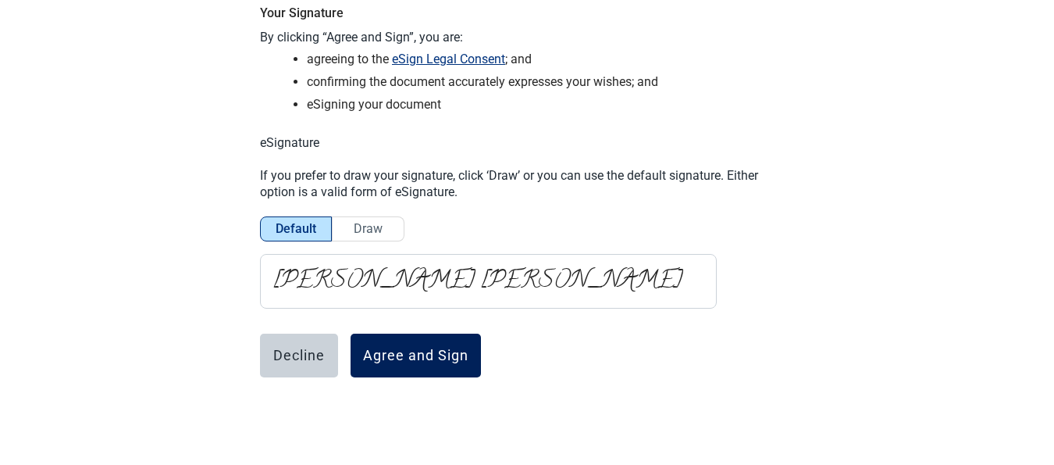
click at [403, 348] on div "Agree and Sign" at bounding box center [415, 356] width 105 height 16
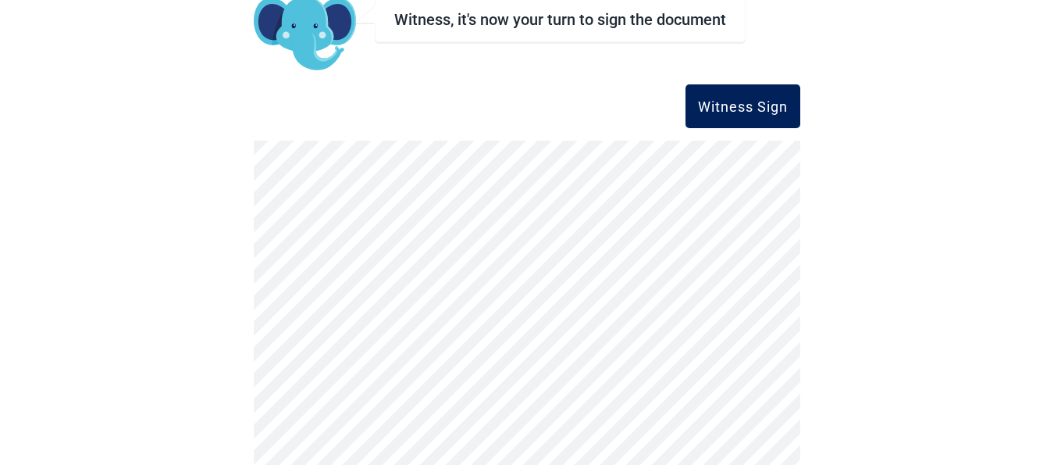
click at [734, 102] on div "Witness Sign" at bounding box center [743, 106] width 90 height 16
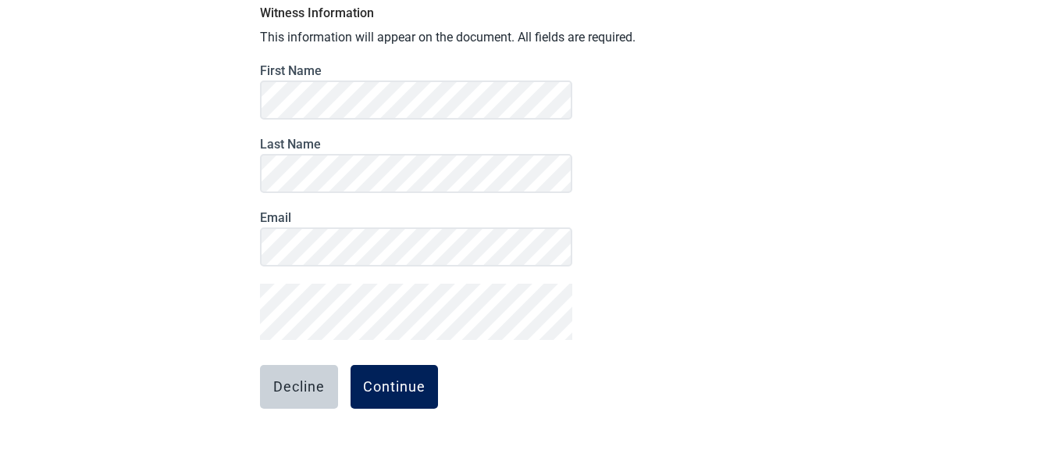
click at [395, 385] on div "Continue" at bounding box center [394, 387] width 62 height 16
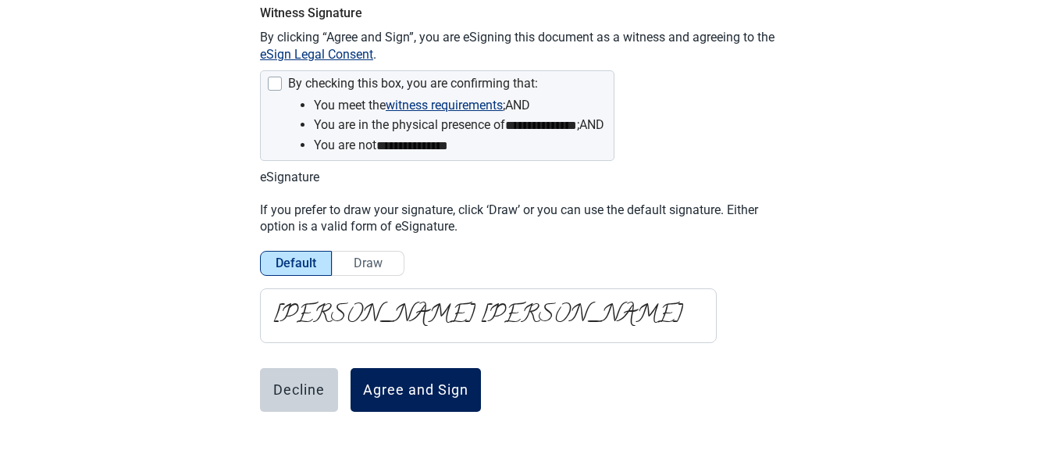
click at [395, 384] on div "Agree and Sign" at bounding box center [415, 390] width 105 height 16
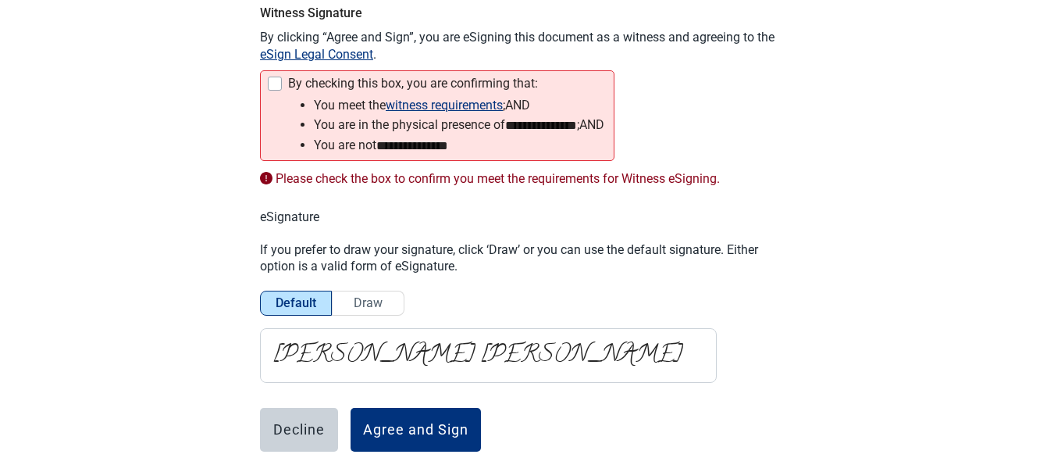
click at [270, 82] on div at bounding box center [275, 84] width 14 height 14
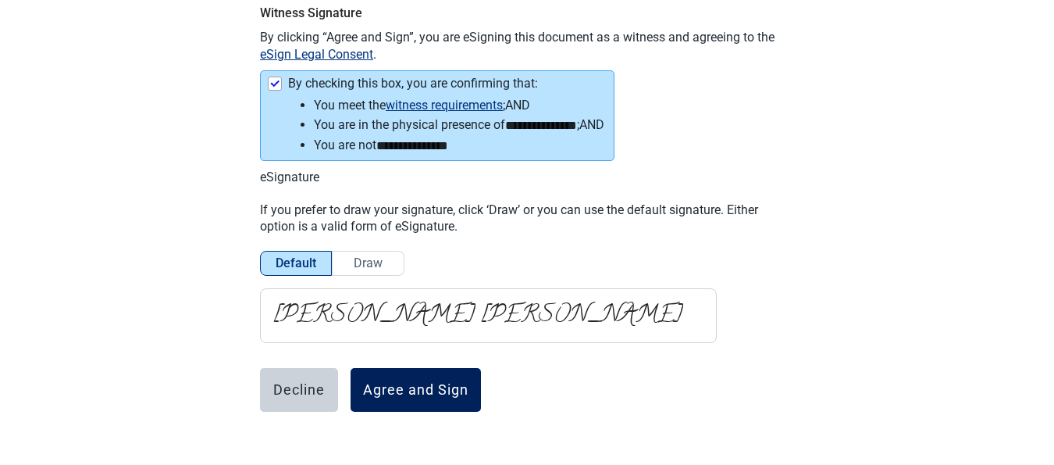
click at [416, 378] on button "Agree and Sign" at bounding box center [416, 390] width 130 height 44
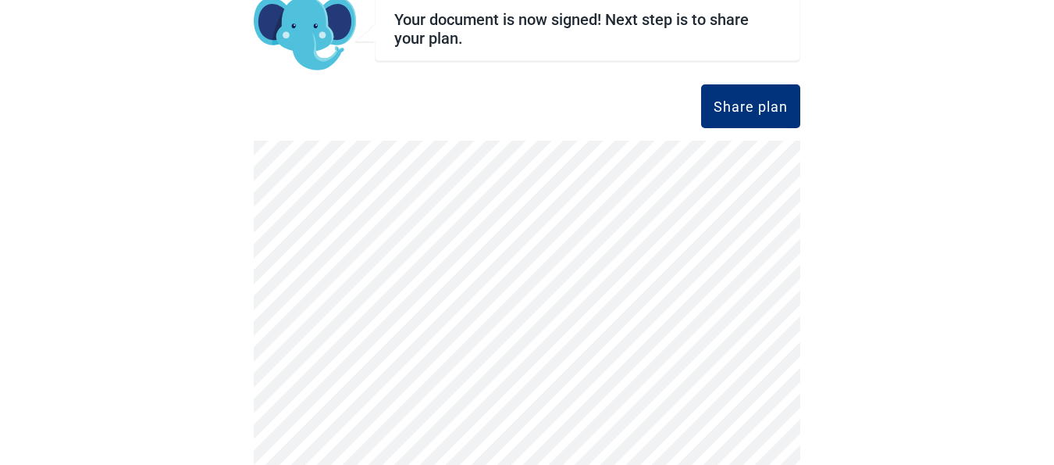
click at [882, 346] on div "Exit Witness eSigning 100 % completed Your document is now signed! Next step is…" at bounding box center [527, 232] width 1054 height 465
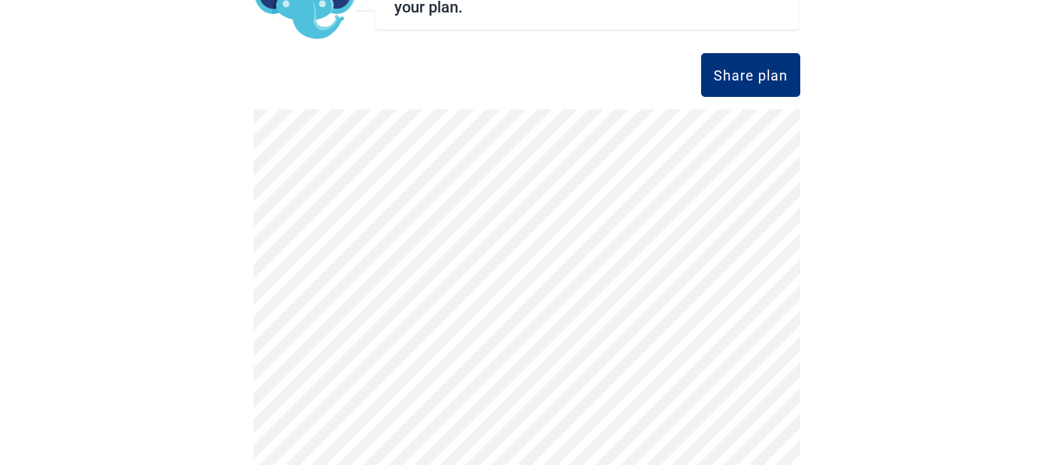
scroll to position [171, 0]
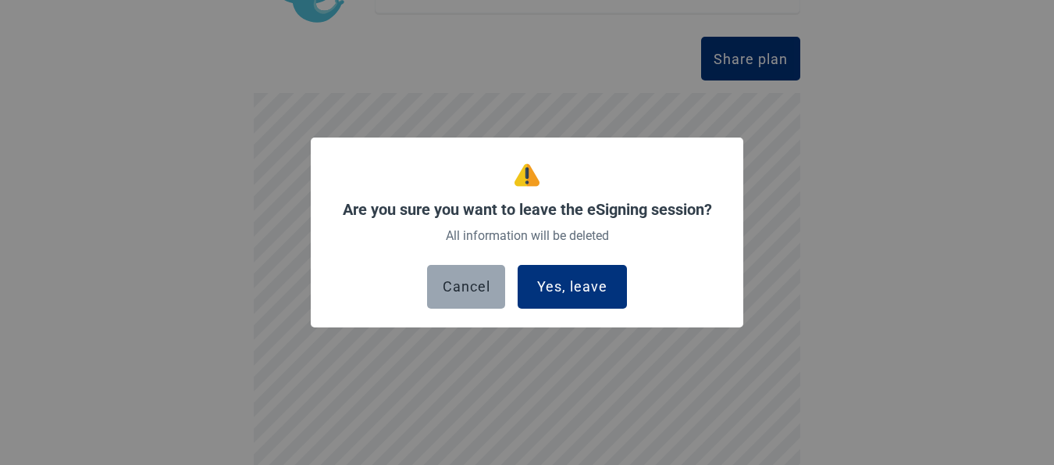
click at [472, 276] on button "Cancel" at bounding box center [466, 287] width 78 height 44
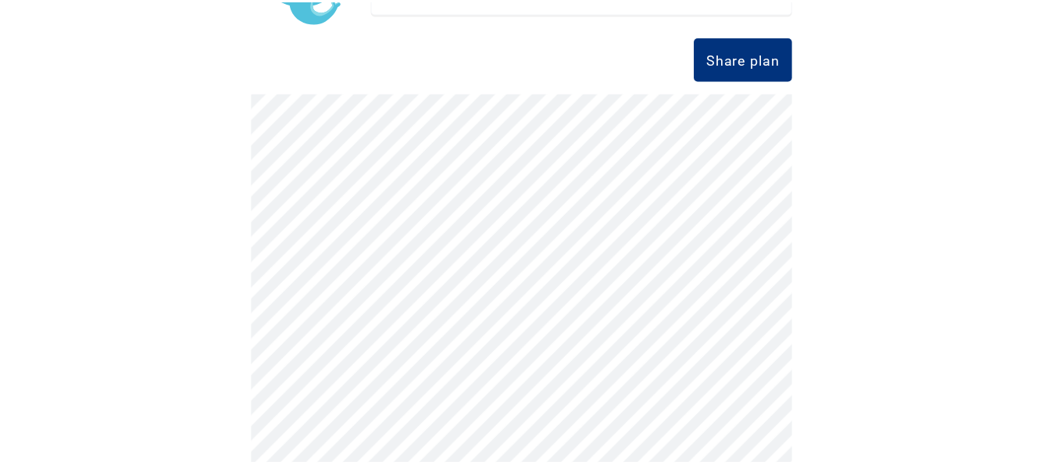
scroll to position [169, 0]
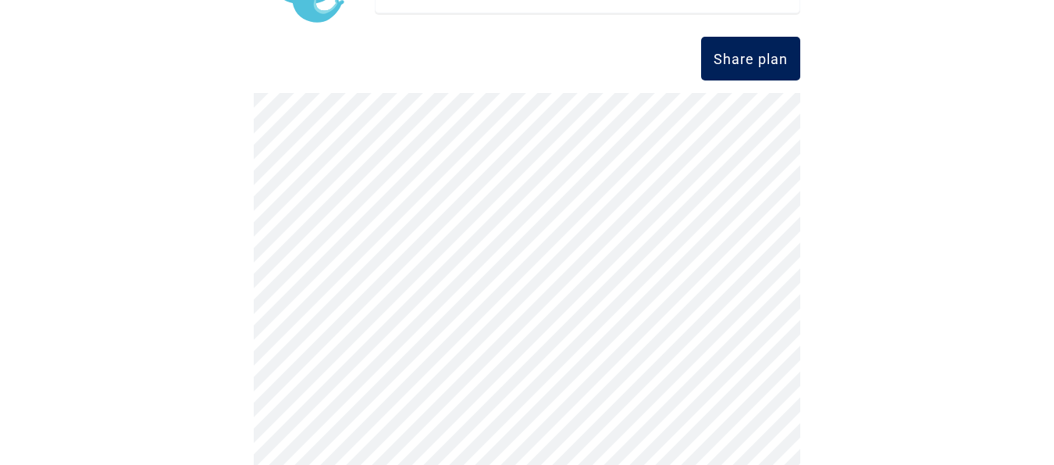
click at [760, 61] on div "Share plan" at bounding box center [751, 59] width 74 height 16
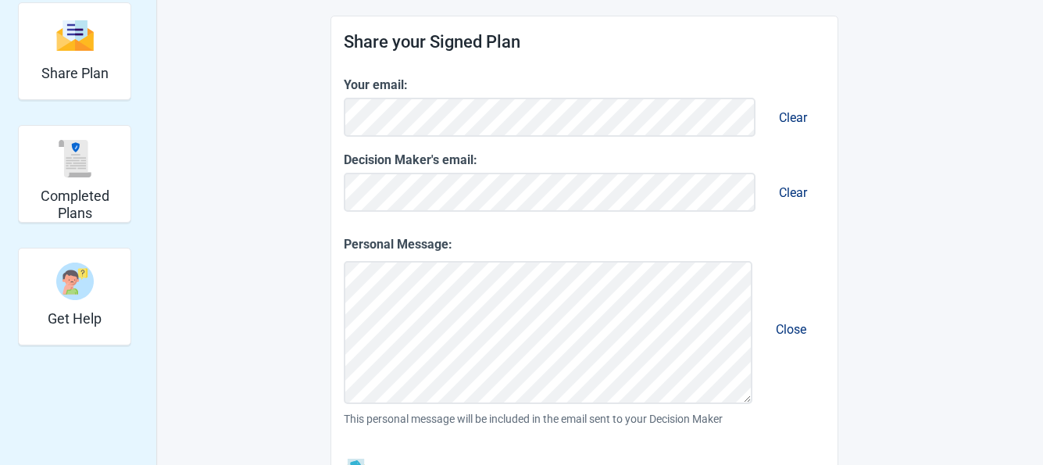
scroll to position [344, 0]
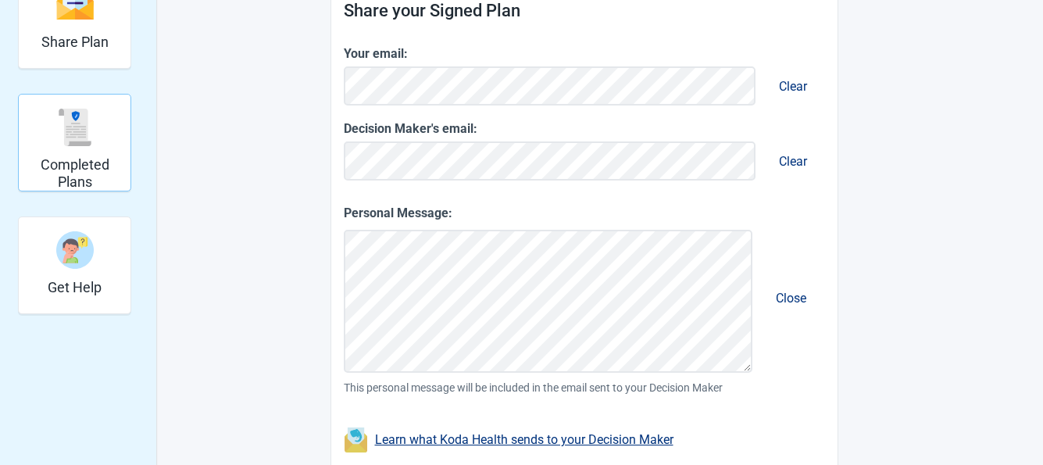
click at [80, 172] on h2 "Completed Plans" at bounding box center [74, 173] width 99 height 34
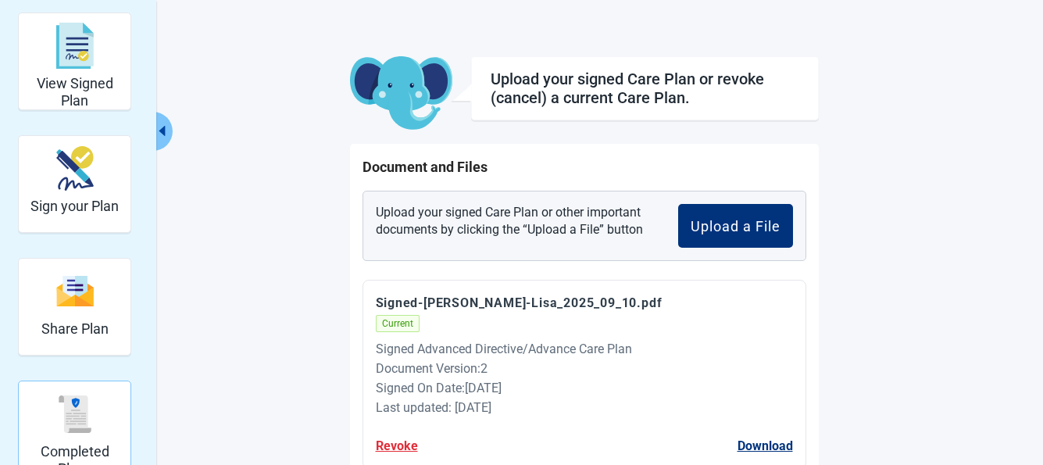
scroll to position [313, 0]
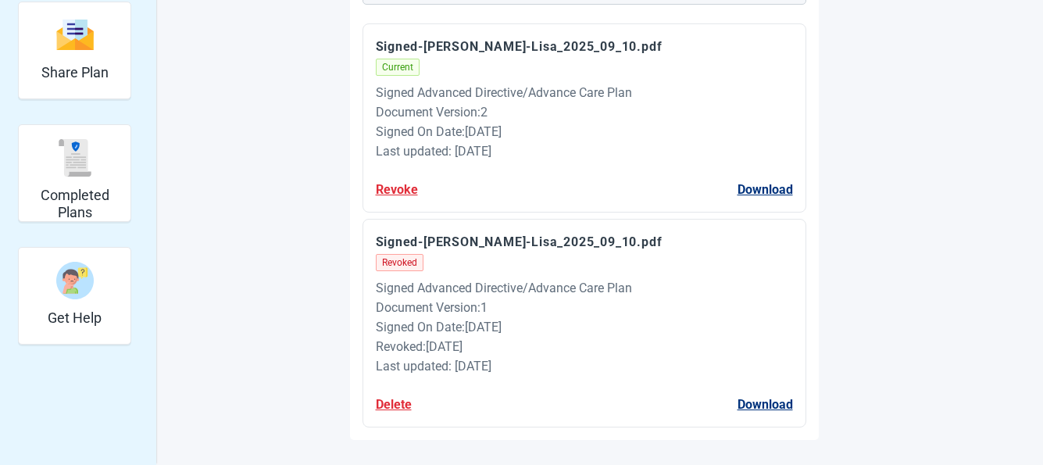
drag, startPoint x: 984, startPoint y: 221, endPoint x: 997, endPoint y: 221, distance: 12.5
click at [986, 221] on div "View Signed Plan Sign your Plan Share Plan Completed Plans Get Help Upload your…" at bounding box center [521, 104] width 1043 height 721
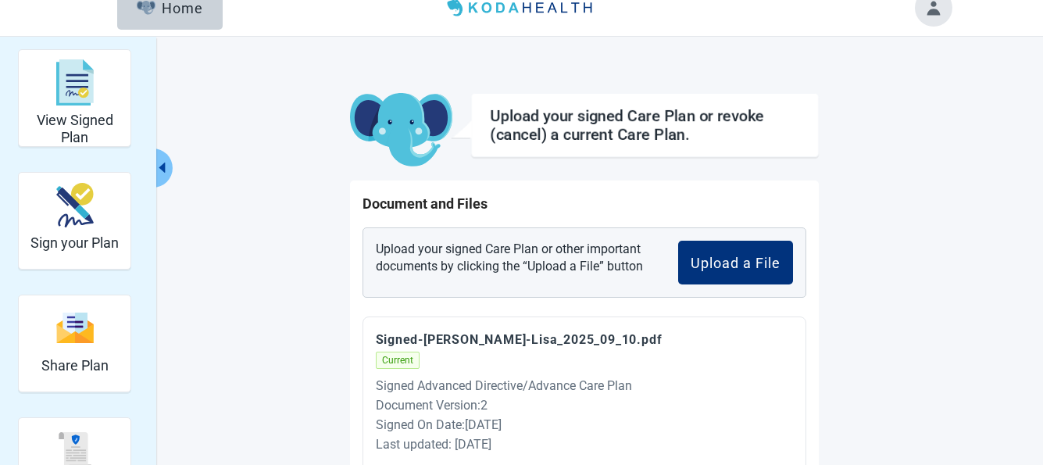
scroll to position [1, 0]
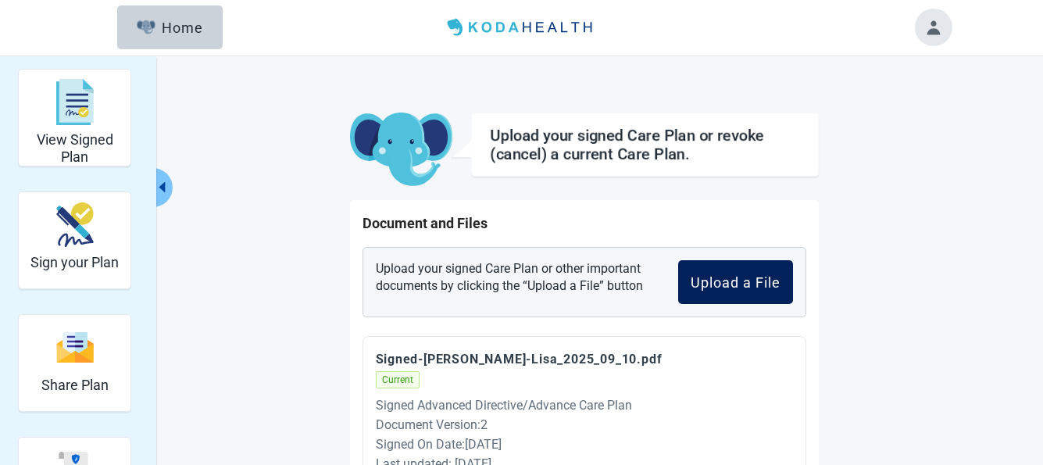
click at [734, 280] on div "Upload a File" at bounding box center [735, 282] width 90 height 16
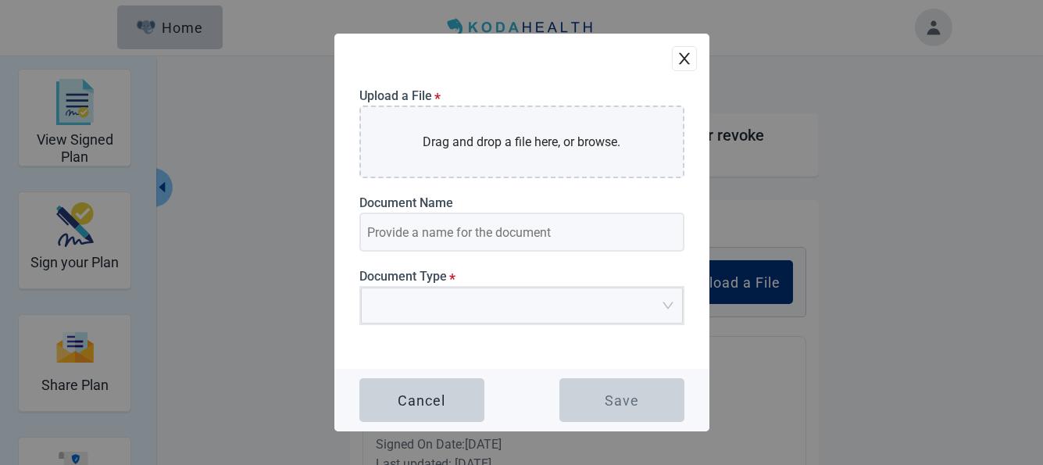
click at [681, 52] on icon "close" at bounding box center [684, 59] width 16 height 16
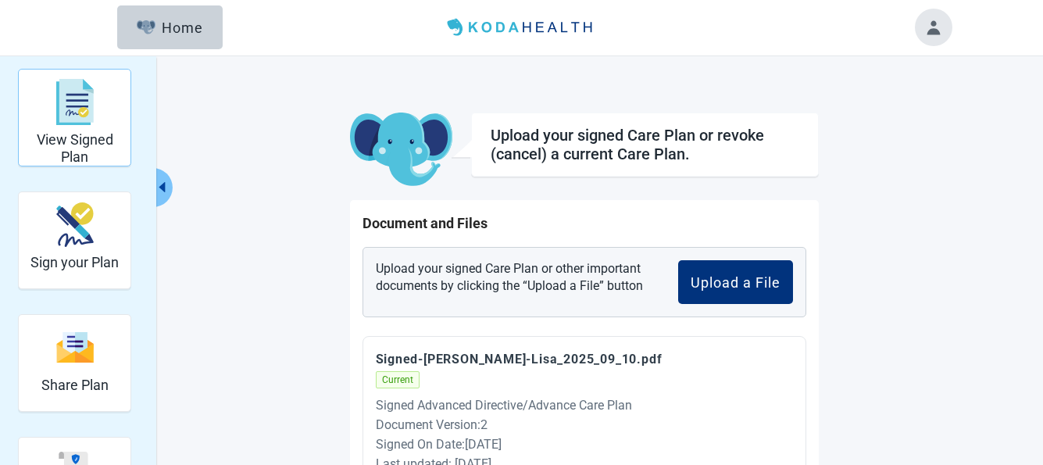
click at [82, 121] on img "View Signed Plan" at bounding box center [74, 102] width 37 height 47
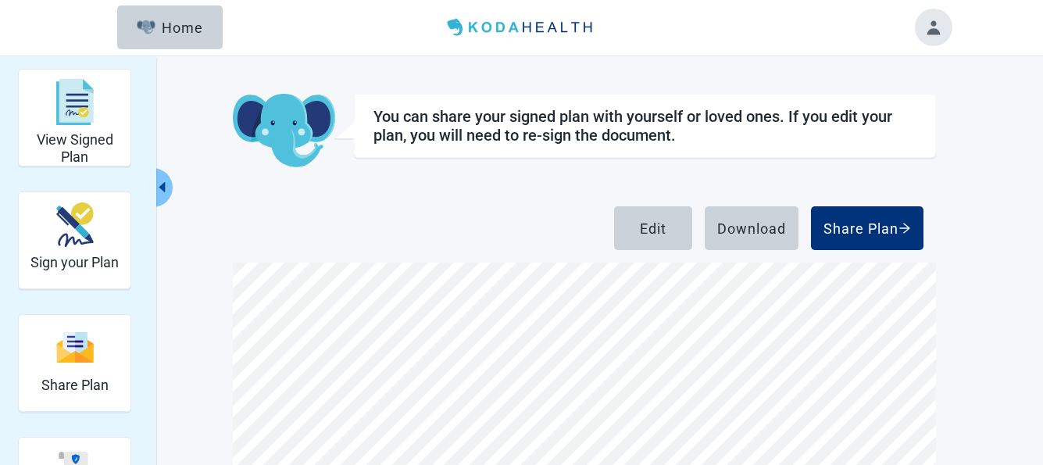
click at [975, 239] on div "View Signed Plan Sign your Plan Share Plan Completed Plans Get Help You can sha…" at bounding box center [521, 357] width 1043 height 603
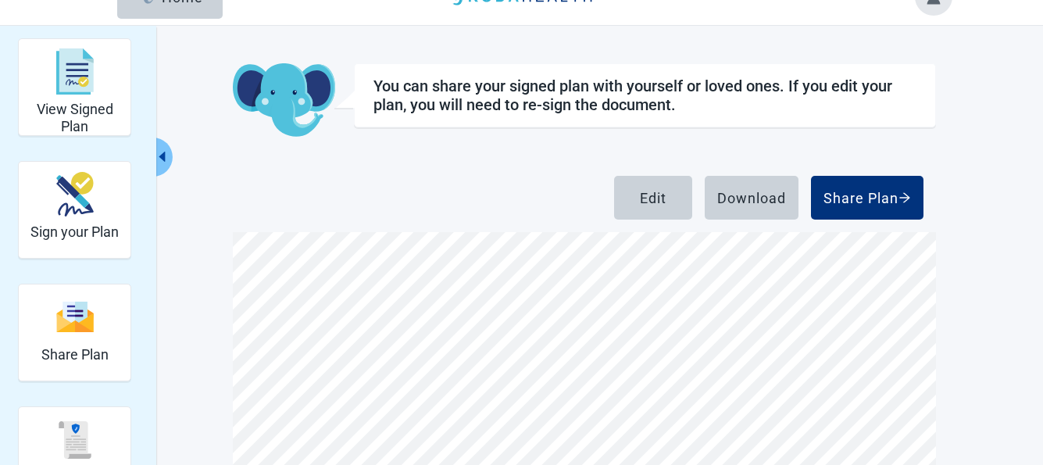
scroll to position [35, 0]
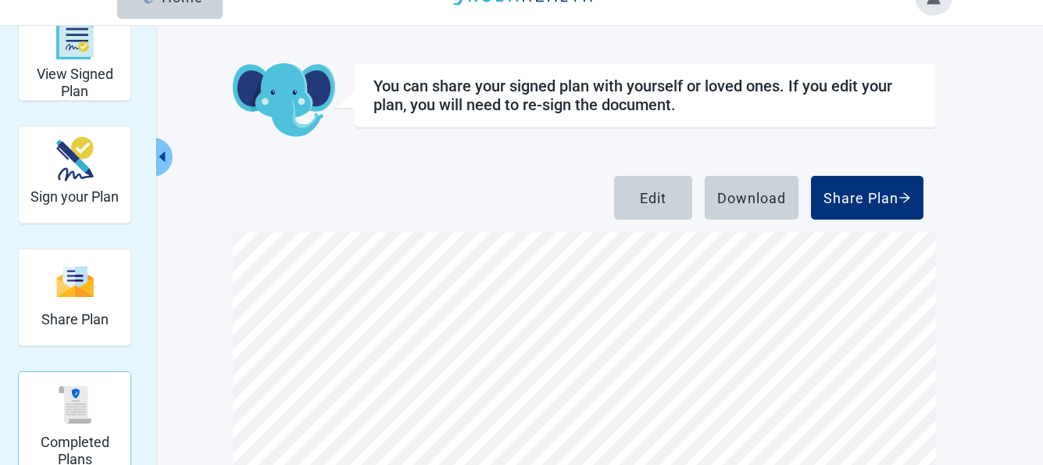
click at [56, 395] on img "Completed Plans" at bounding box center [74, 404] width 37 height 37
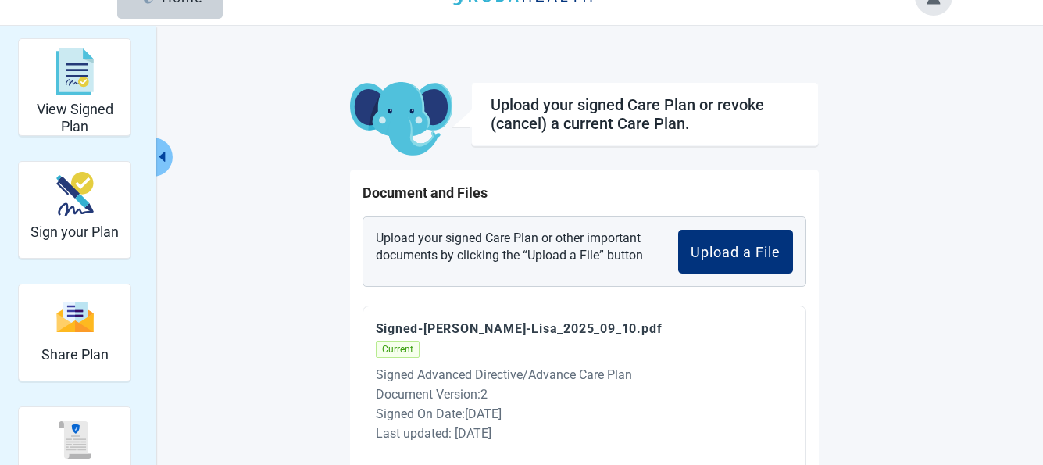
click at [938, 273] on main "Upload your signed Care Plan or revoke (cancel) a current Care Plan. Document a…" at bounding box center [584, 402] width 734 height 640
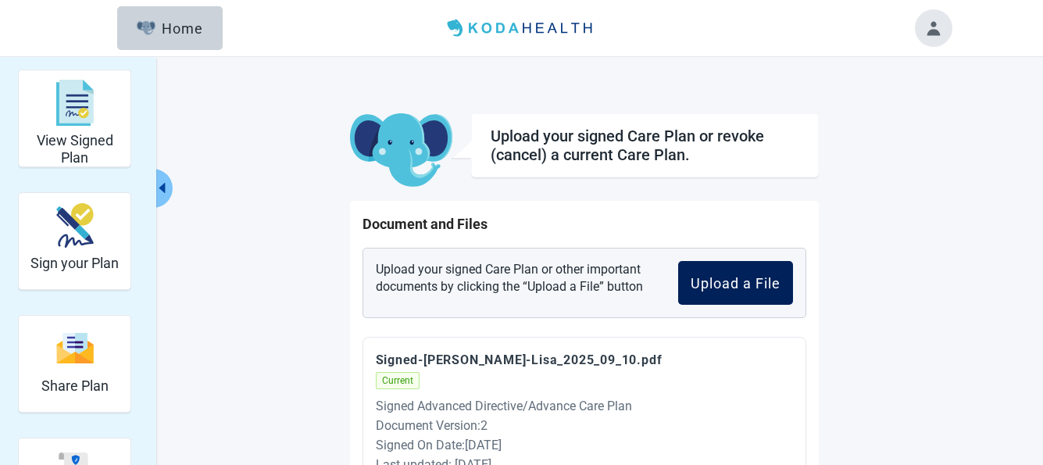
click at [736, 280] on div "Upload a File" at bounding box center [735, 283] width 90 height 16
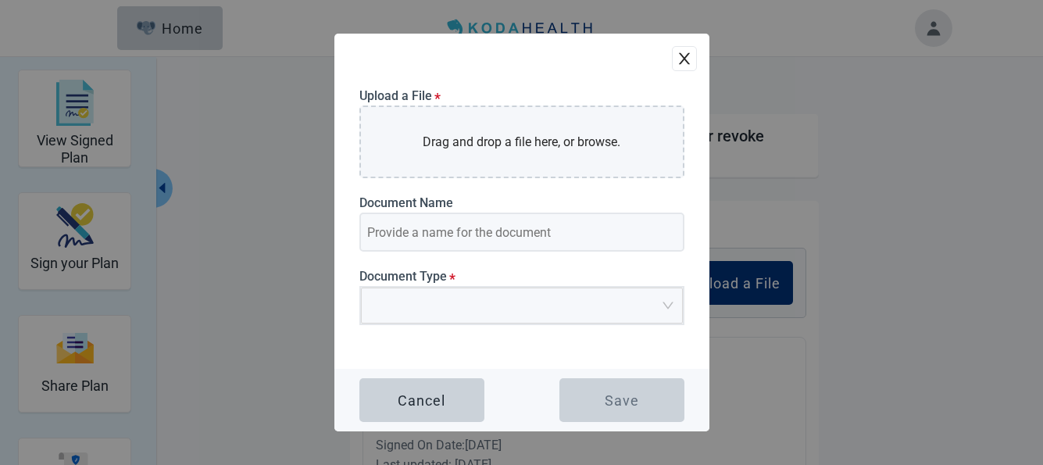
click at [680, 52] on icon "close" at bounding box center [684, 59] width 16 height 16
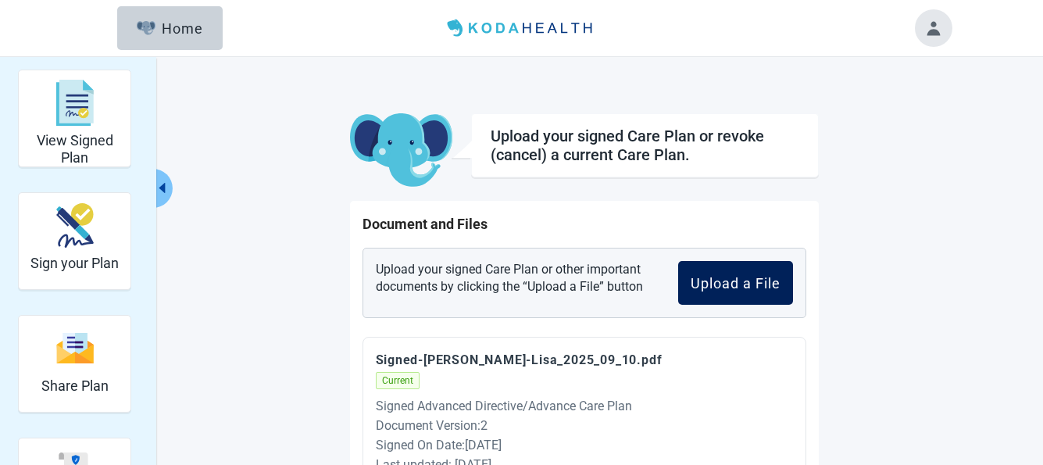
click at [720, 282] on div "Upload a File" at bounding box center [735, 283] width 90 height 16
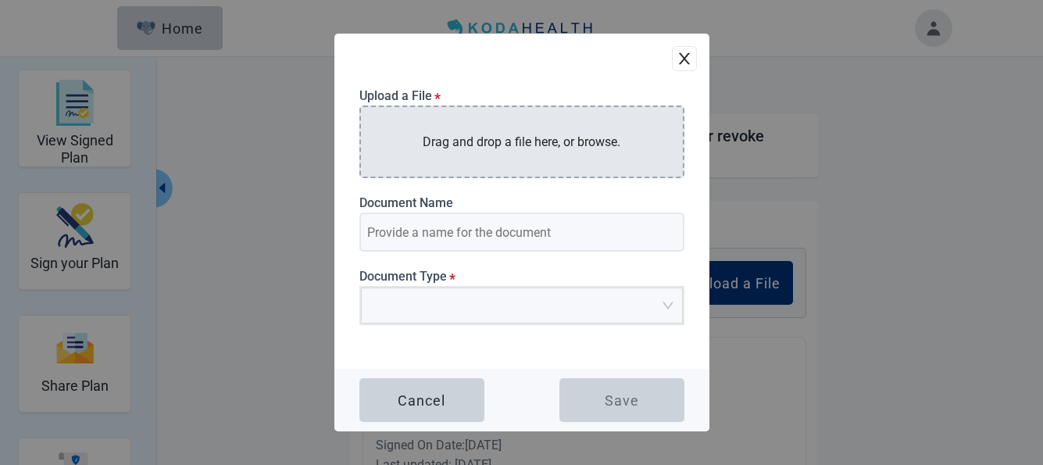
click at [597, 141] on p "Drag and drop a file here, or browse." at bounding box center [521, 142] width 198 height 20
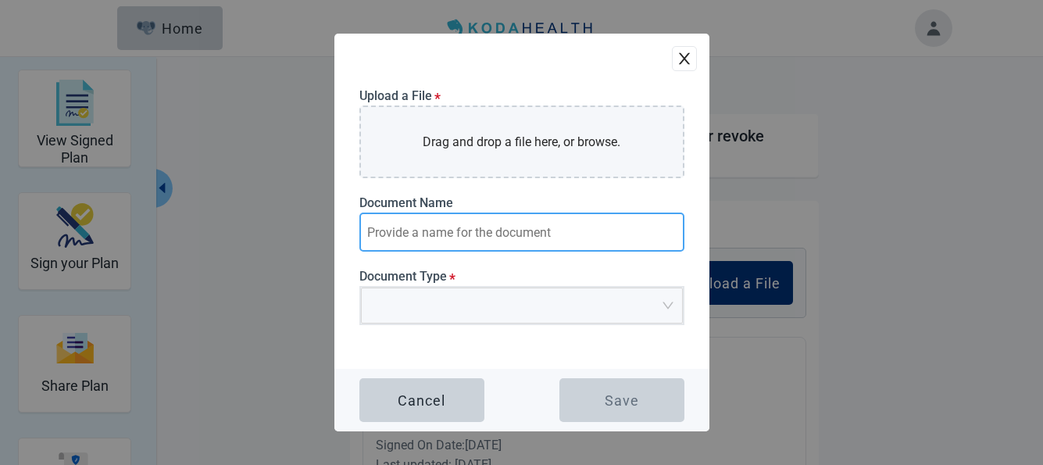
click at [556, 230] on input "Main content" at bounding box center [521, 231] width 325 height 39
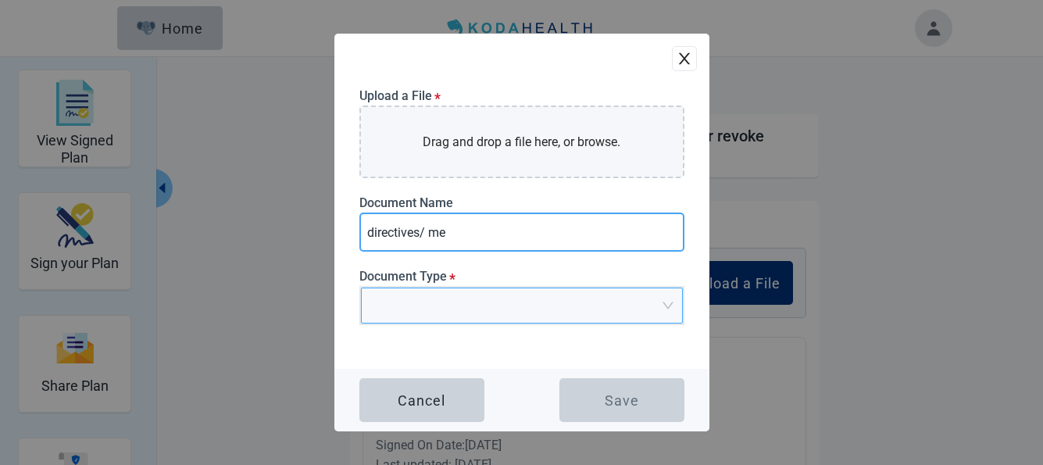
type input "directives/ me"
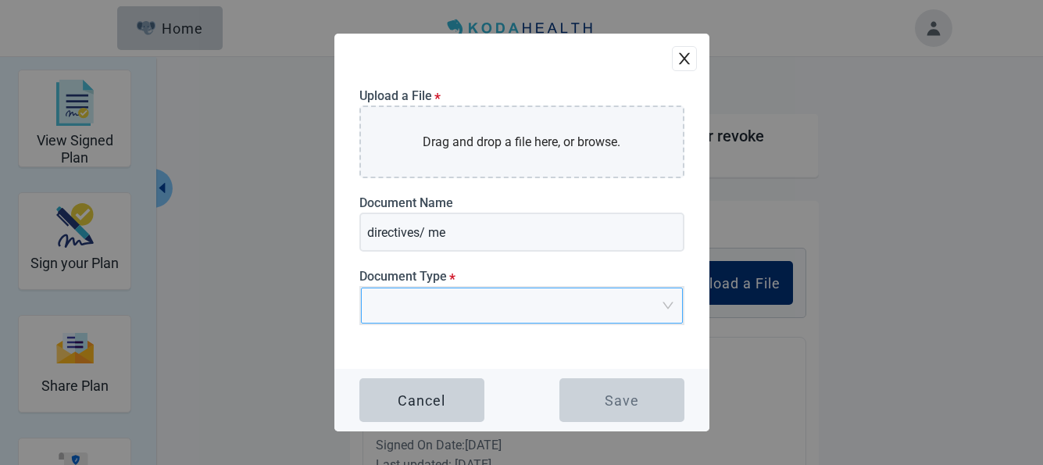
click at [563, 309] on input "Main content" at bounding box center [516, 299] width 292 height 23
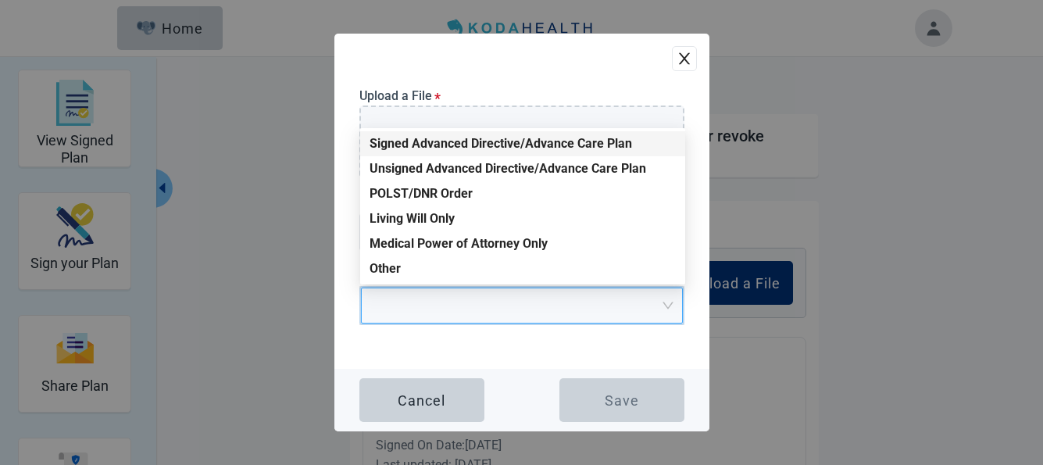
click at [609, 137] on div "Signed Advanced Directive/Advance Care Plan" at bounding box center [522, 143] width 306 height 17
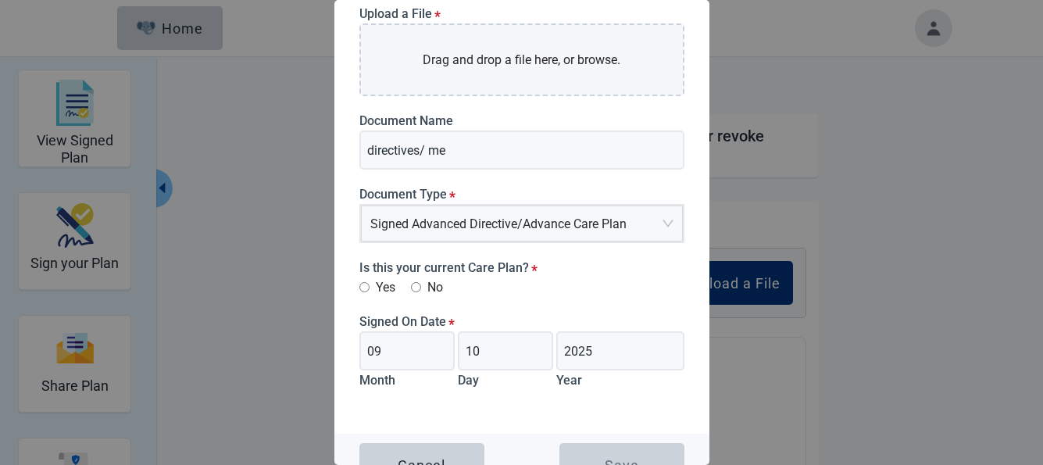
scroll to position [52, 0]
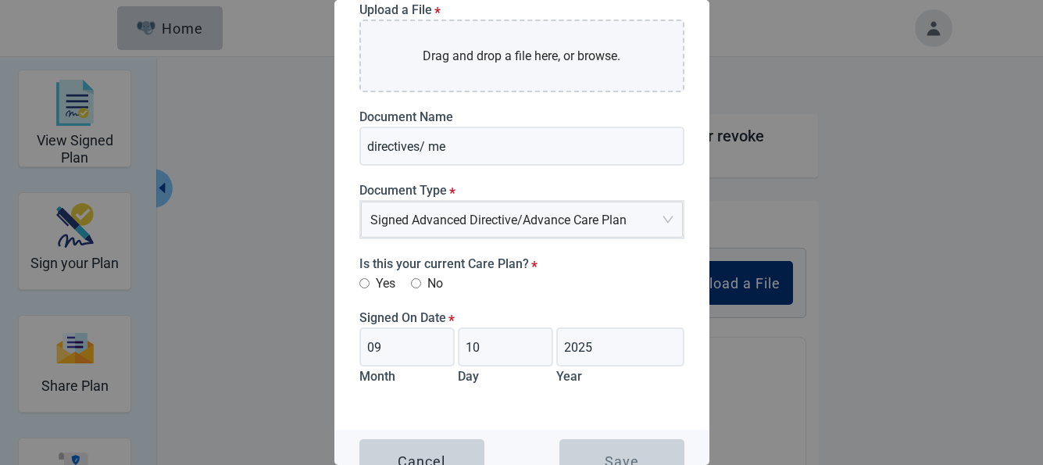
click at [362, 281] on input "Yes" at bounding box center [364, 283] width 10 height 10
radio input "true"
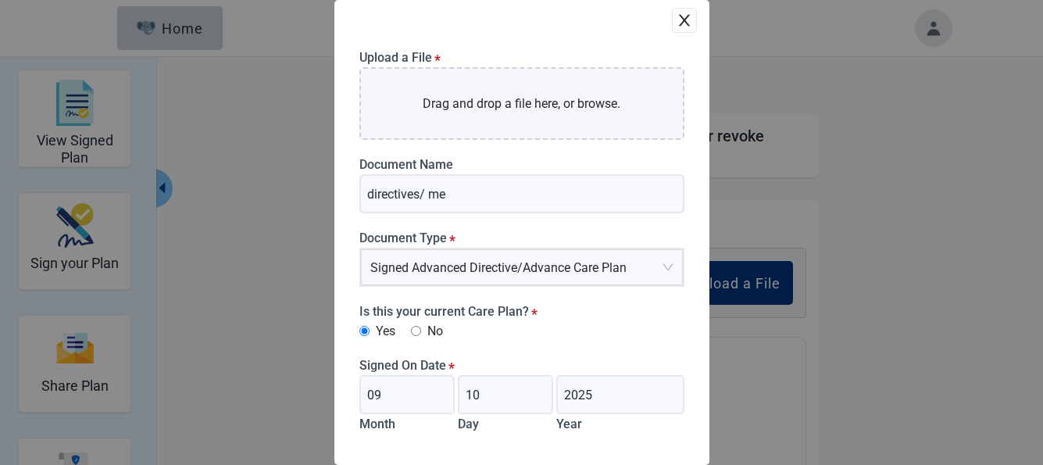
scroll to position [0, 0]
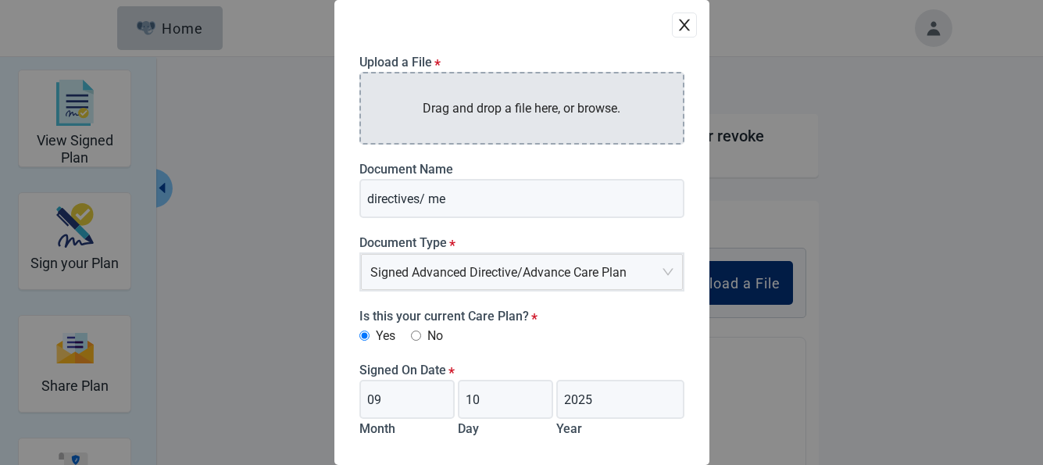
click at [590, 98] on p "Drag and drop a file here, or browse." at bounding box center [521, 108] width 198 height 20
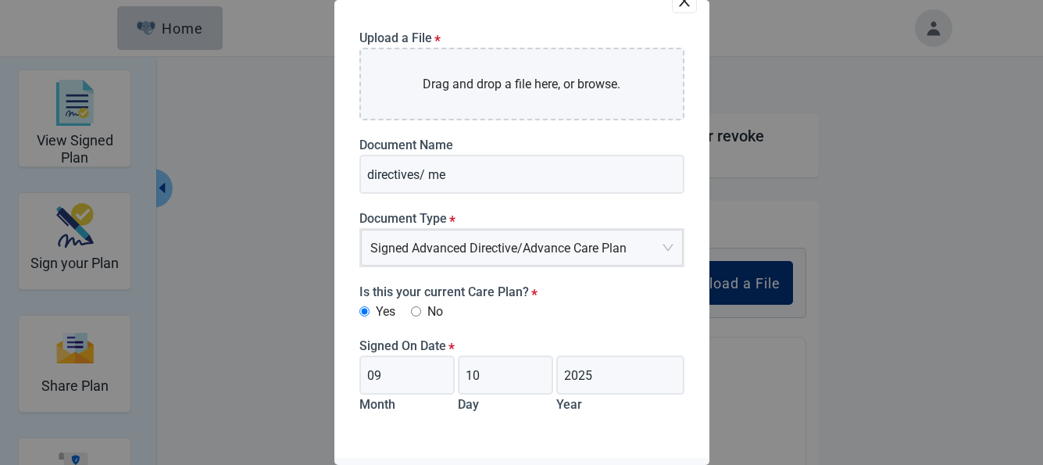
scroll to position [16, 0]
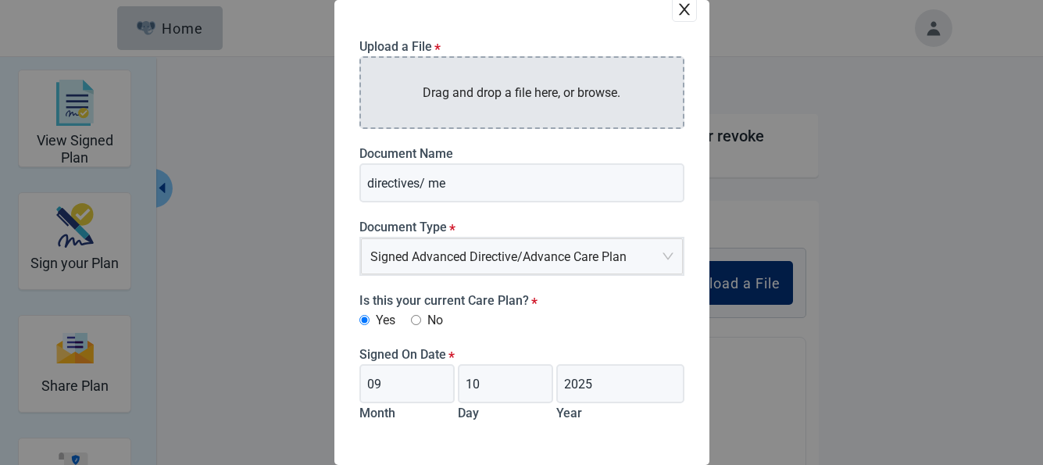
click at [459, 92] on p "Drag and drop a file here, or browse." at bounding box center [521, 93] width 198 height 20
click at [552, 86] on p "Drag and drop a file here, or browse." at bounding box center [521, 93] width 198 height 20
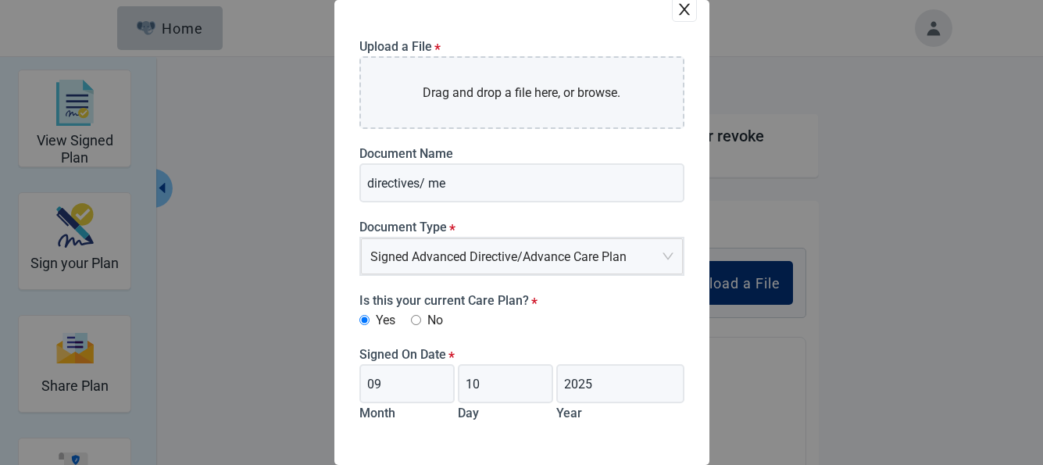
click at [753, 287] on div "Upload a File * Drag and drop a file here, or browse. Document Name directives/…" at bounding box center [521, 232] width 1043 height 465
click at [678, 9] on icon "close" at bounding box center [683, 10] width 11 height 12
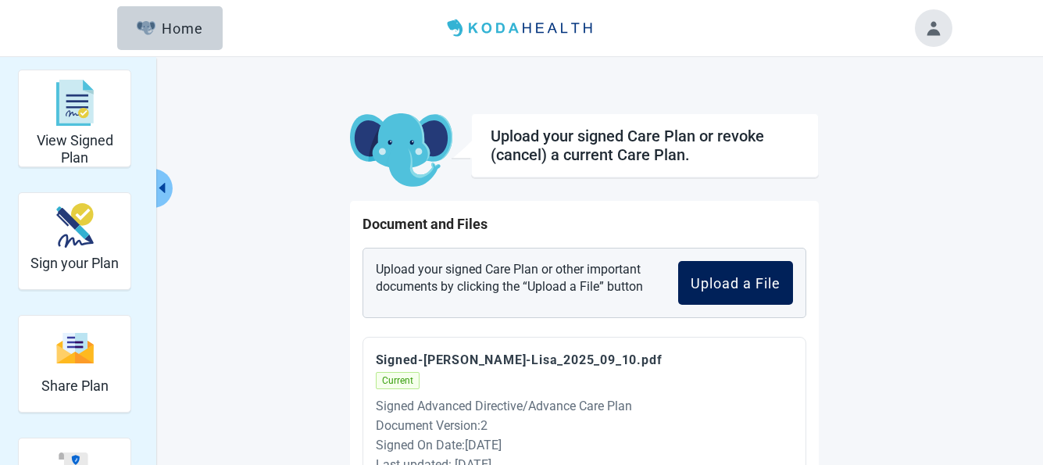
click at [688, 283] on button "Upload a File" at bounding box center [735, 283] width 115 height 44
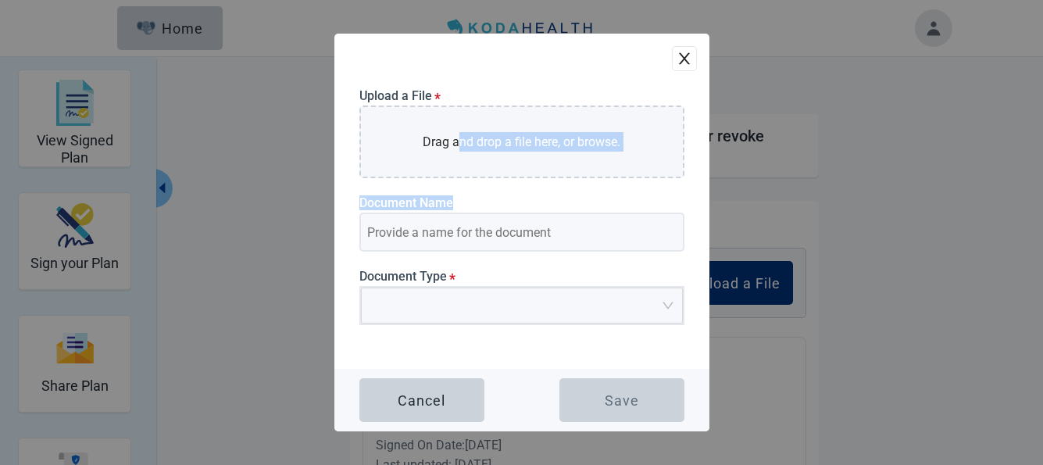
drag, startPoint x: 455, startPoint y: 139, endPoint x: 816, endPoint y: 212, distance: 368.8
click at [870, 237] on div "Upload a File * Drag and drop a file here, or browse. Document Name Document Ty…" at bounding box center [521, 232] width 1043 height 465
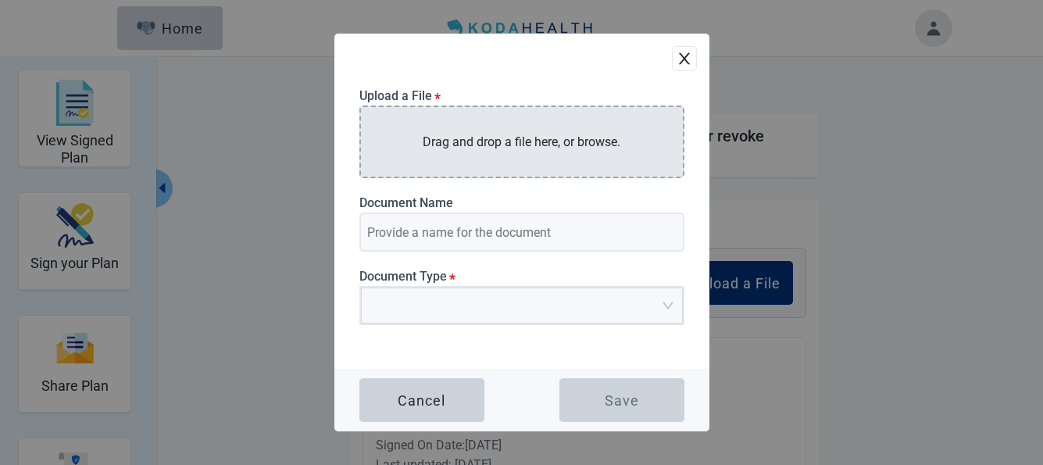
click at [416, 155] on div "Drag and drop a file here, or browse." at bounding box center [521, 141] width 325 height 73
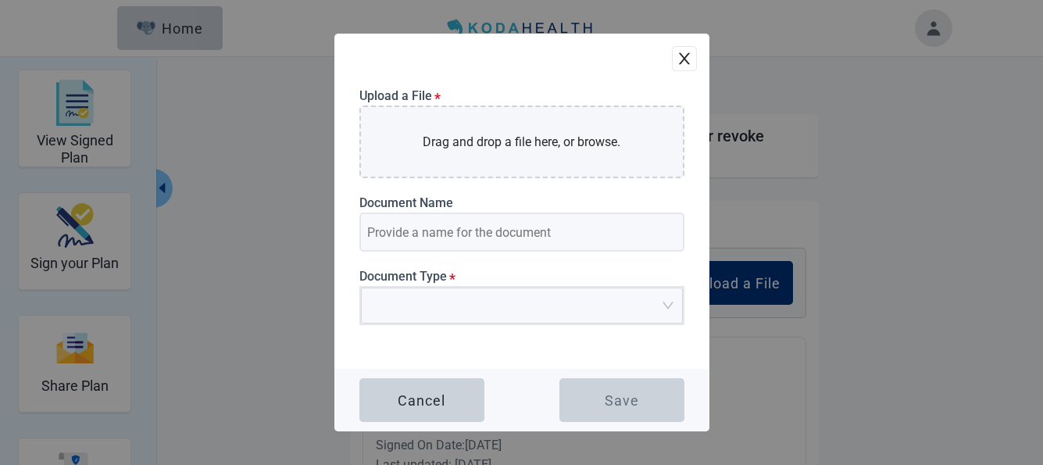
click at [687, 52] on icon "close" at bounding box center [684, 59] width 16 height 16
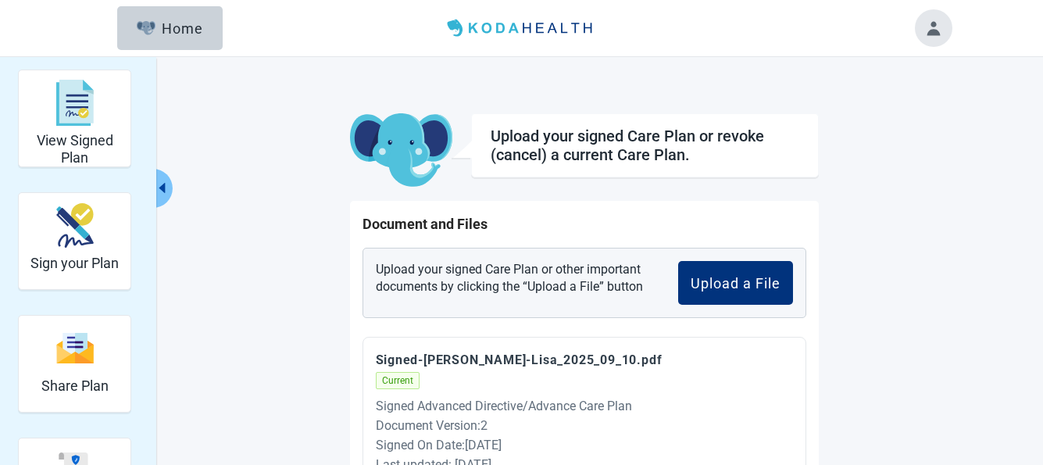
click at [239, 267] on main "Upload your signed Care Plan or revoke (cancel) a current Care Plan. Document a…" at bounding box center [584, 433] width 734 height 640
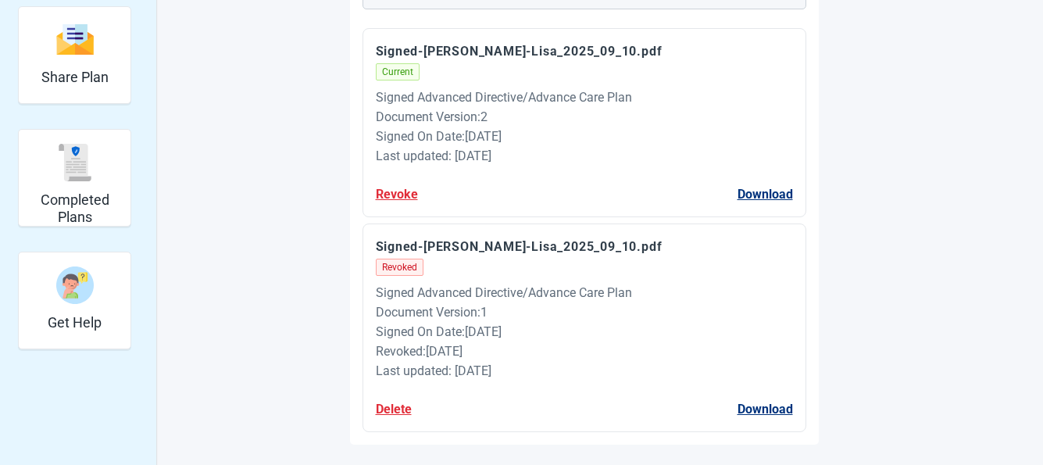
scroll to position [313, 0]
